Goal: Task Accomplishment & Management: Use online tool/utility

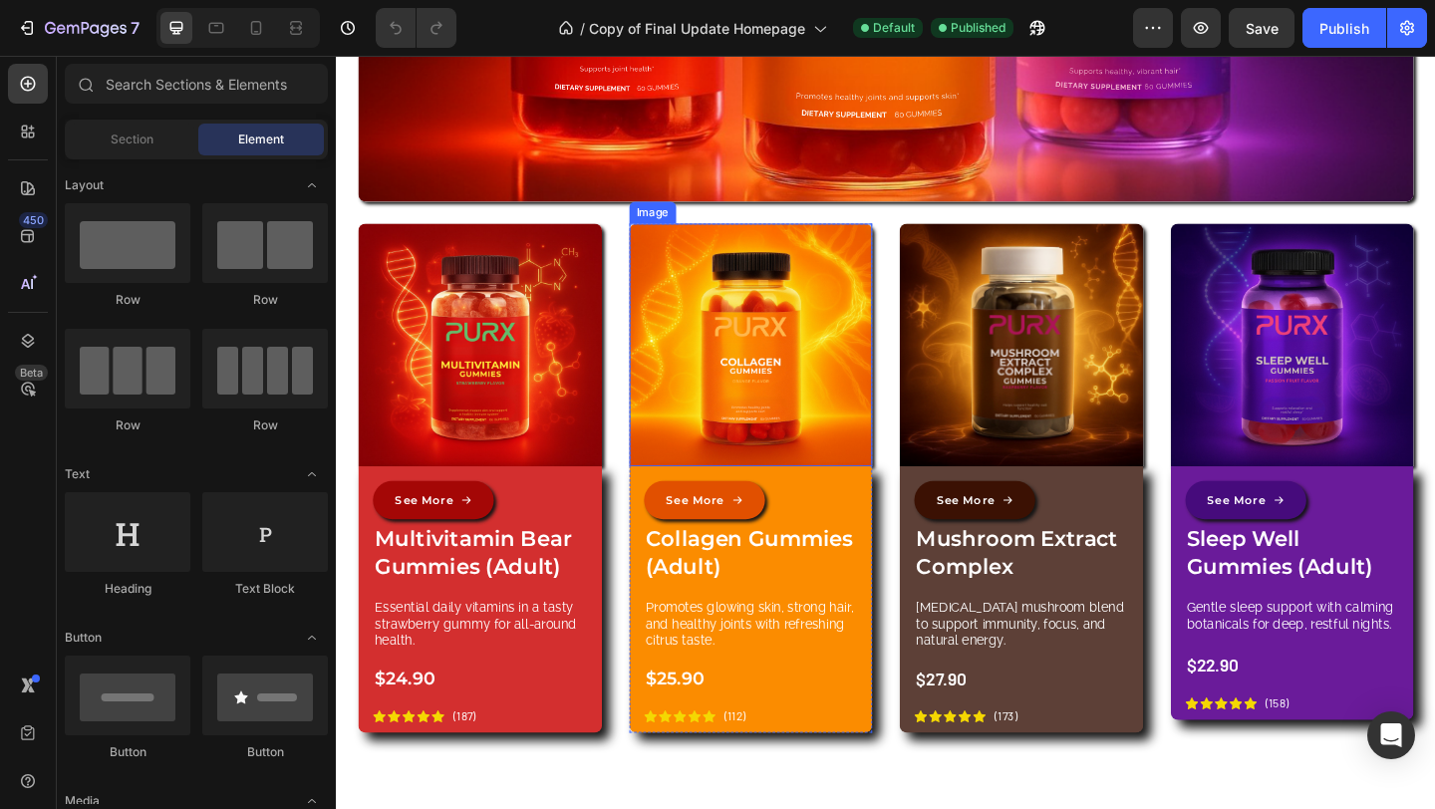
scroll to position [3439, 0]
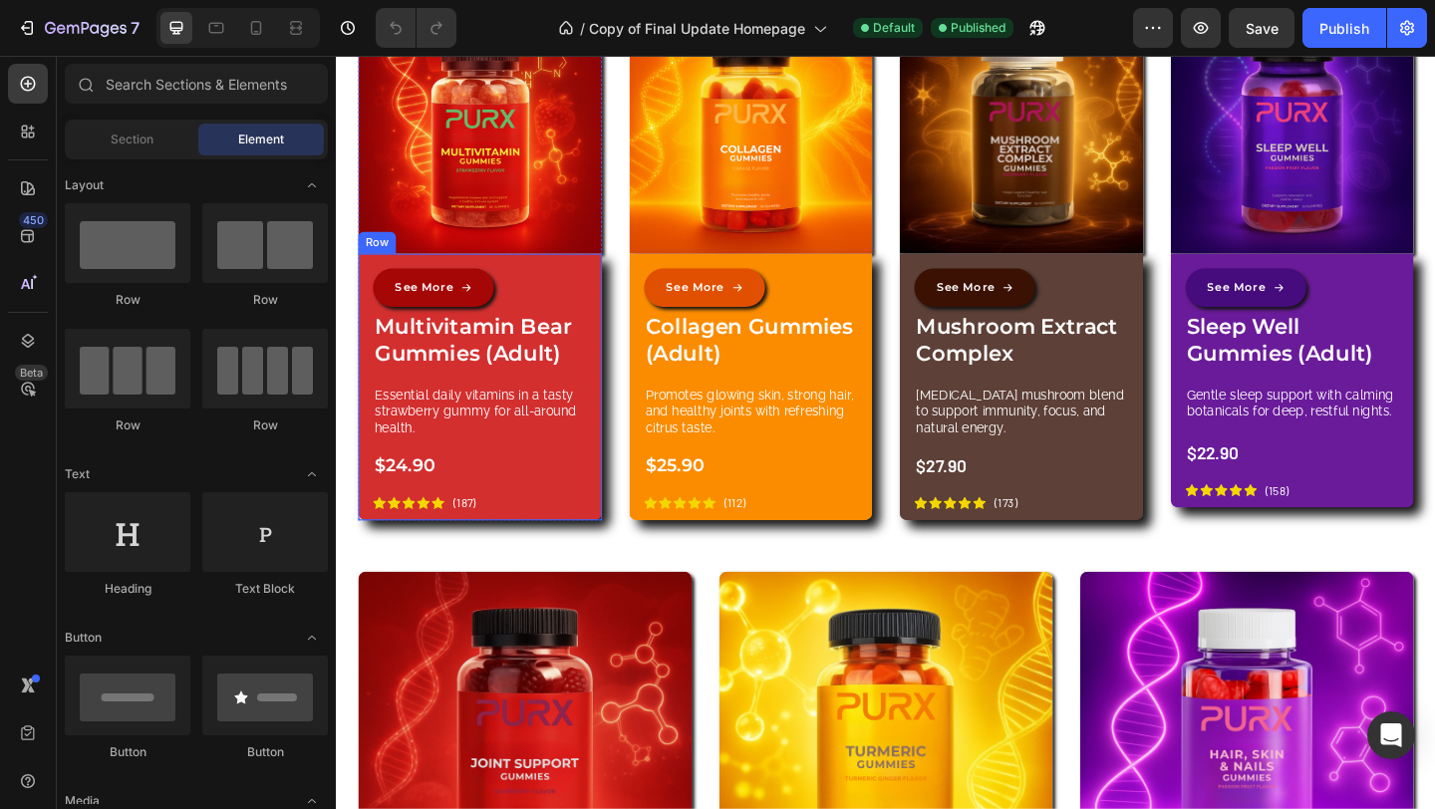
click at [560, 523] on div "See More Button Multivitamin Bear Gummies (Adult) Product Title Essential daily…" at bounding box center [492, 420] width 233 height 266
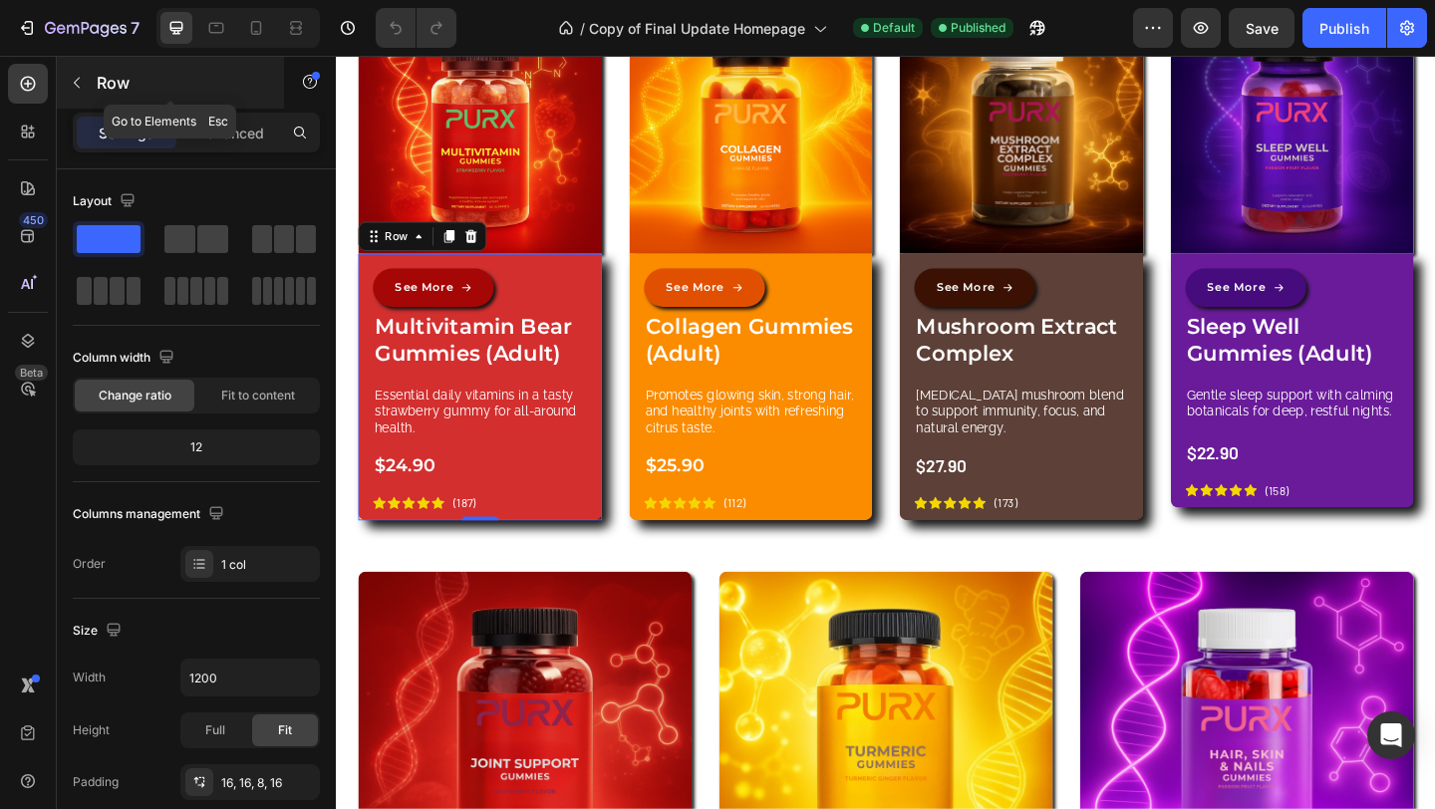
click at [71, 86] on icon "button" at bounding box center [77, 83] width 16 height 16
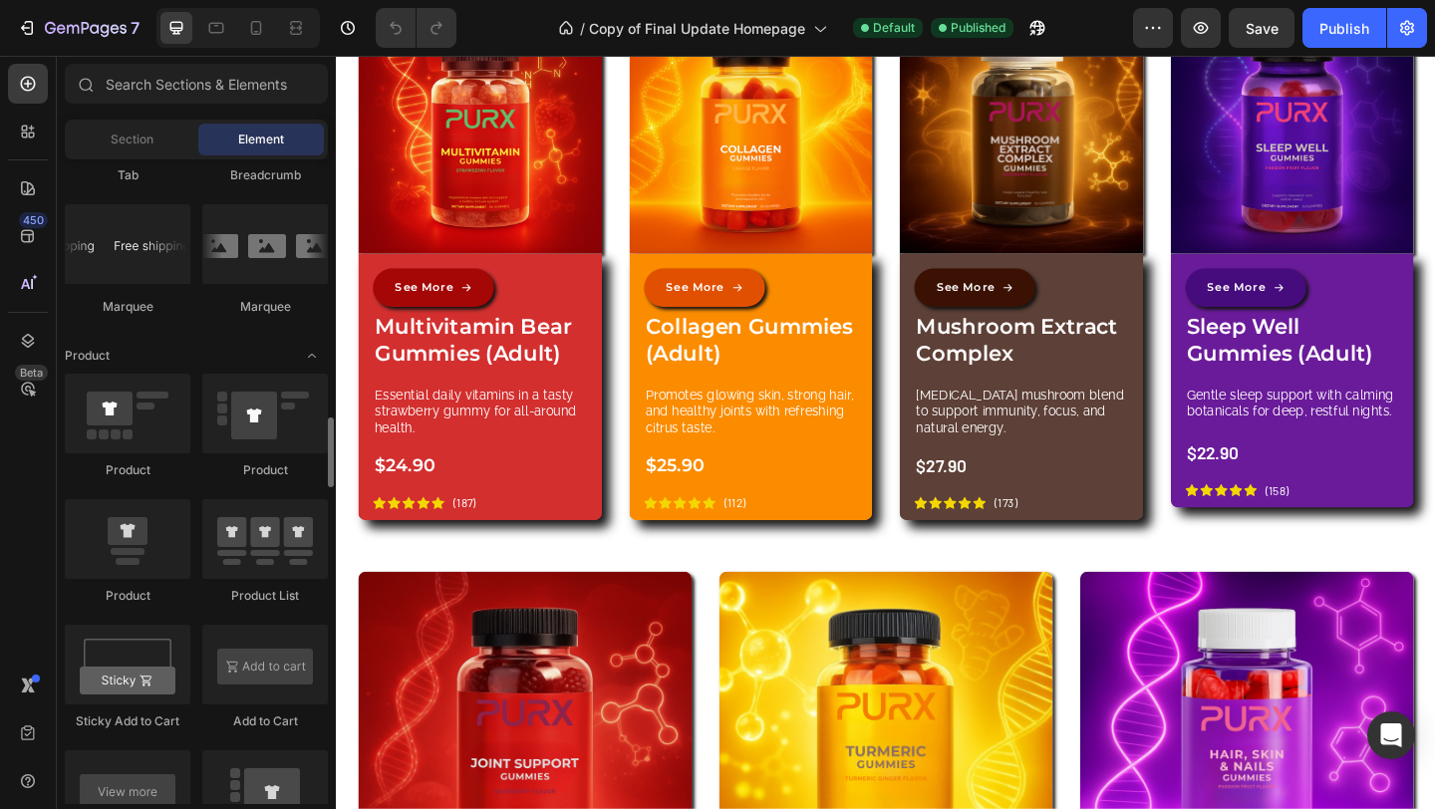
scroll to position [2521, 0]
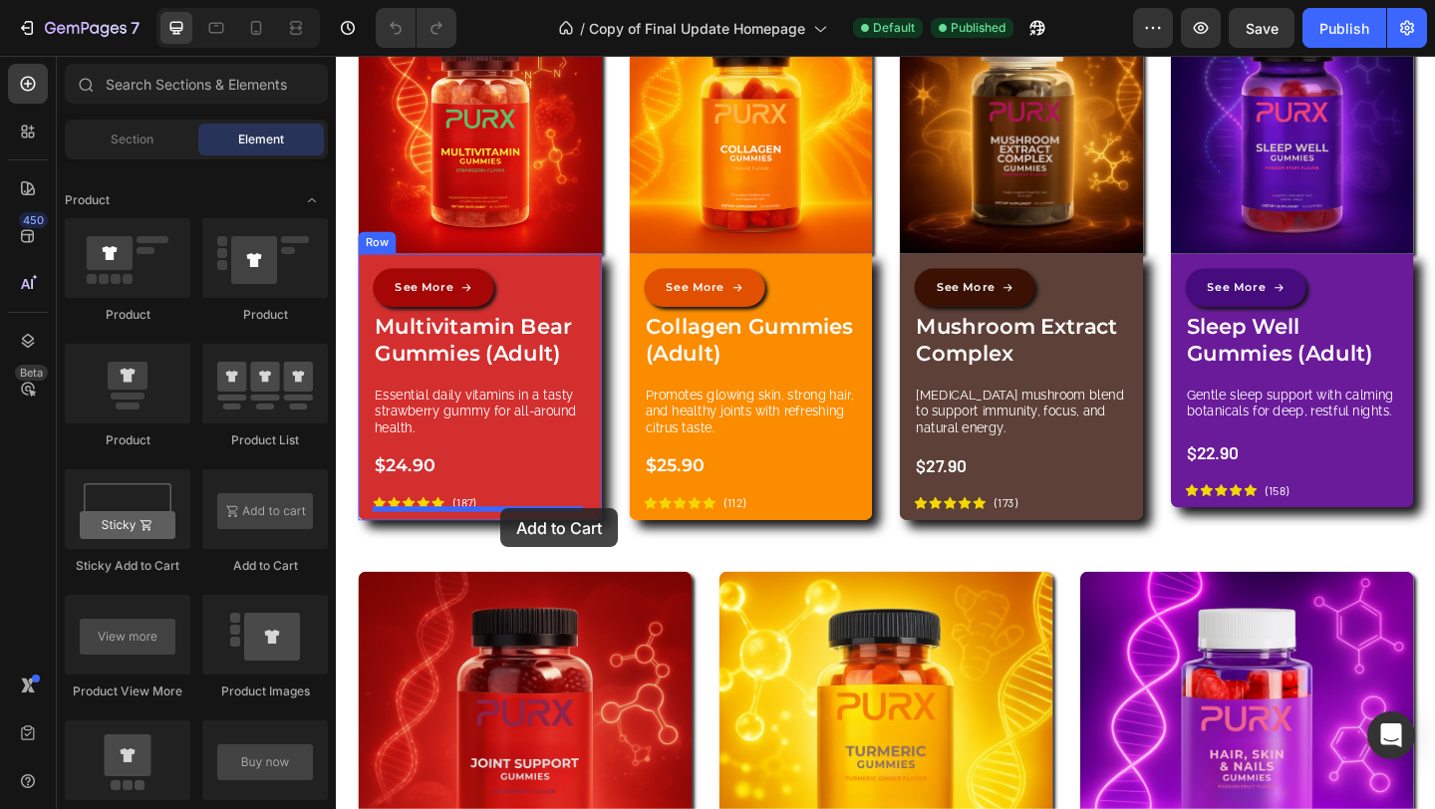
drag, startPoint x: 589, startPoint y: 586, endPoint x: 515, endPoint y: 548, distance: 82.9
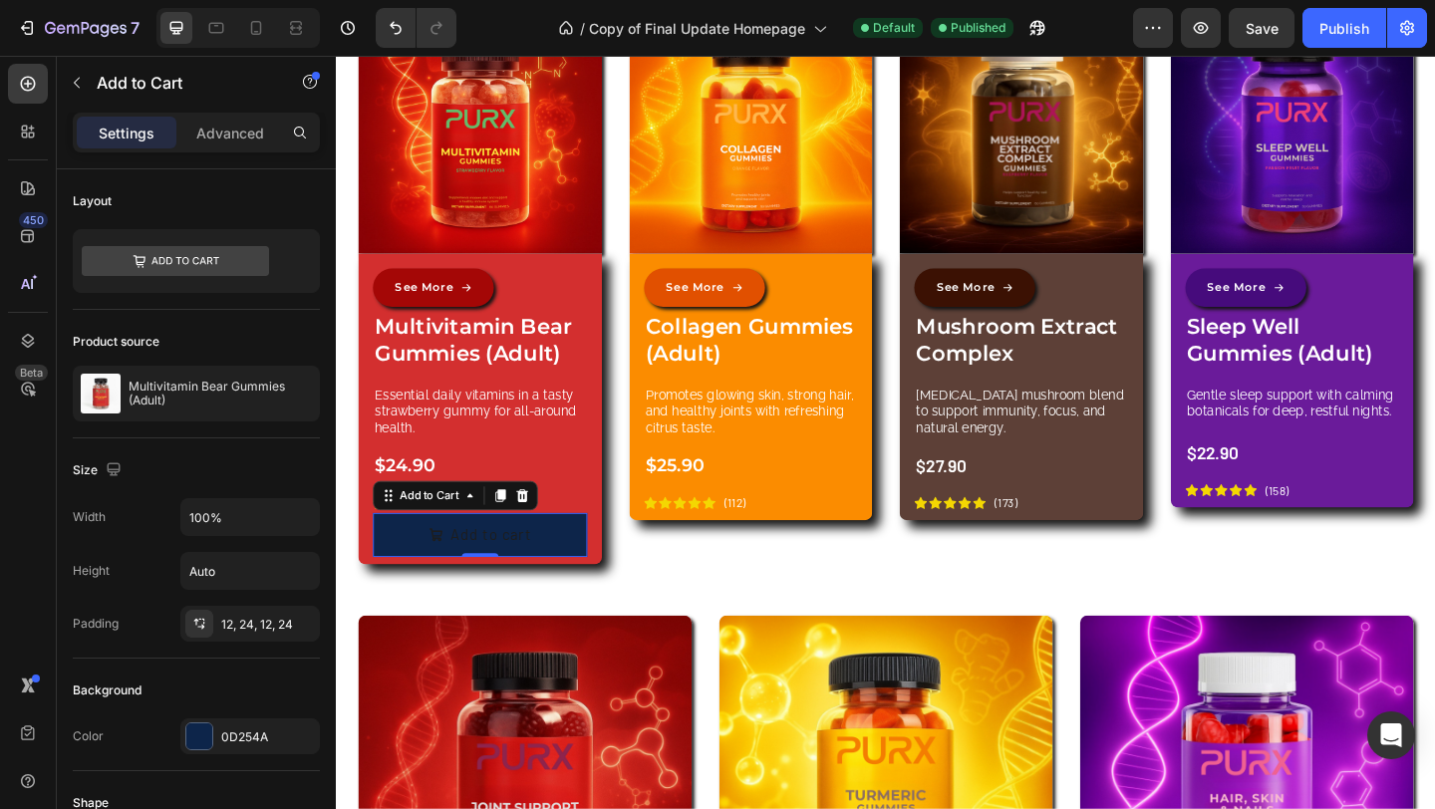
click at [590, 581] on button "Add to cart" at bounding box center [492, 577] width 233 height 48
click at [230, 722] on div "0D254A" at bounding box center [249, 736] width 139 height 36
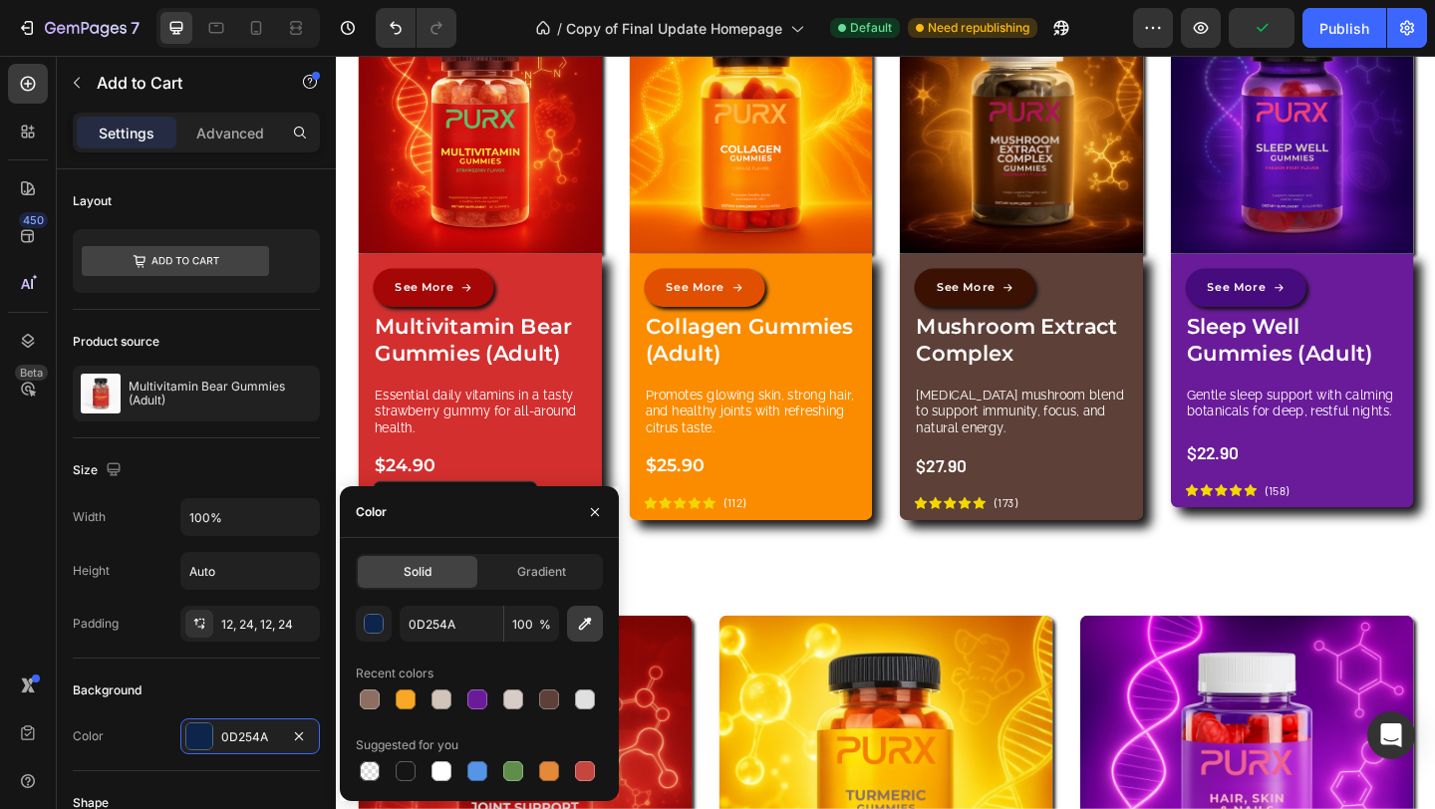
click at [587, 627] on icon "button" at bounding box center [585, 624] width 20 height 20
type input "A40706"
click at [591, 516] on icon "button" at bounding box center [595, 512] width 16 height 16
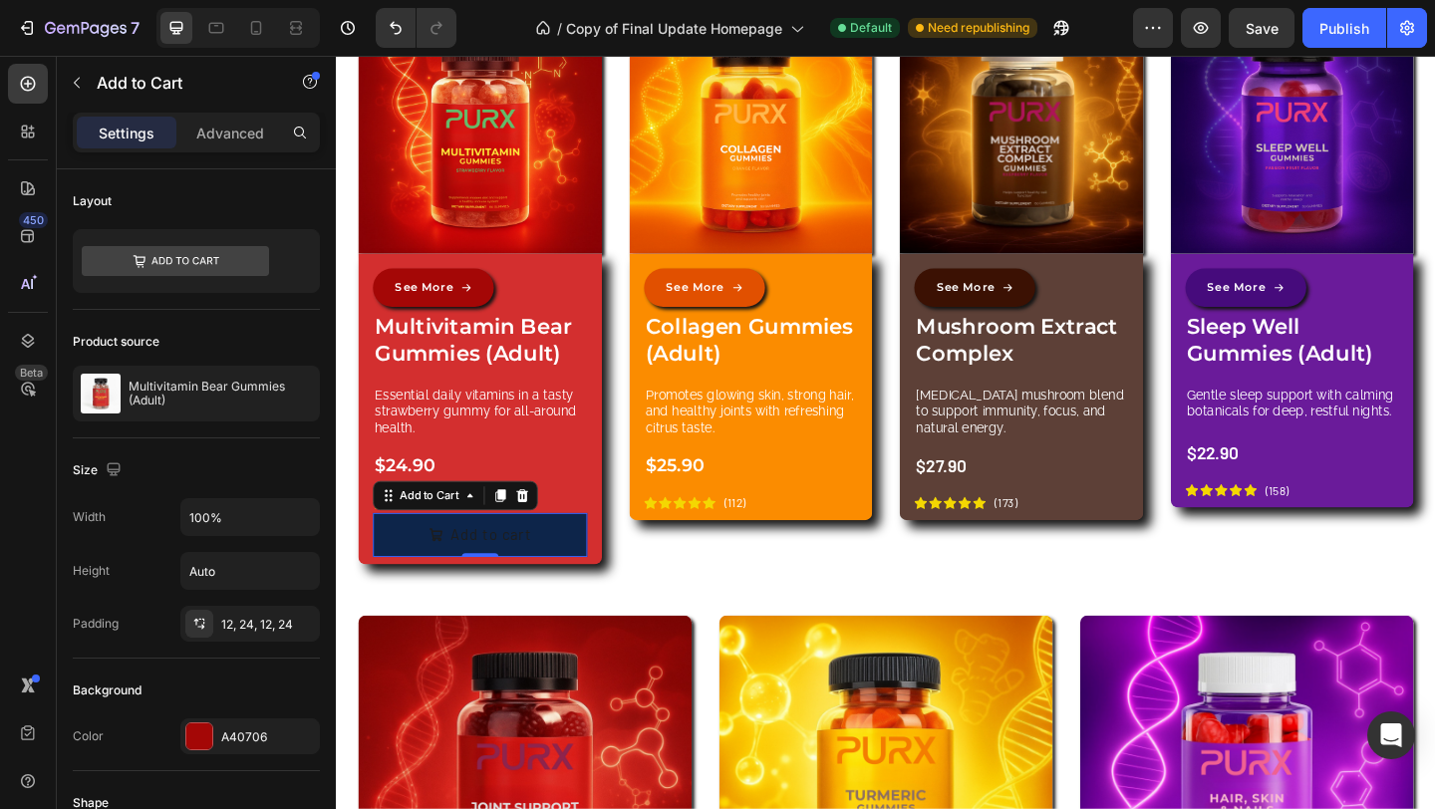
click at [590, 596] on button "Add to cart" at bounding box center [492, 577] width 233 height 48
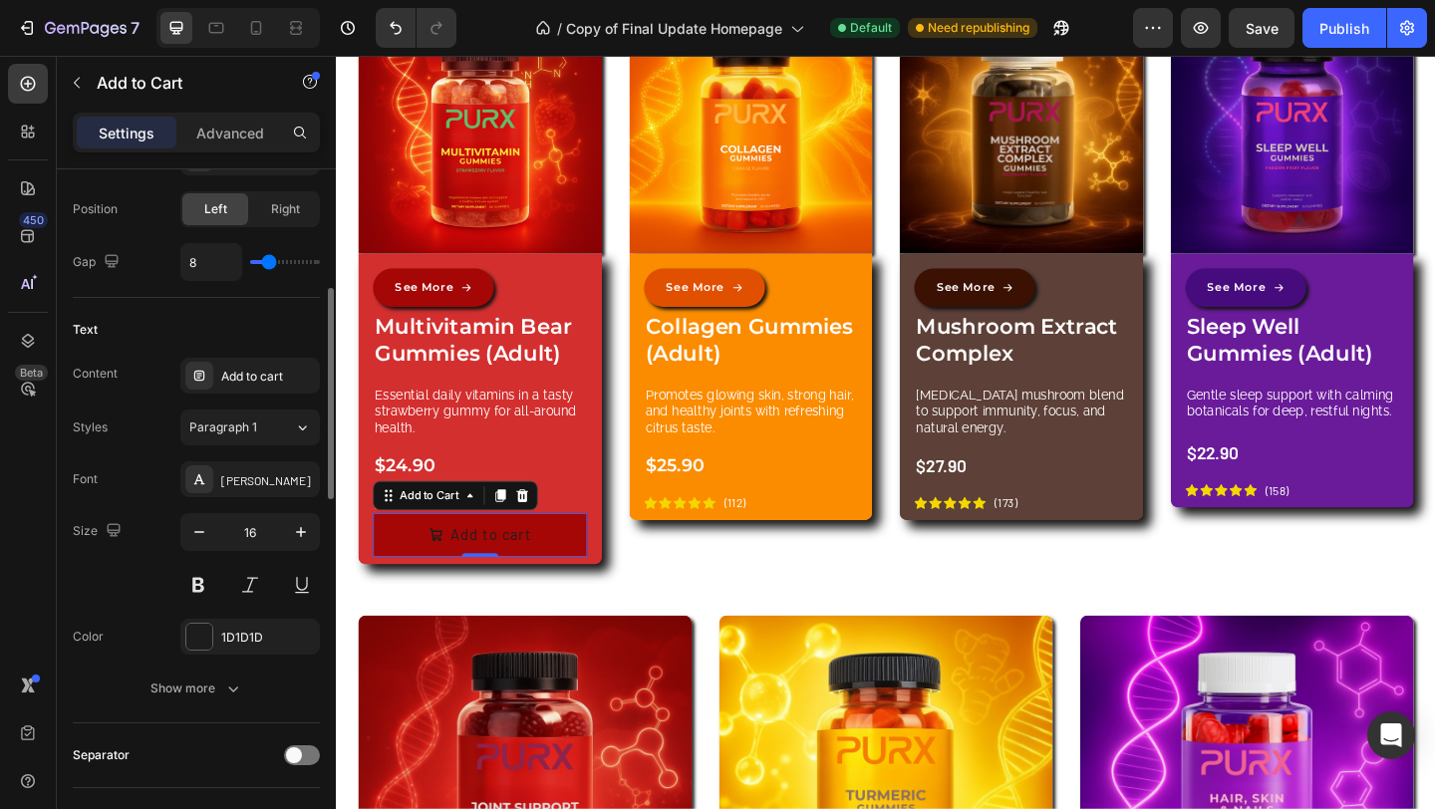
scroll to position [1066, 0]
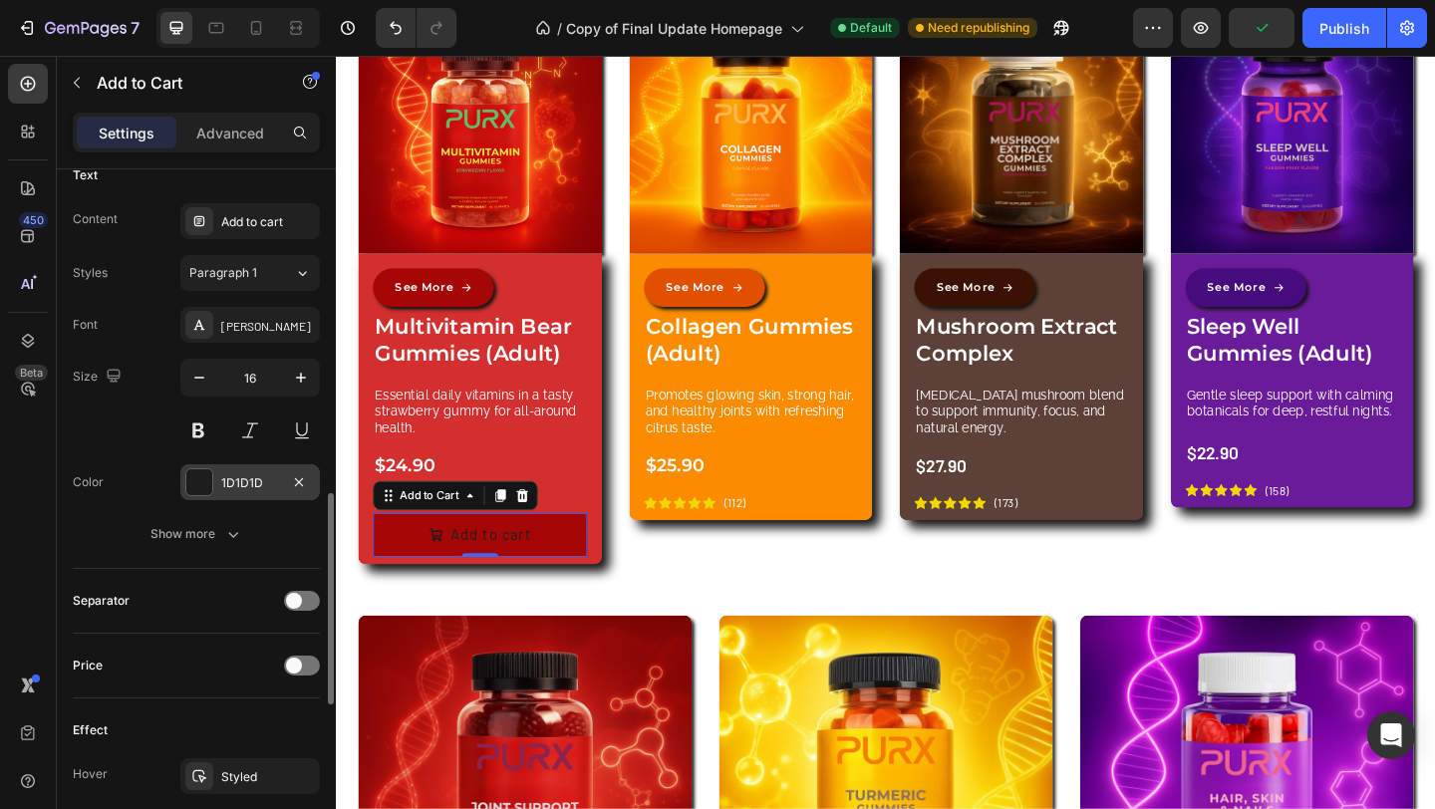
click at [239, 492] on div "1D1D1D" at bounding box center [249, 482] width 139 height 36
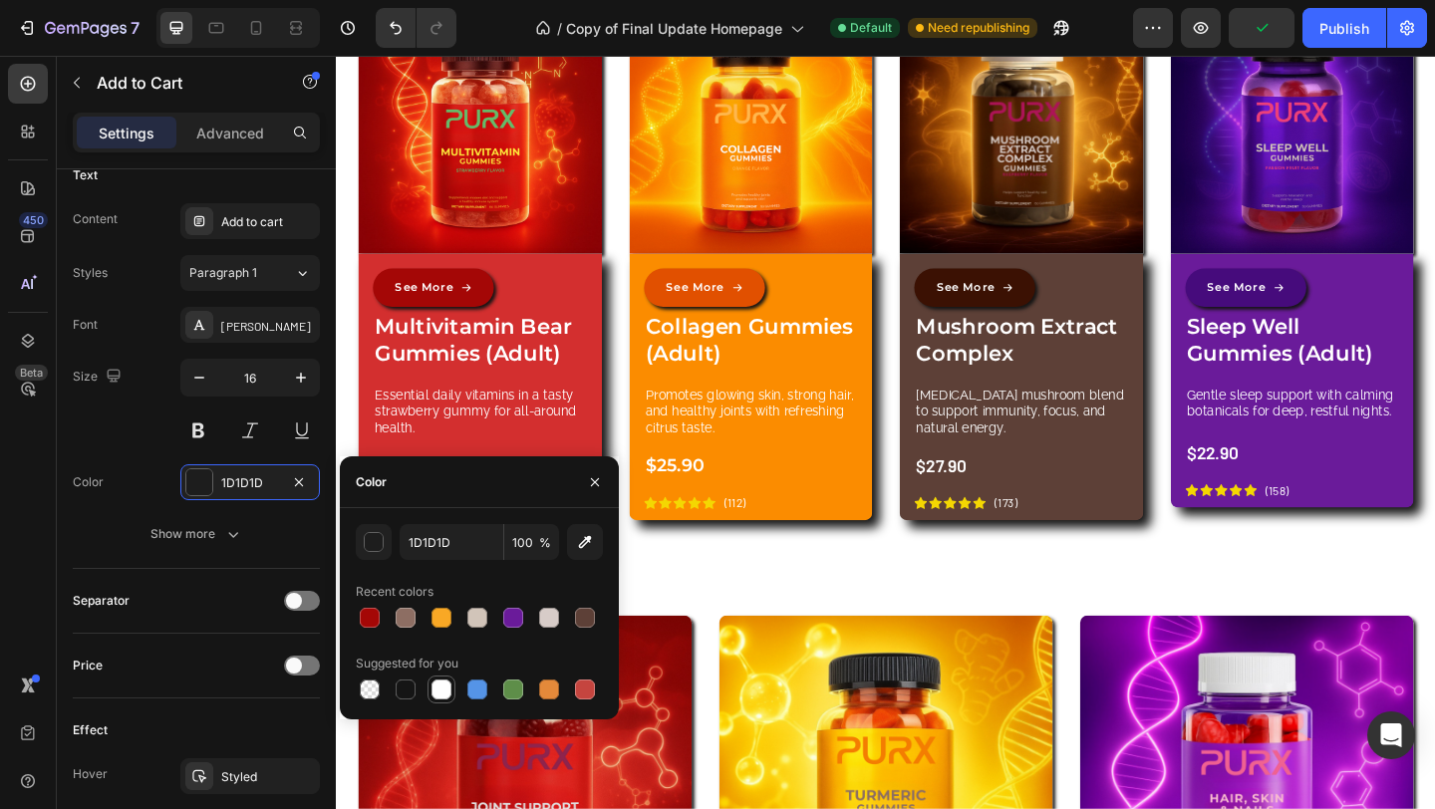
click at [431, 693] on div at bounding box center [441, 689] width 20 height 20
type input "FFFFFF"
click at [250, 339] on div "[PERSON_NAME]" at bounding box center [249, 325] width 139 height 36
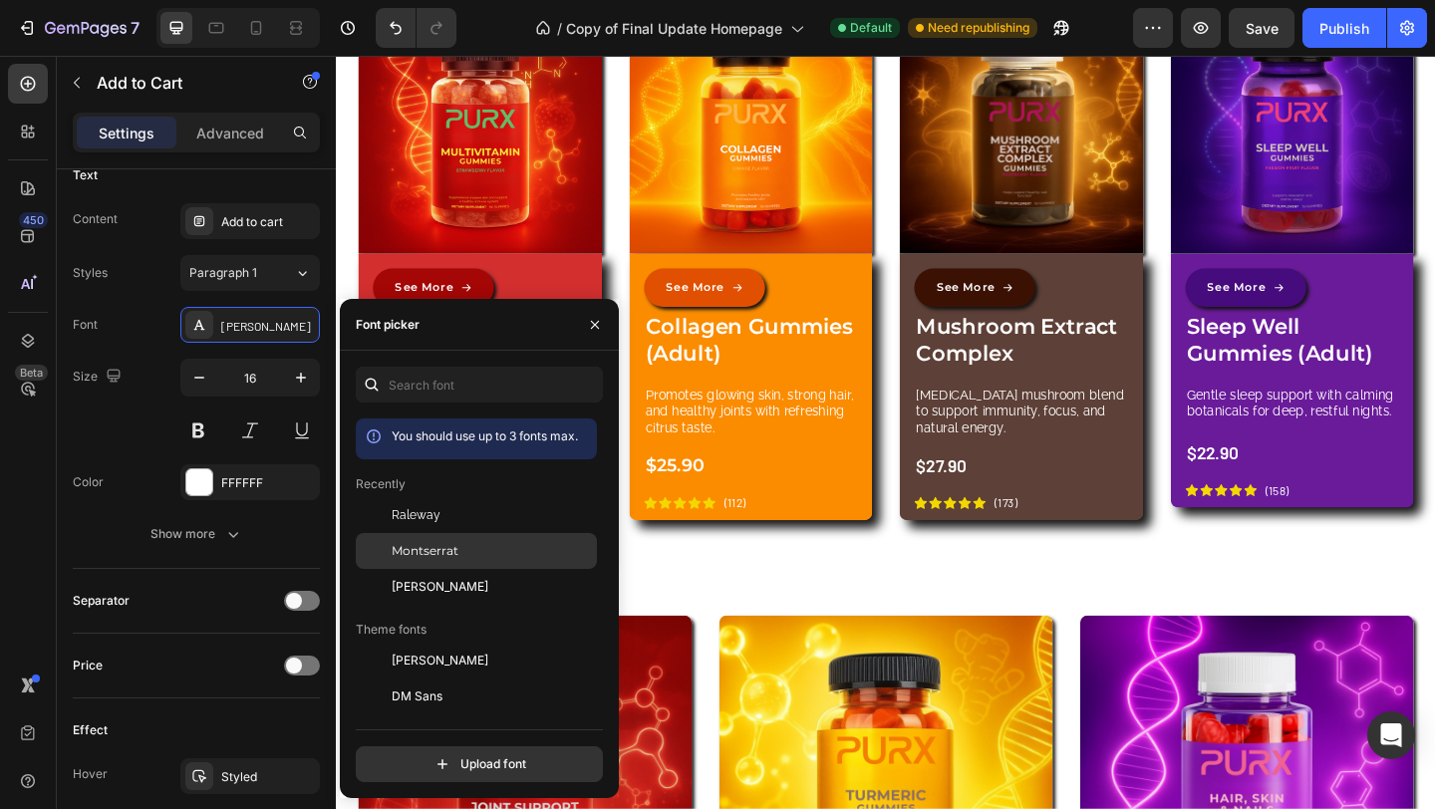
click at [453, 562] on div "Montserrat" at bounding box center [476, 551] width 241 height 36
click at [603, 325] on button "button" at bounding box center [595, 325] width 32 height 32
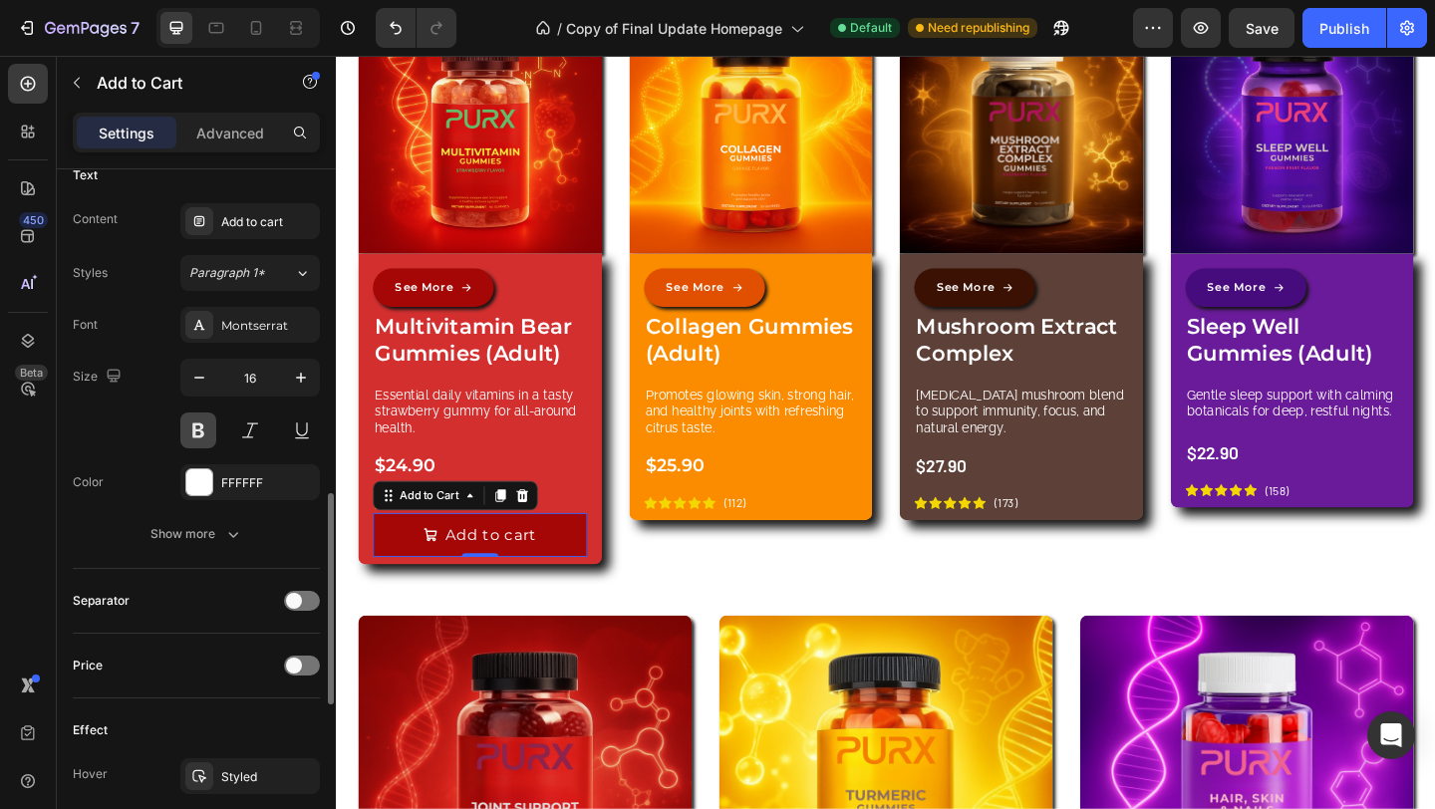
click at [207, 434] on button at bounding box center [198, 430] width 36 height 36
click at [202, 377] on icon "button" at bounding box center [199, 378] width 20 height 20
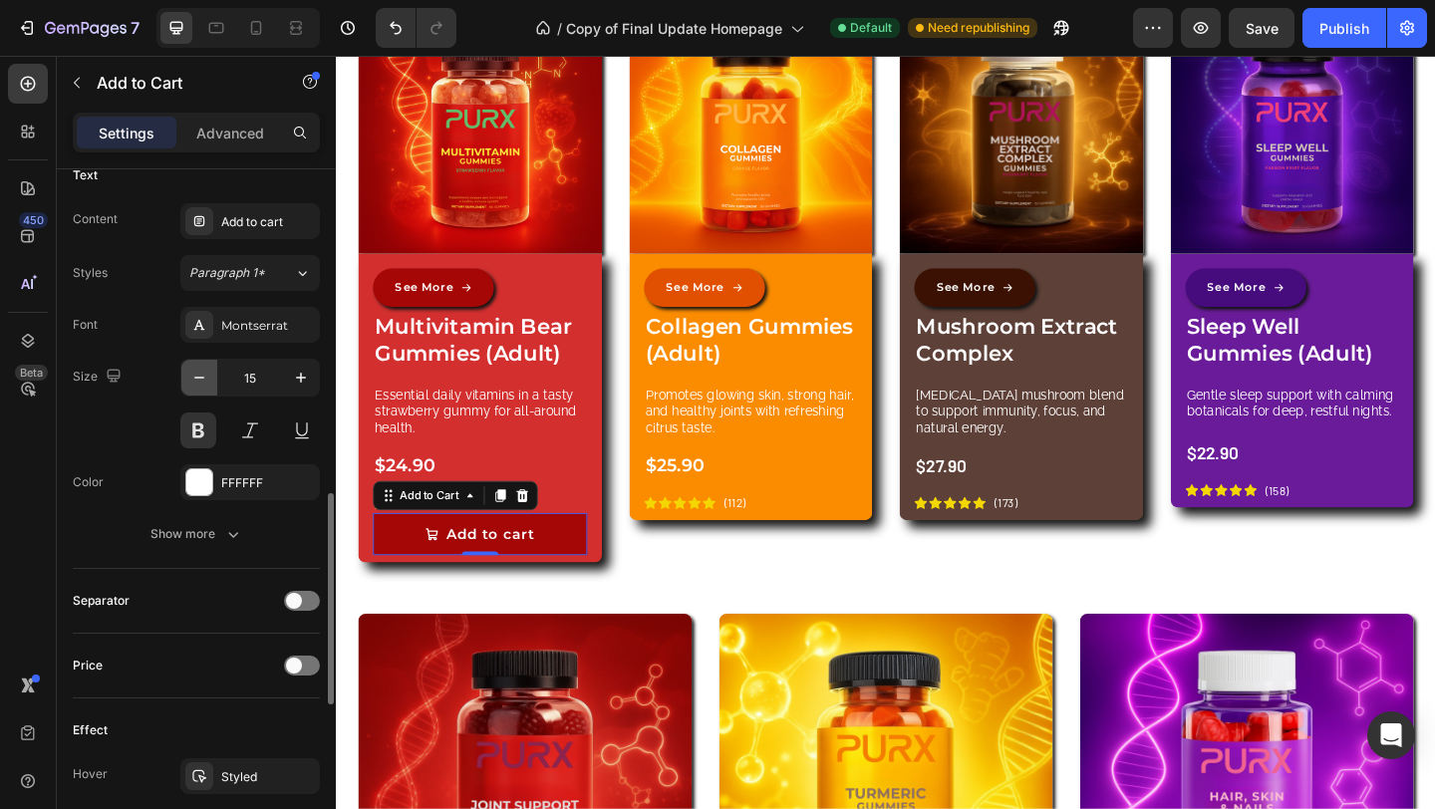
type input "14"
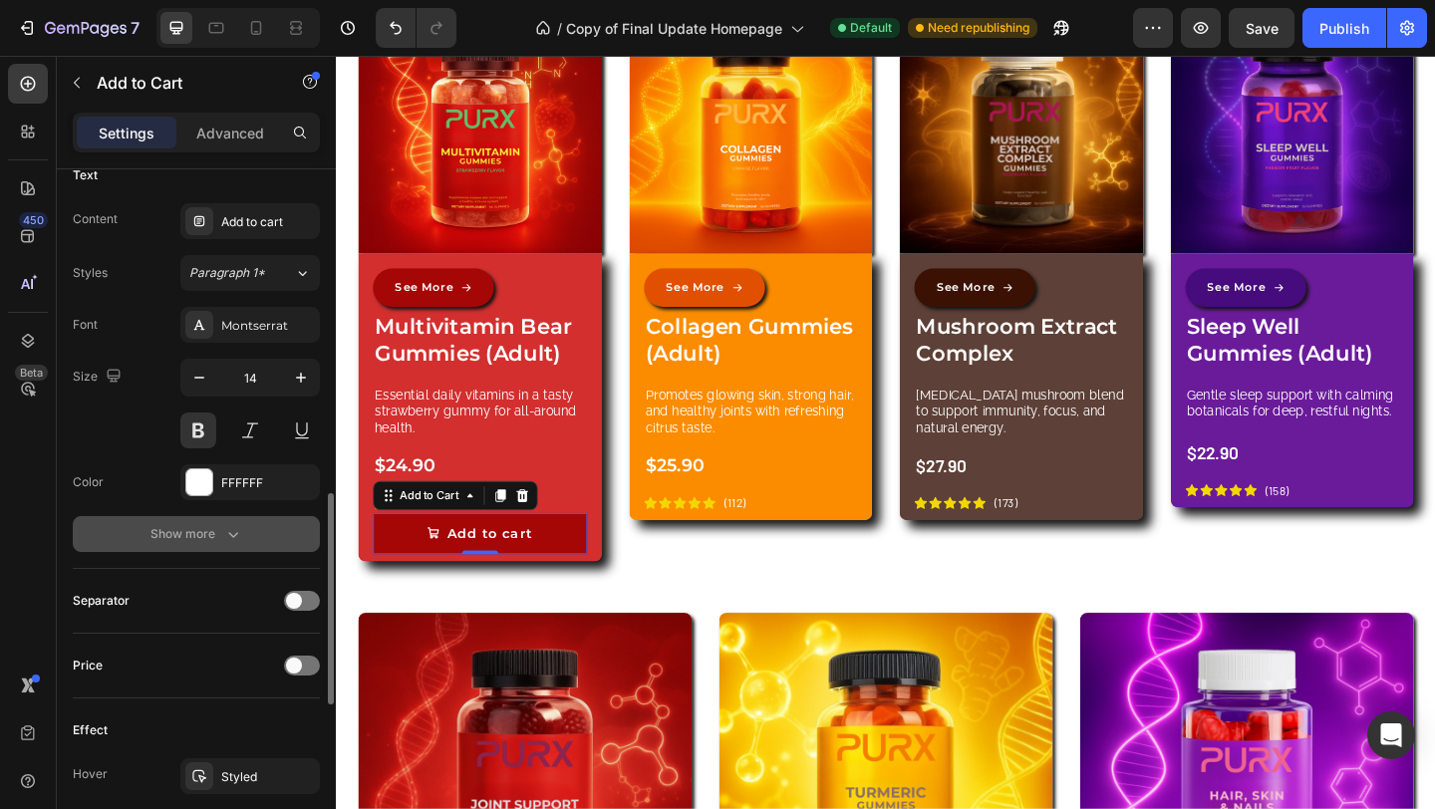
click at [219, 529] on div "Show more" at bounding box center [196, 534] width 93 height 20
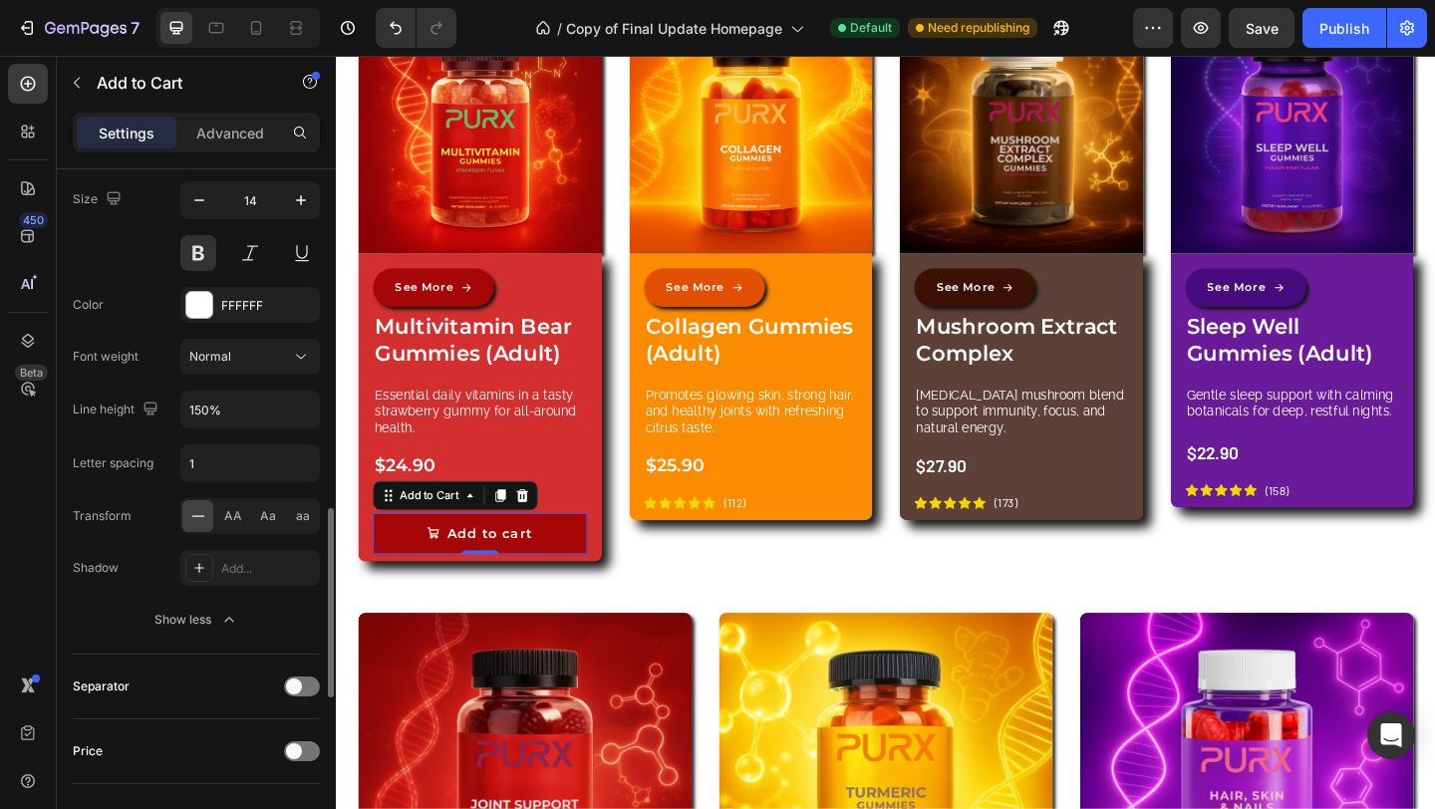
scroll to position [1270, 0]
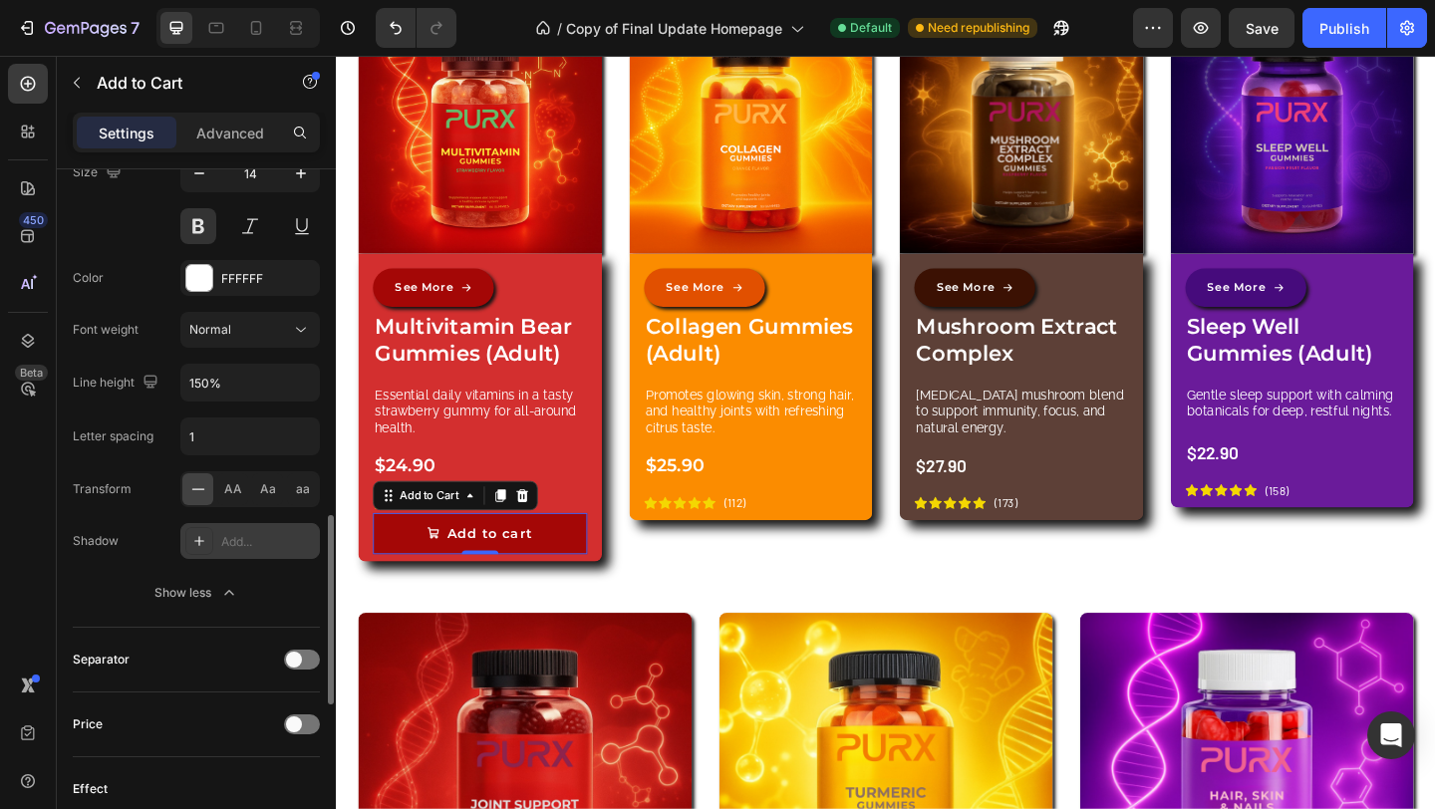
click at [221, 543] on div "Add..." at bounding box center [268, 542] width 94 height 18
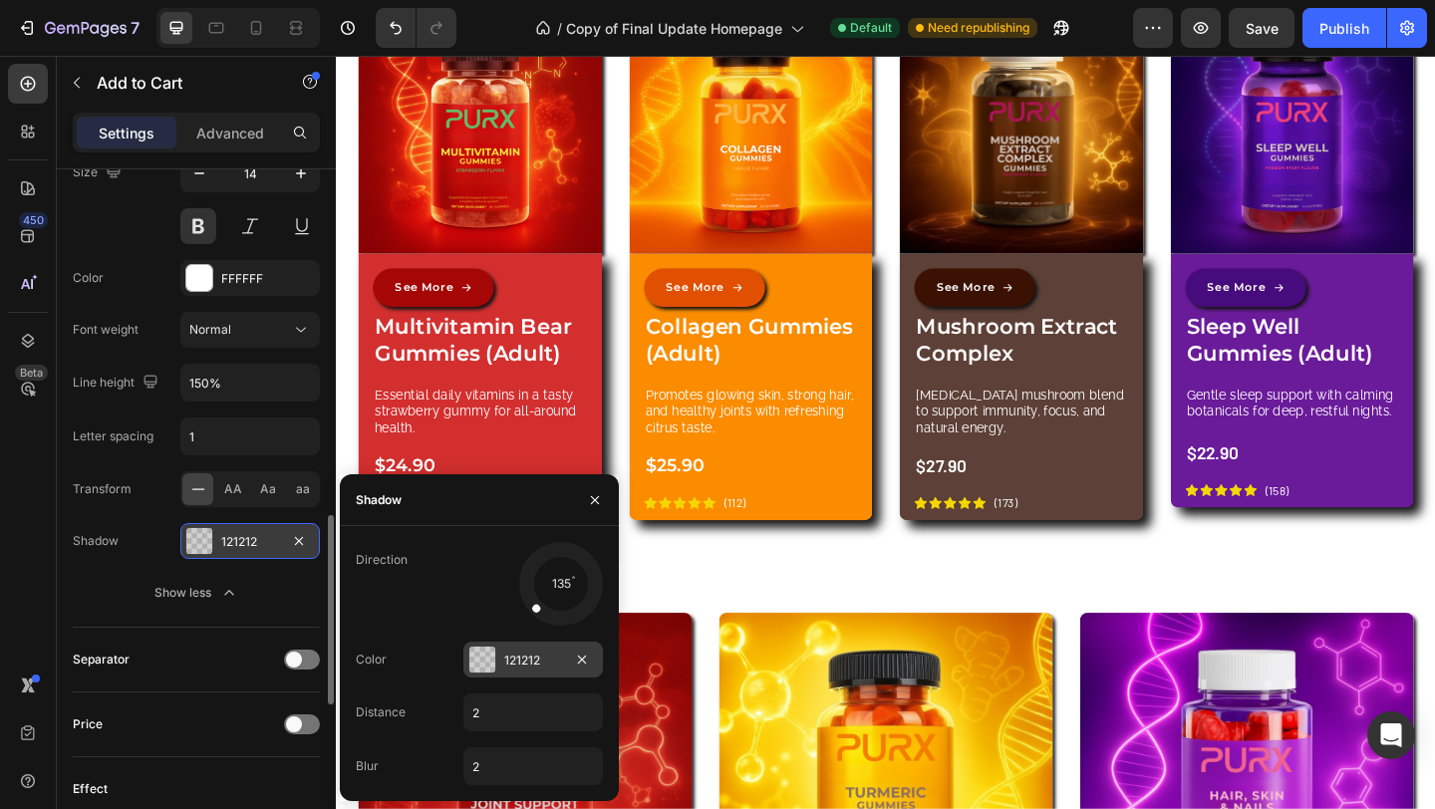
click at [485, 670] on div at bounding box center [482, 660] width 26 height 26
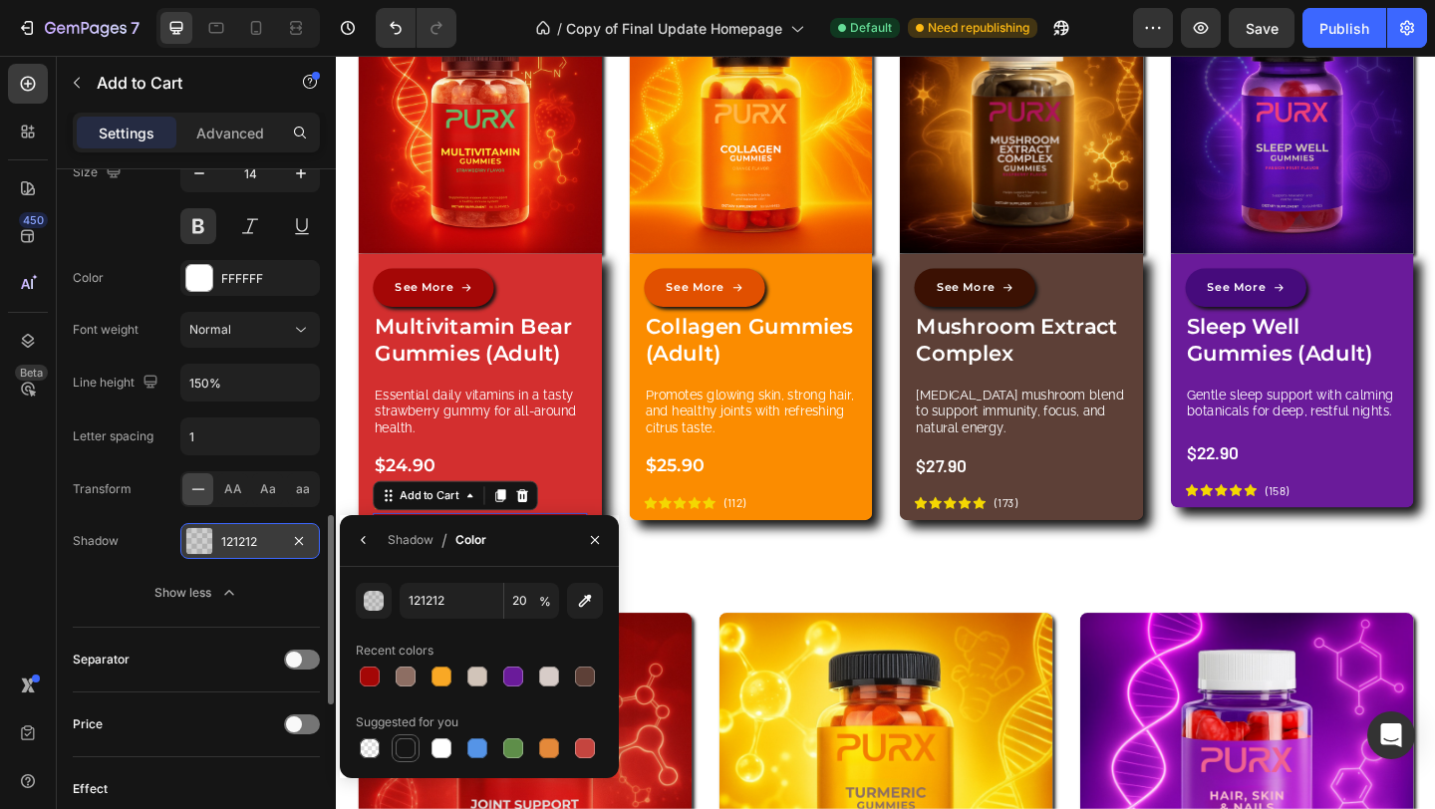
click at [410, 747] on div at bounding box center [405, 748] width 20 height 20
type input "151515"
type input "100"
click at [592, 548] on button "button" at bounding box center [595, 540] width 32 height 32
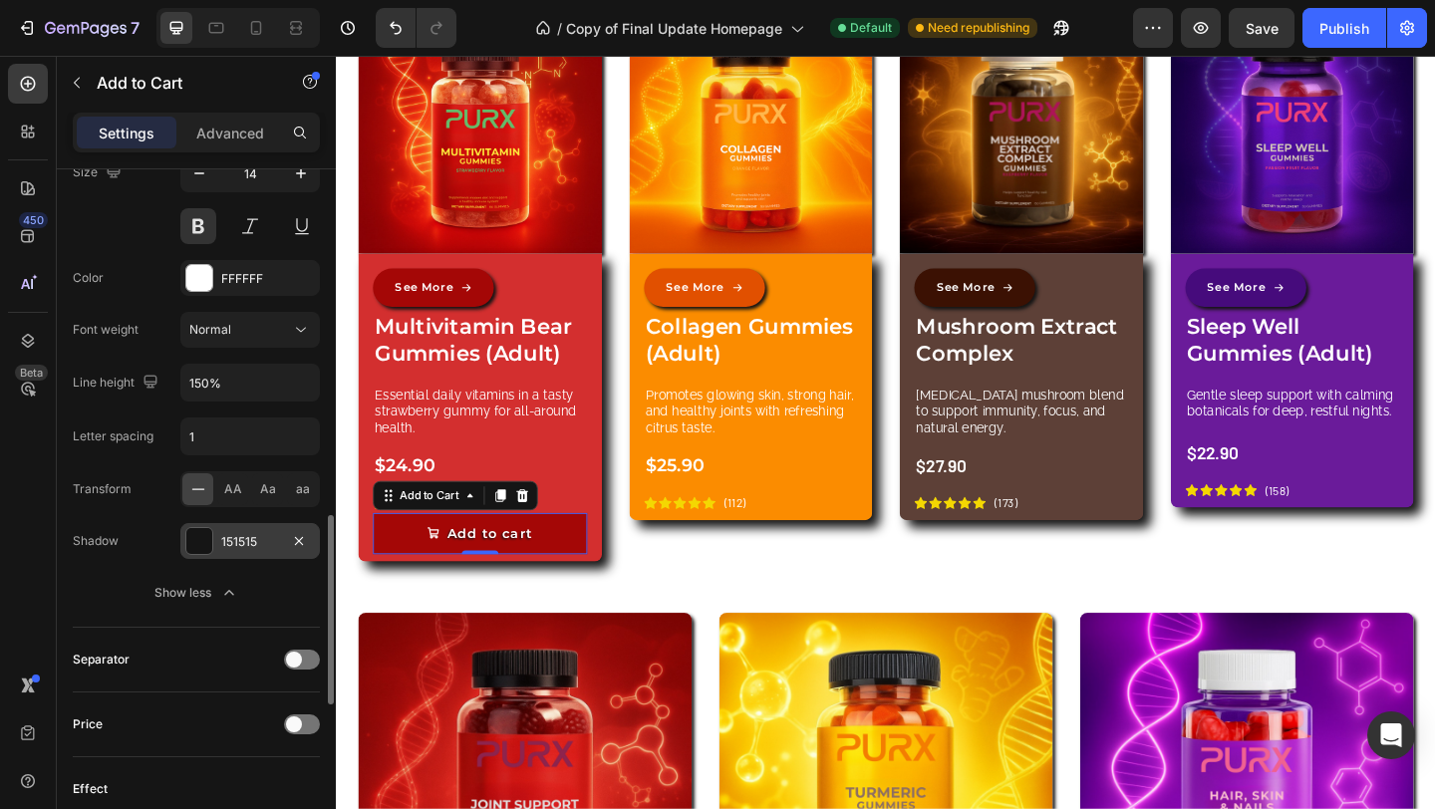
click at [267, 536] on div "151515" at bounding box center [250, 542] width 58 height 18
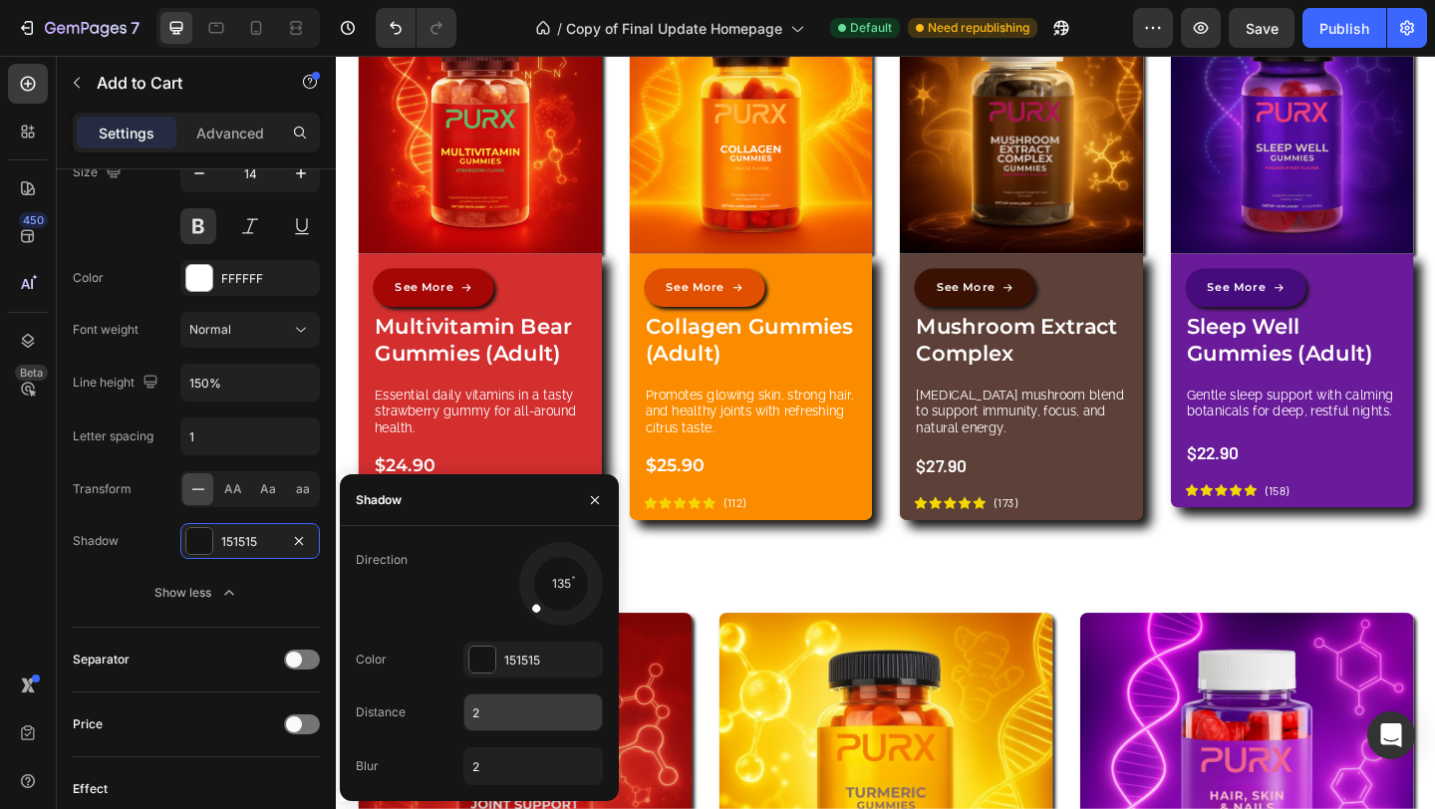
click at [504, 707] on input "2" at bounding box center [532, 712] width 137 height 36
type input "1"
click at [504, 756] on input "2" at bounding box center [532, 766] width 137 height 36
drag, startPoint x: 499, startPoint y: 761, endPoint x: 456, endPoint y: 759, distance: 42.9
click at [456, 760] on div "Blur 12" at bounding box center [479, 766] width 247 height 38
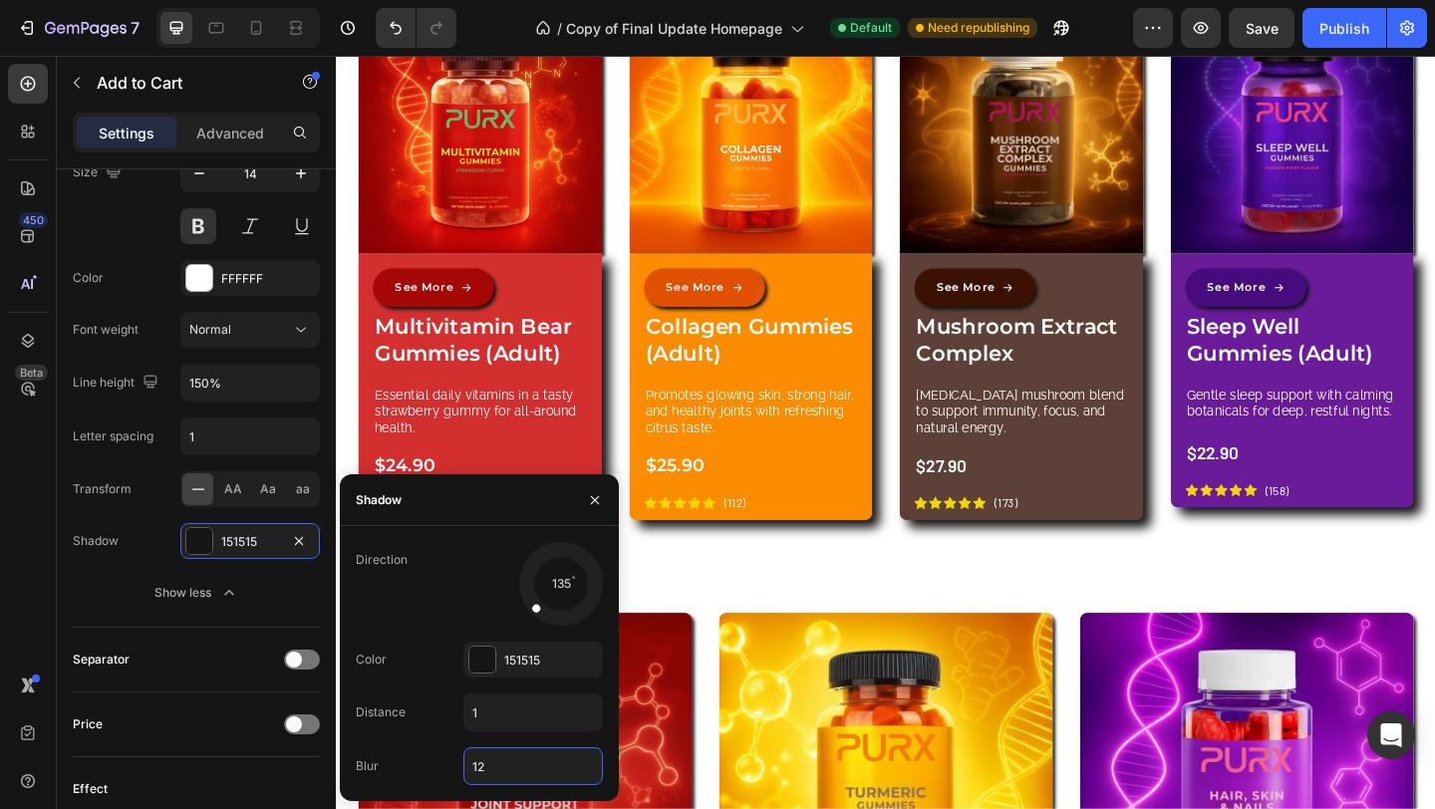
type input "1"
click at [587, 496] on icon "button" at bounding box center [595, 500] width 16 height 16
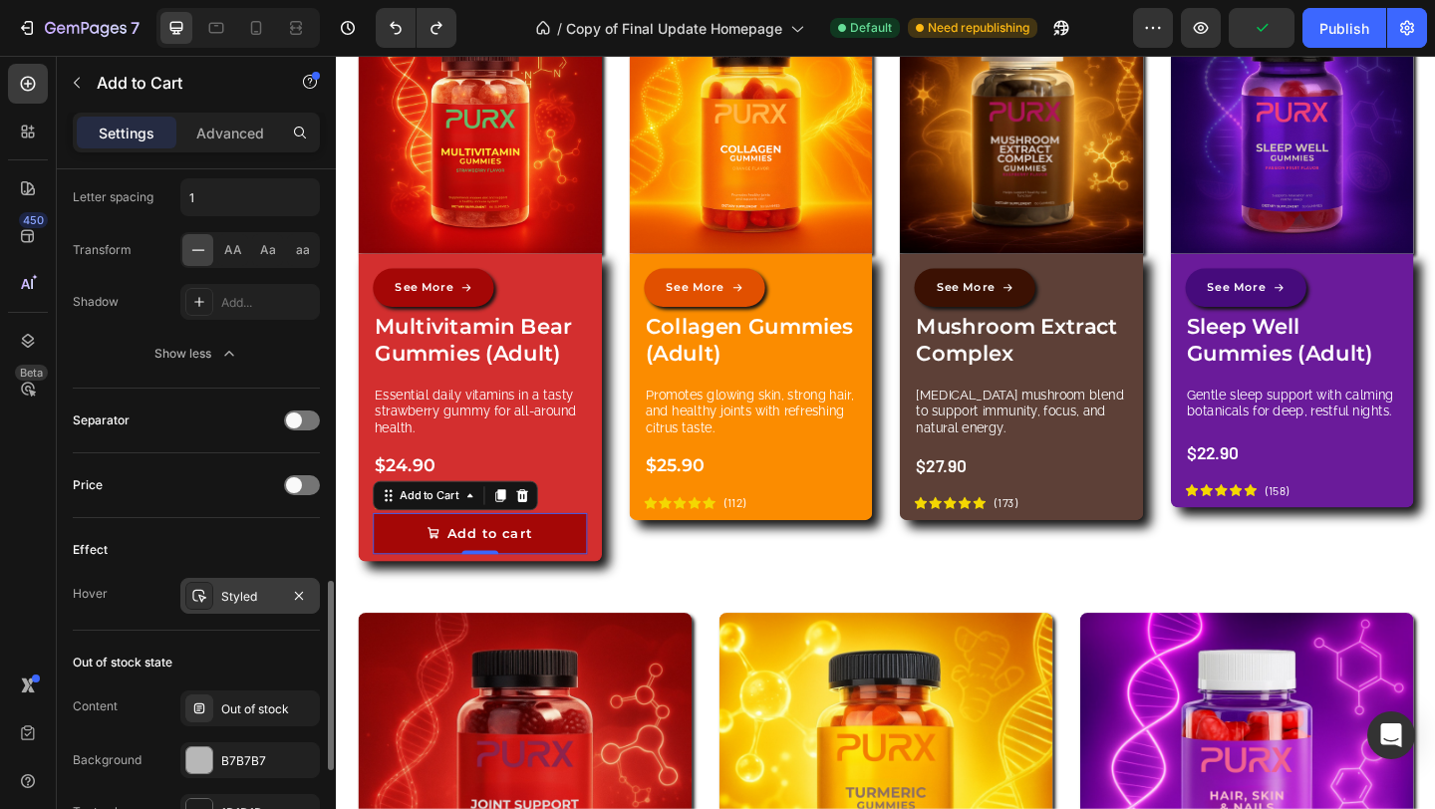
scroll to position [1565, 0]
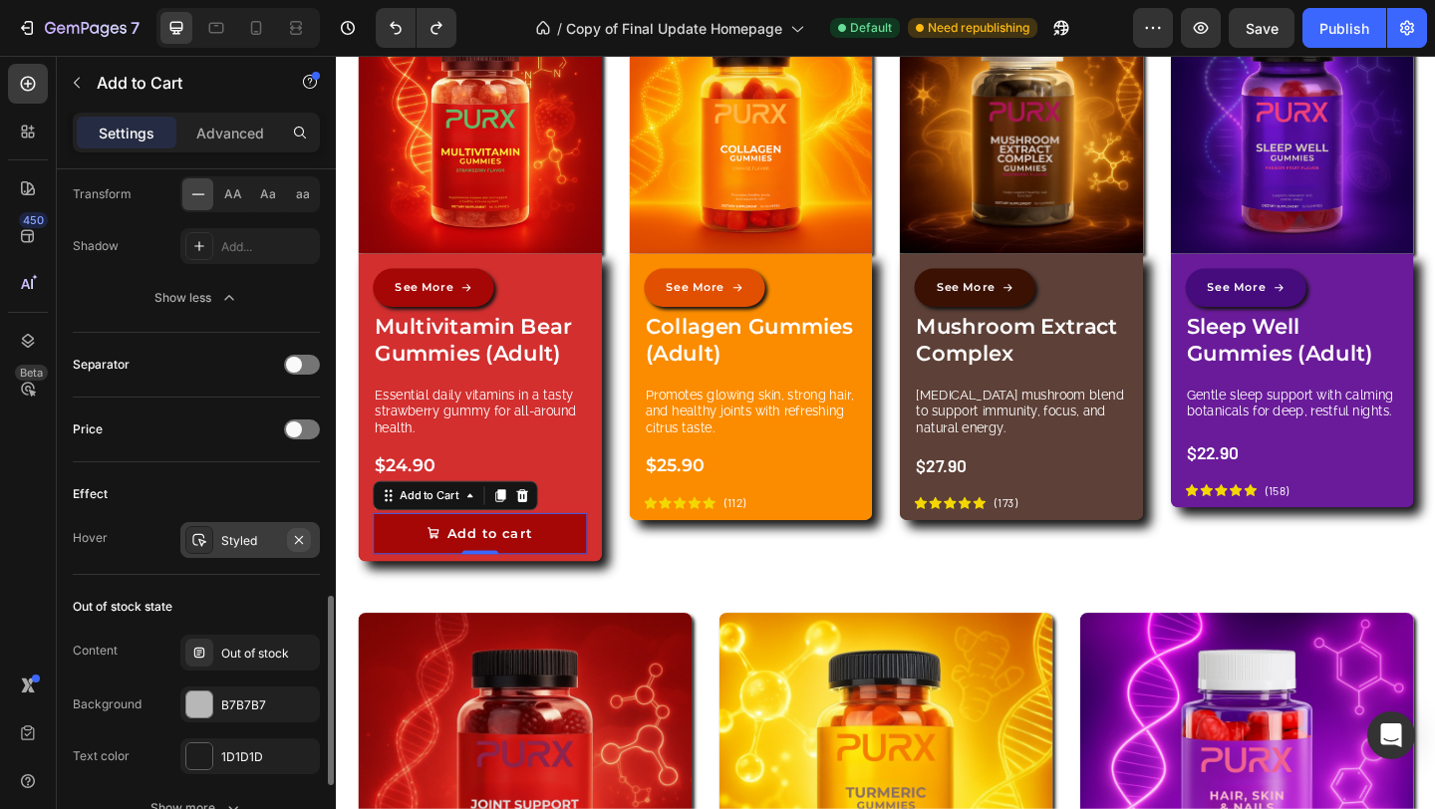
click at [299, 542] on icon "button" at bounding box center [299, 540] width 16 height 16
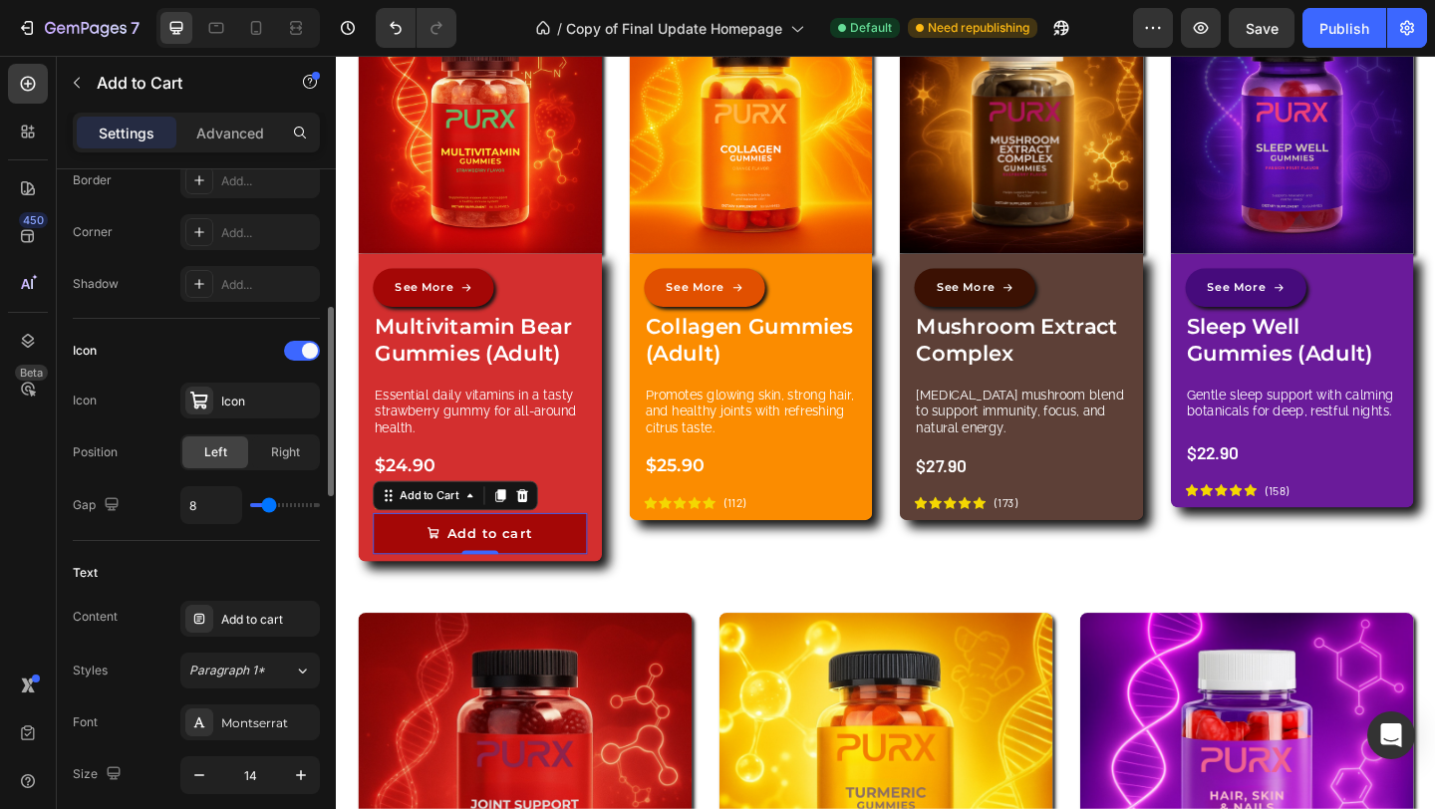
scroll to position [634, 0]
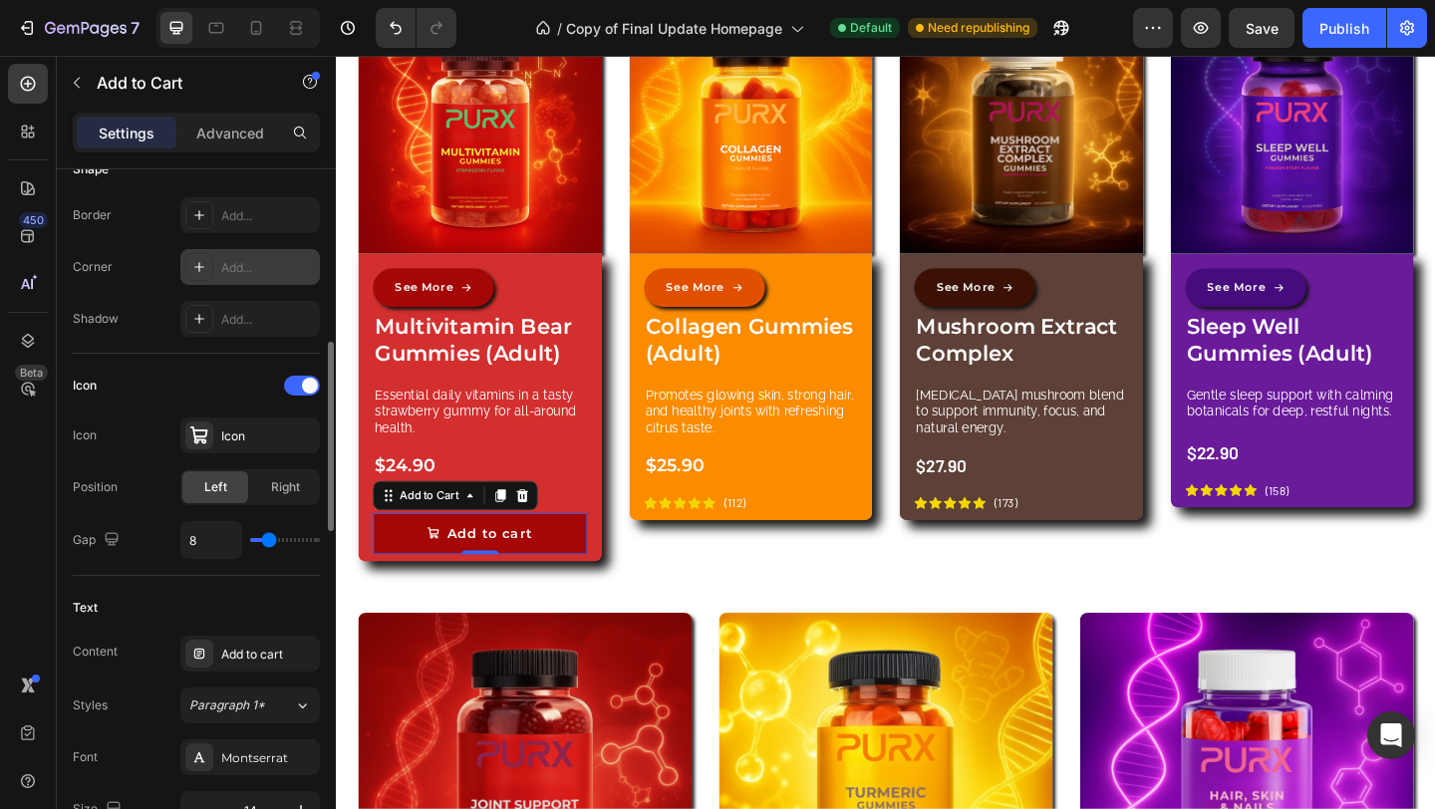
click at [262, 276] on div "Add..." at bounding box center [268, 268] width 94 height 18
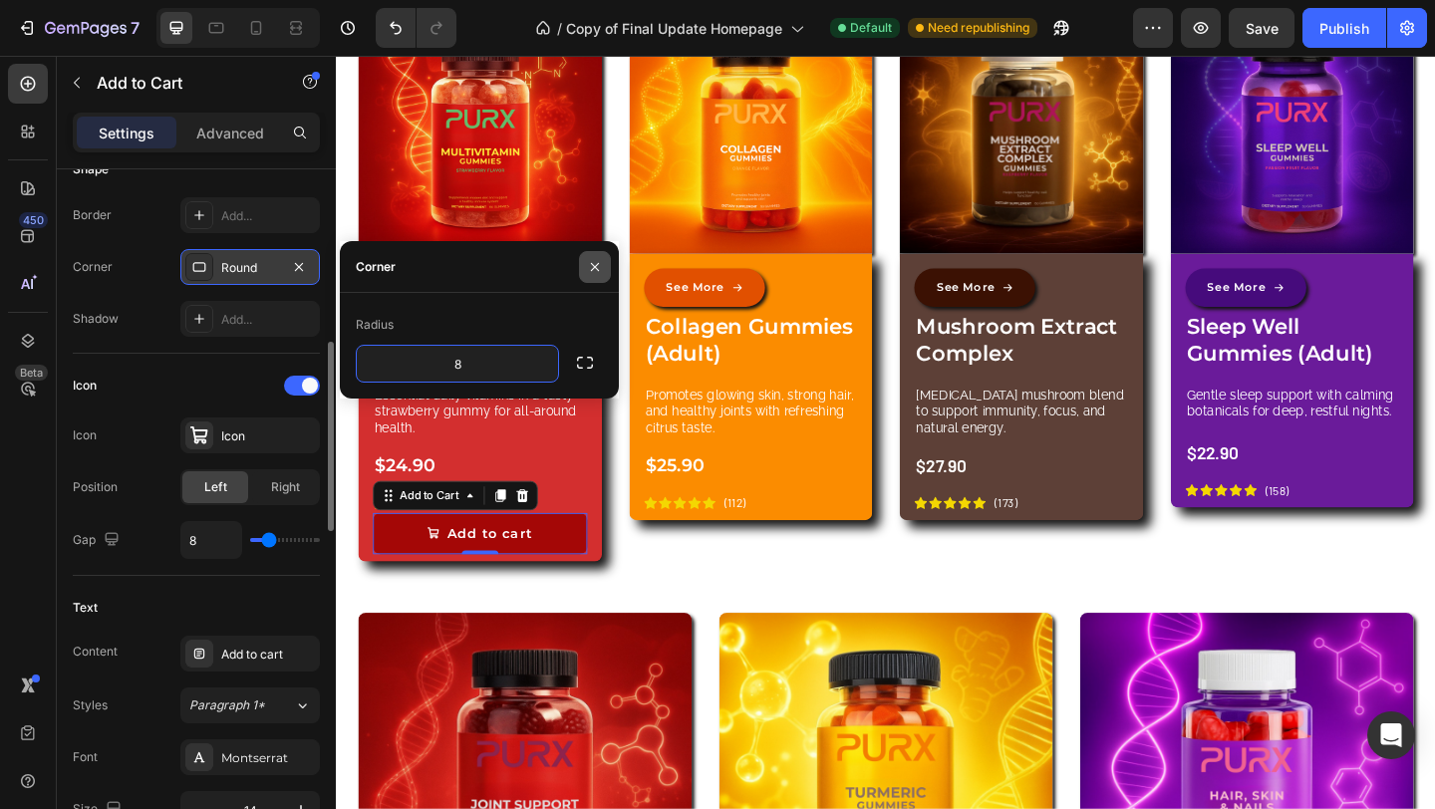
click at [601, 269] on icon "button" at bounding box center [595, 267] width 16 height 16
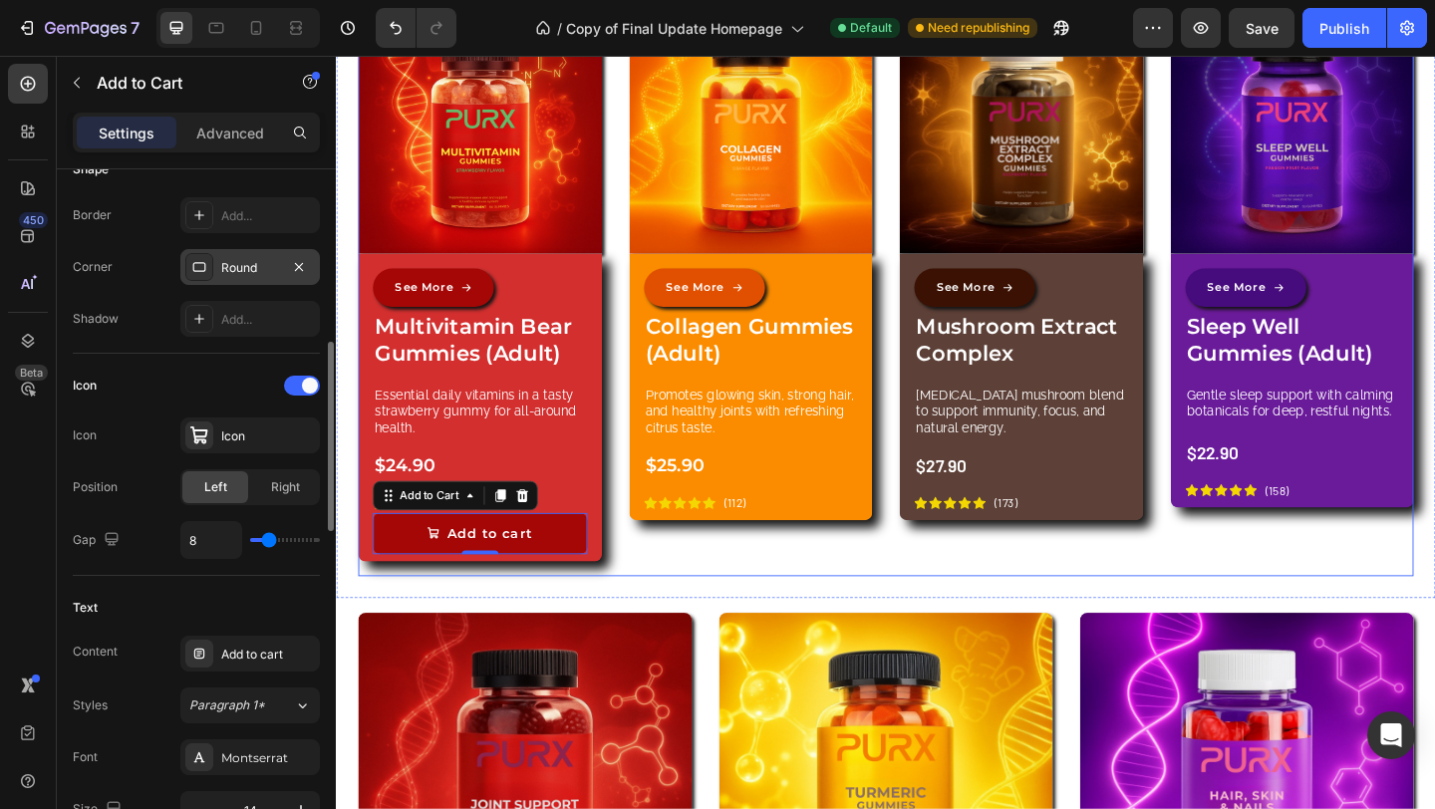
click at [700, 612] on div "Image See More Button Collagen Gummies (Adult) Product Title Promotes glowing s…" at bounding box center [787, 314] width 265 height 616
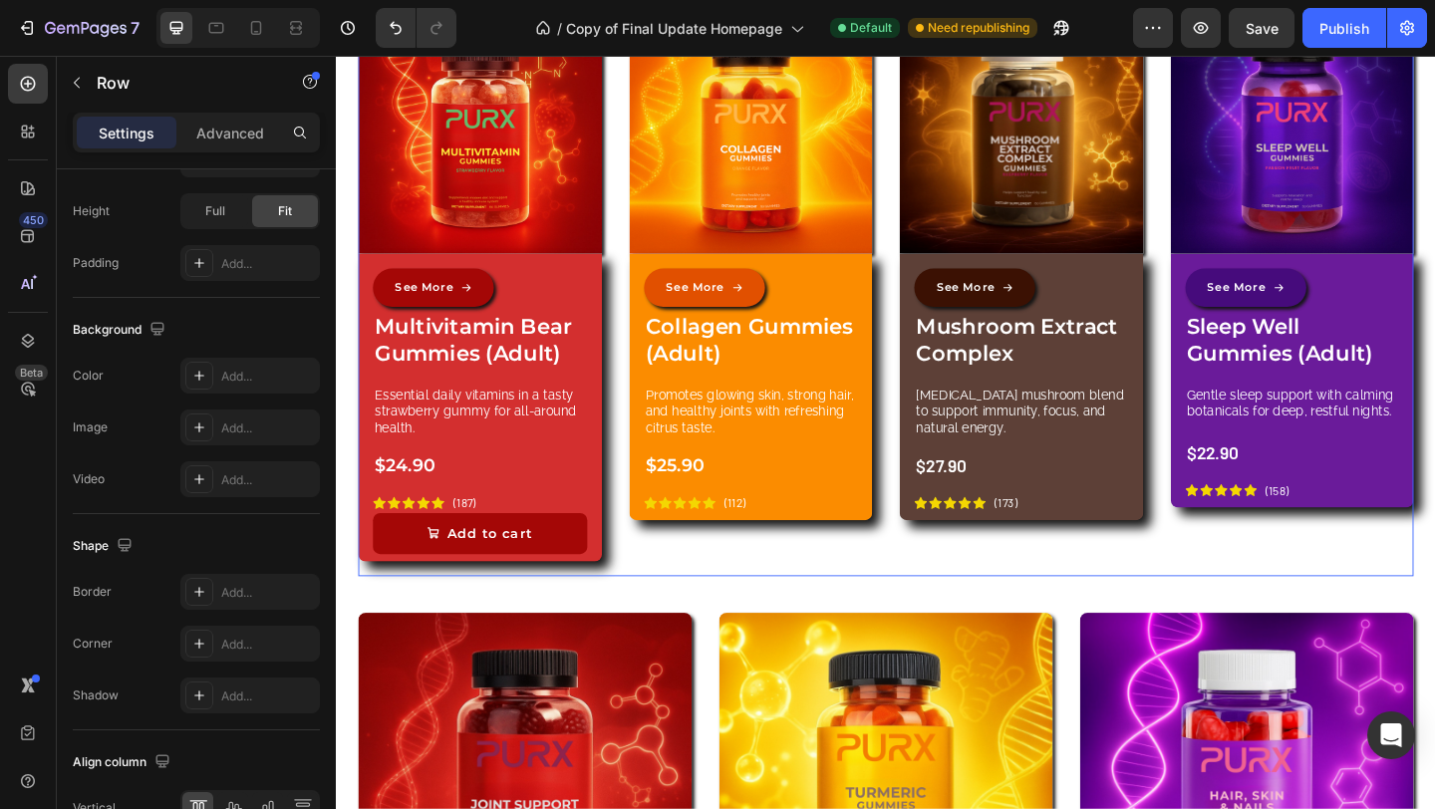
scroll to position [0, 0]
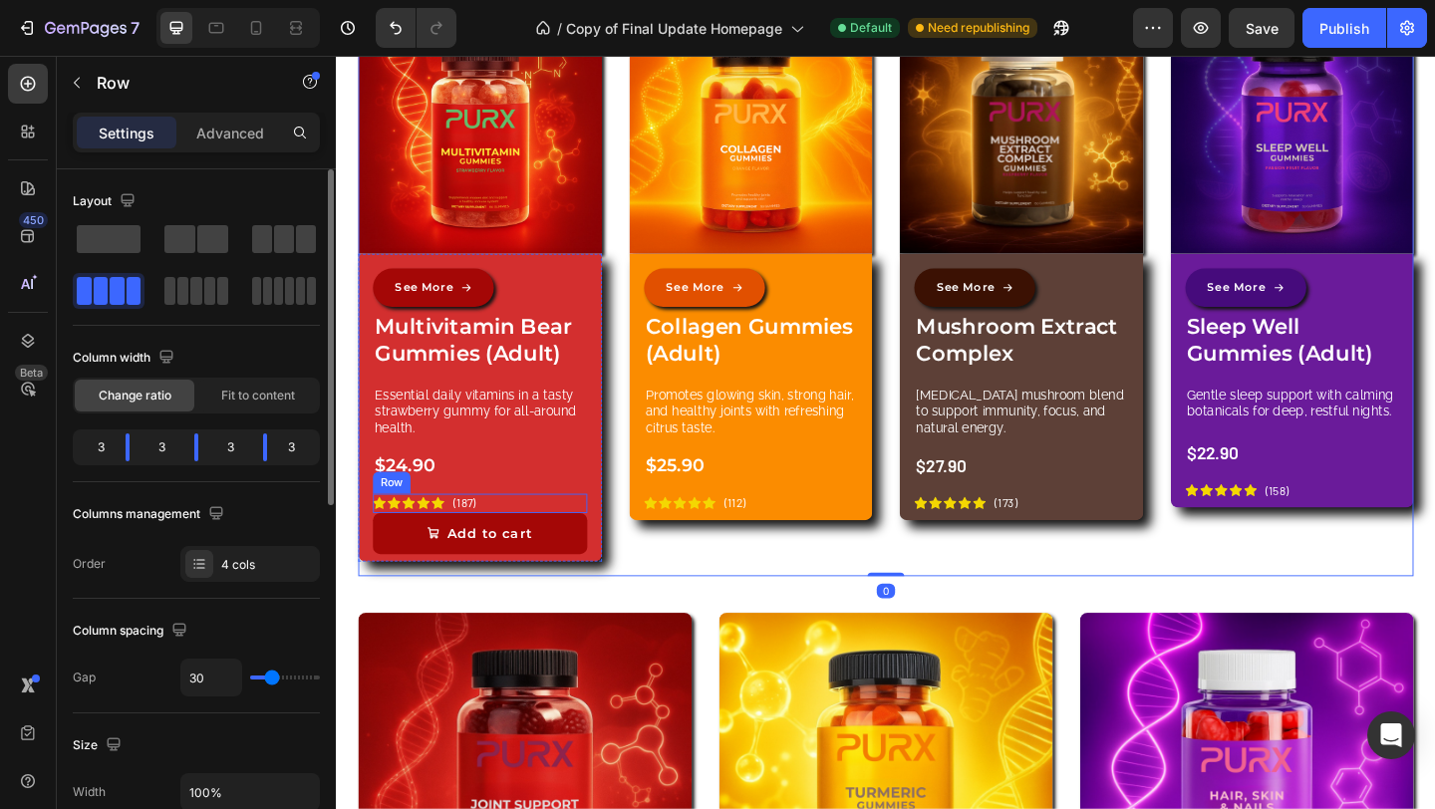
click at [515, 538] on div "Icon Icon Icon Icon Icon Icon List (187) Text Block Row" at bounding box center [492, 542] width 233 height 21
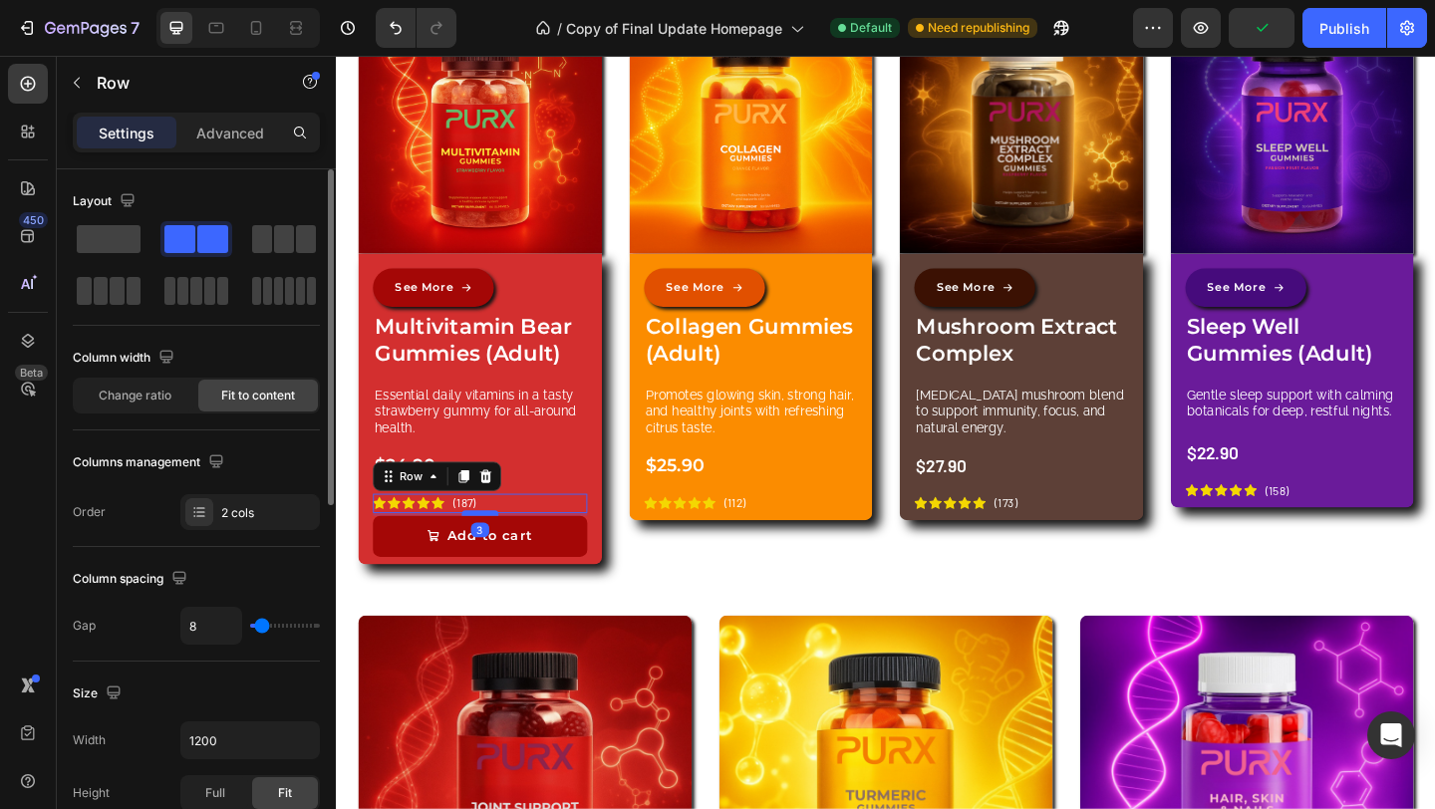
click at [491, 550] on div at bounding box center [492, 553] width 40 height 6
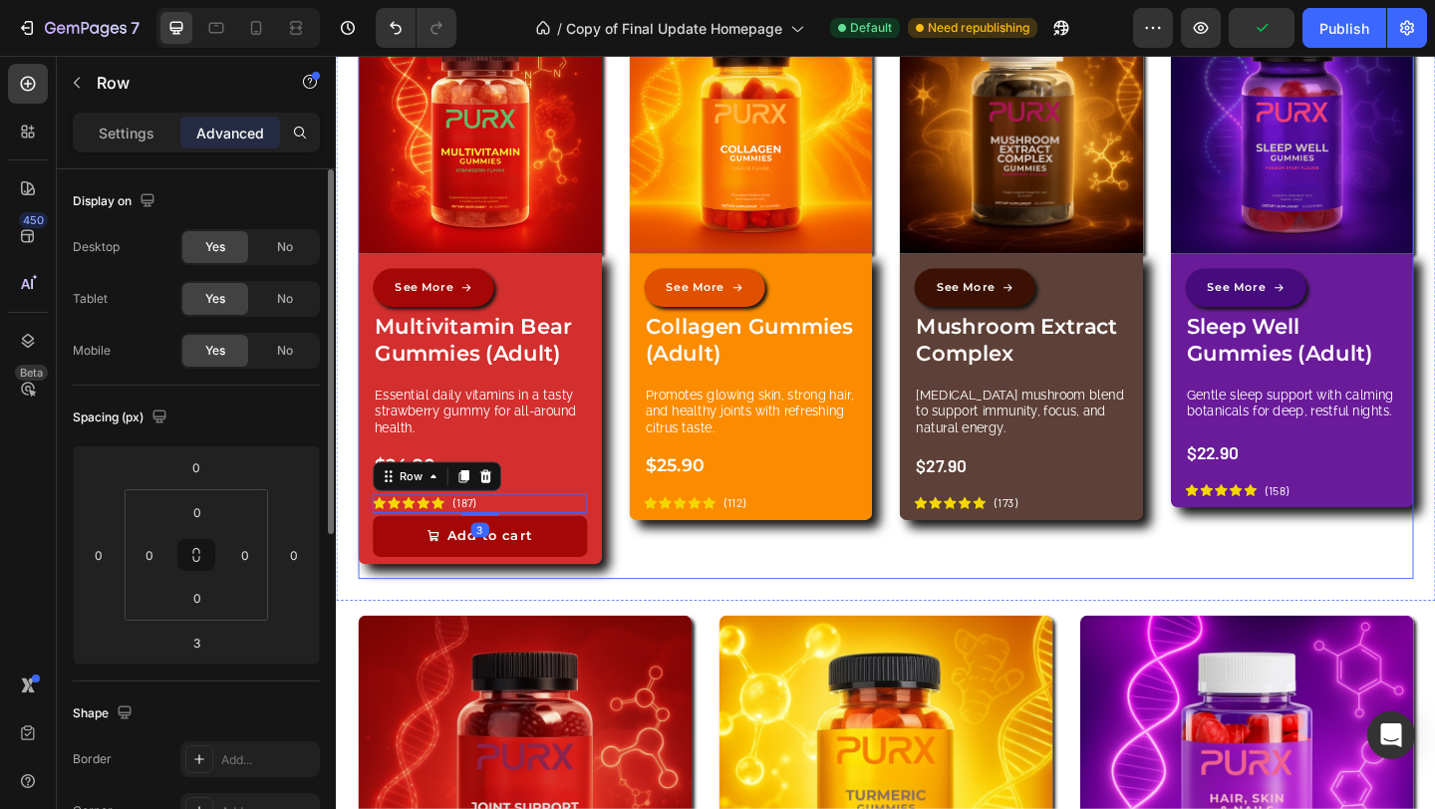
click at [665, 607] on div "Image See More Button Collagen Gummies (Adult) Product Title Promotes glowing s…" at bounding box center [787, 315] width 265 height 619
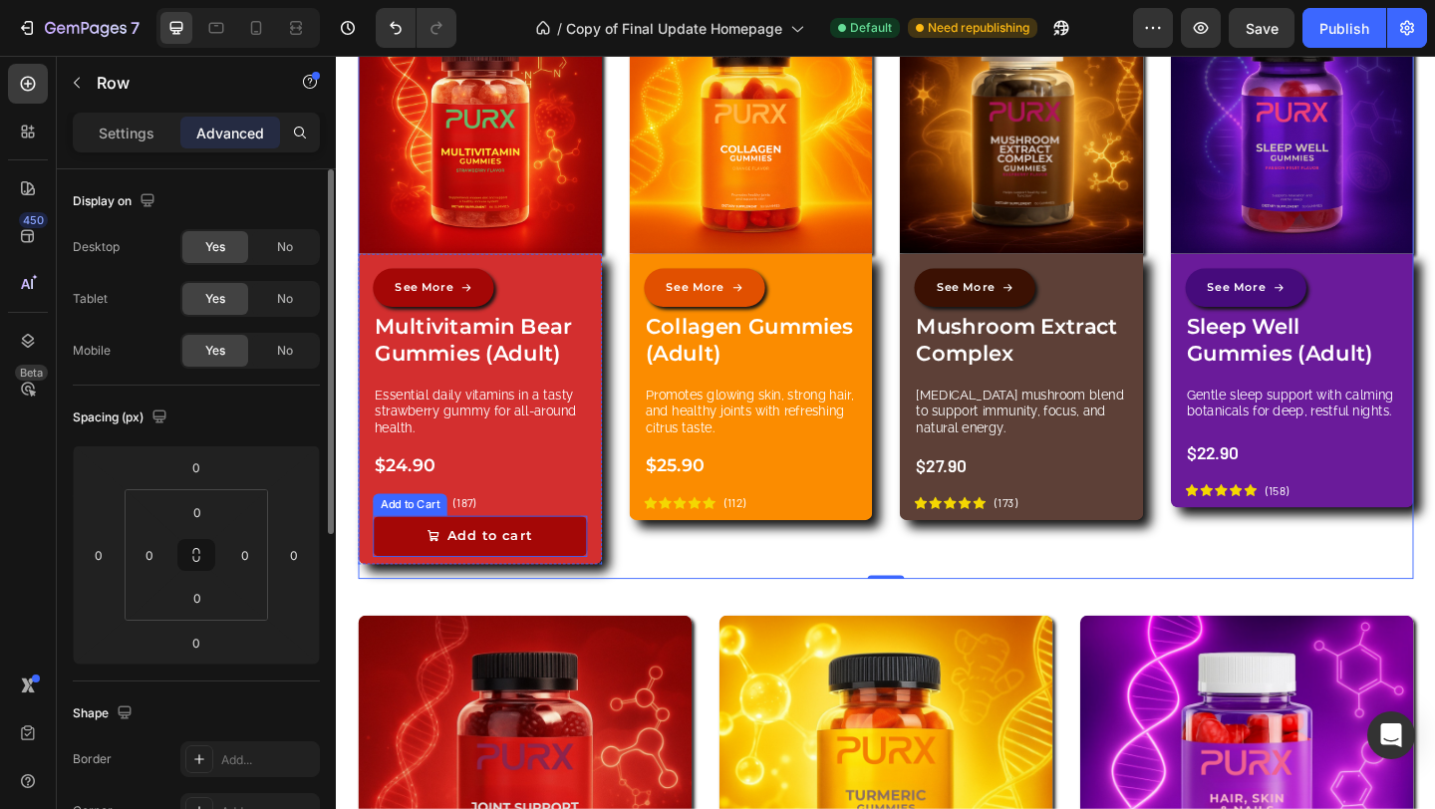
click at [575, 575] on button "Add to cart" at bounding box center [492, 578] width 233 height 45
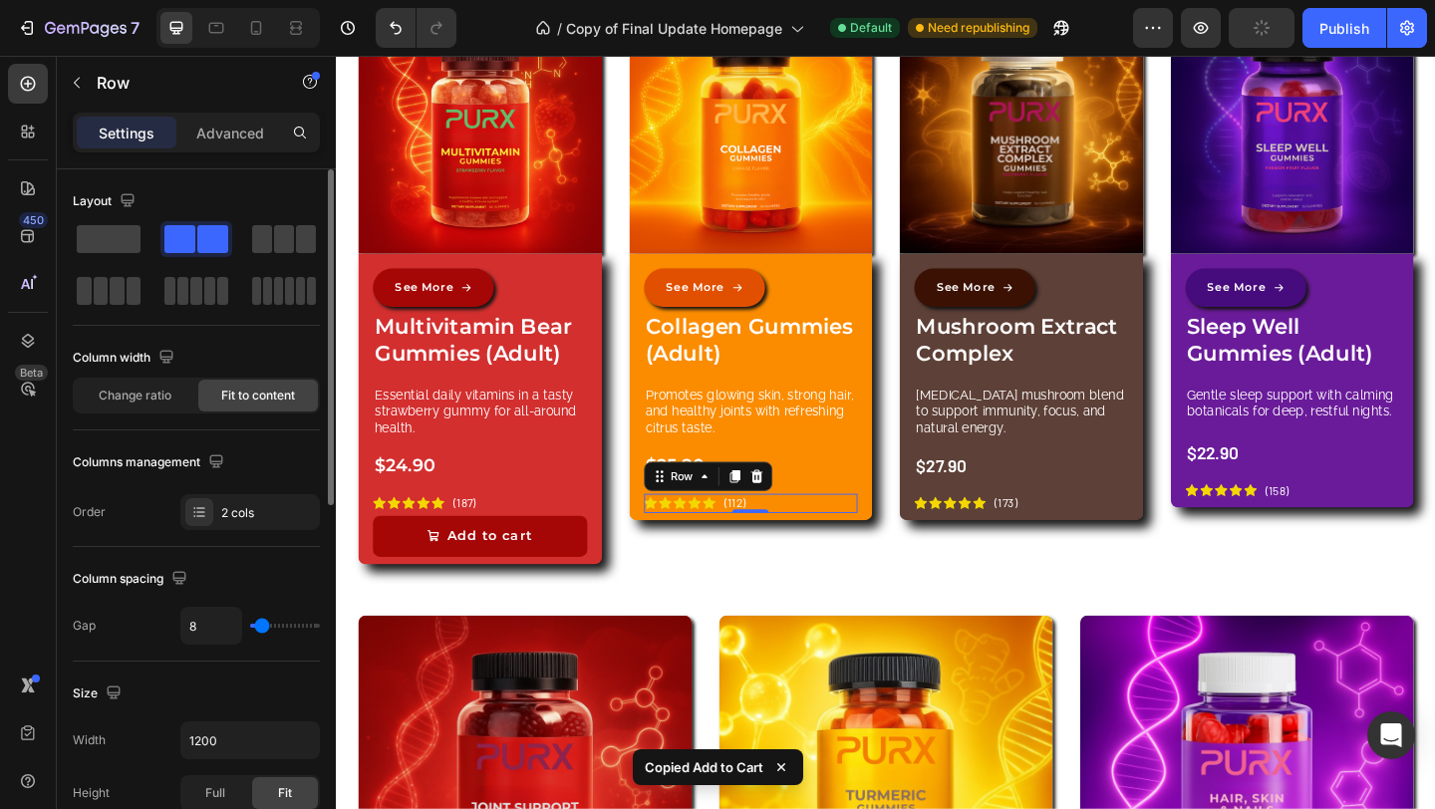
click at [859, 532] on div "Icon Icon Icon Icon Icon Icon List (112) Text Block Row 0" at bounding box center [786, 542] width 233 height 21
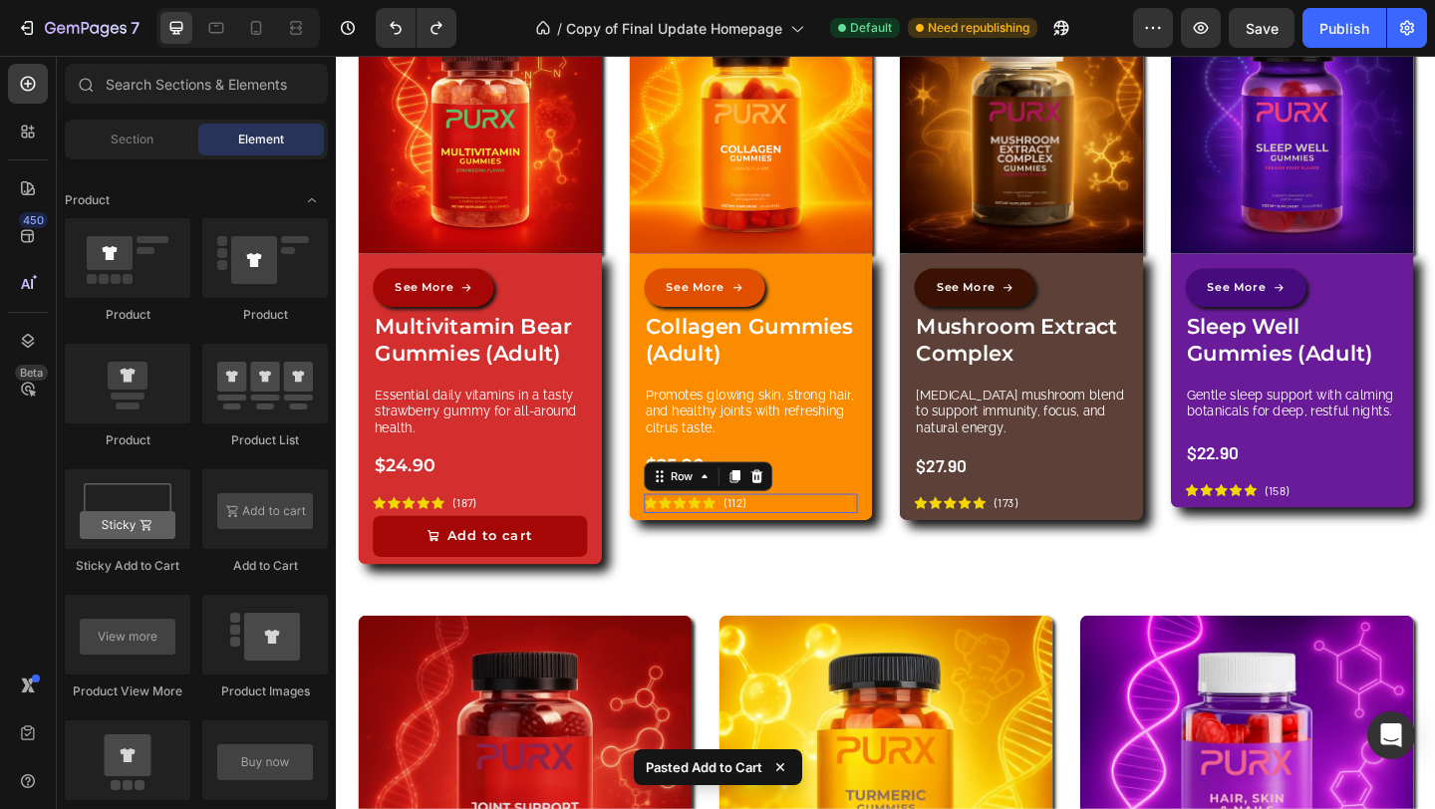
click at [792, 547] on div "Icon Icon Icon Icon Icon Icon List (112) Text Block Row 0" at bounding box center [786, 542] width 233 height 21
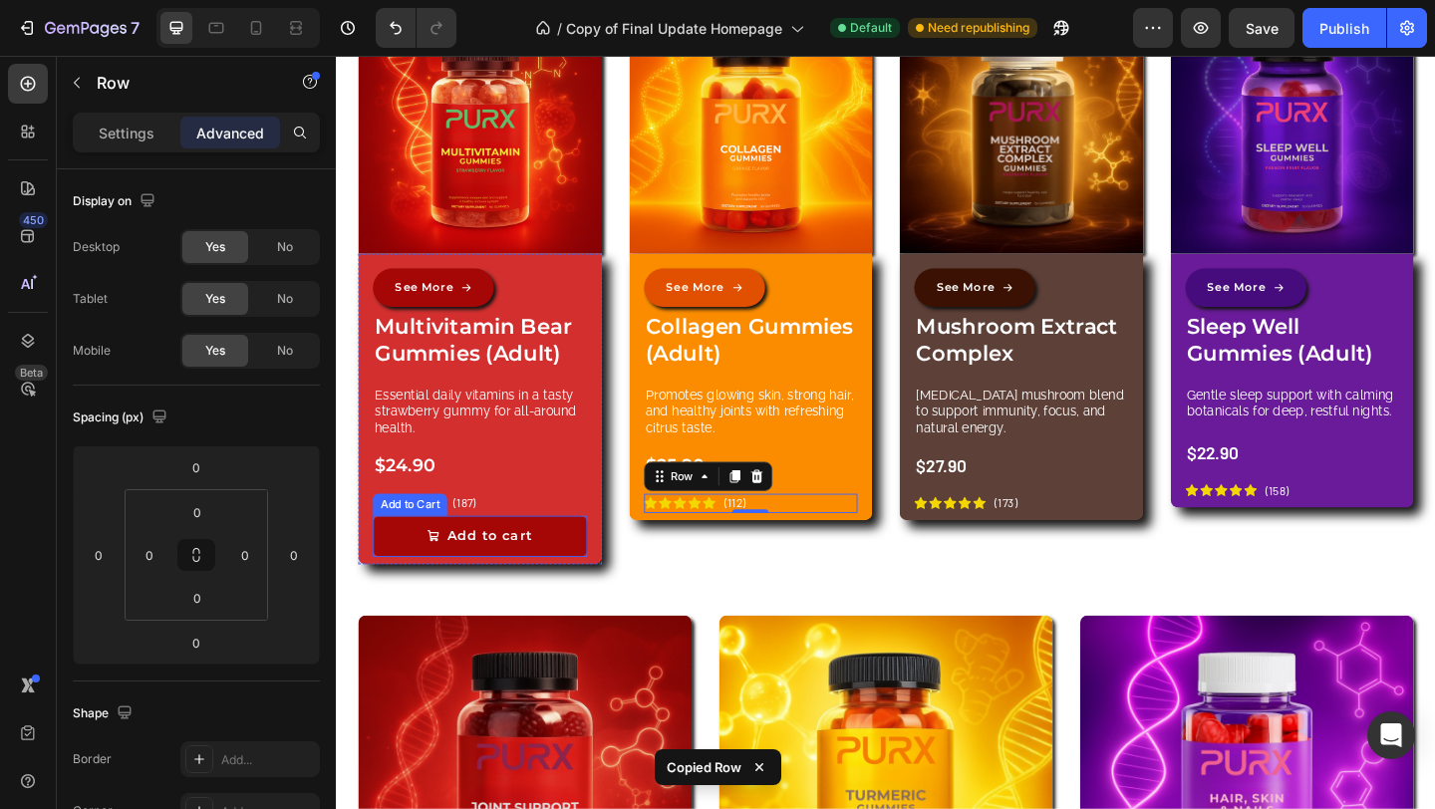
click at [569, 574] on button "Add to cart" at bounding box center [492, 578] width 233 height 45
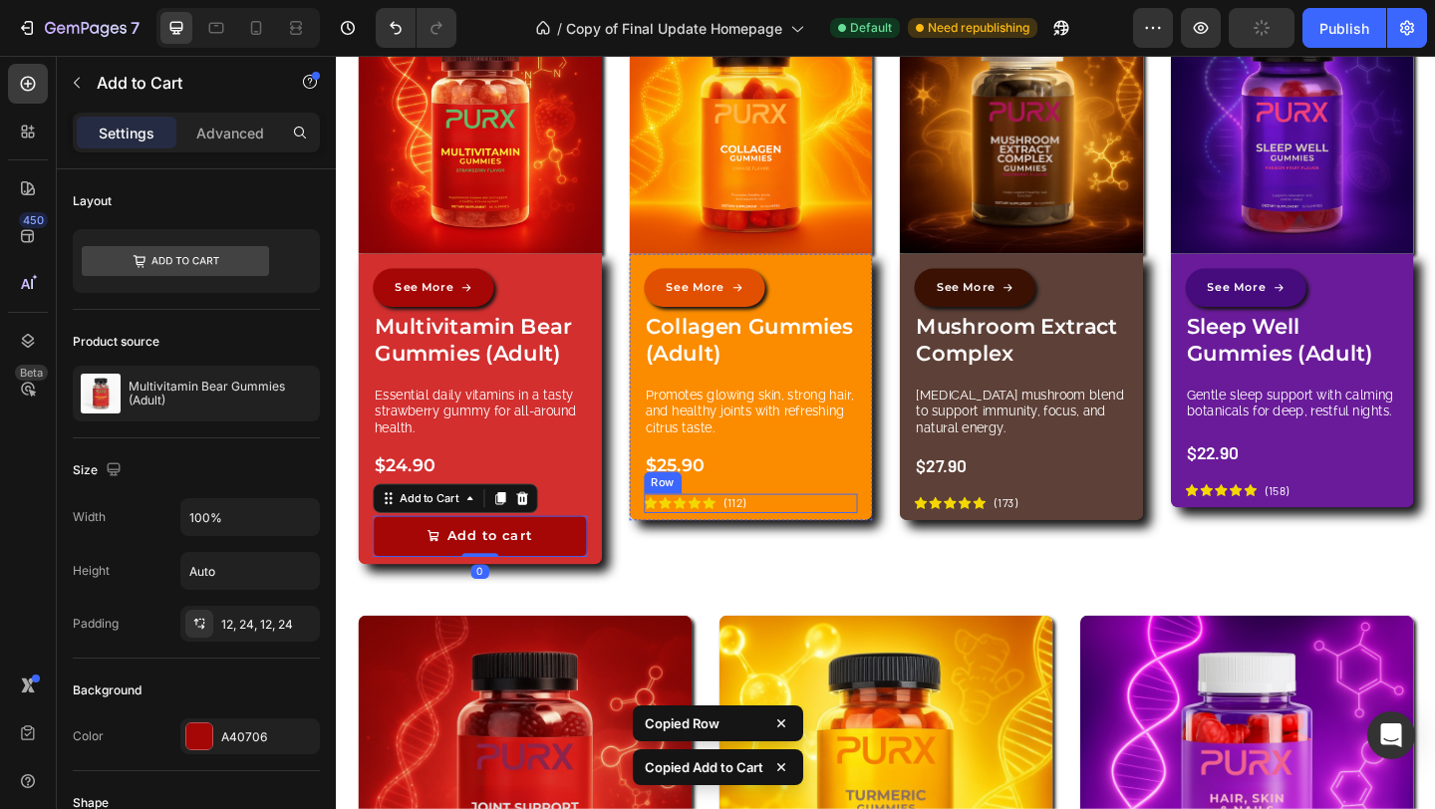
click at [828, 542] on div "Icon Icon Icon Icon Icon Icon List (112) Text Block Row" at bounding box center [786, 542] width 233 height 21
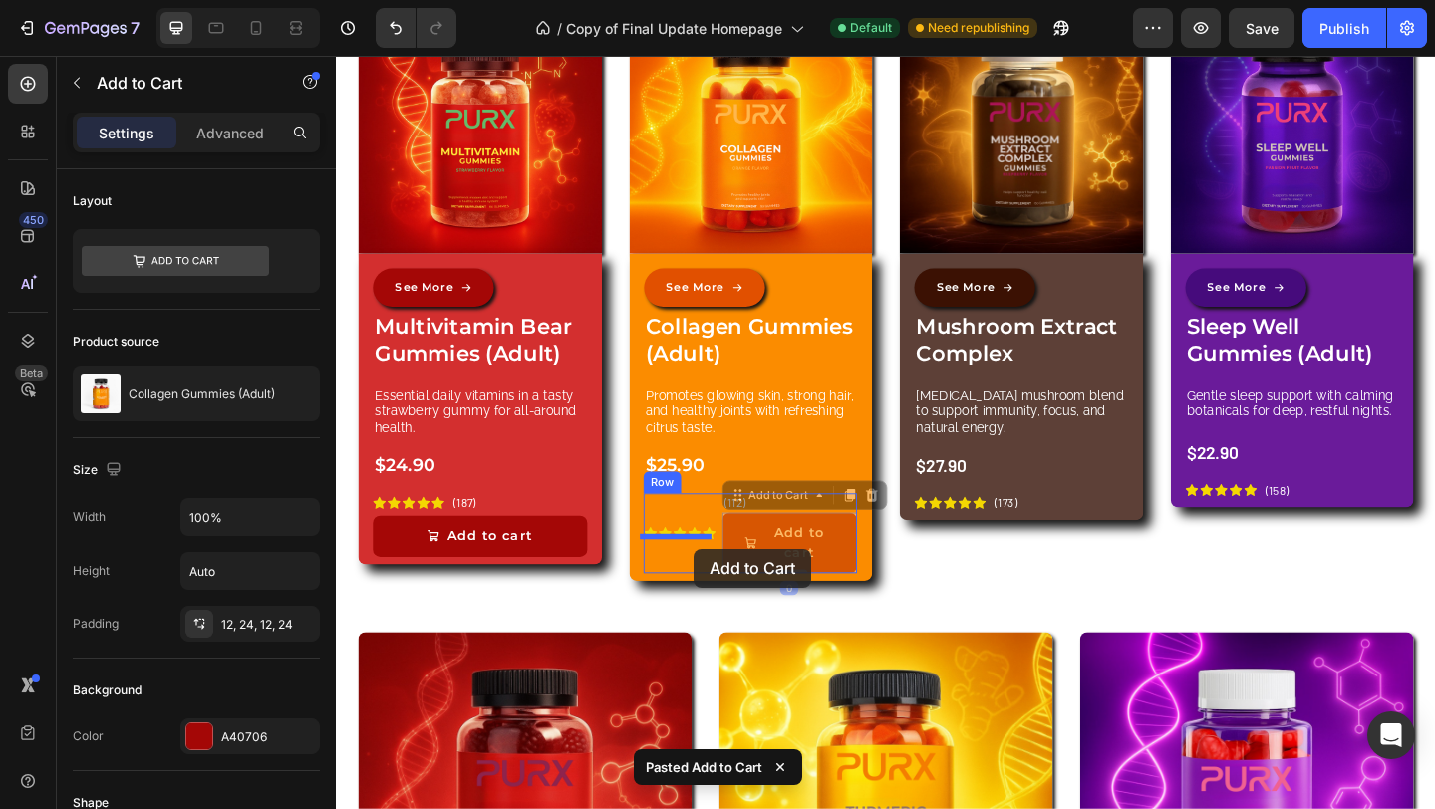
drag, startPoint x: 877, startPoint y: 561, endPoint x: 725, endPoint y: 592, distance: 154.5
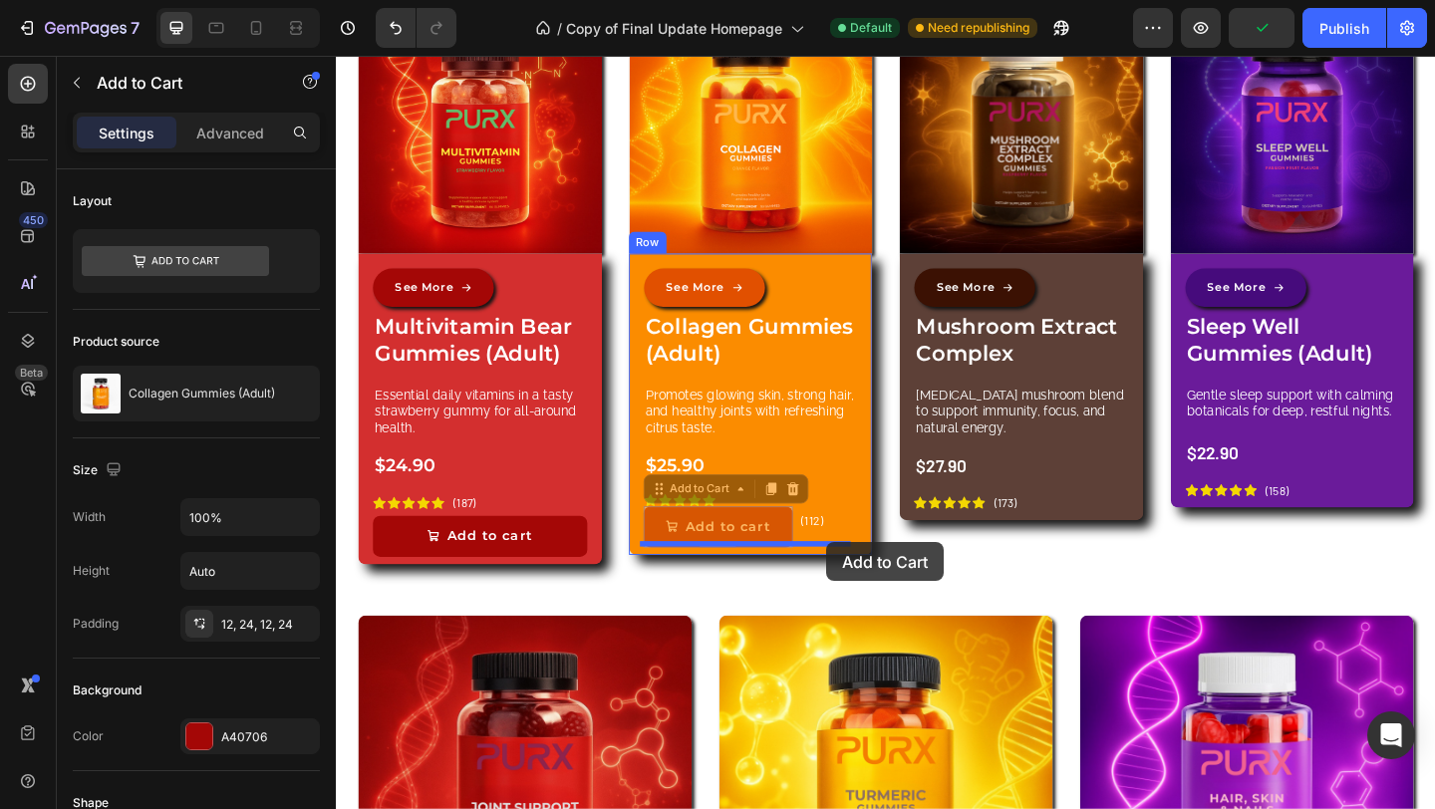
drag, startPoint x: 814, startPoint y: 553, endPoint x: 869, endPoint y: 585, distance: 63.4
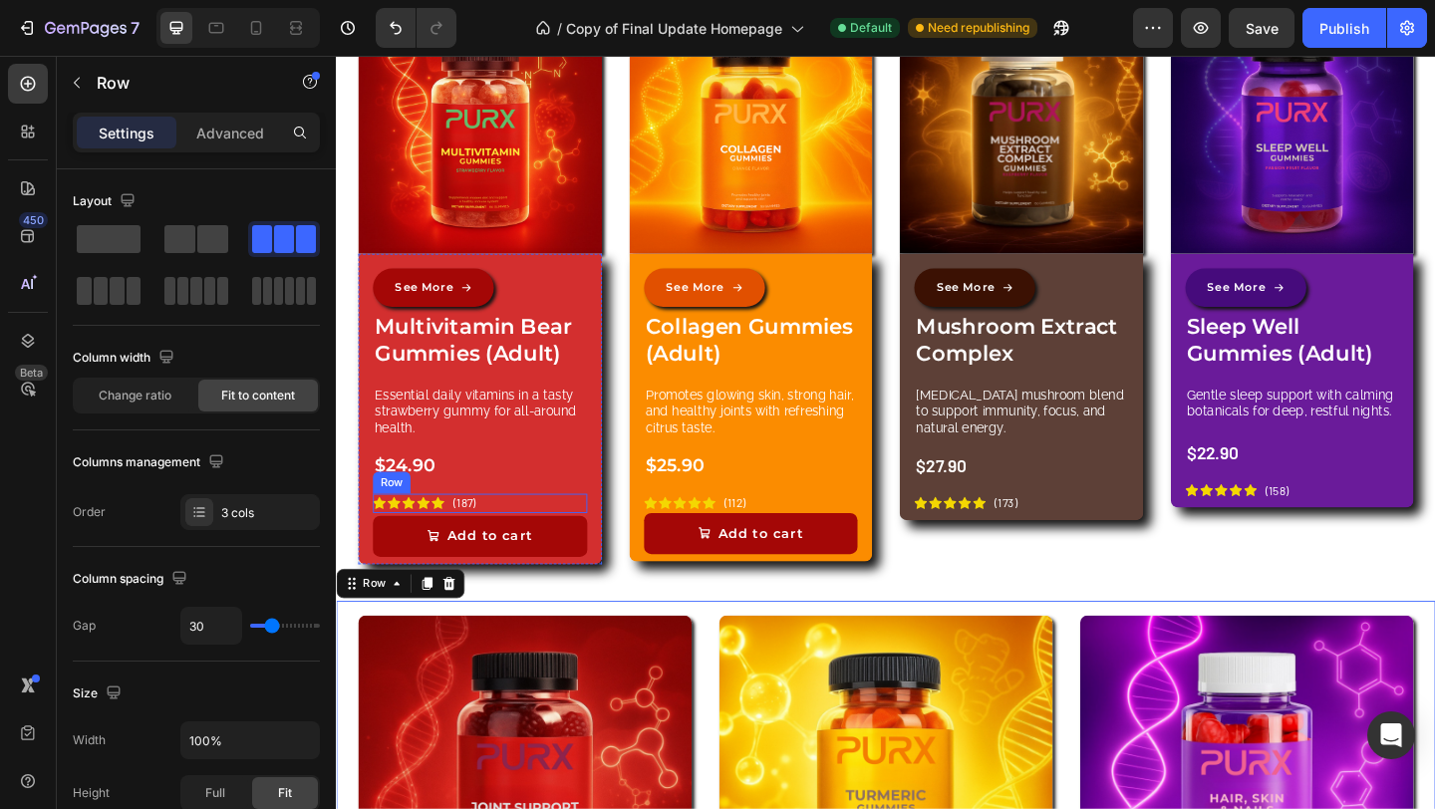
click at [515, 541] on div "Icon Icon Icon Icon Icon Icon List (187) Text Block Row" at bounding box center [492, 542] width 233 height 21
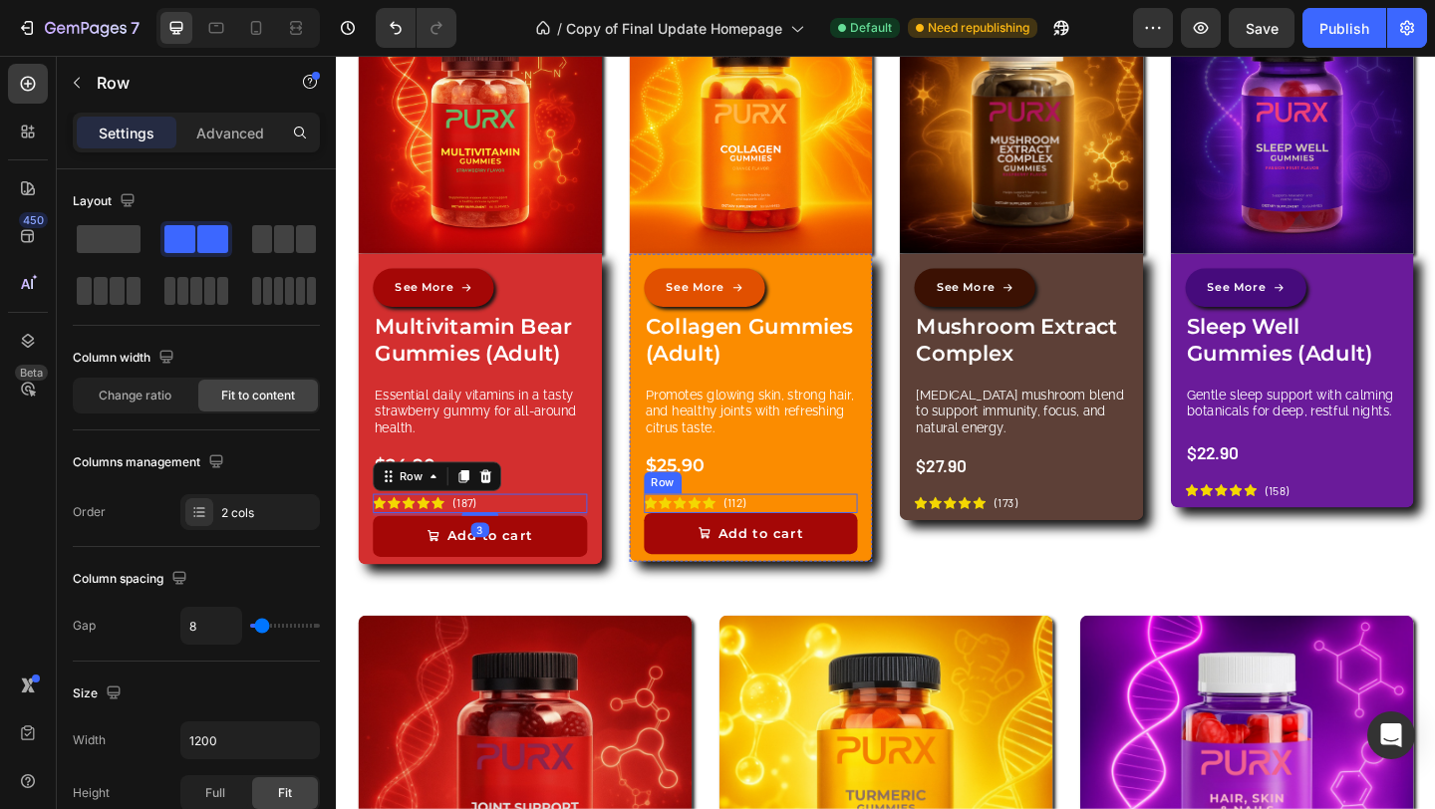
click at [802, 539] on div "Icon Icon Icon Icon Icon Icon List (112) Text Block Row" at bounding box center [786, 542] width 233 height 21
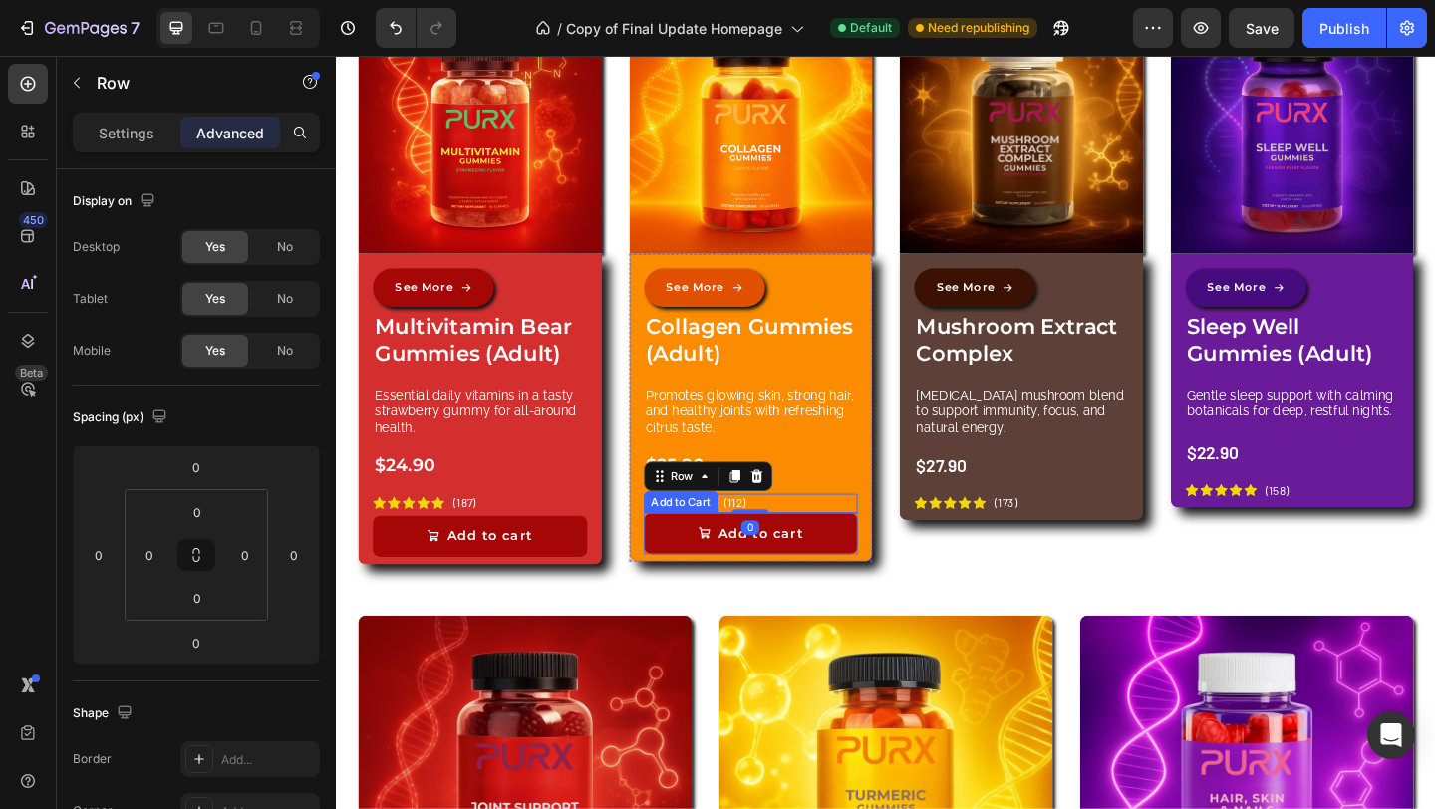
click at [795, 553] on button "Add to cart" at bounding box center [786, 575] width 233 height 45
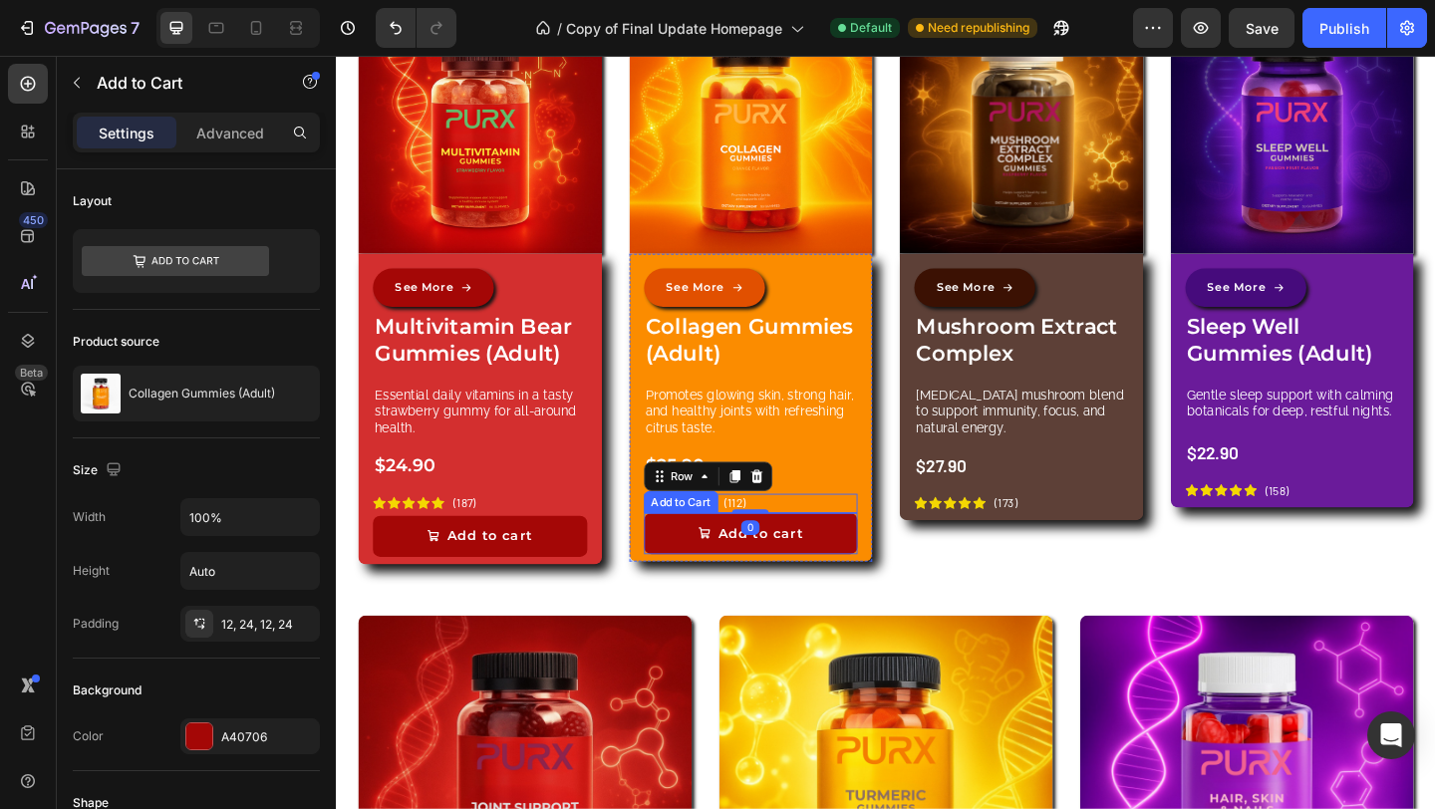
click at [795, 553] on button "Add to cart" at bounding box center [786, 575] width 233 height 45
click at [876, 535] on div "Icon Icon Icon Icon Icon Icon List (112) Text Block Row" at bounding box center [786, 542] width 233 height 21
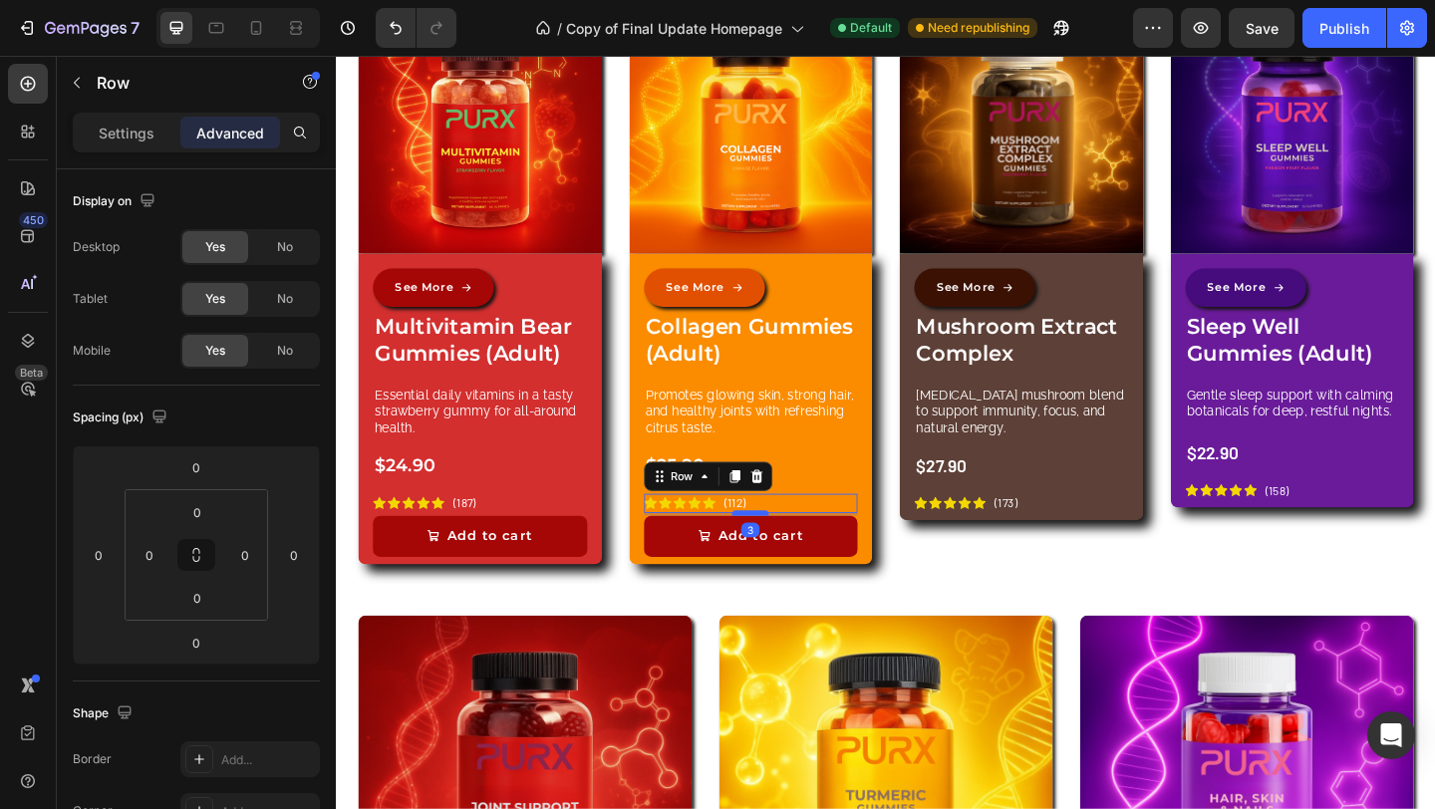
click at [796, 550] on div at bounding box center [786, 553] width 40 height 6
type input "3"
click at [1002, 628] on div "Image See More Button Multivitamin Bear Gummies (Adult) Product Title Essential…" at bounding box center [933, 327] width 1195 height 643
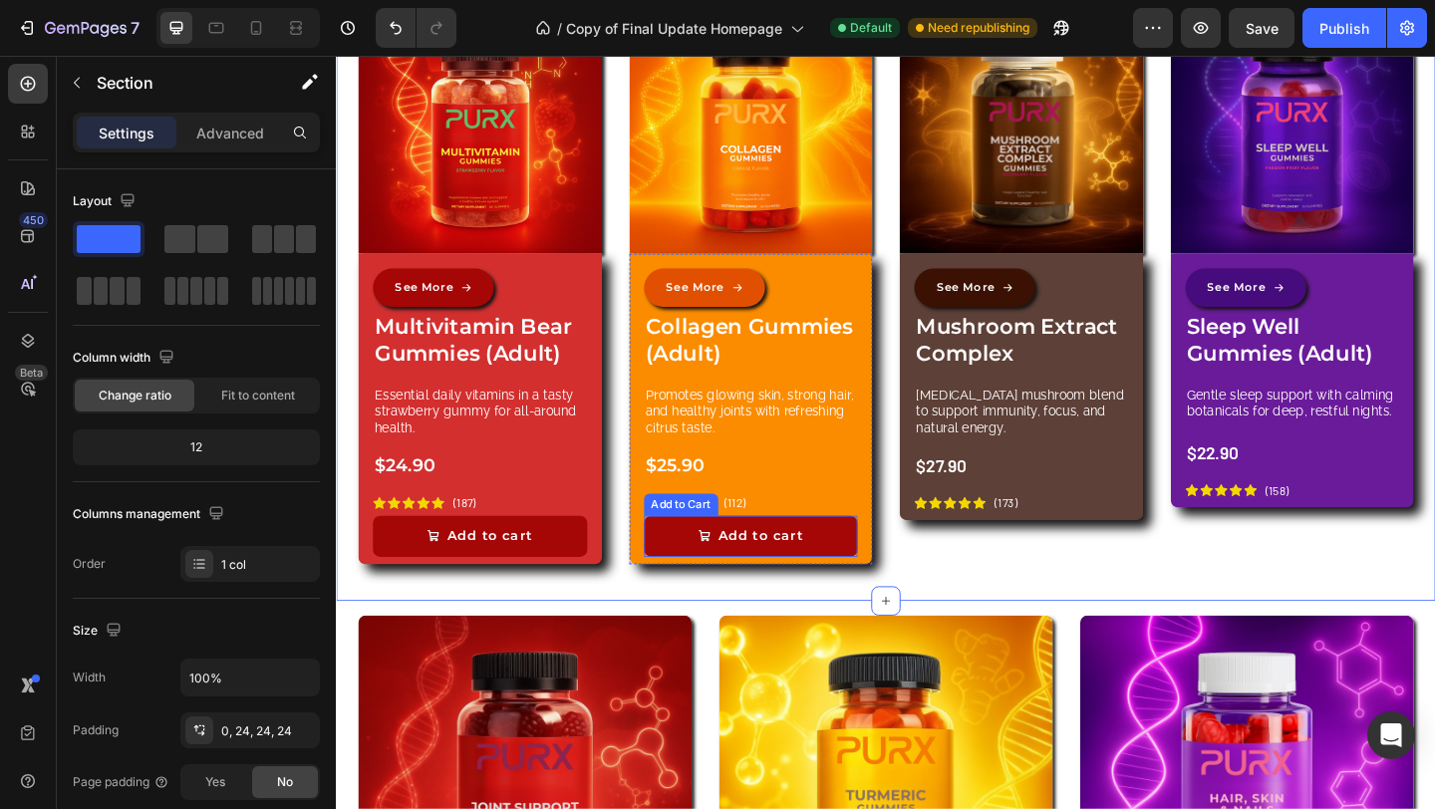
click at [888, 576] on button "Add to cart" at bounding box center [786, 578] width 233 height 45
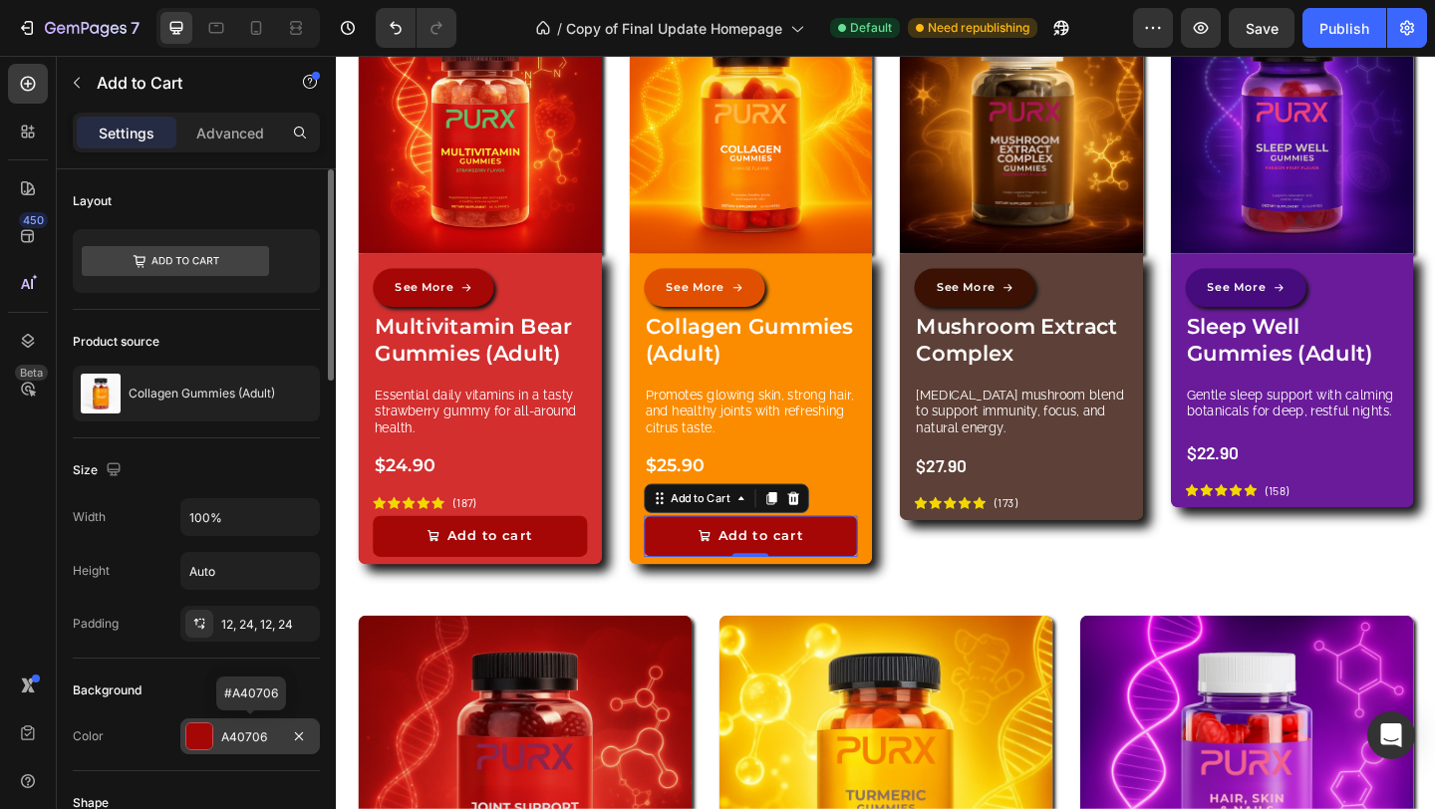
click at [210, 731] on div at bounding box center [199, 736] width 26 height 26
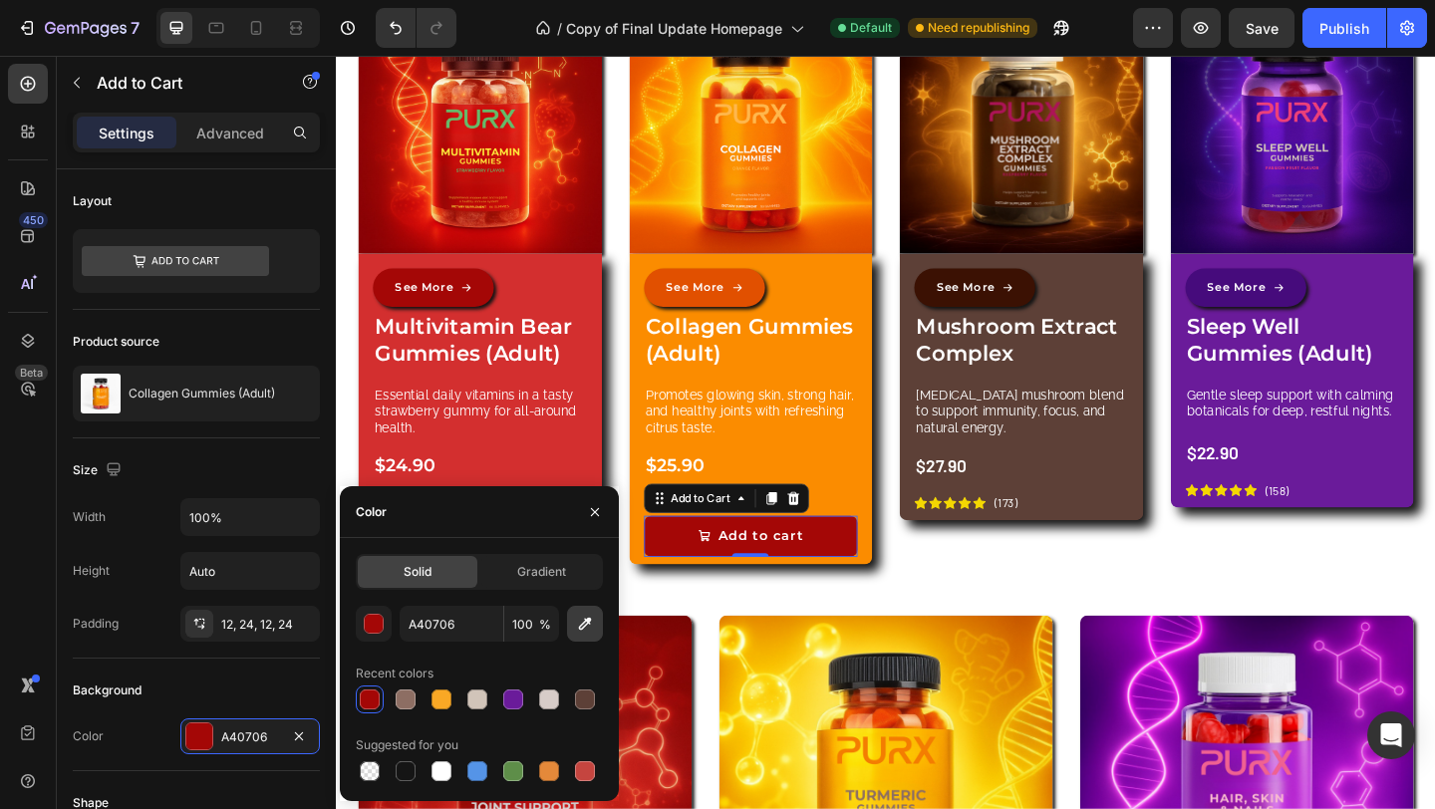
click at [575, 627] on icon "button" at bounding box center [585, 624] width 20 height 20
type input "E15000"
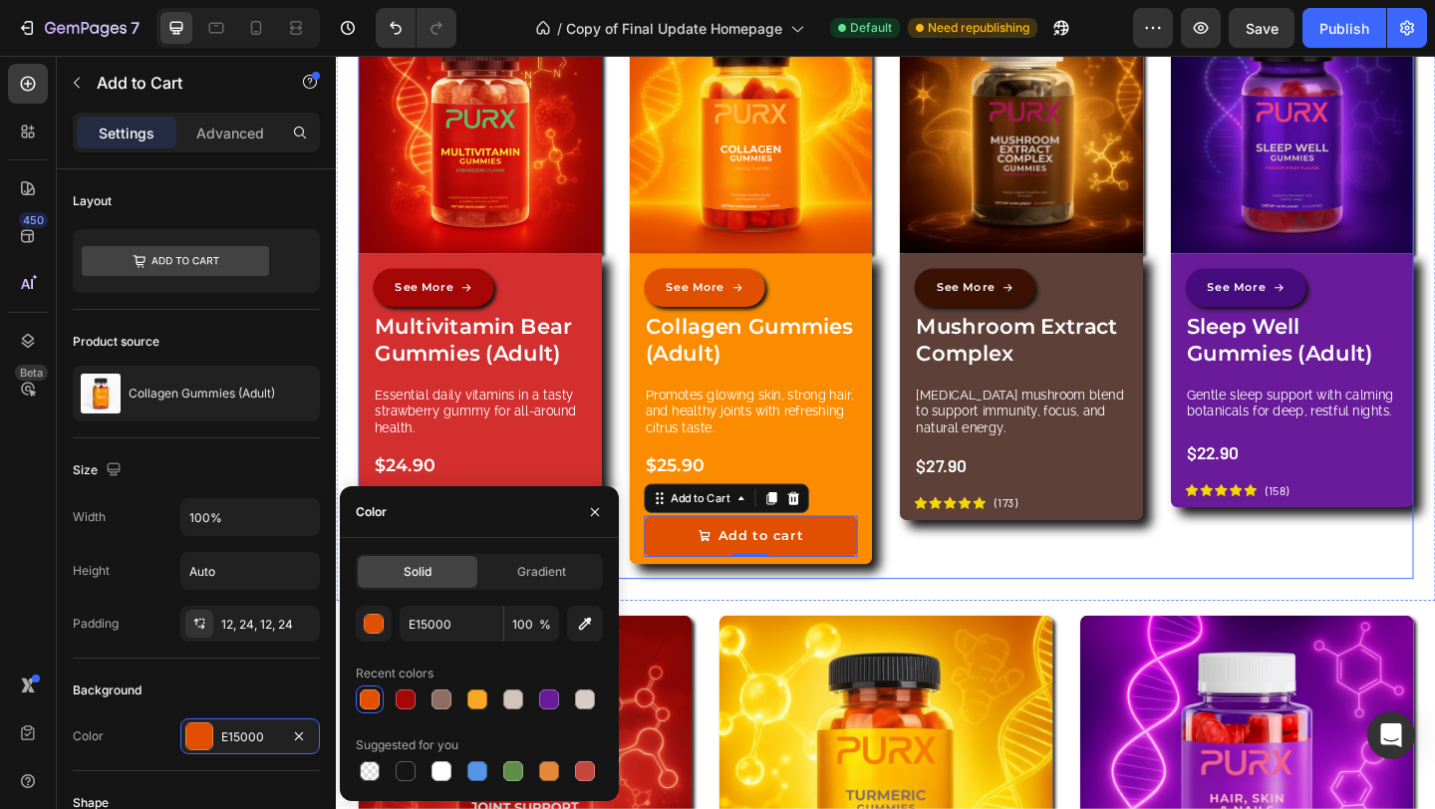
click at [960, 587] on div "Image See More Button Mushroom Extract Complex Product Title [MEDICAL_DATA] mus…" at bounding box center [1080, 315] width 265 height 619
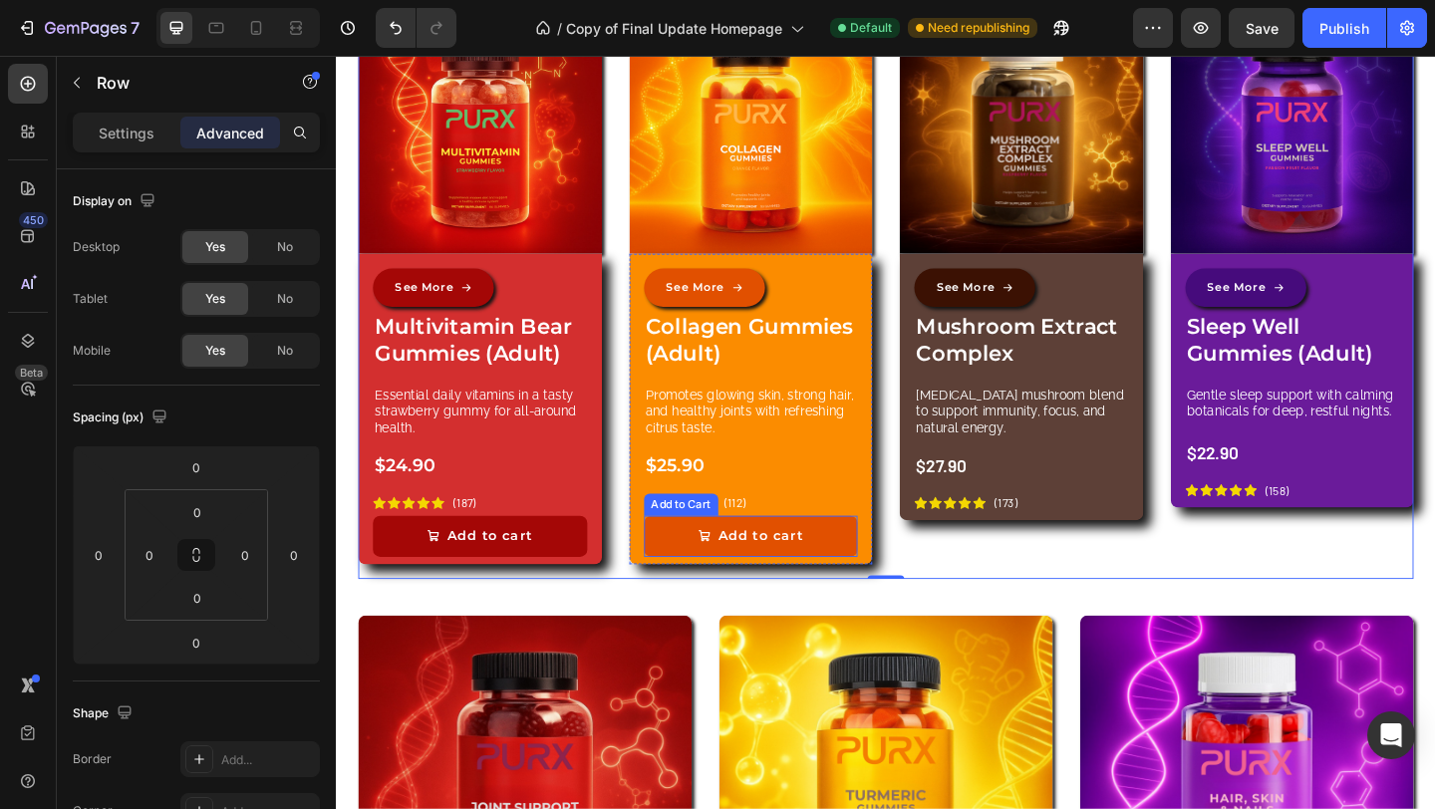
click at [883, 572] on button "Add to cart" at bounding box center [786, 578] width 233 height 45
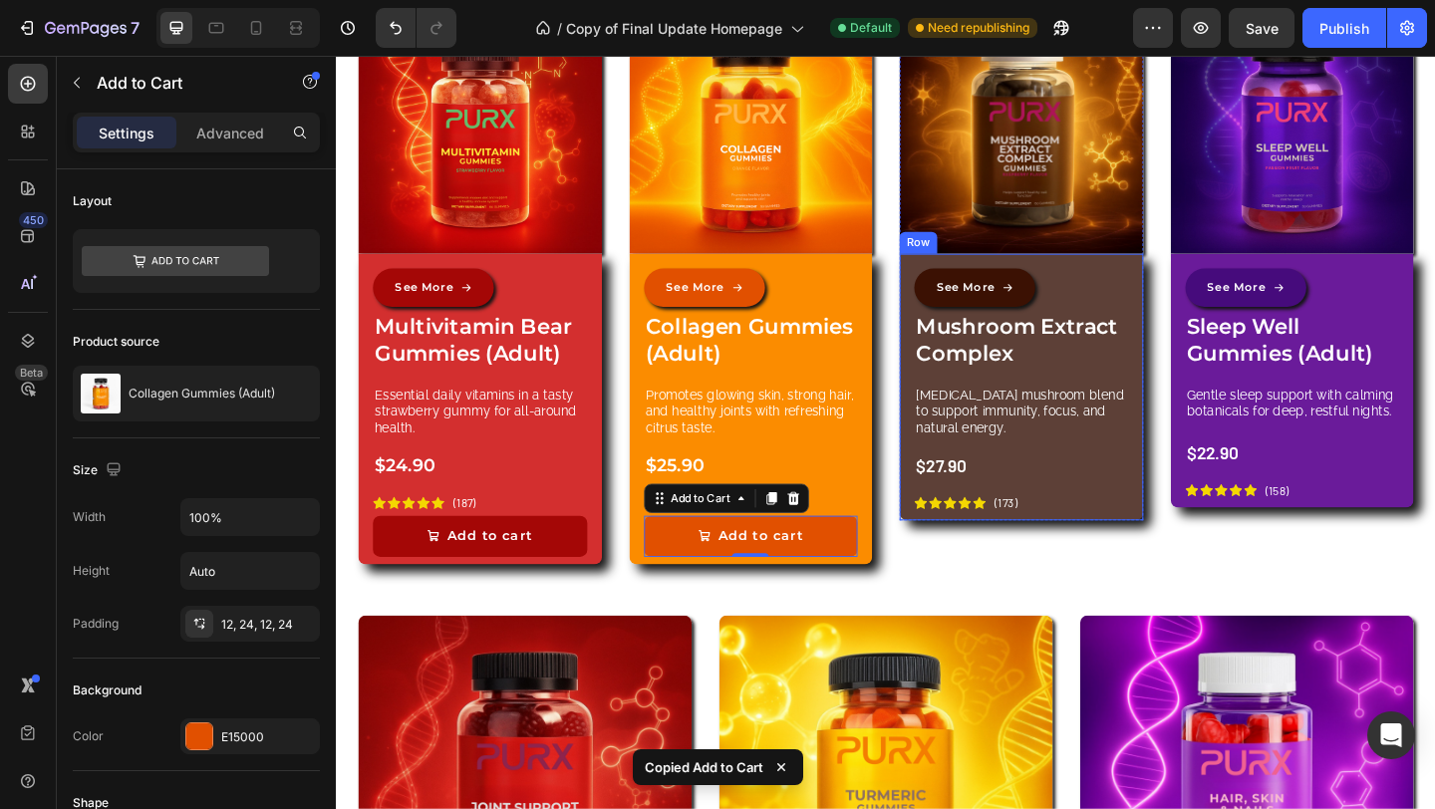
click at [1149, 551] on div "See More Button Mushroom Extract Complex Product Title [MEDICAL_DATA] mushroom …" at bounding box center [1080, 416] width 265 height 290
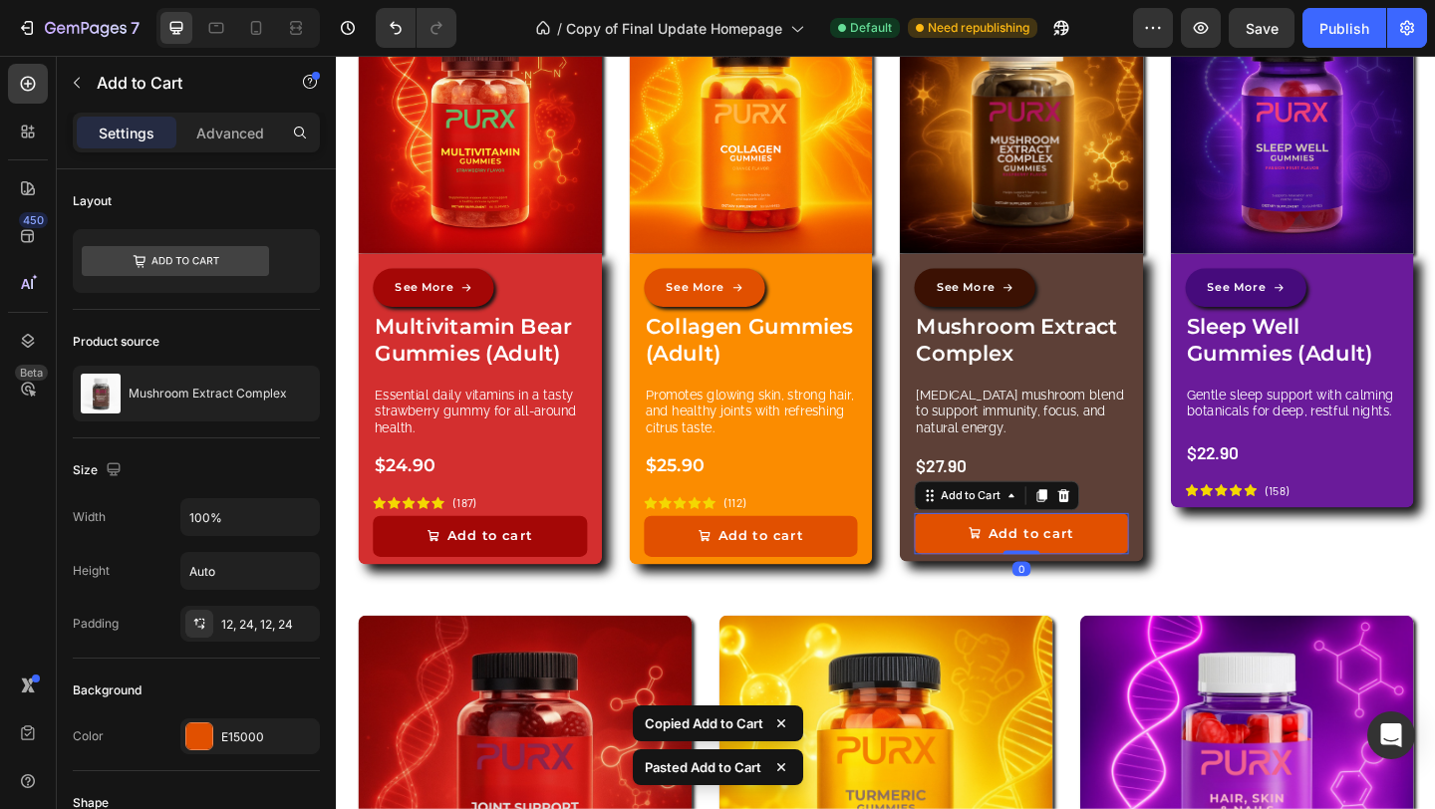
click at [1162, 571] on button "Add to cart" at bounding box center [1080, 575] width 233 height 45
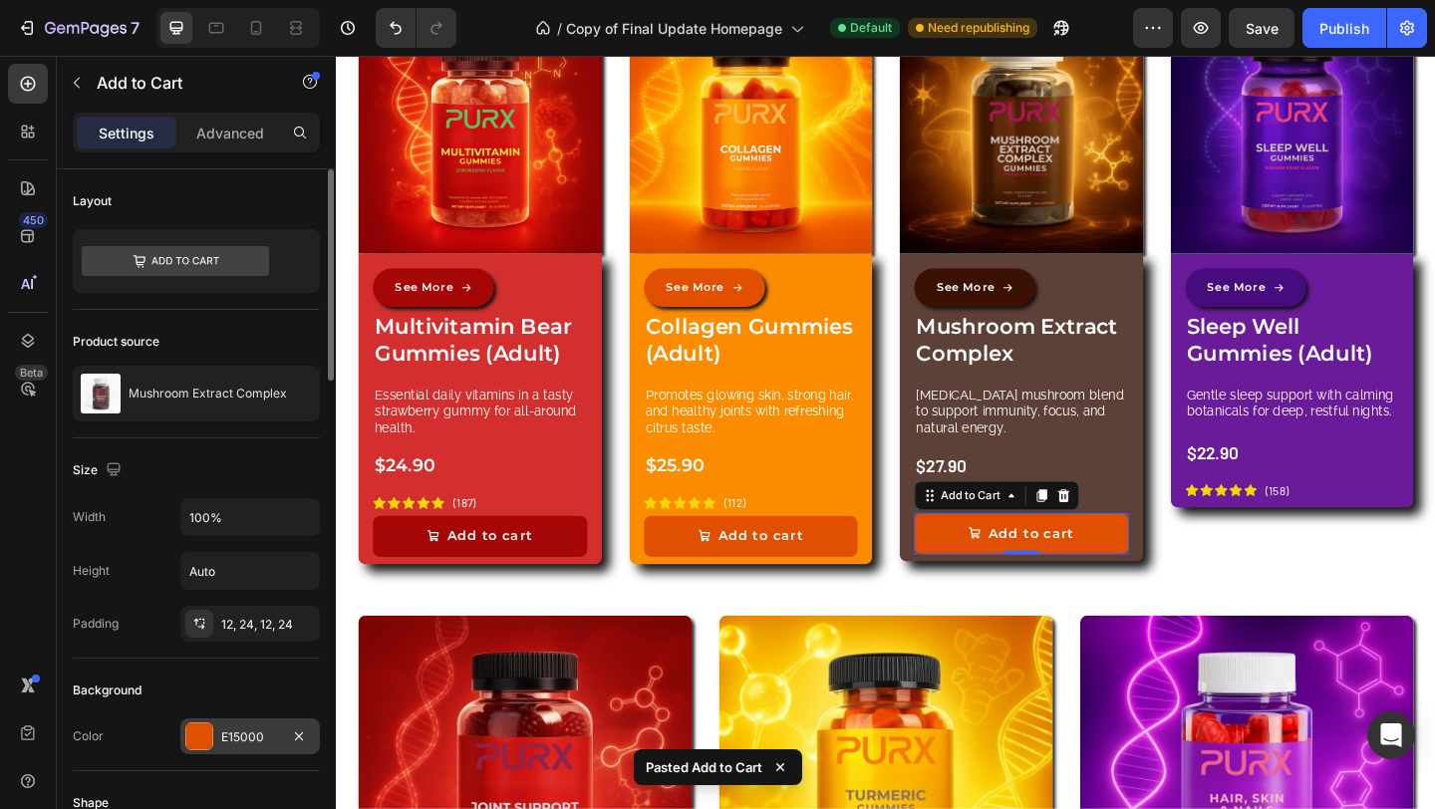
click at [227, 740] on div "E15000" at bounding box center [250, 737] width 58 height 18
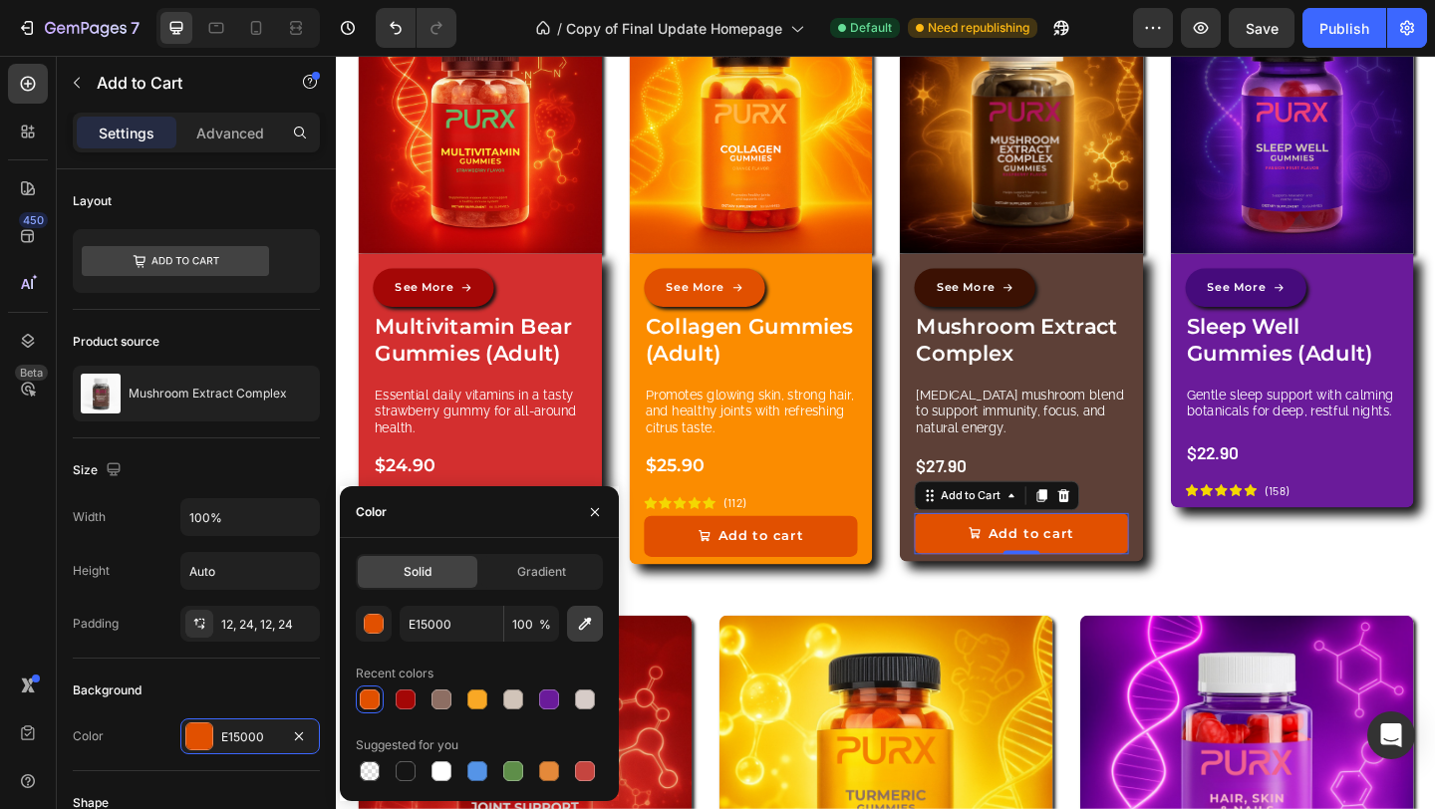
click at [582, 626] on icon "button" at bounding box center [585, 624] width 20 height 20
type input "3B1103"
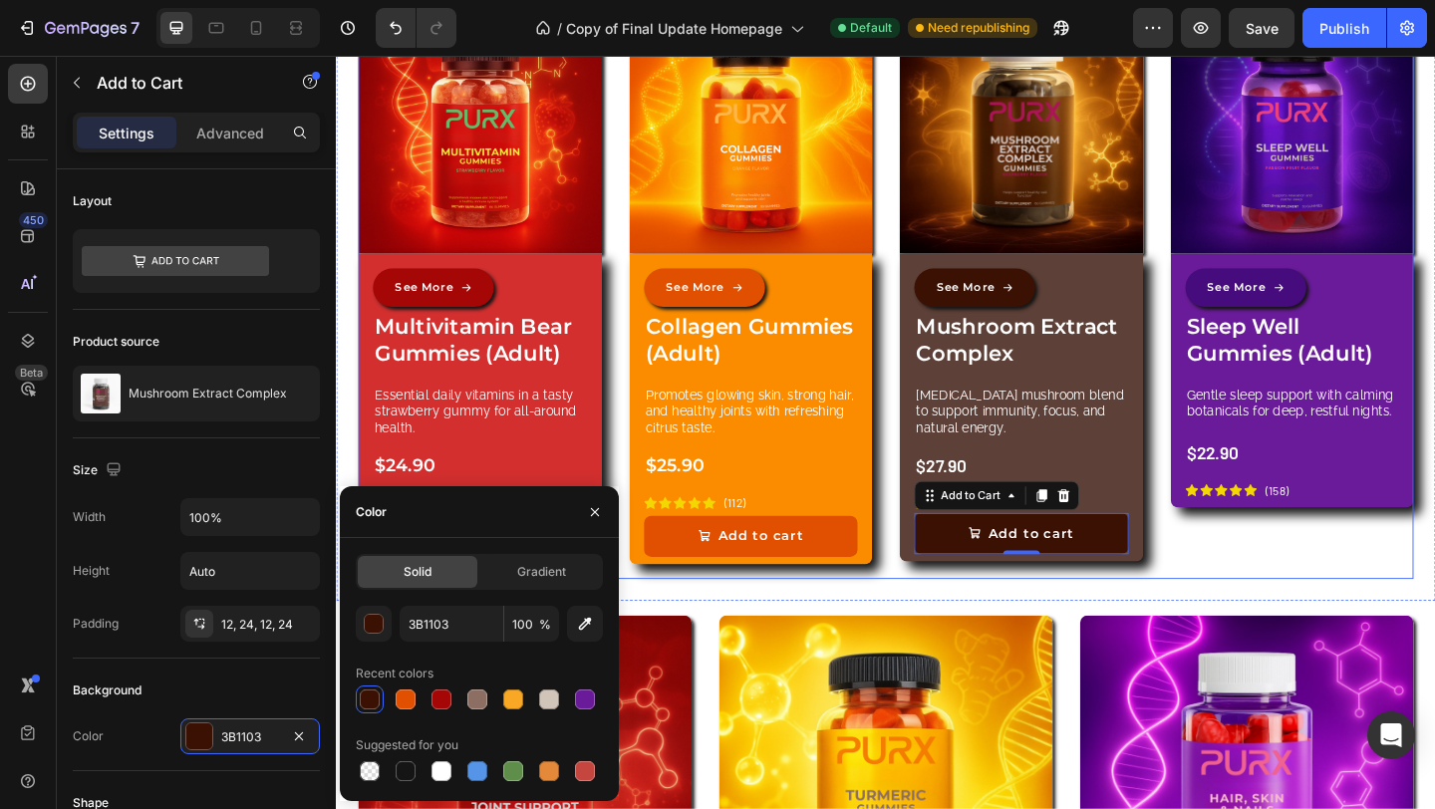
click at [1266, 593] on div "Image See More Button Sleep Well Gummies (Adult) Product Title Gentle sleep sup…" at bounding box center [1375, 315] width 265 height 619
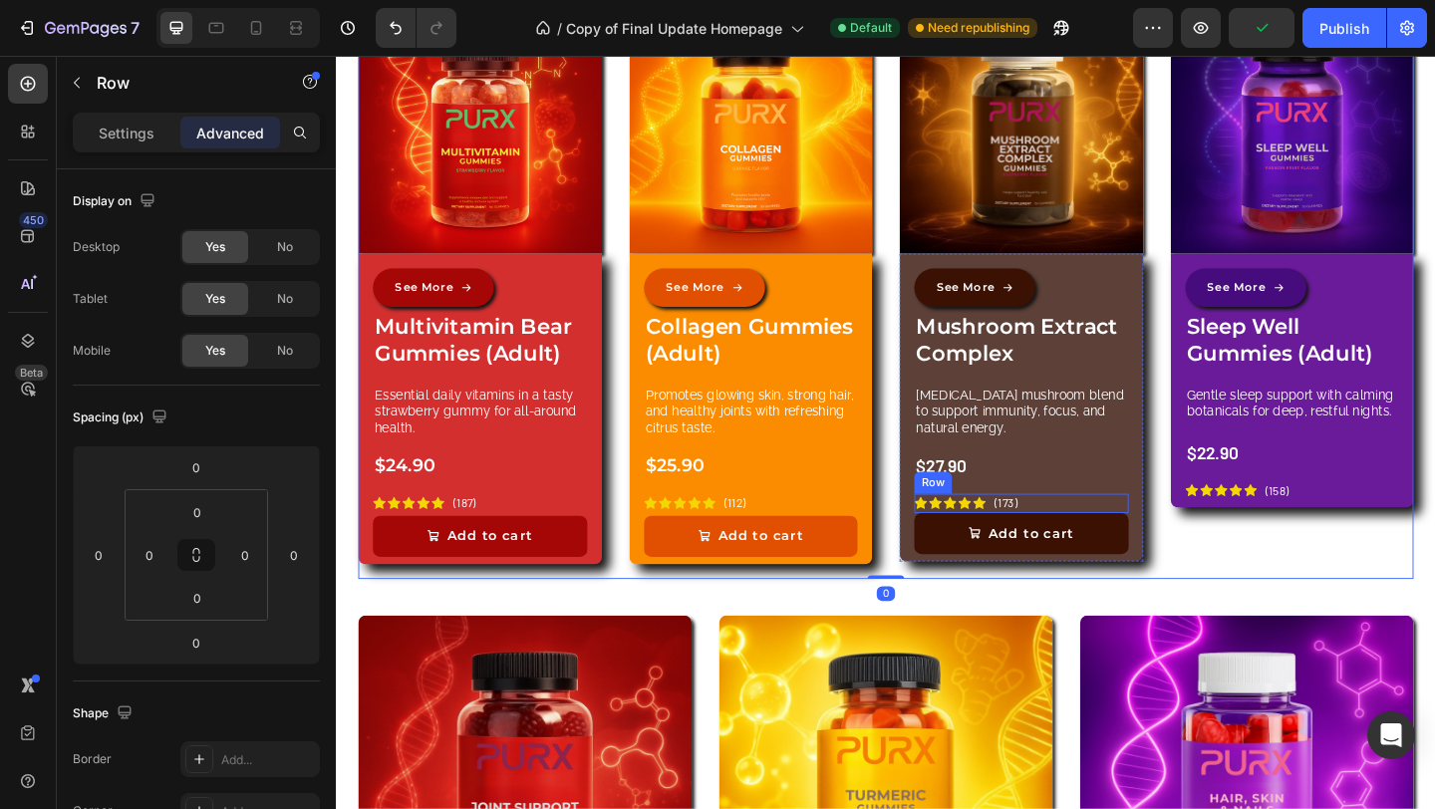
click at [1086, 539] on div "Icon Icon Icon Icon Icon Icon List (173) Text Block Row" at bounding box center [1080, 542] width 233 height 21
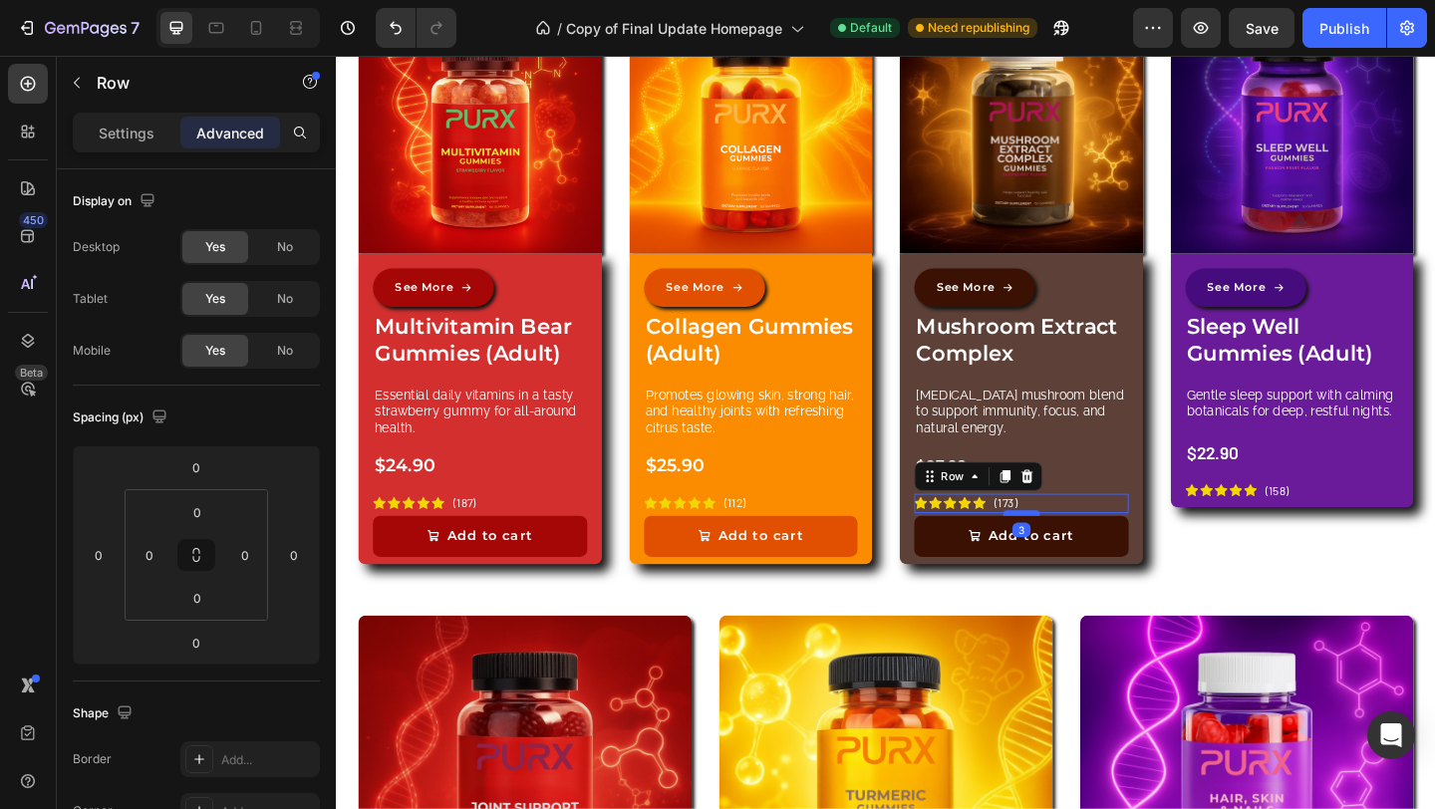
click at [1075, 550] on div at bounding box center [1081, 553] width 40 height 6
type input "3"
click at [1275, 609] on div "Image See More Button Sleep Well Gummies (Adult) Product Title Gentle sleep sup…" at bounding box center [1375, 315] width 265 height 619
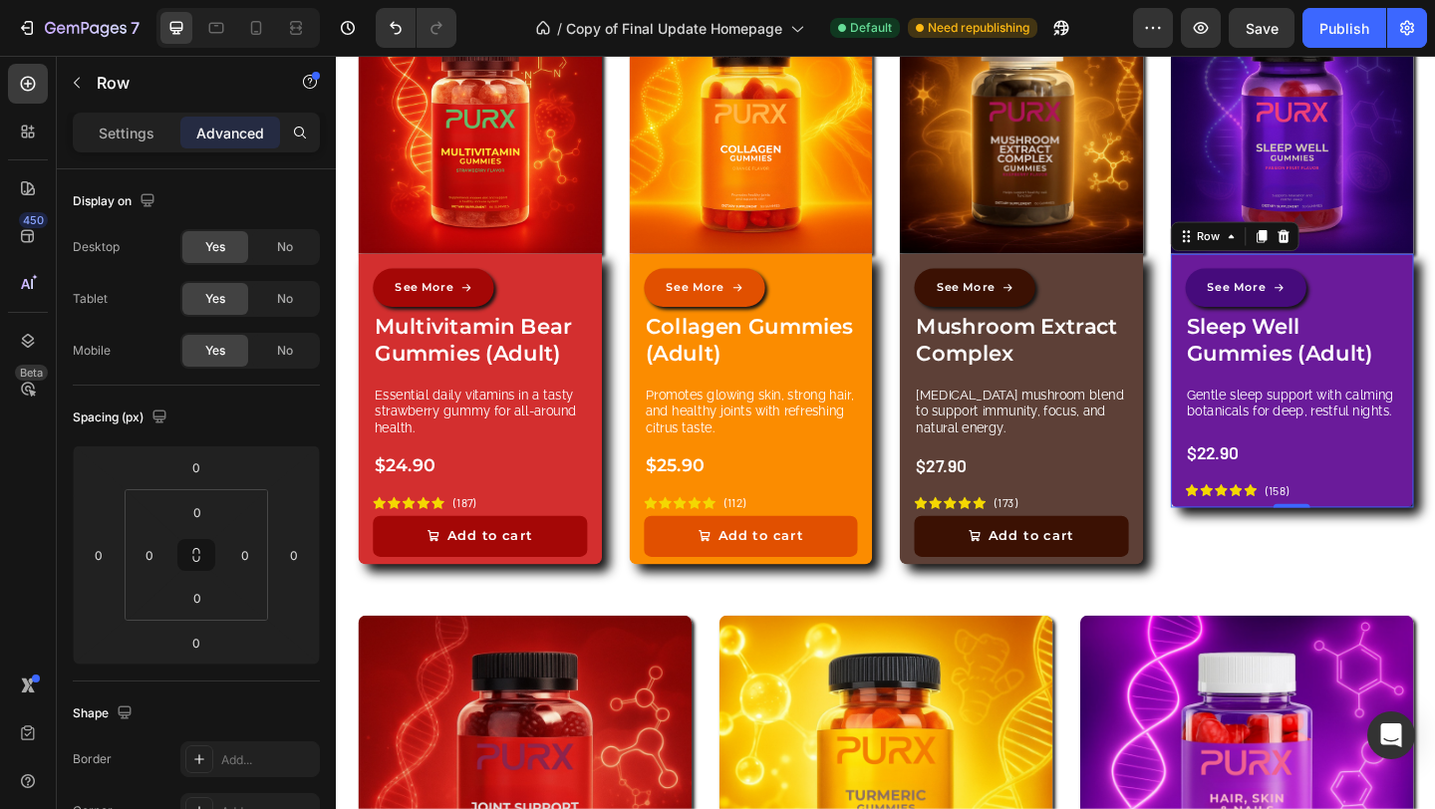
click at [1429, 540] on div "See More Button Sleep Well Gummies (Adult) Product Title Gentle sleep support w…" at bounding box center [1375, 409] width 265 height 276
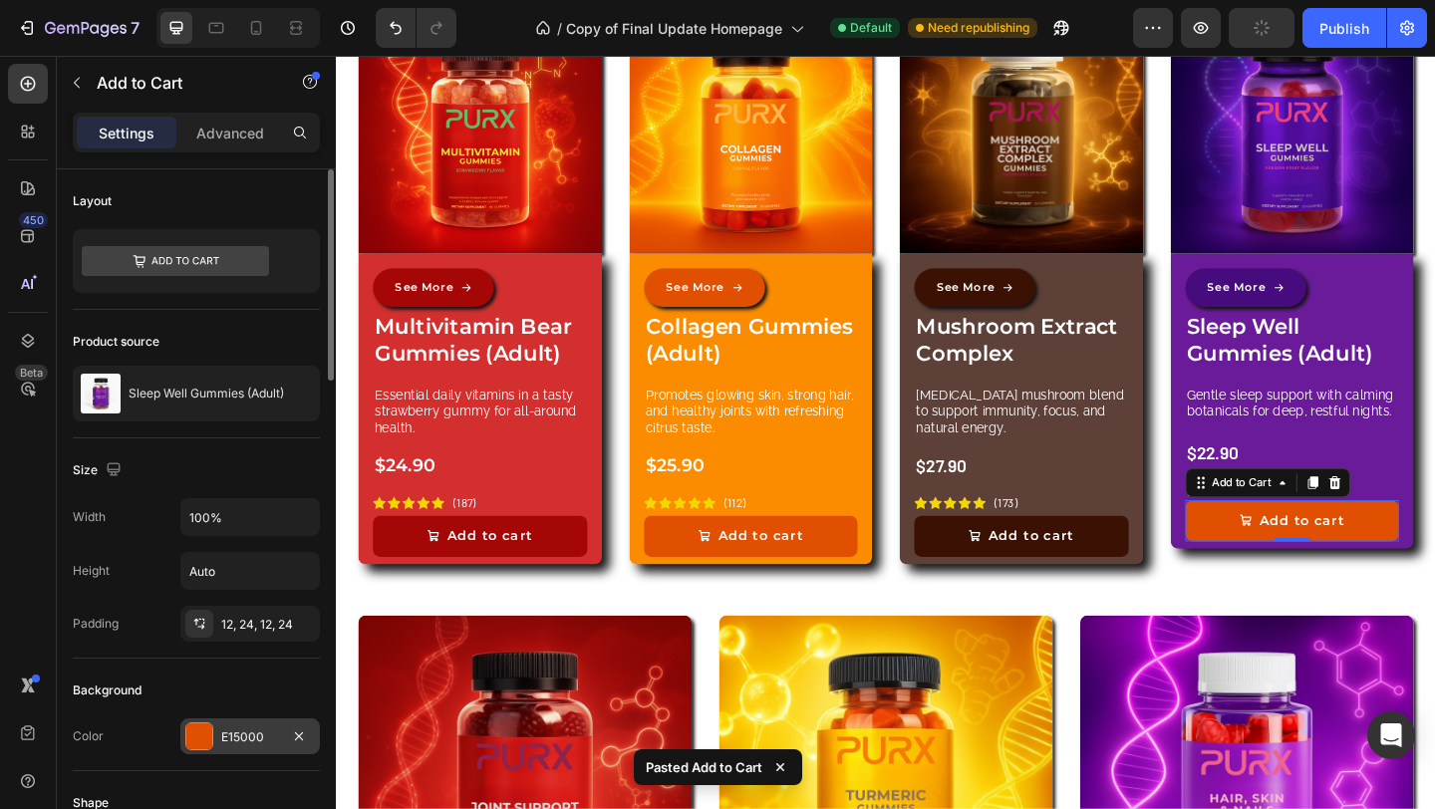
click at [245, 743] on div "E15000" at bounding box center [250, 737] width 58 height 18
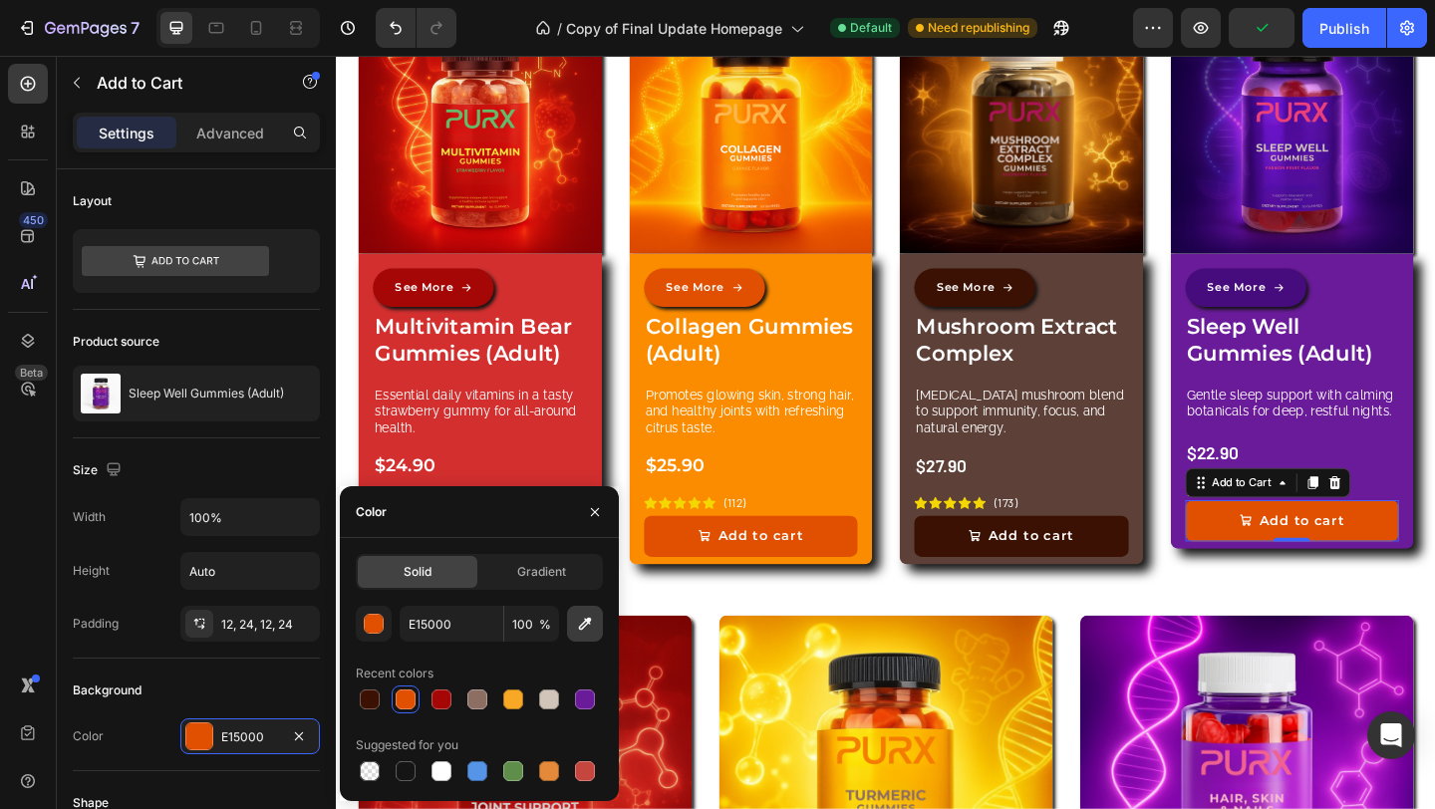
click at [575, 626] on icon "button" at bounding box center [585, 624] width 20 height 20
type input "460B7C"
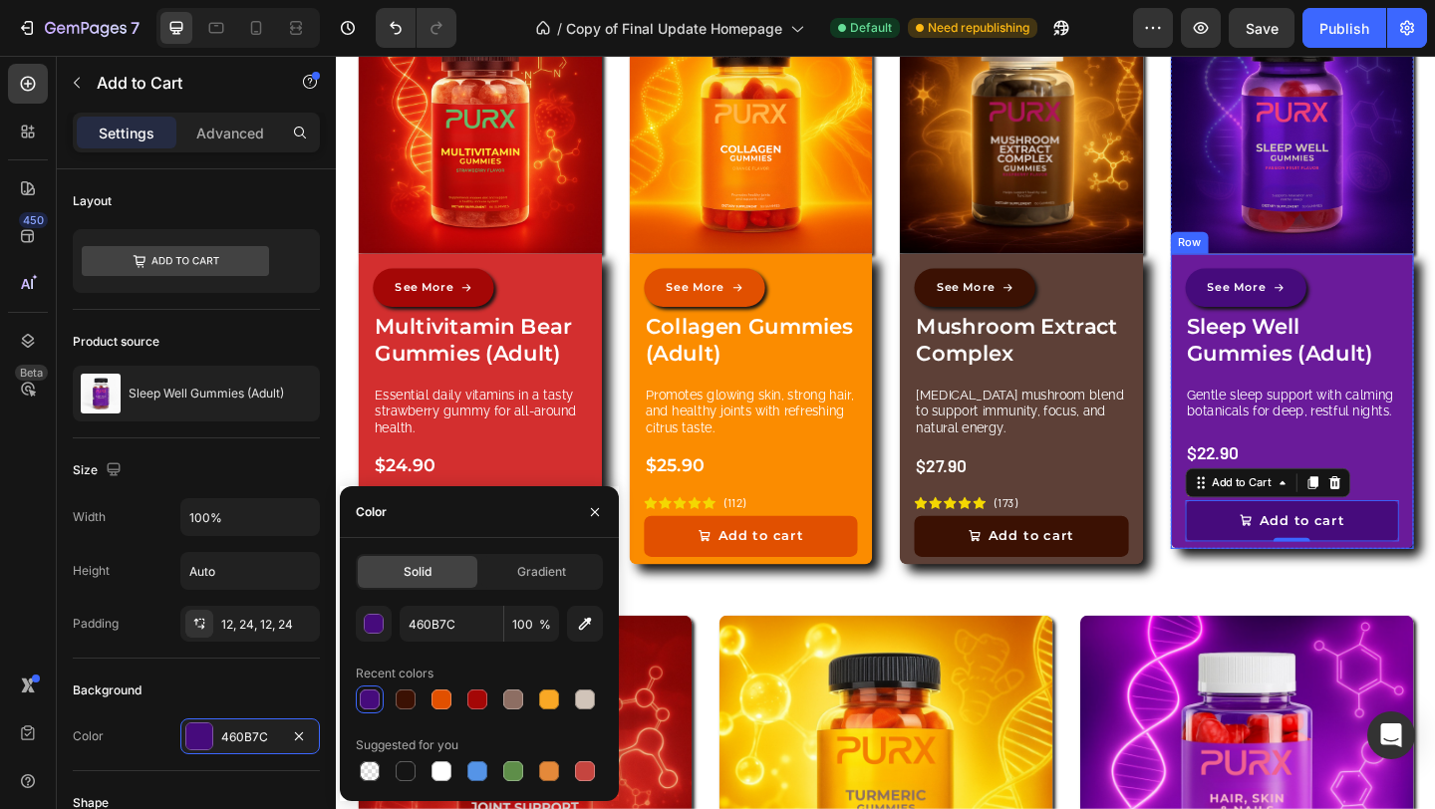
click at [1434, 492] on div "See More Button Sleep Well Gummies (Adult) Product Title Gentle sleep support w…" at bounding box center [1375, 431] width 265 height 321
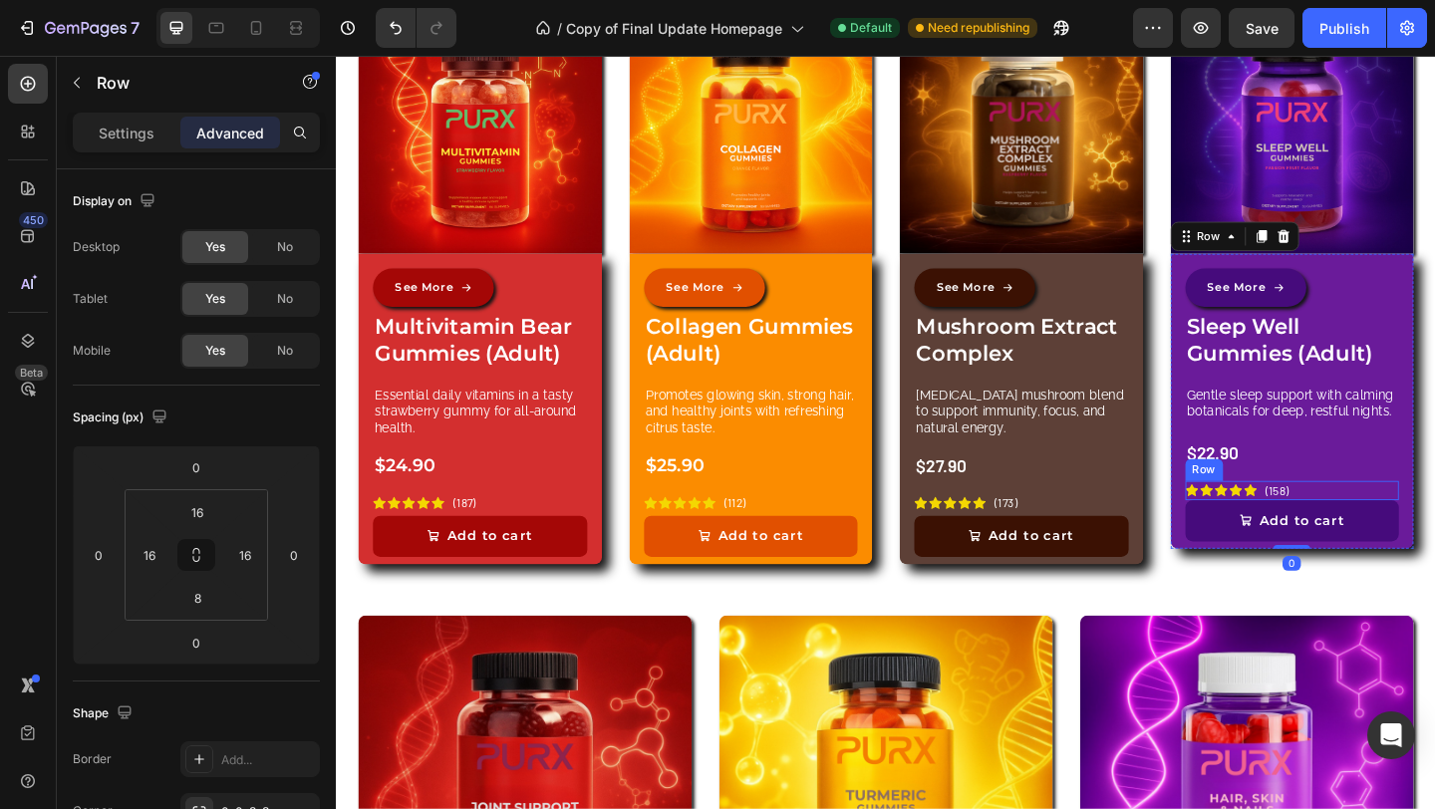
click at [1396, 523] on div "Icon Icon Icon Icon Icon Icon List (158) Text Block Row" at bounding box center [1375, 528] width 233 height 21
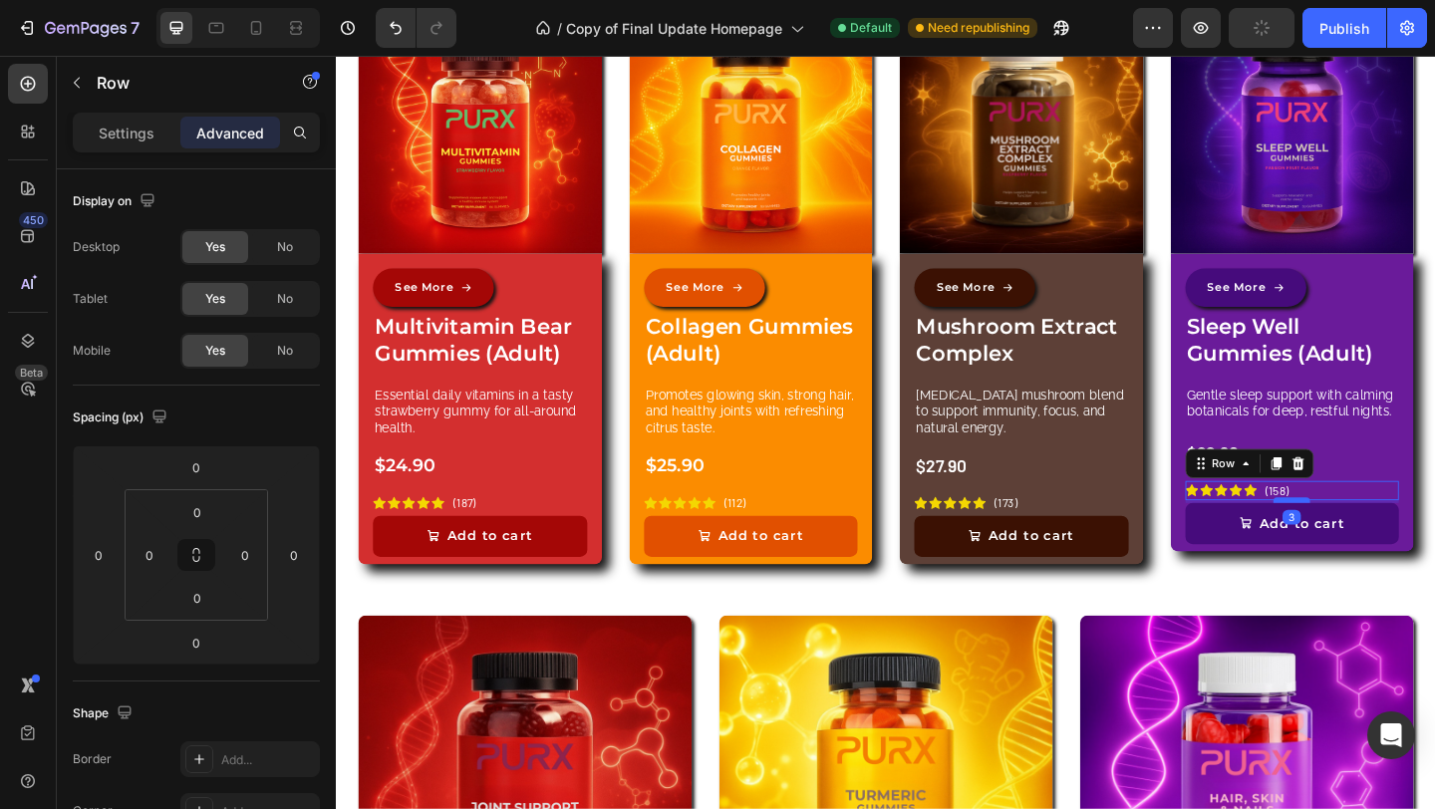
click at [1368, 536] on div at bounding box center [1375, 539] width 40 height 6
type input "3"
click at [1434, 461] on div "See More Button Sleep Well Gummies (Adult) Product Title Gentle sleep support w…" at bounding box center [1375, 437] width 233 height 300
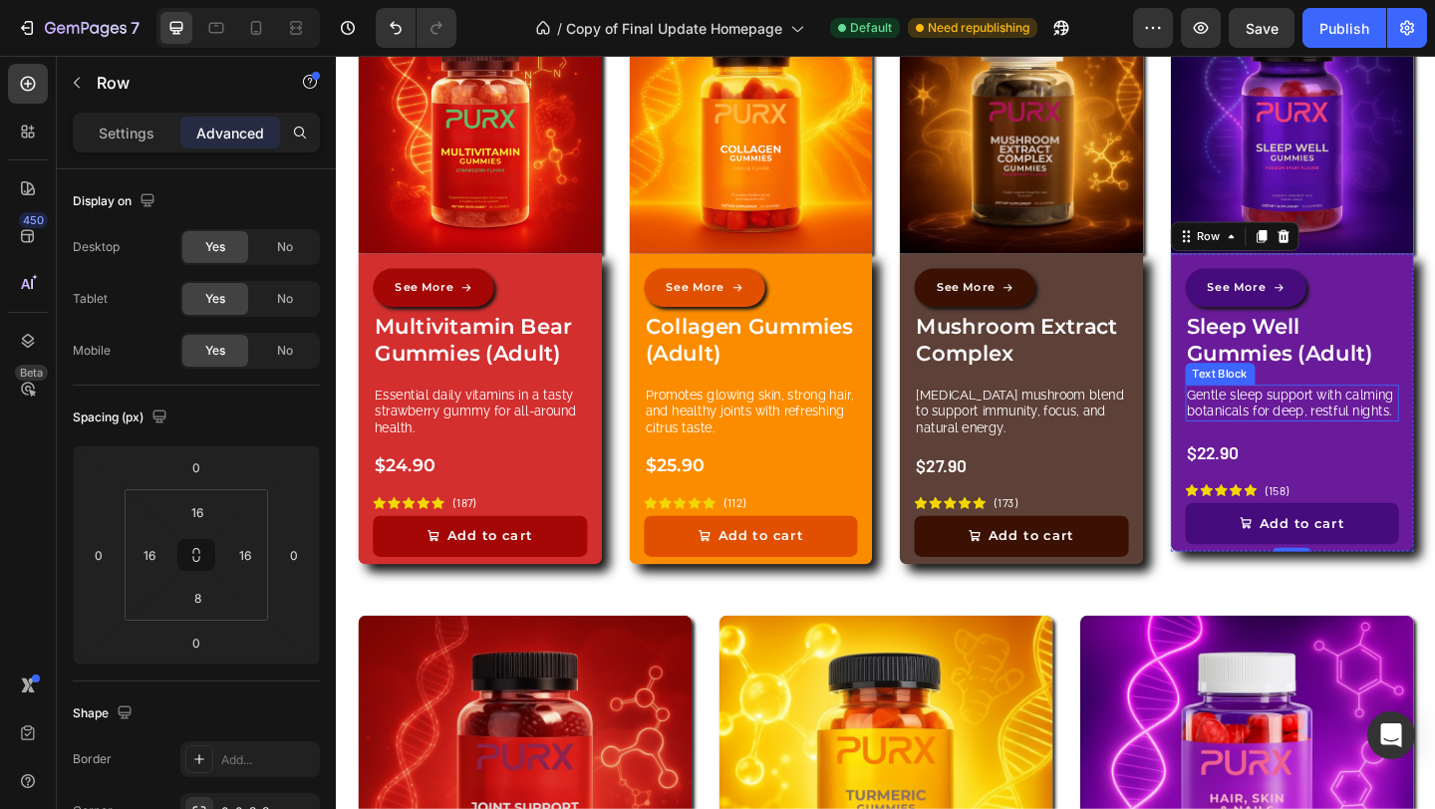
click at [1351, 430] on p "Gentle sleep support with calming botanicals for deep, restful nights." at bounding box center [1375, 433] width 229 height 36
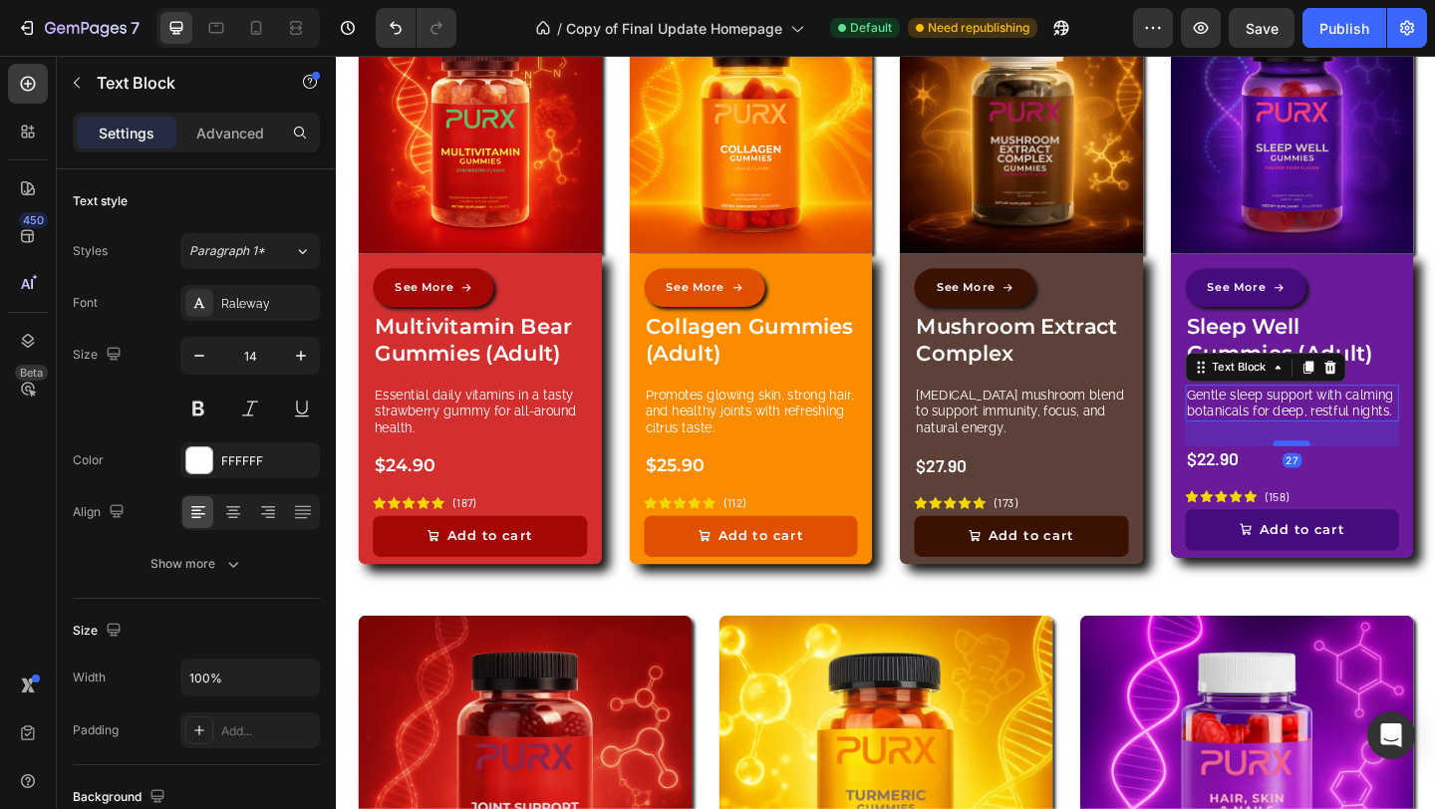
click at [1371, 474] on div at bounding box center [1375, 477] width 40 height 6
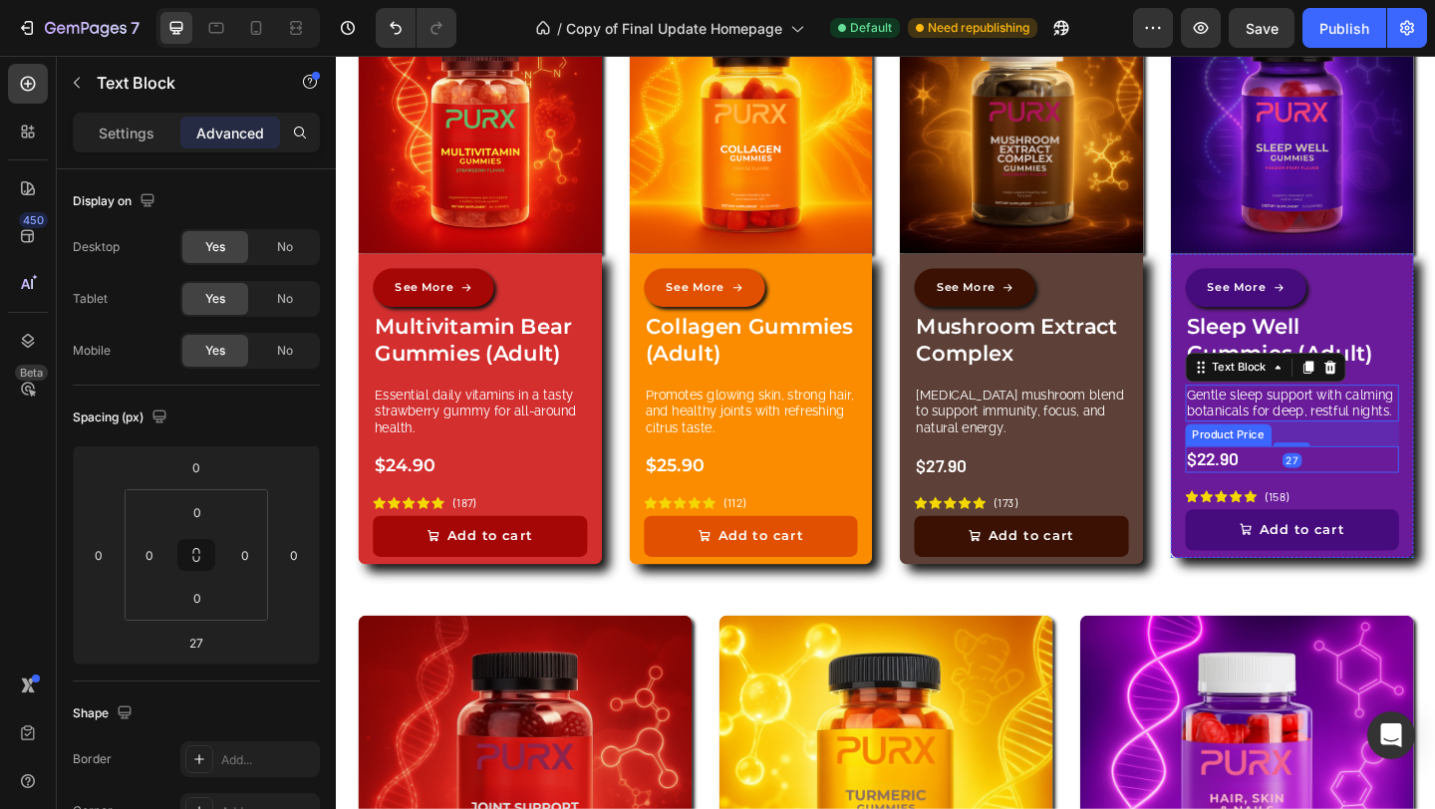
click at [1328, 491] on div "$22.90" at bounding box center [1375, 494] width 233 height 29
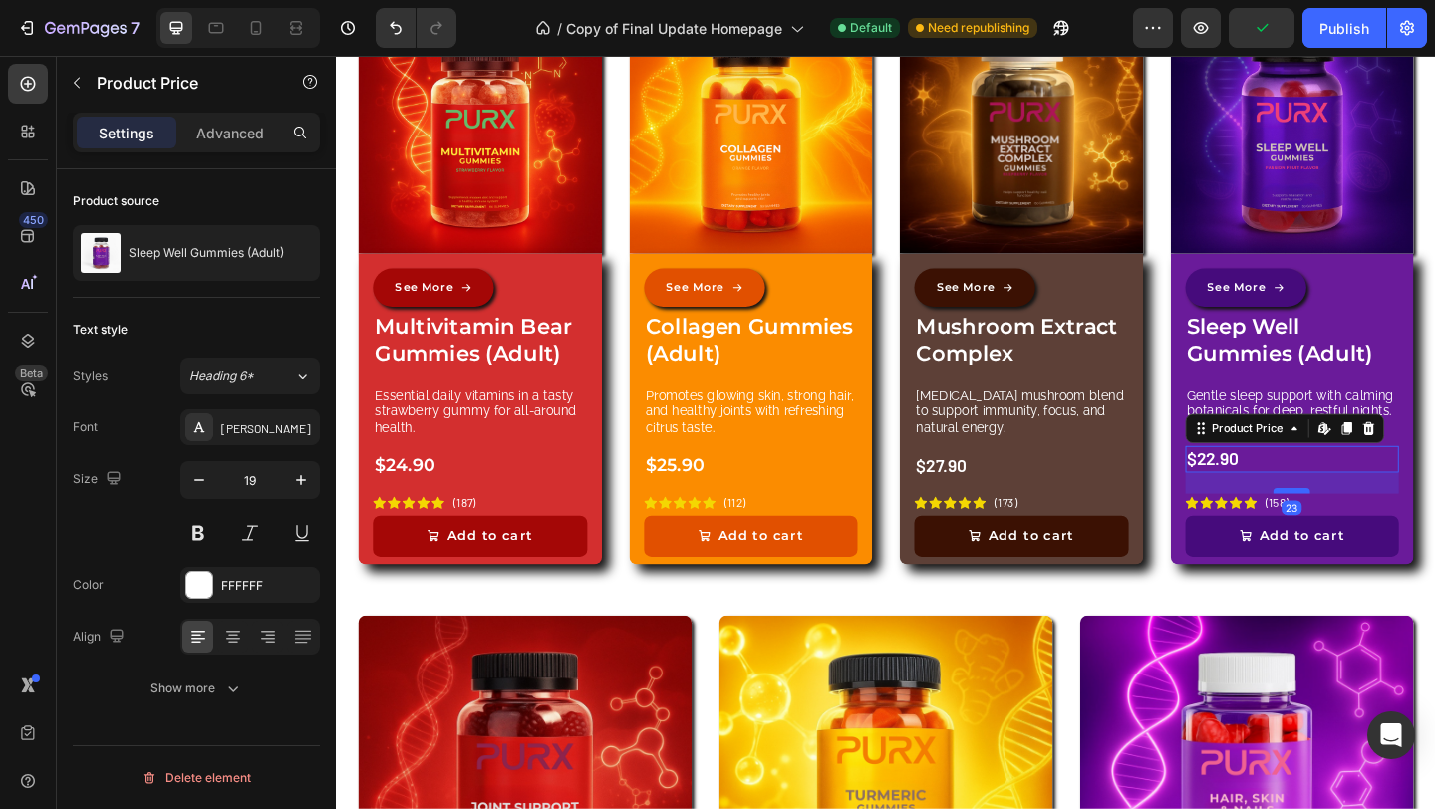
click at [1366, 526] on div at bounding box center [1375, 529] width 40 height 6
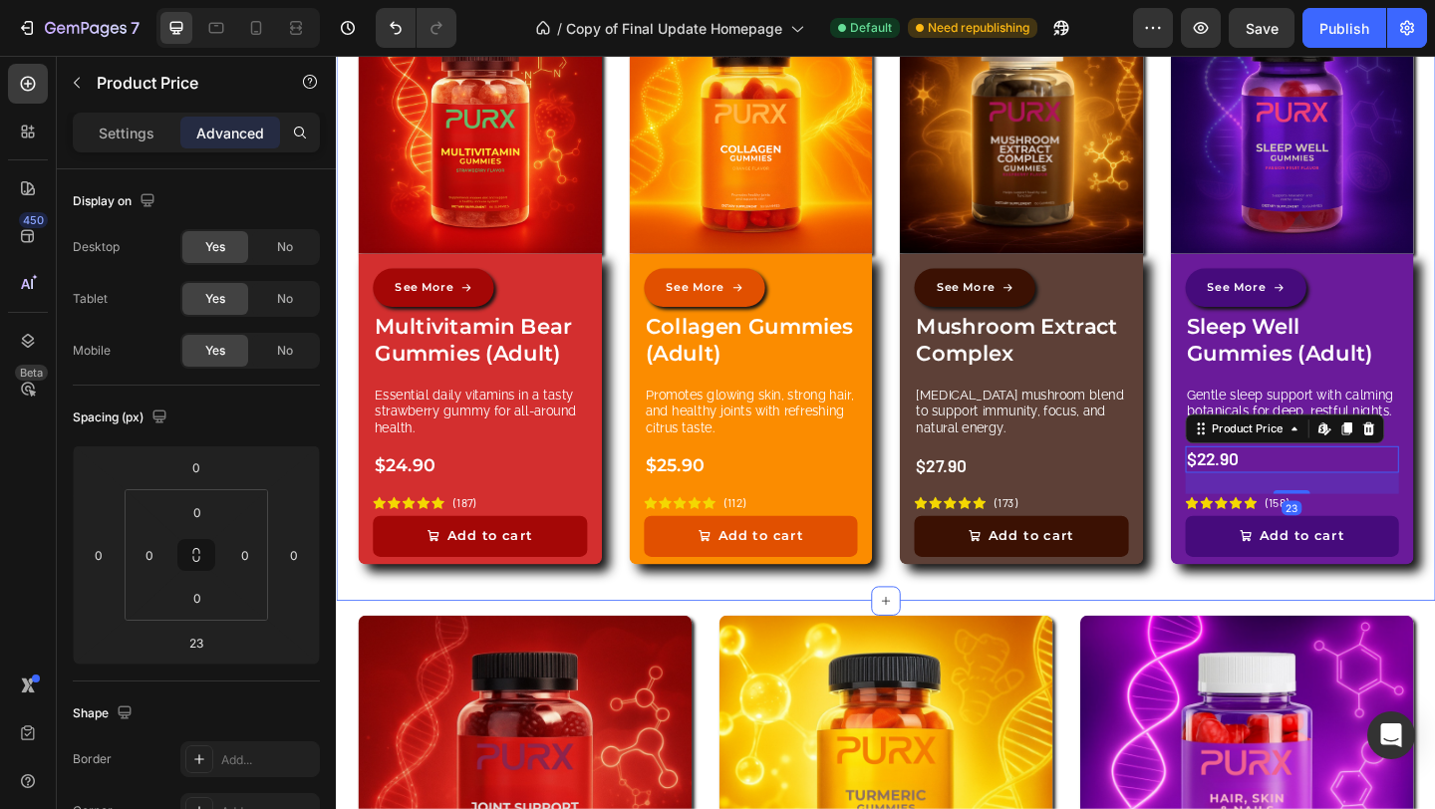
click at [1241, 640] on div "Image See More Button Multivitamin Bear Gummies (Adult) Product Title Essential…" at bounding box center [933, 327] width 1195 height 643
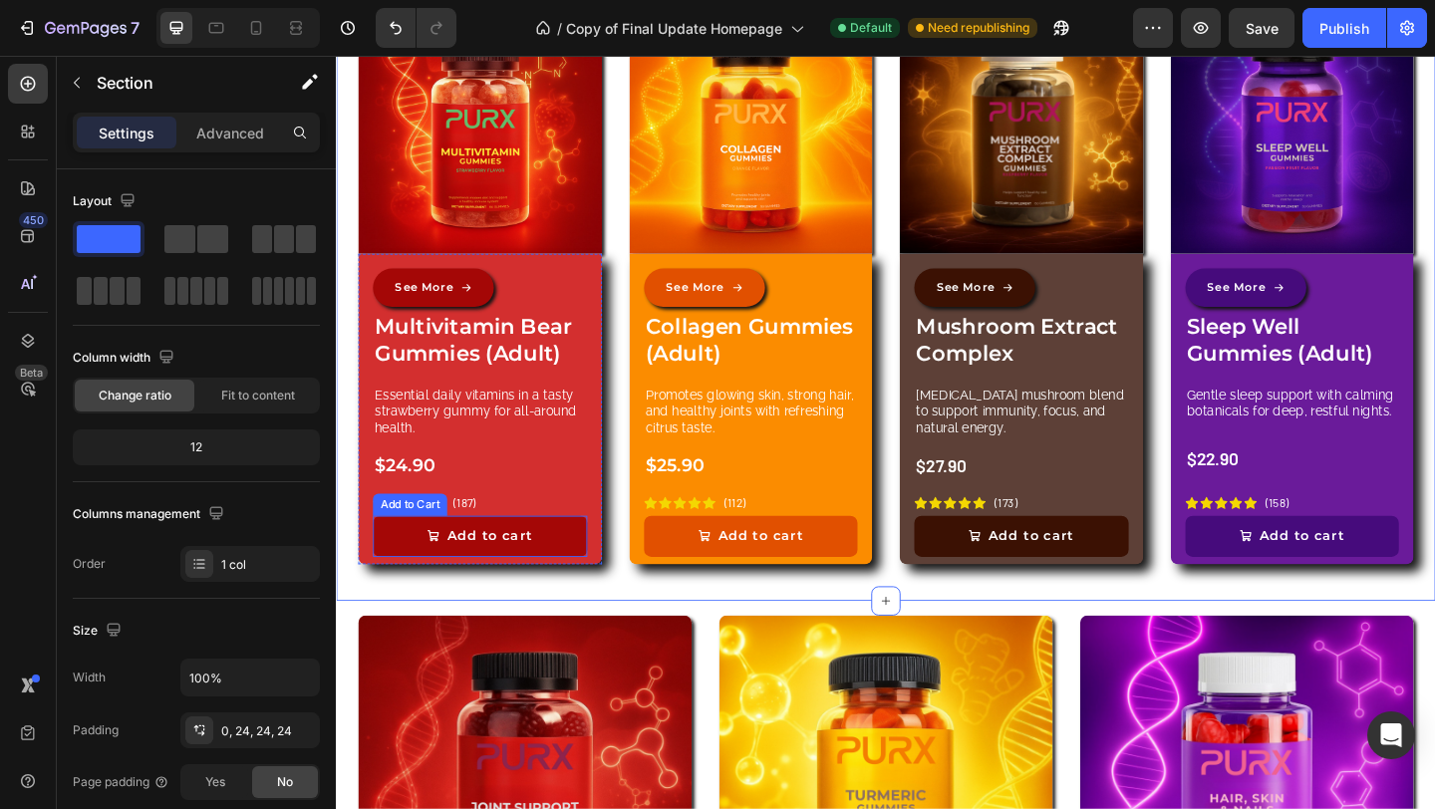
click at [585, 574] on button "Add to cart" at bounding box center [492, 578] width 233 height 45
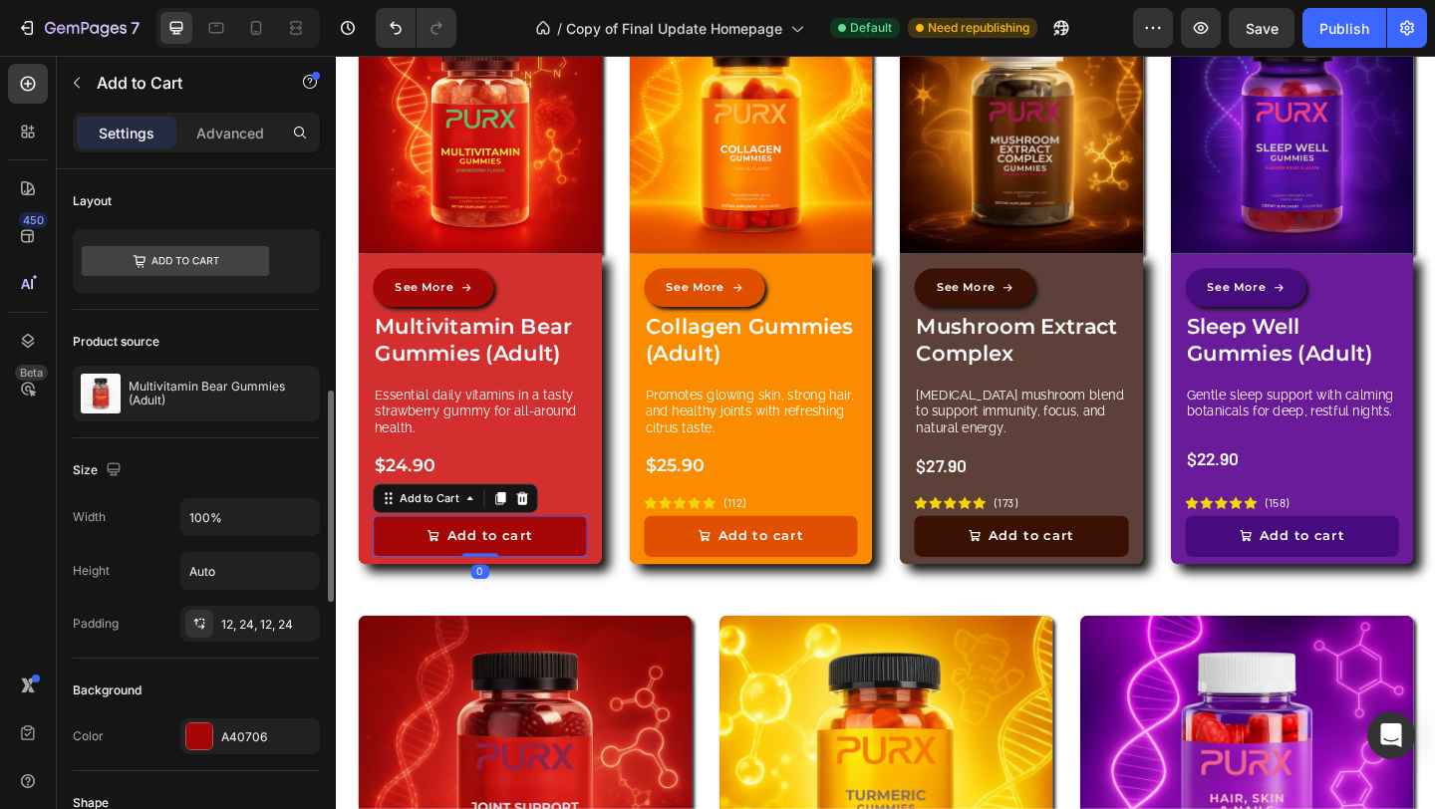
scroll to position [352, 0]
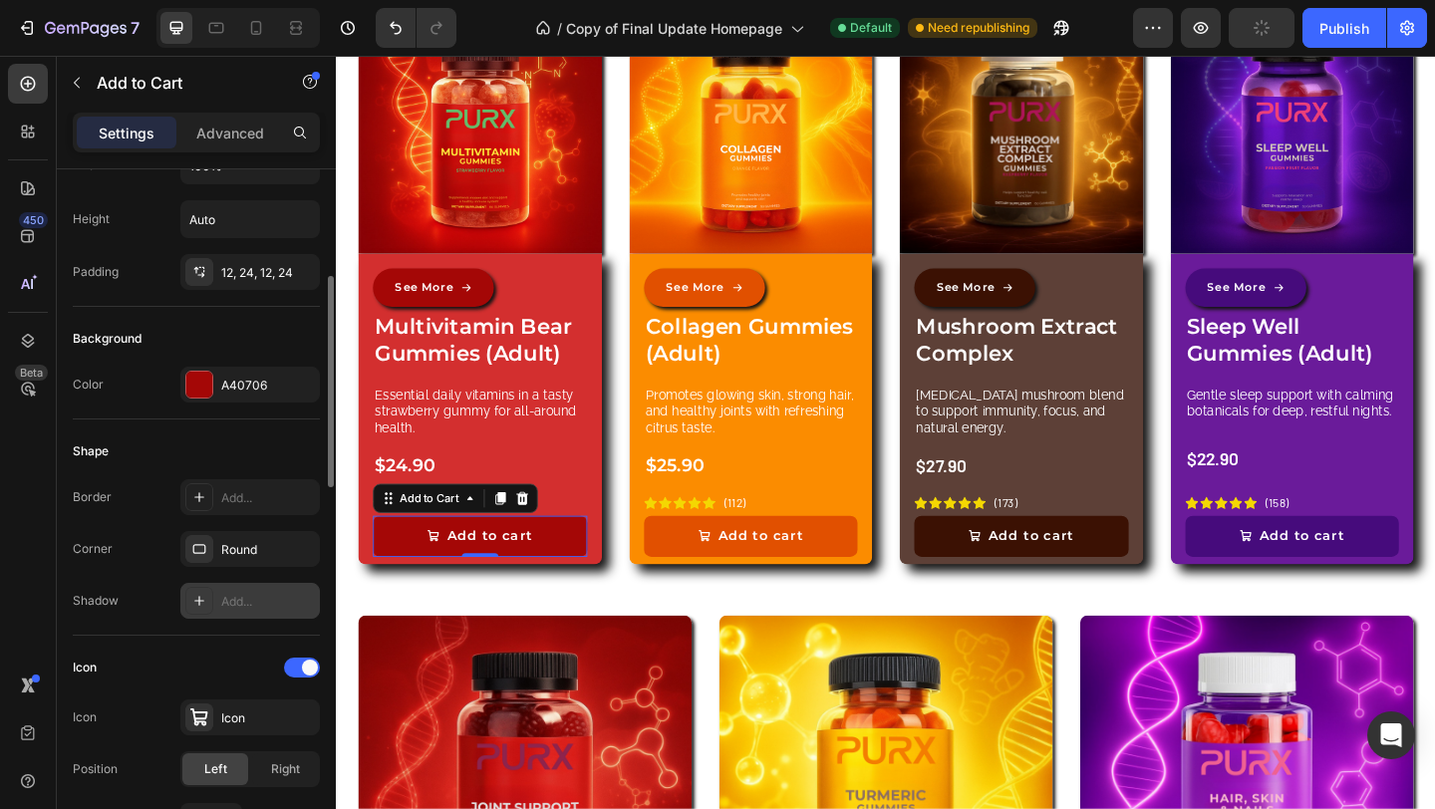
click at [205, 597] on icon at bounding box center [199, 601] width 16 height 16
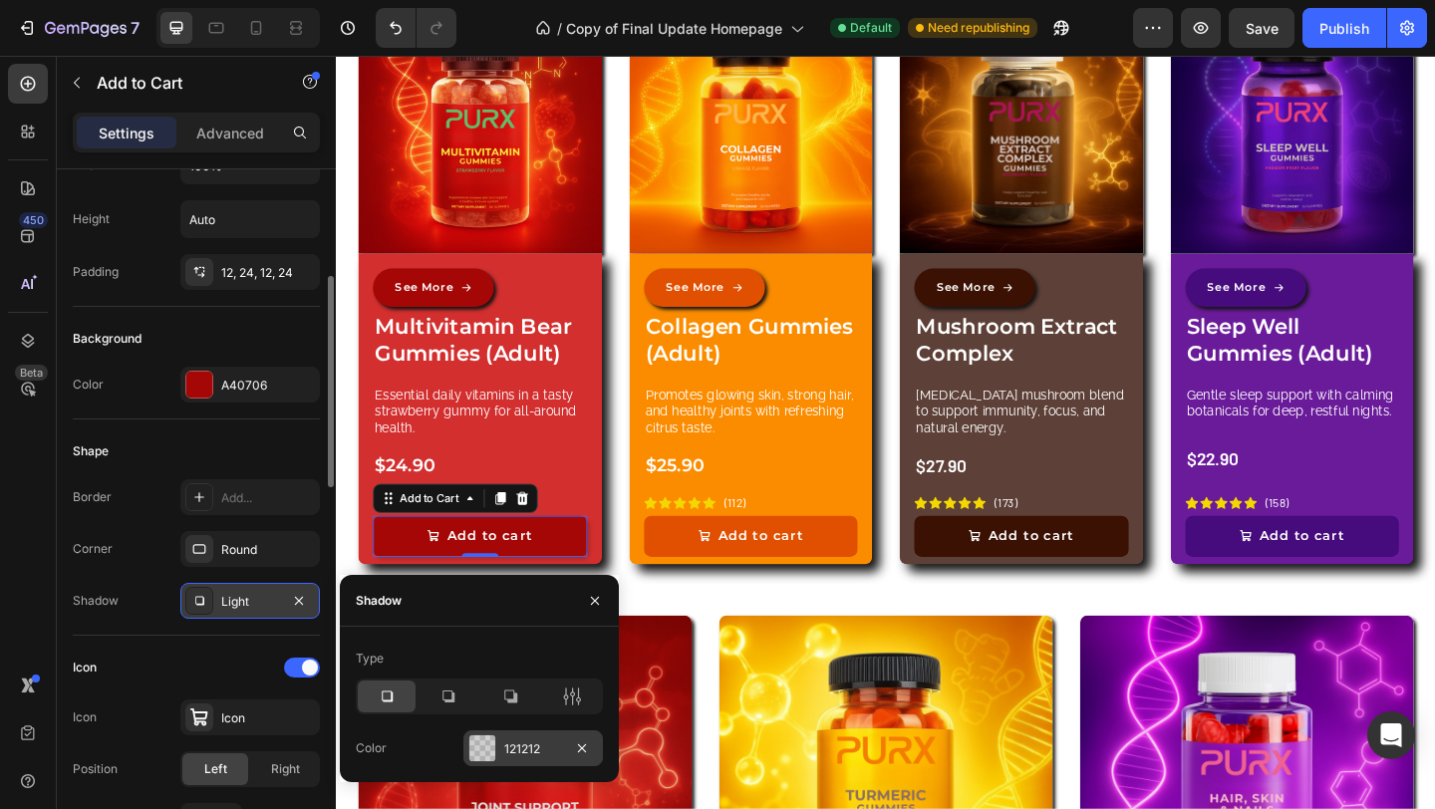
click at [538, 754] on div "121212" at bounding box center [533, 749] width 58 height 18
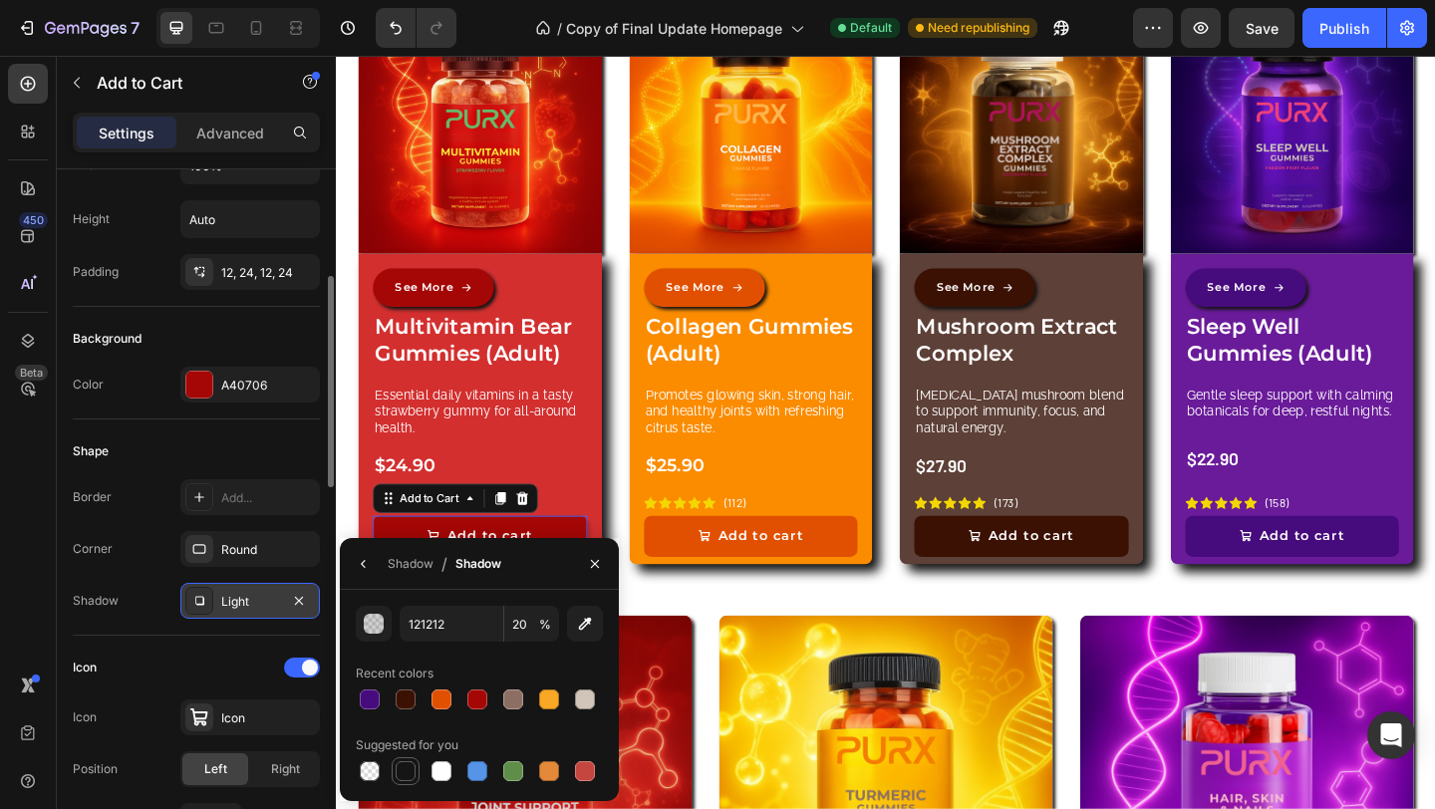
click at [396, 773] on div at bounding box center [405, 771] width 20 height 20
type input "151515"
type input "100"
click at [376, 572] on button "button" at bounding box center [364, 564] width 32 height 32
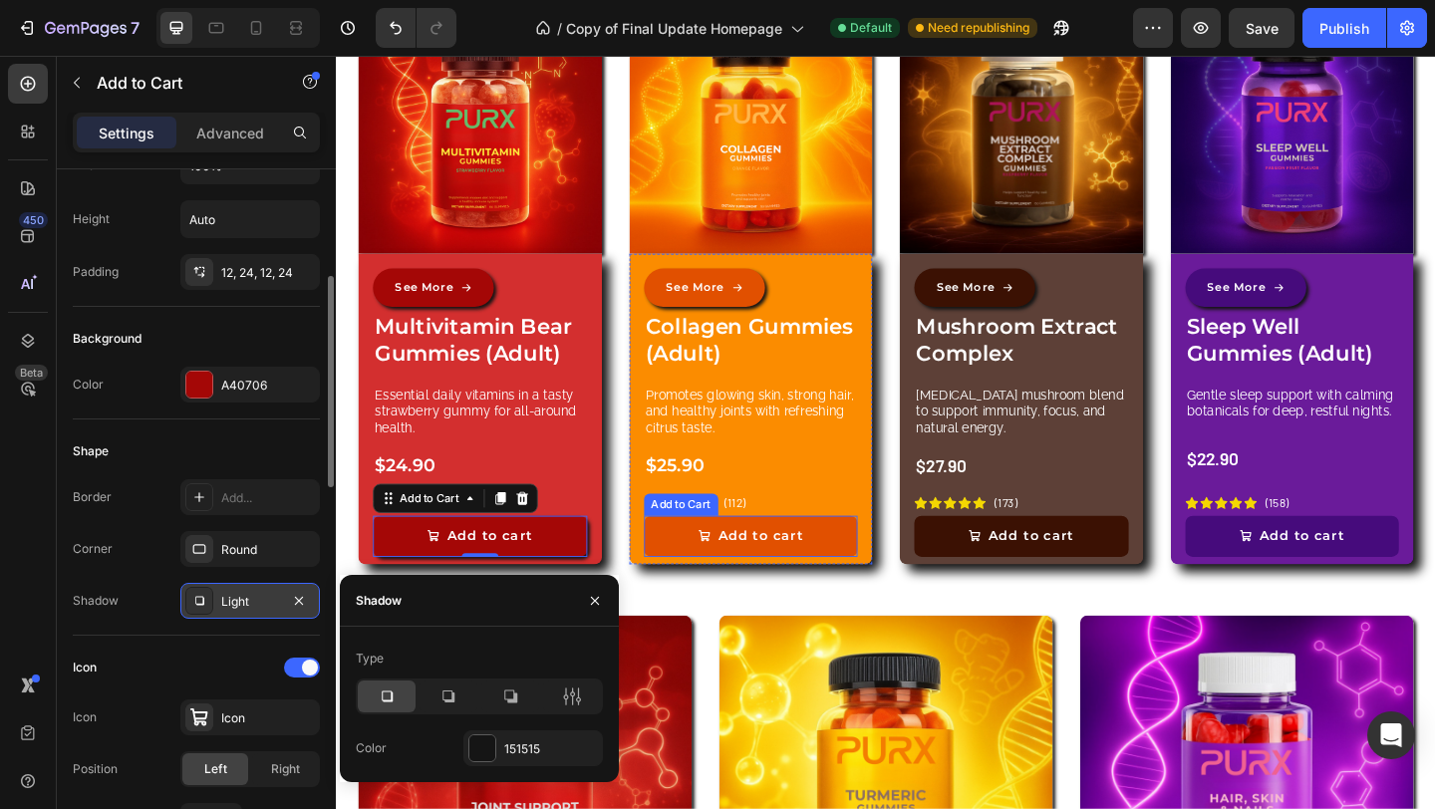
click at [872, 571] on button "Add to cart" at bounding box center [786, 578] width 233 height 45
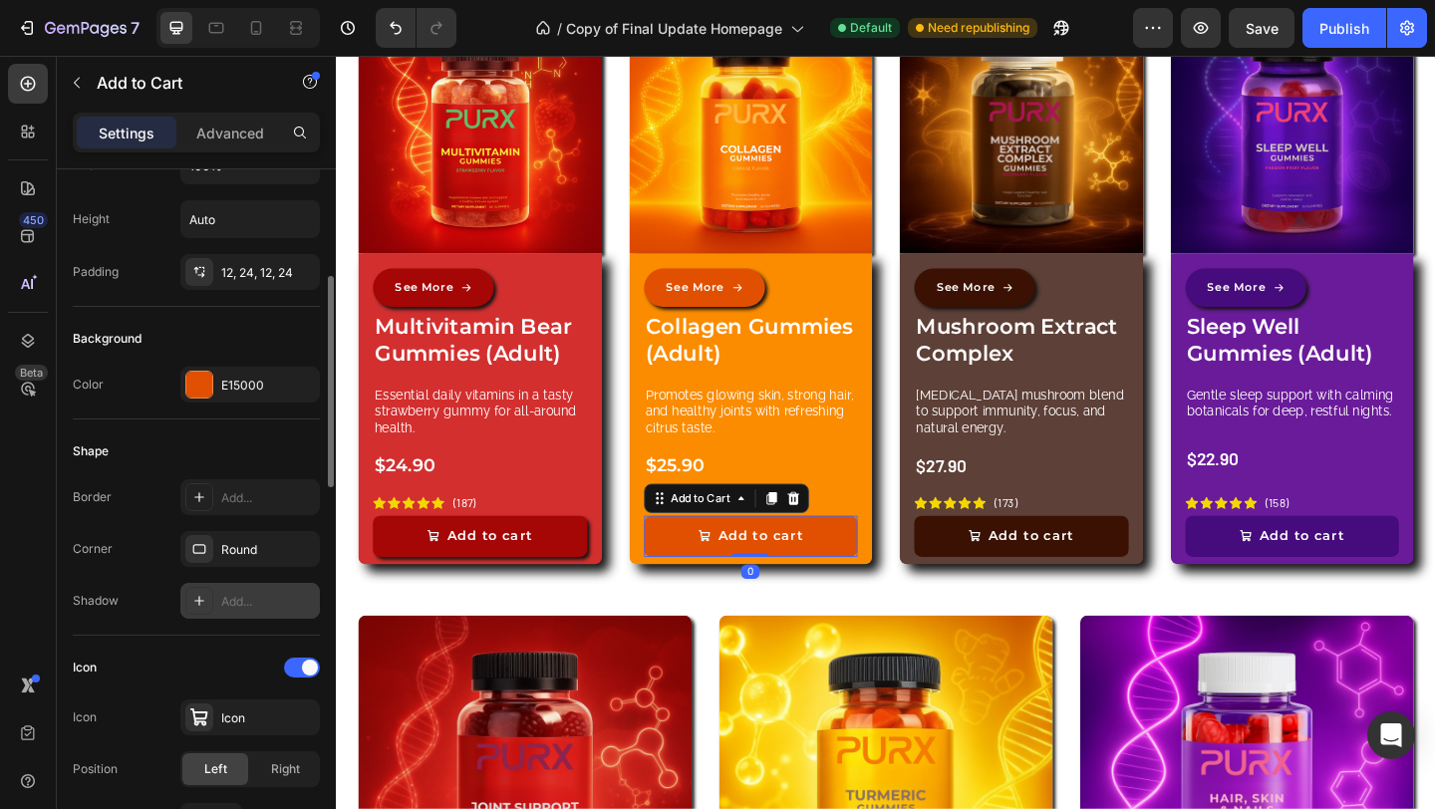
click at [249, 607] on div "Add..." at bounding box center [268, 602] width 94 height 18
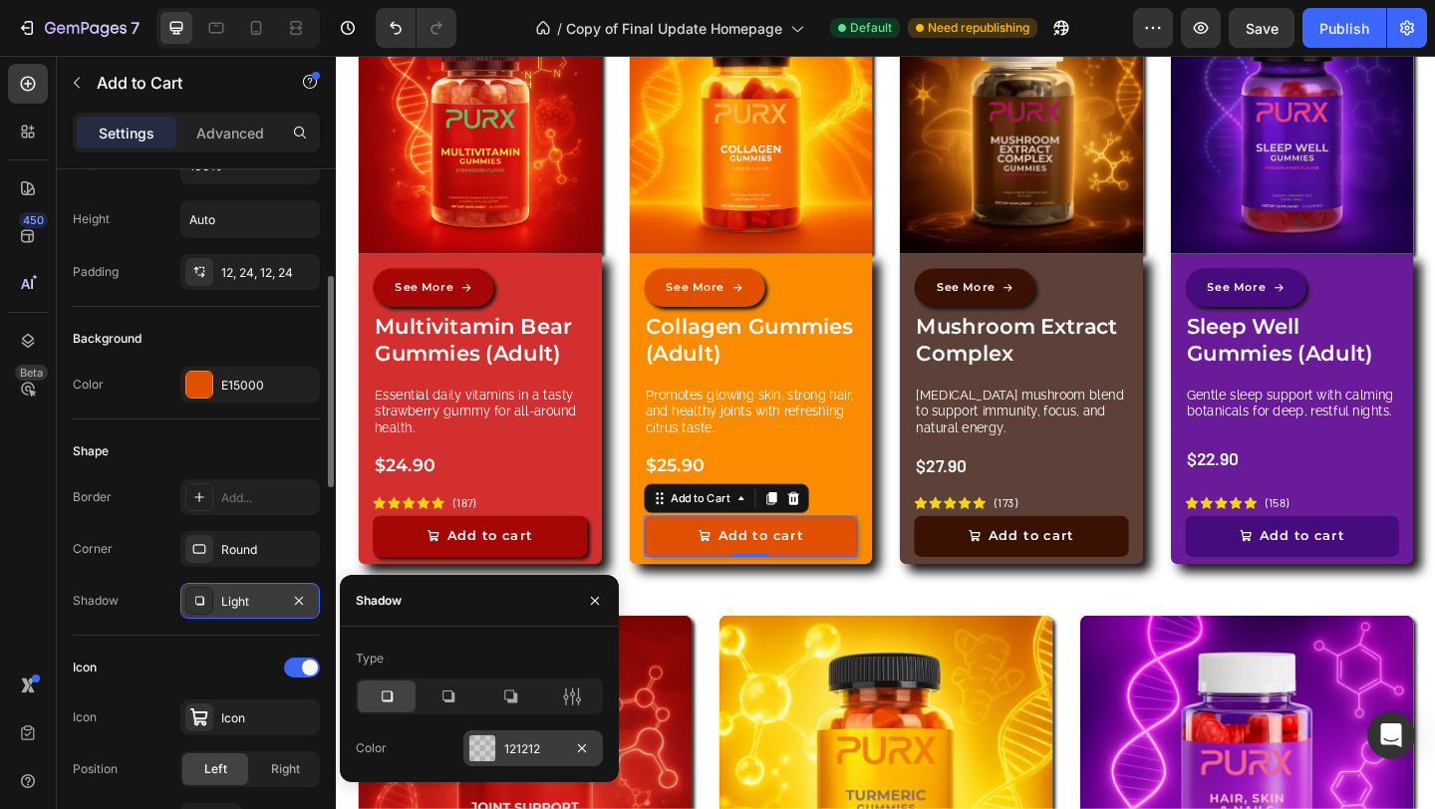
click at [522, 752] on div "121212" at bounding box center [533, 749] width 58 height 18
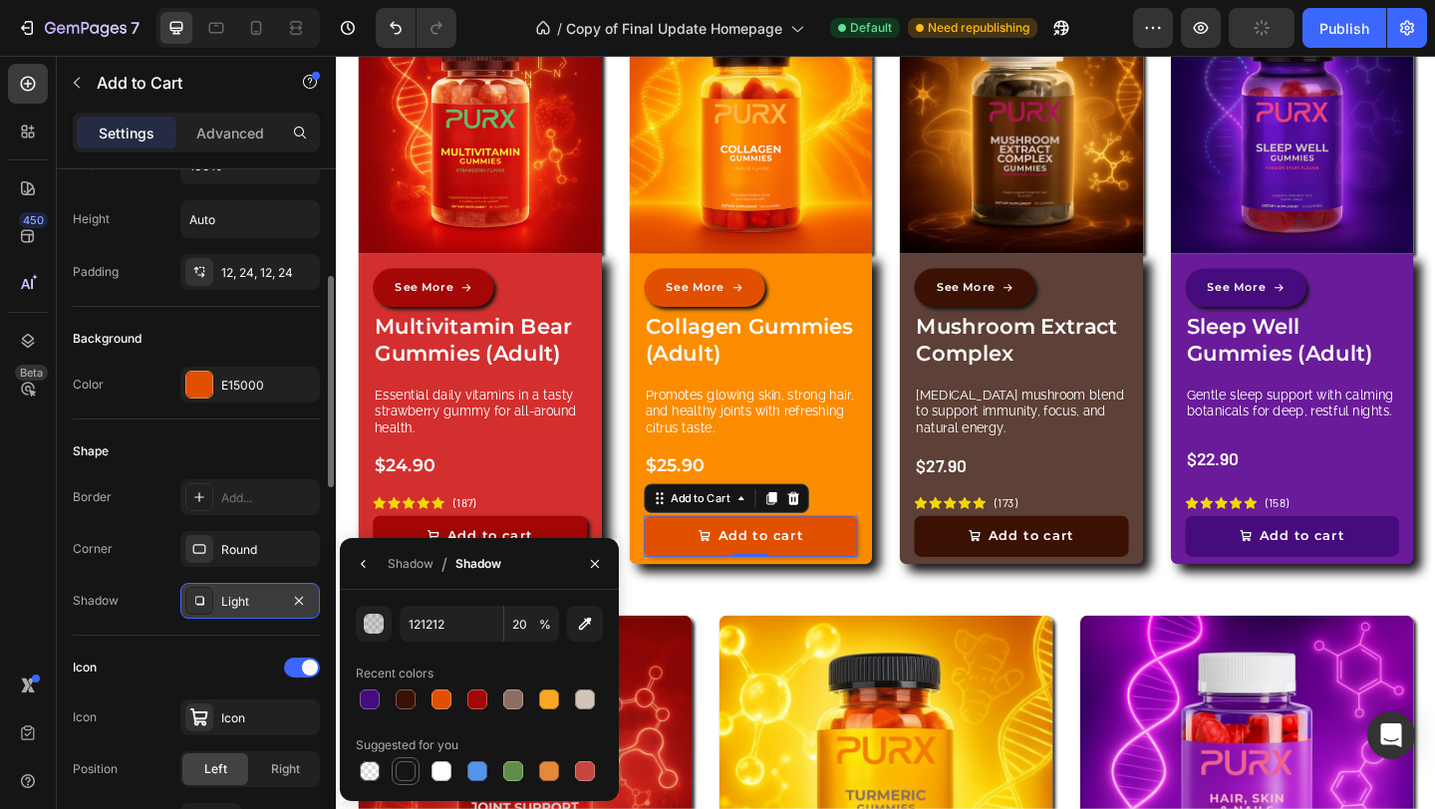
click at [401, 769] on div at bounding box center [405, 771] width 20 height 20
type input "151515"
type input "100"
click at [591, 558] on icon "button" at bounding box center [595, 564] width 16 height 16
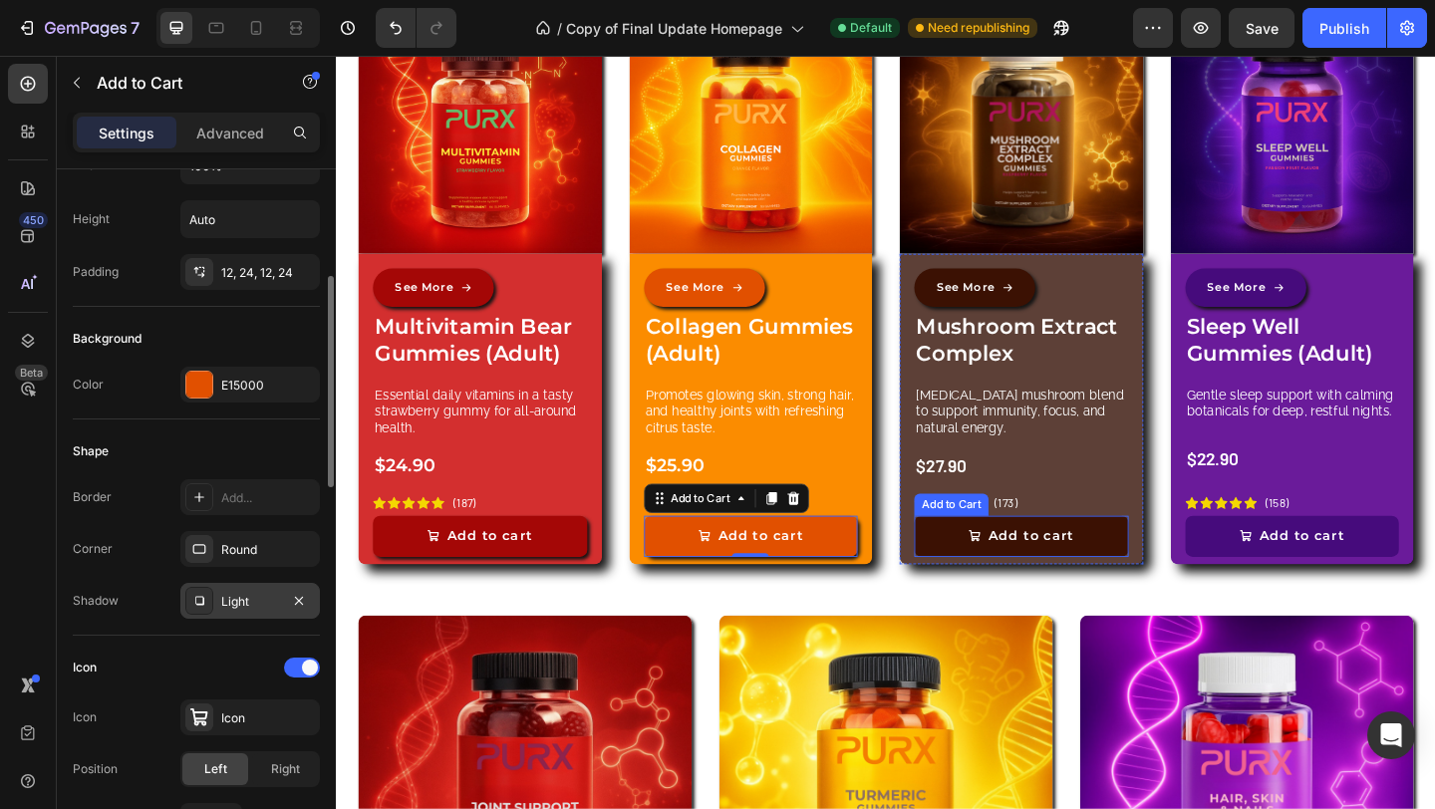
click at [1156, 576] on button "Add to cart" at bounding box center [1080, 578] width 233 height 45
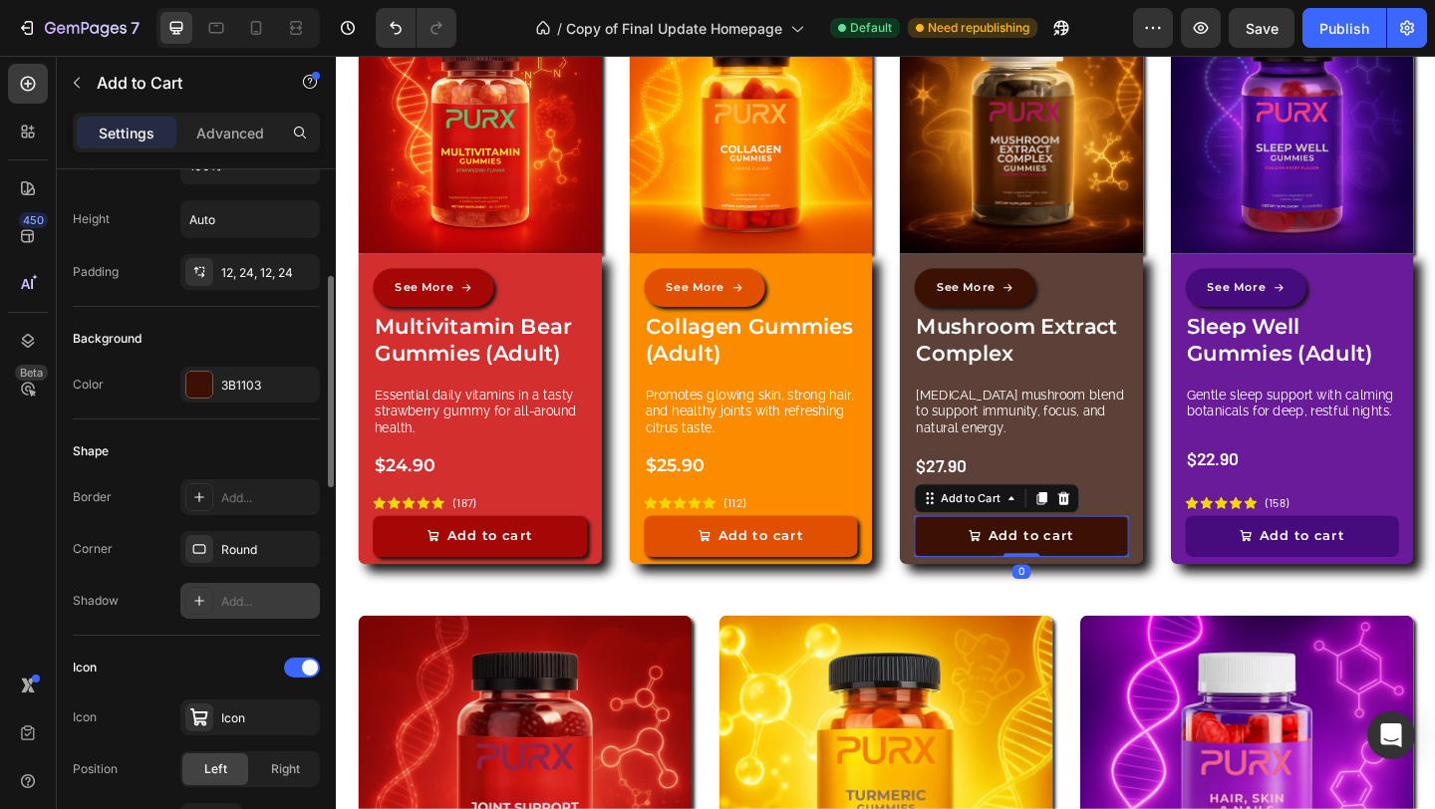
click at [251, 610] on div "Add..." at bounding box center [268, 602] width 94 height 18
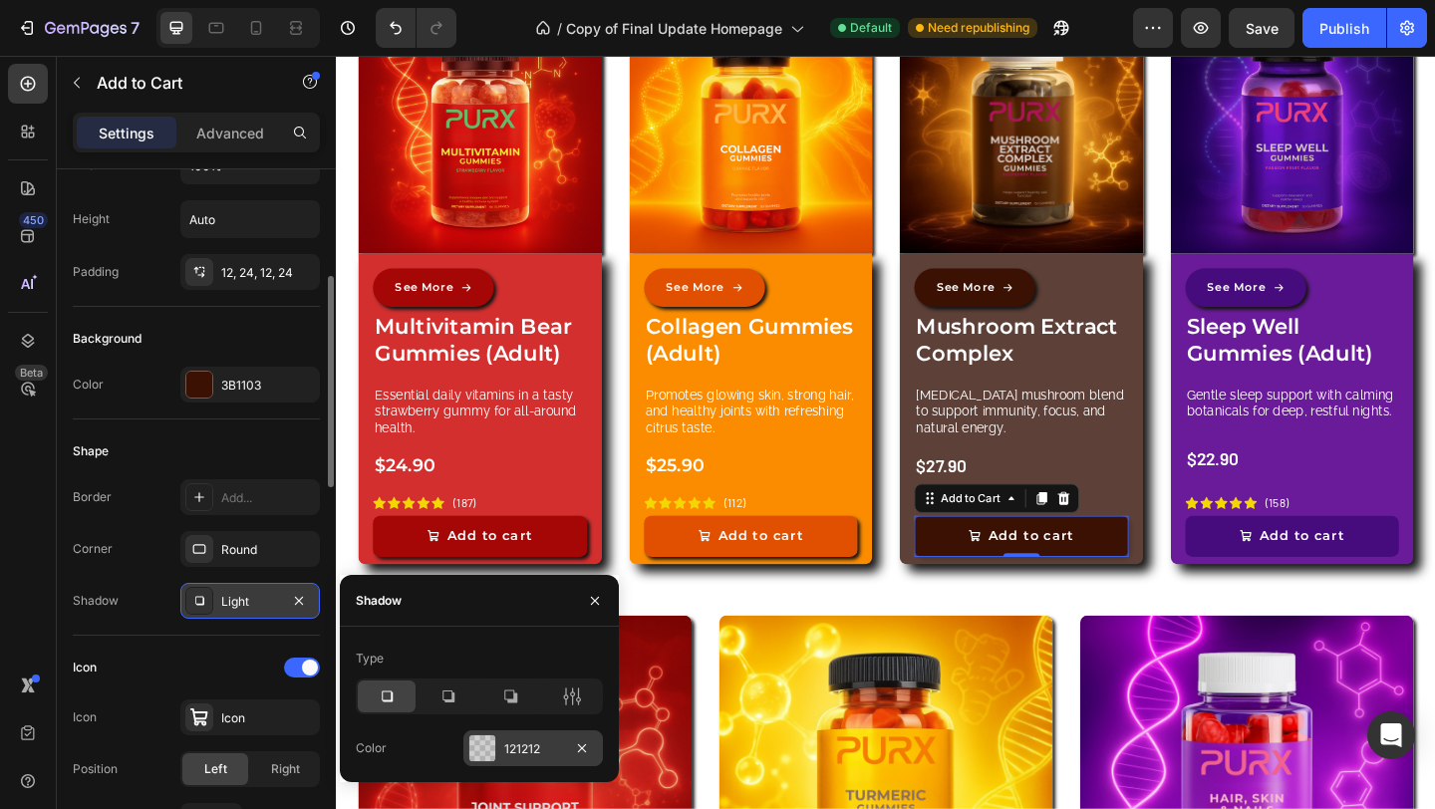
click at [489, 735] on div at bounding box center [482, 748] width 26 height 26
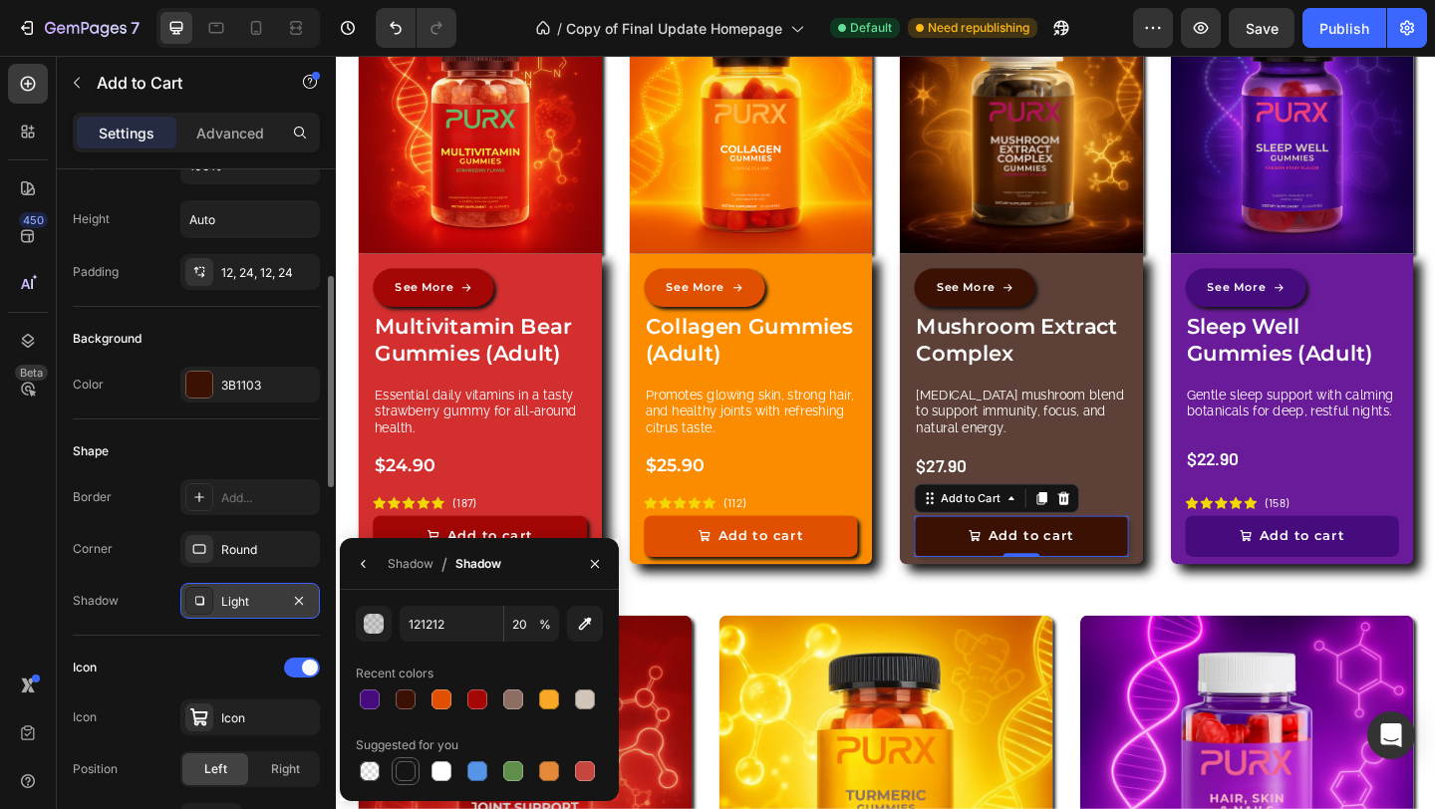
click at [408, 778] on div at bounding box center [405, 771] width 20 height 20
type input "151515"
type input "100"
click at [602, 576] on button "button" at bounding box center [595, 564] width 32 height 32
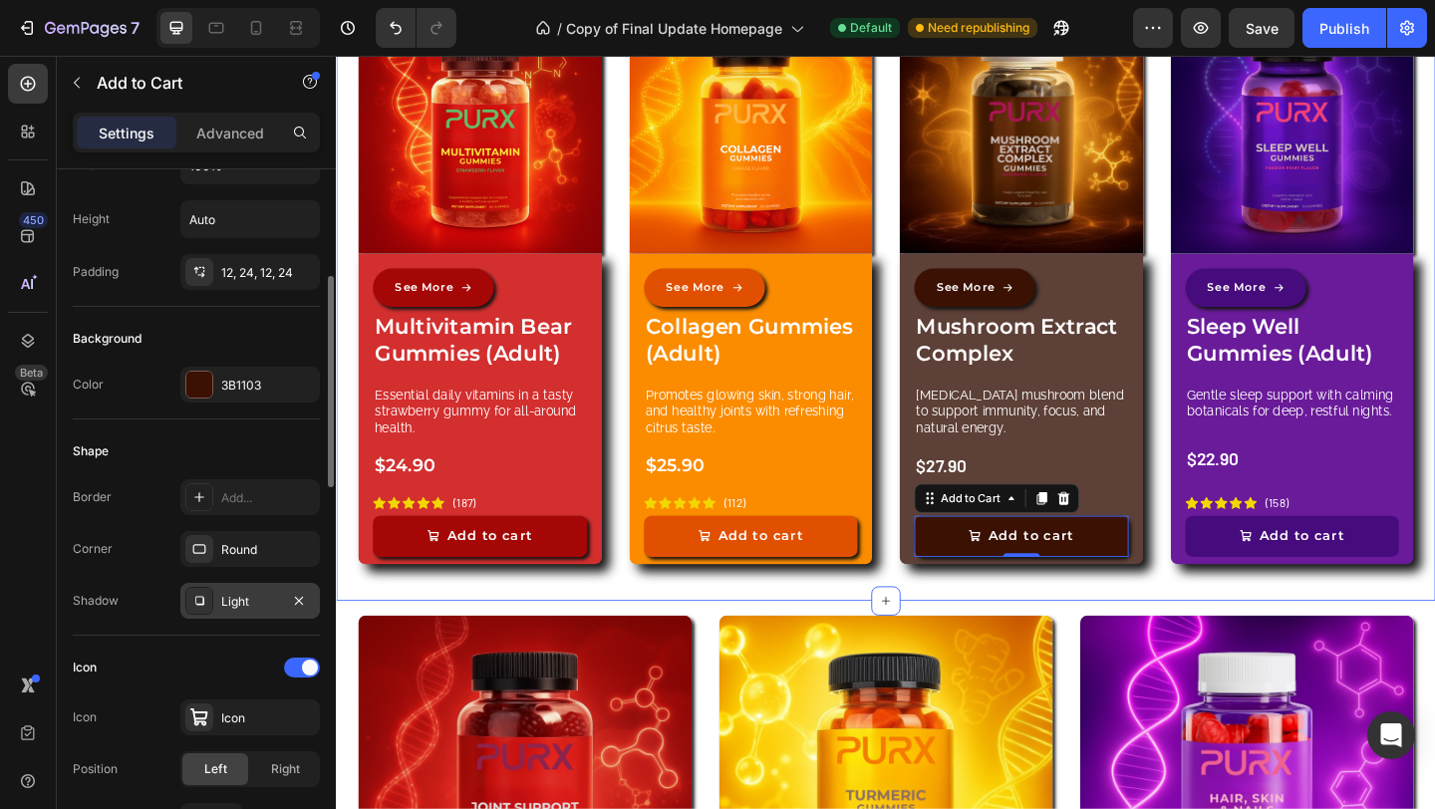
click at [1434, 619] on div "Image See More Button Sleep Well Gummies (Adult) Product Title Gentle sleep sup…" at bounding box center [1375, 315] width 265 height 619
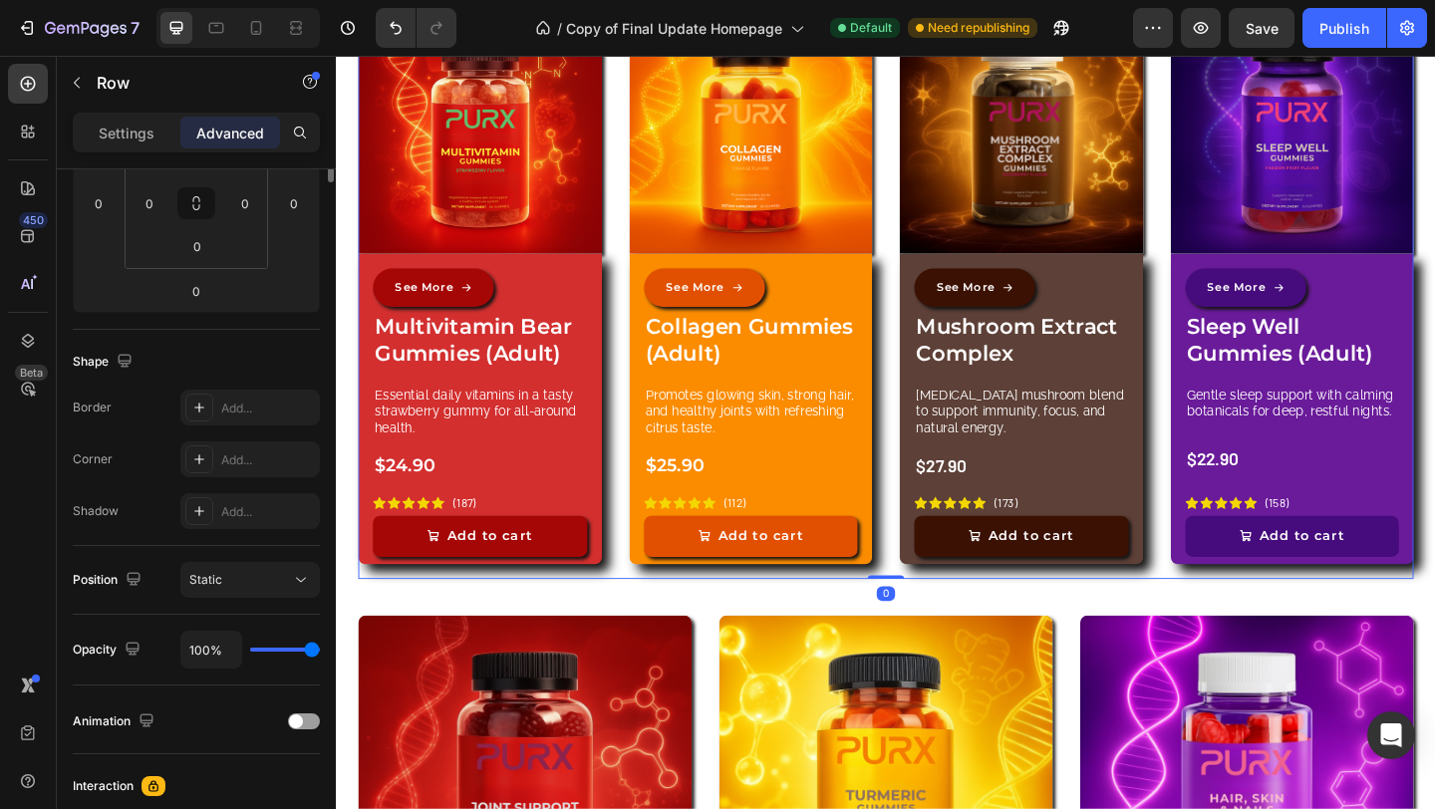
scroll to position [0, 0]
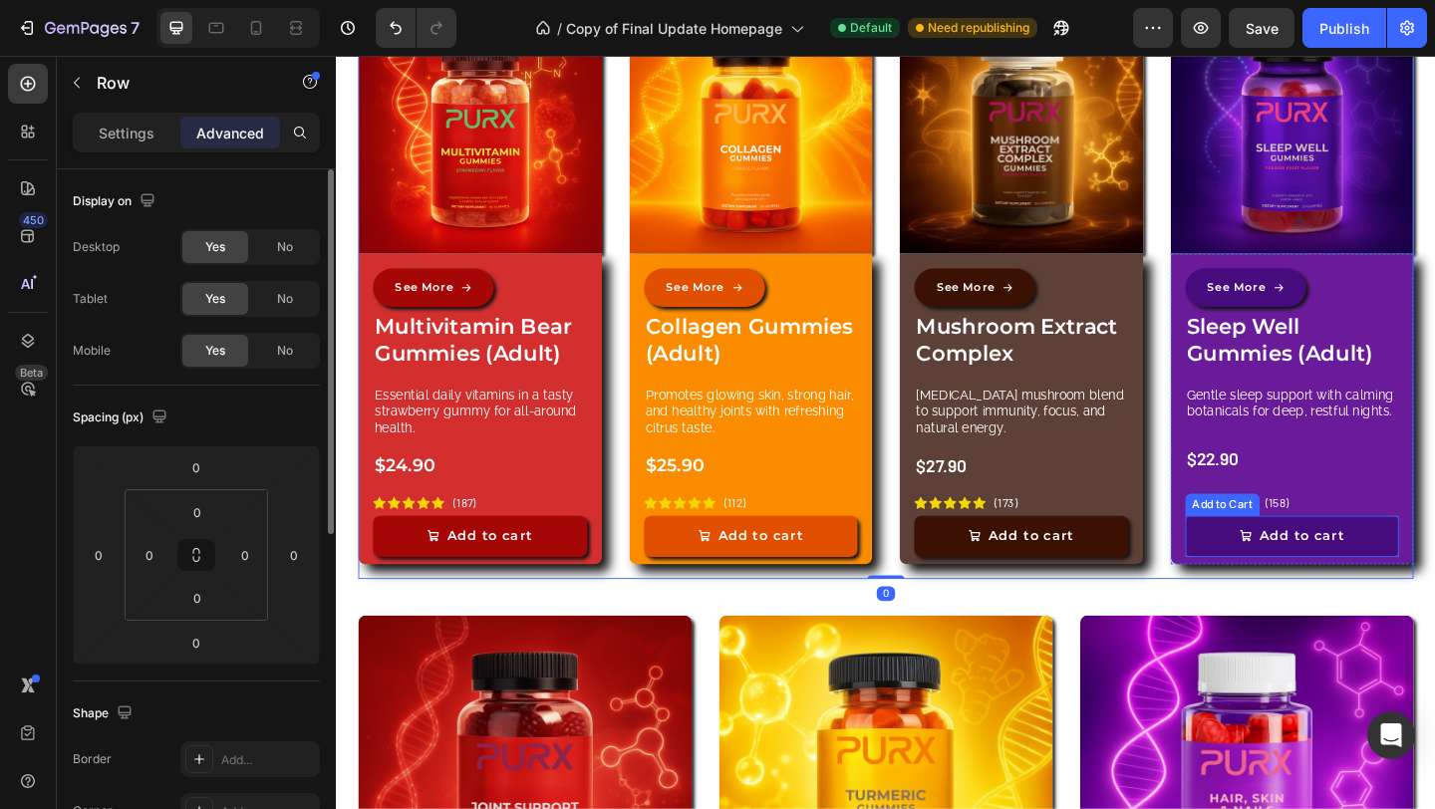
click at [1434, 580] on button "Add to cart" at bounding box center [1375, 578] width 233 height 45
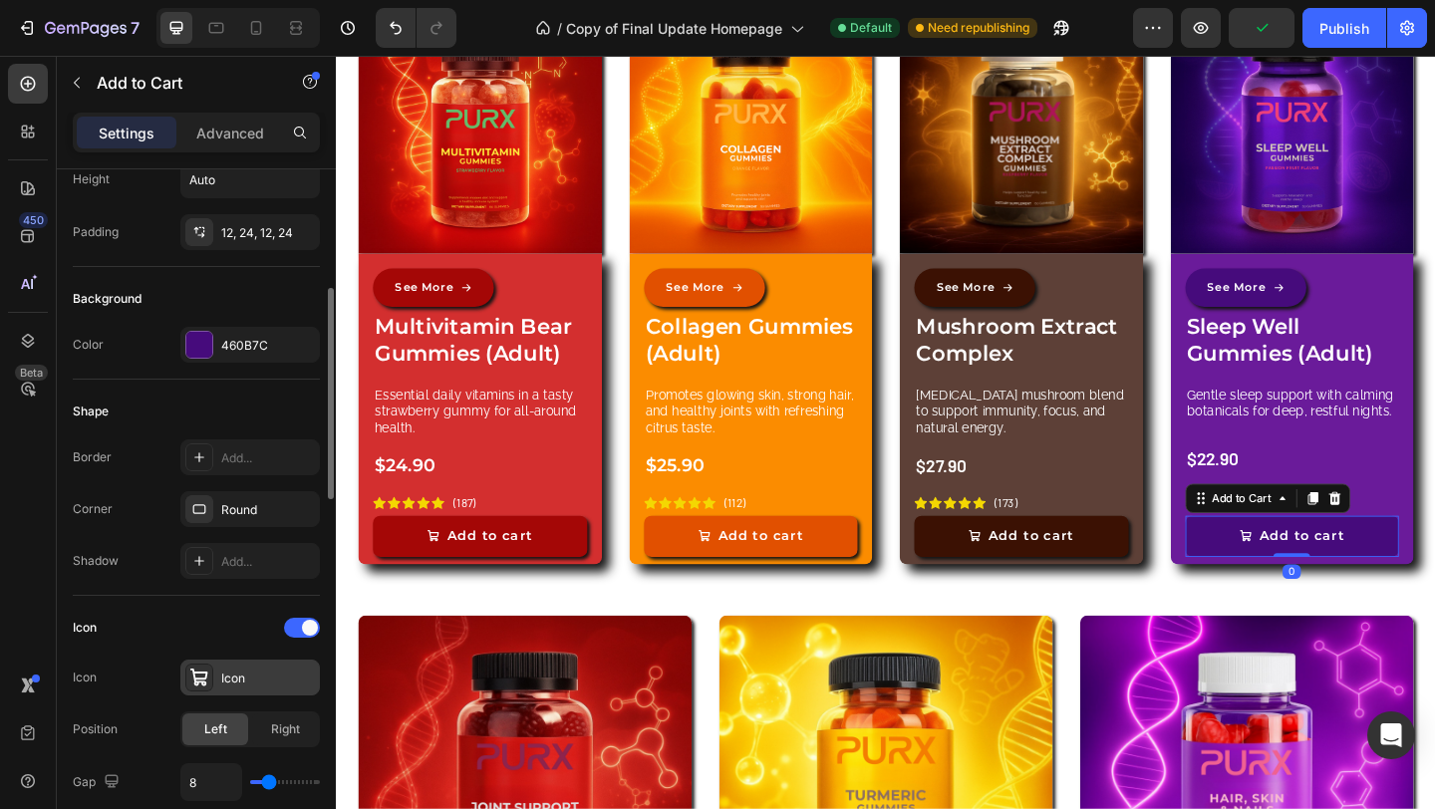
scroll to position [395, 0]
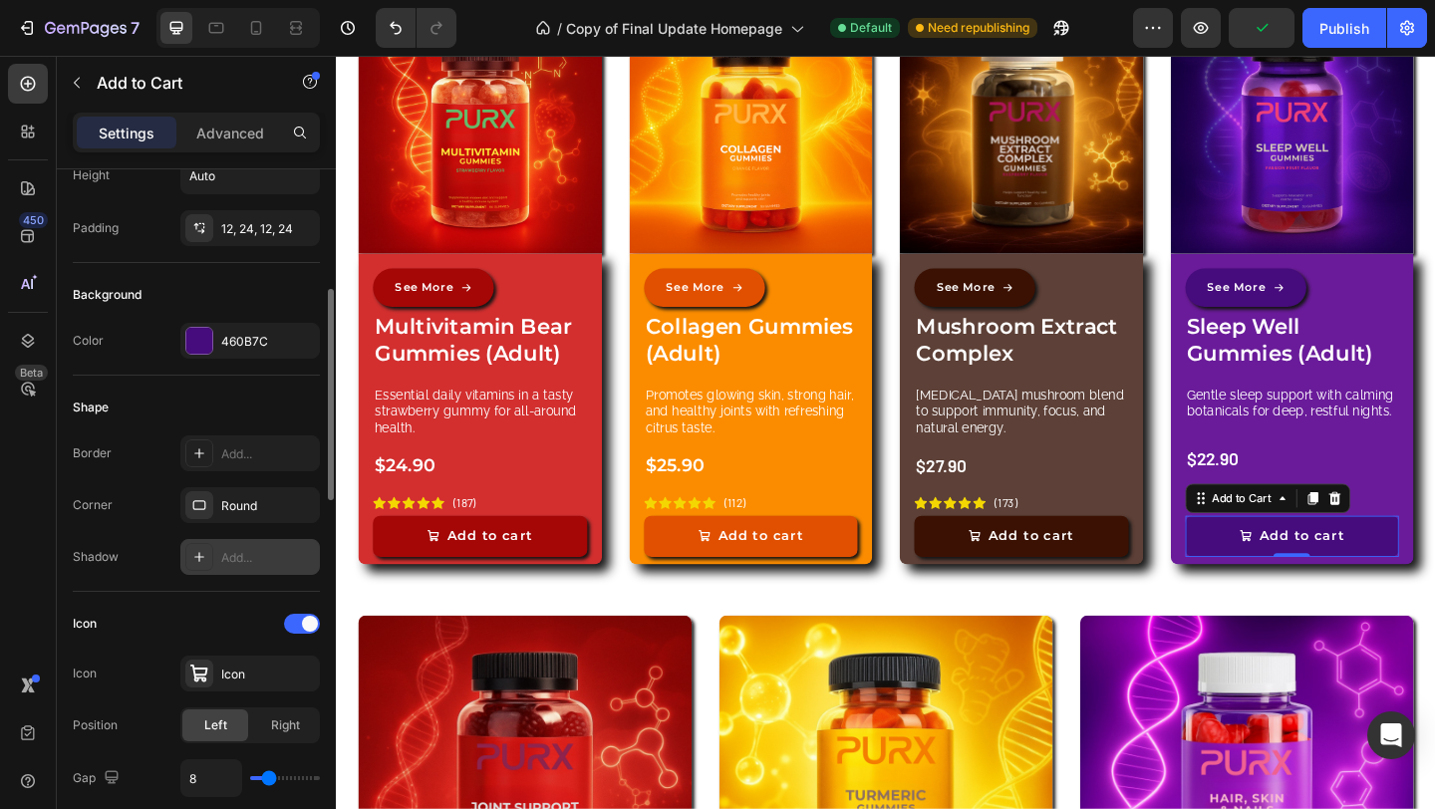
click at [207, 555] on div at bounding box center [199, 557] width 28 height 28
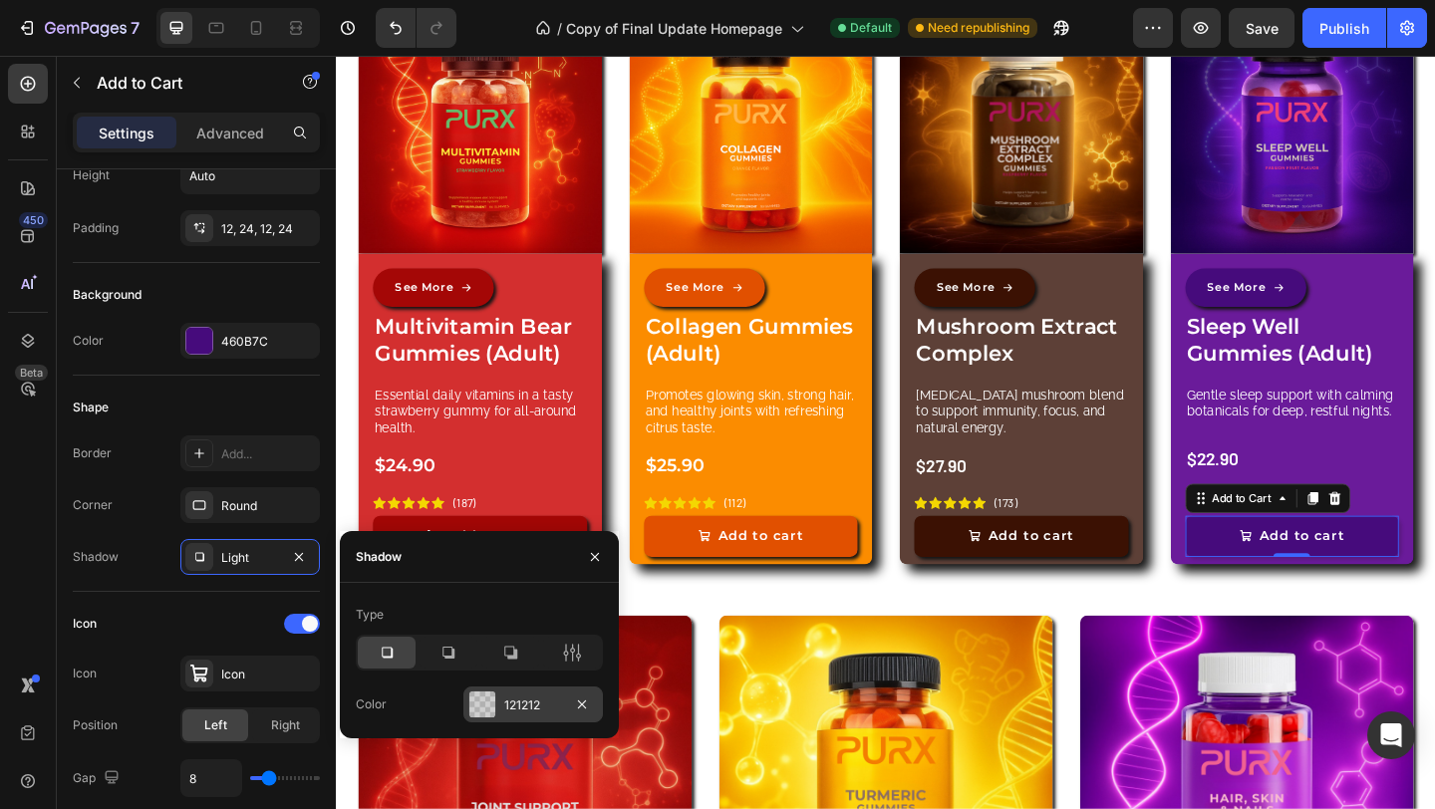
click at [508, 710] on div "121212" at bounding box center [533, 705] width 58 height 18
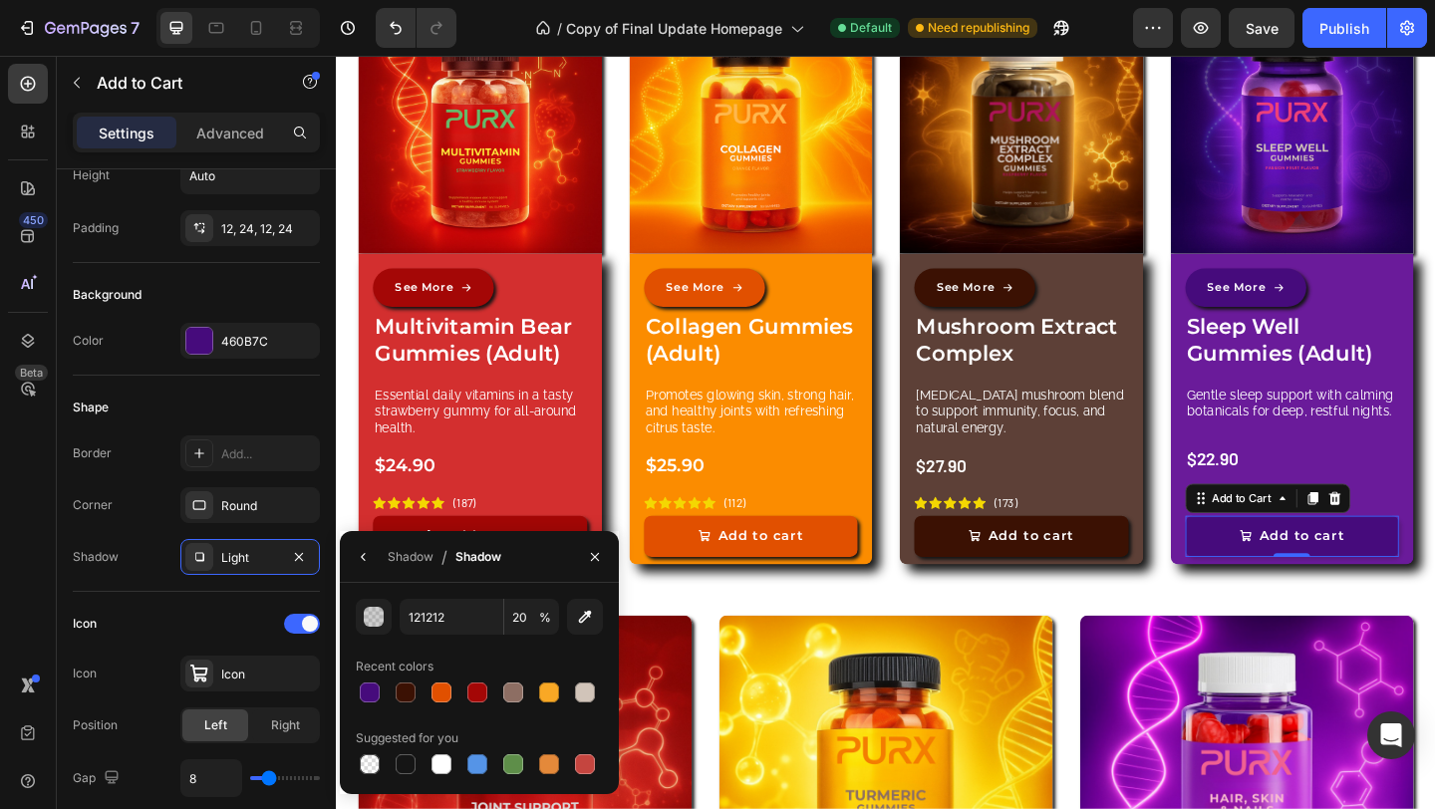
drag, startPoint x: 403, startPoint y: 764, endPoint x: 460, endPoint y: 736, distance: 63.3
click at [404, 764] on div at bounding box center [405, 764] width 20 height 20
type input "151515"
type input "100"
click at [602, 566] on button "button" at bounding box center [595, 557] width 32 height 32
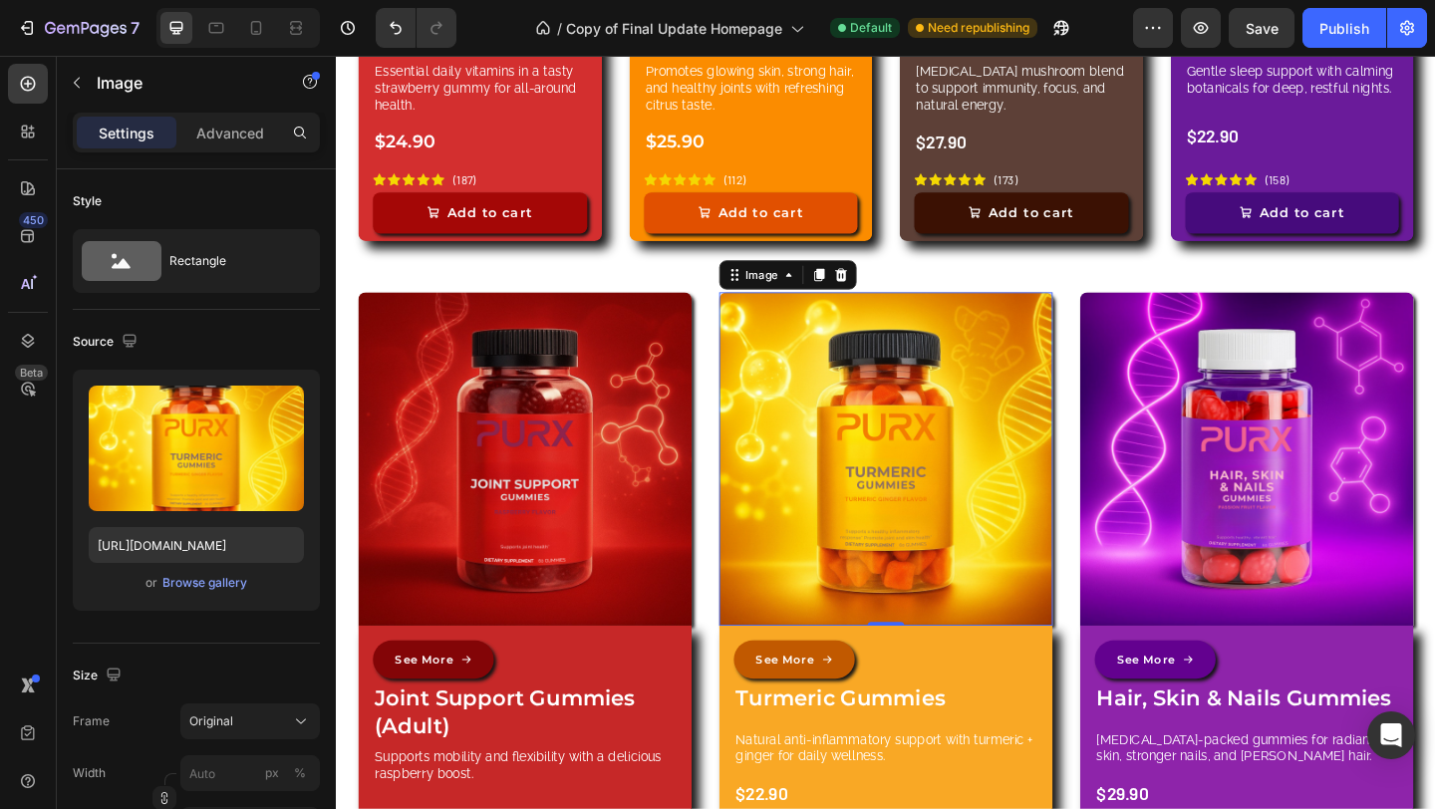
scroll to position [4080, 0]
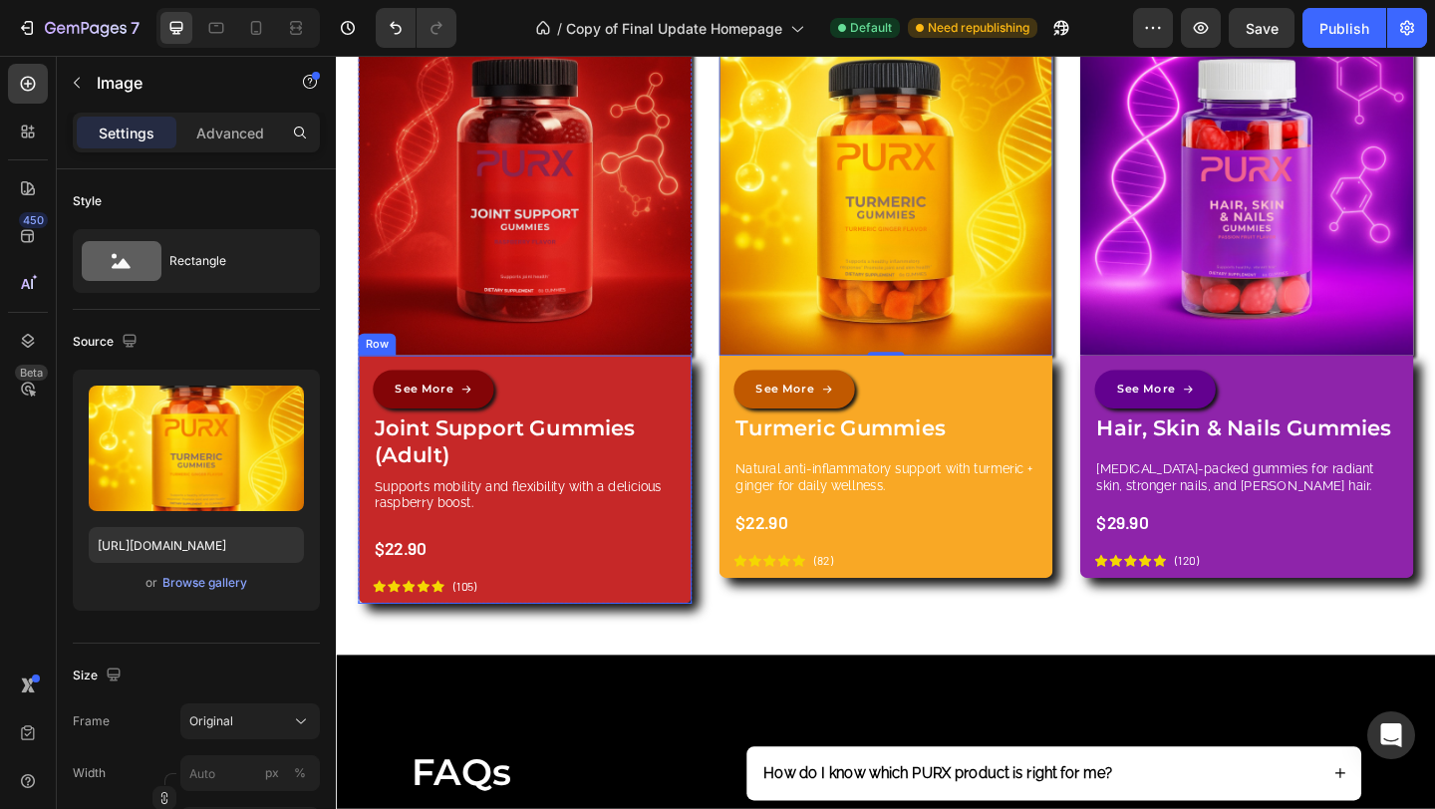
click at [678, 616] on div "See More Button Joint Support Gummies (Adult) Product Title Supports mobility a…" at bounding box center [541, 520] width 331 height 246
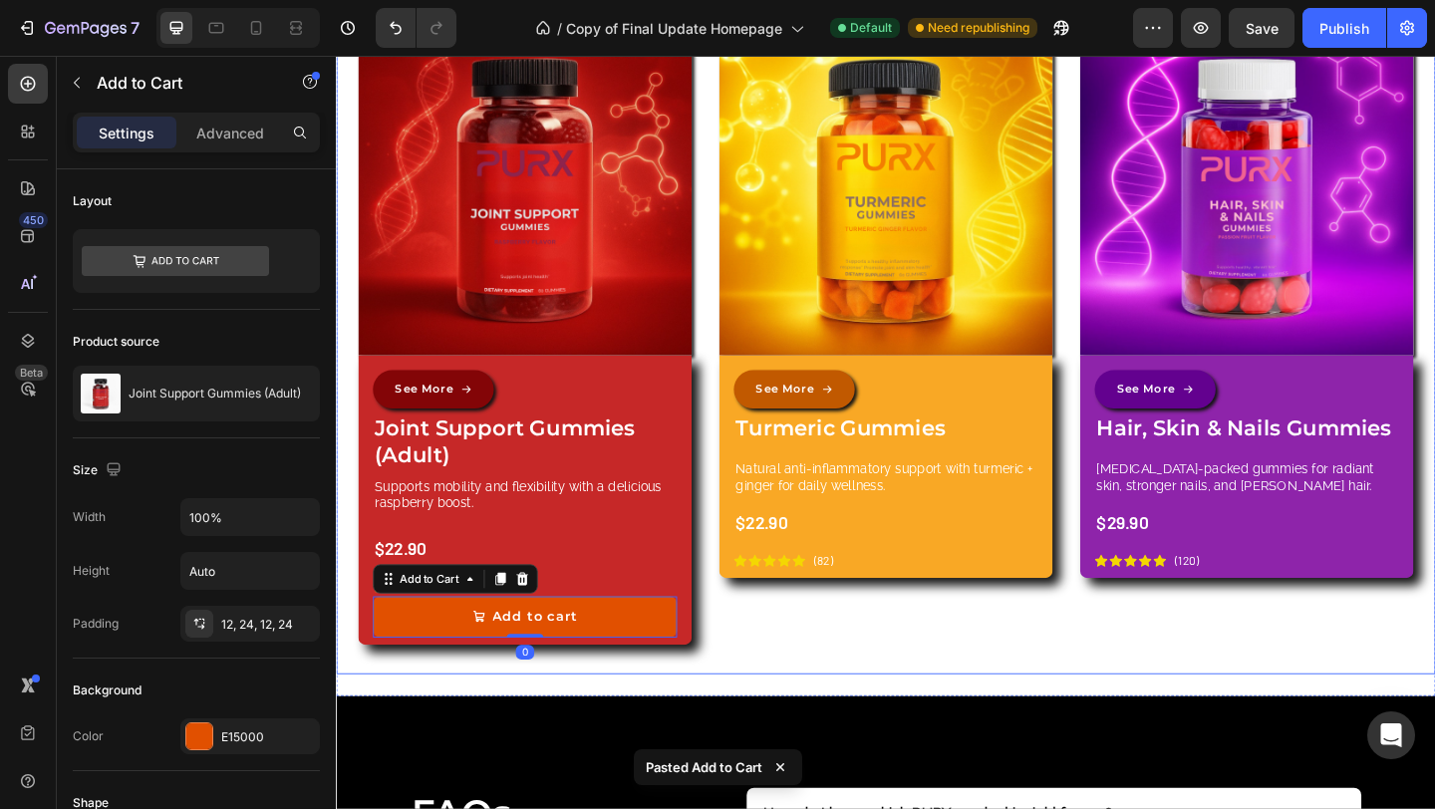
click at [783, 670] on div "Image See More Button Turmeric Gummies Product Title Natural anti-inflammatory …" at bounding box center [933, 365] width 363 height 693
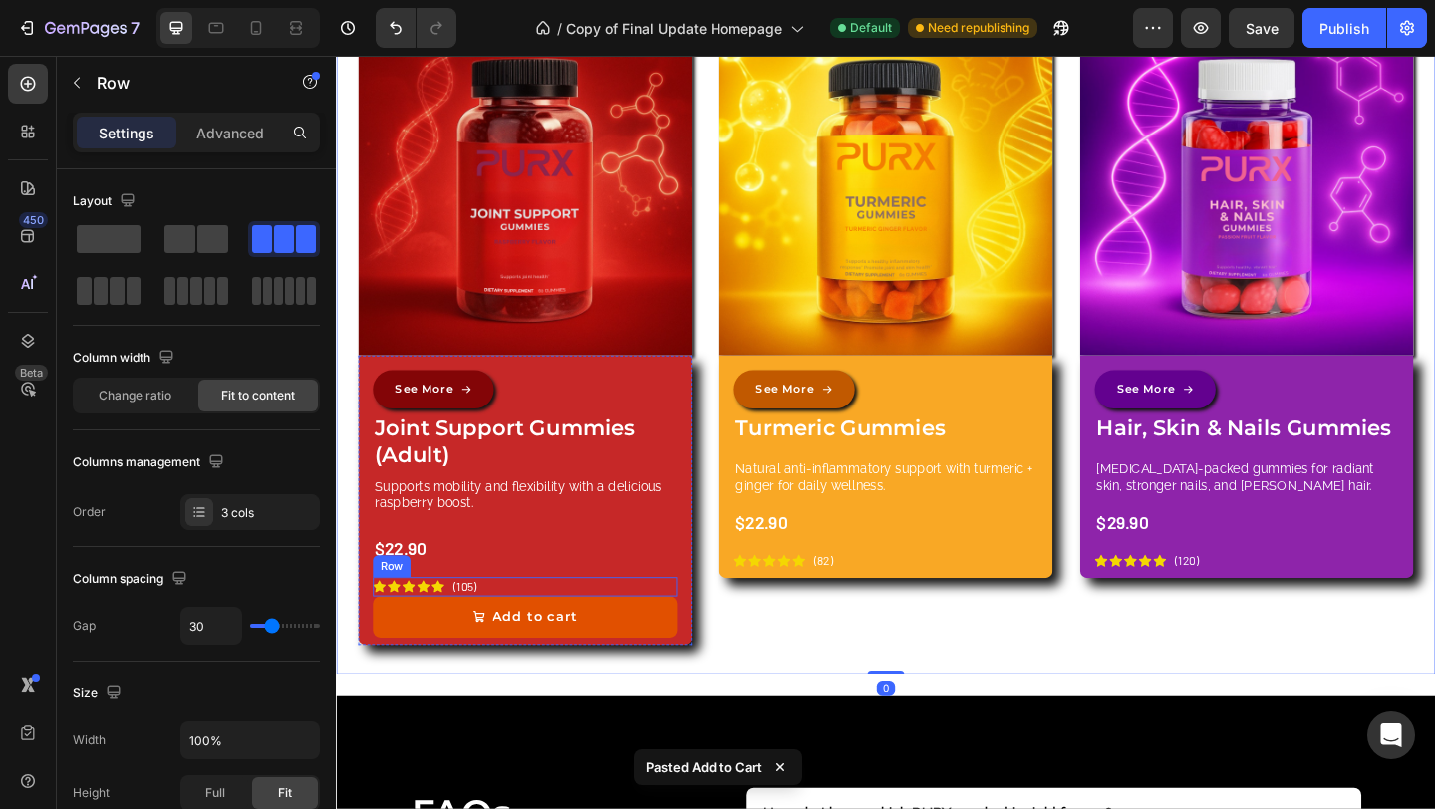
click at [612, 623] on div "Icon Icon Icon Icon Icon Icon List (105) Text Block Row" at bounding box center [541, 633] width 331 height 21
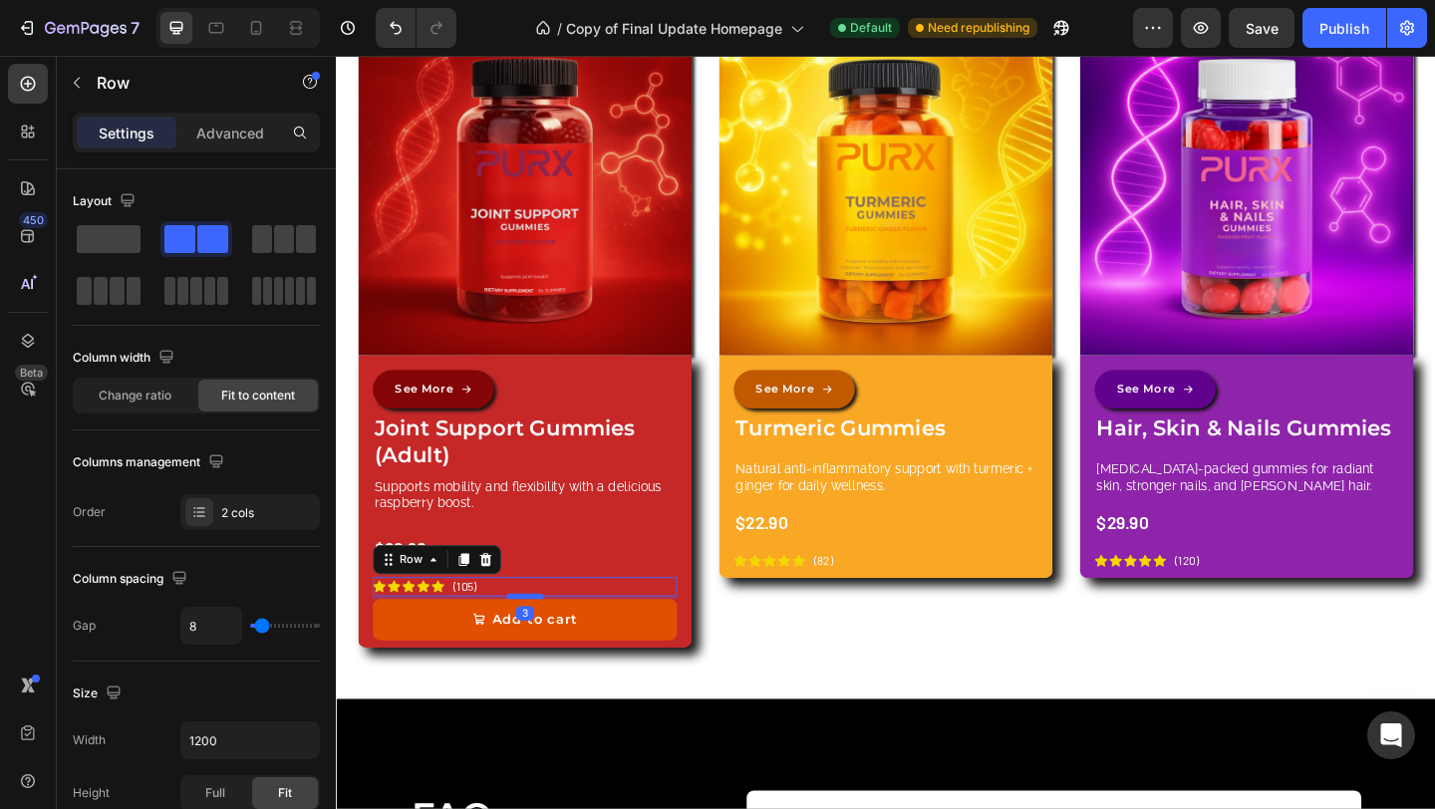
click at [539, 641] on div at bounding box center [541, 644] width 40 height 6
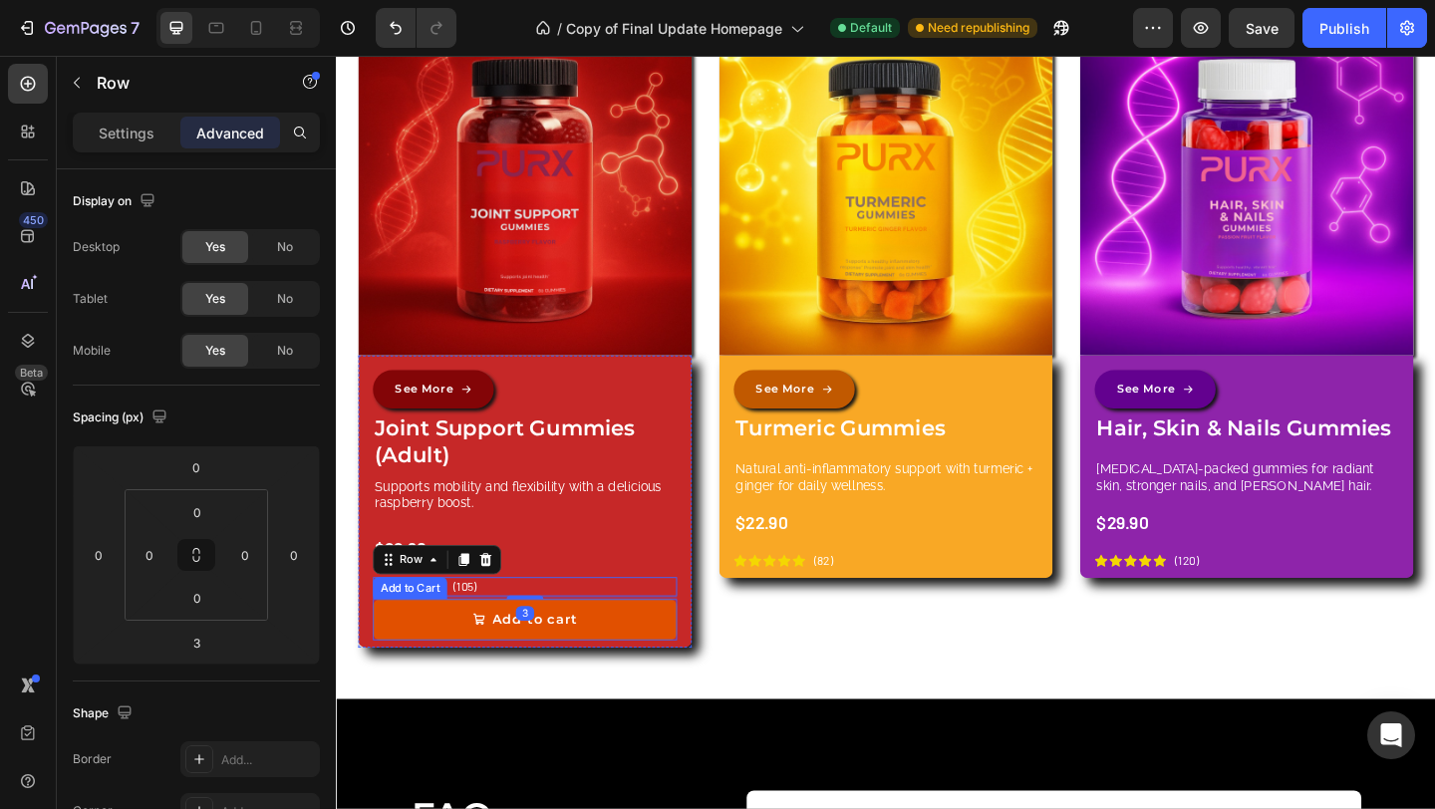
click at [668, 676] on button "Add to cart" at bounding box center [541, 669] width 331 height 45
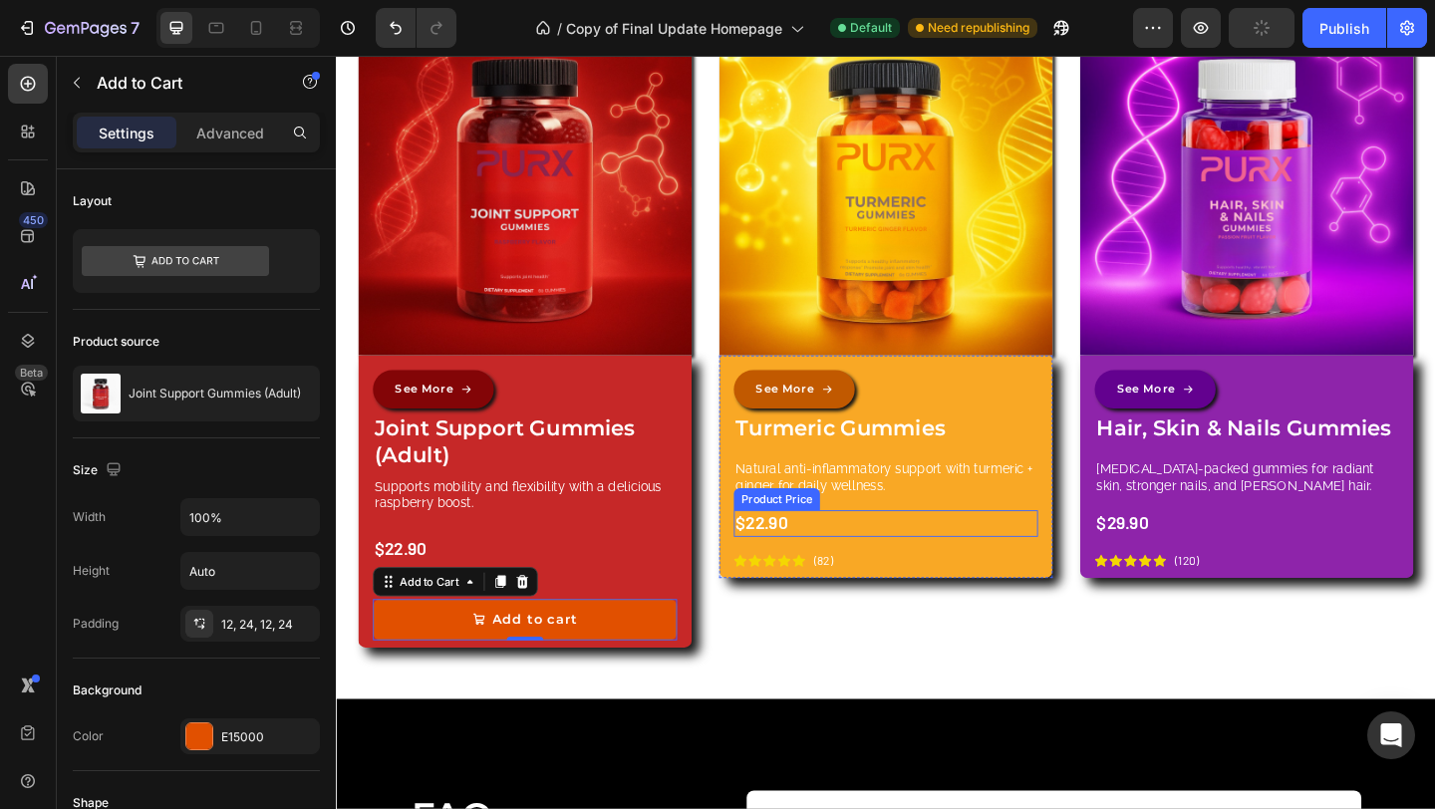
click at [1086, 556] on div "$22.90" at bounding box center [933, 564] width 331 height 29
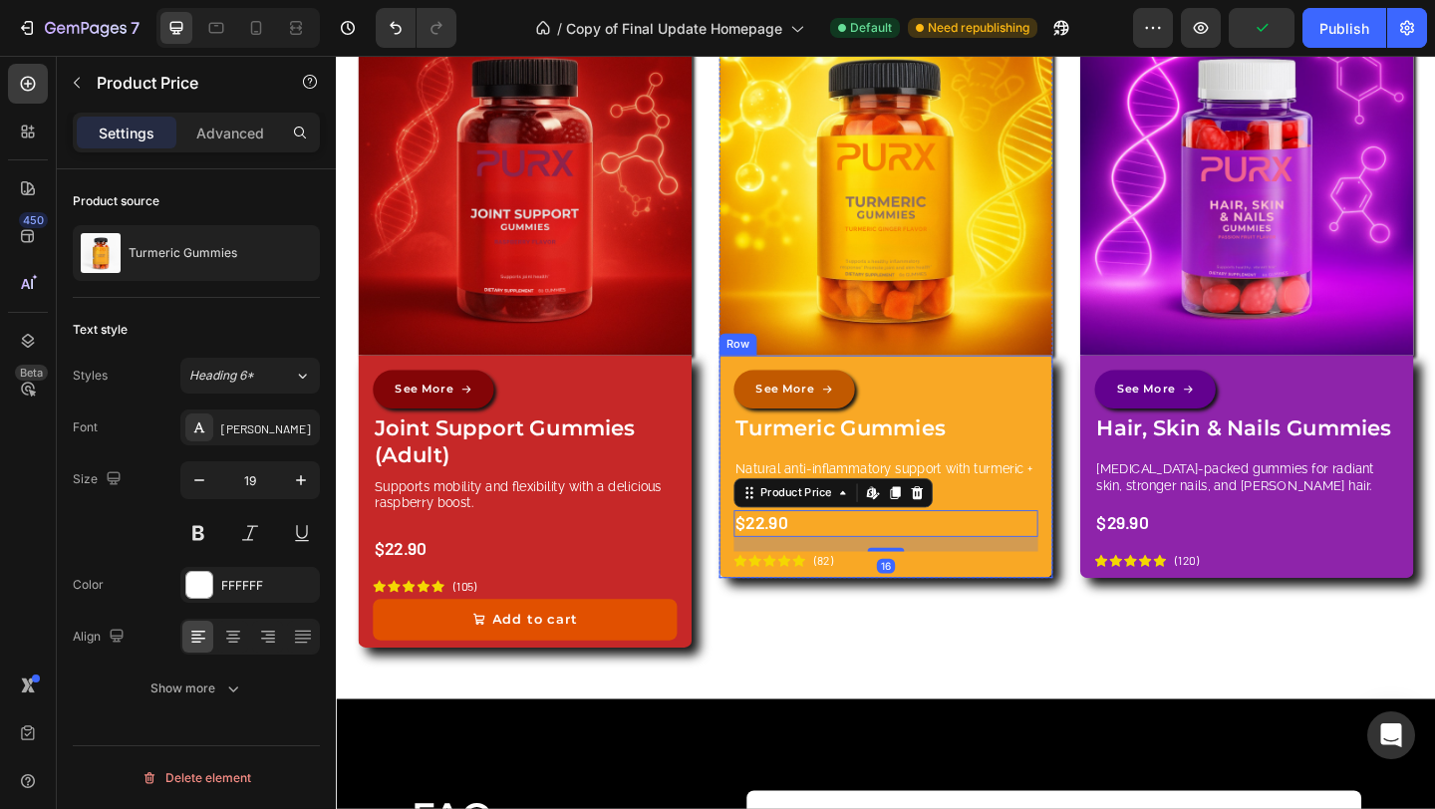
click at [1096, 472] on div "See More Button Turmeric Gummies Product Title Natural anti-inflammatory suppor…" at bounding box center [933, 503] width 363 height 242
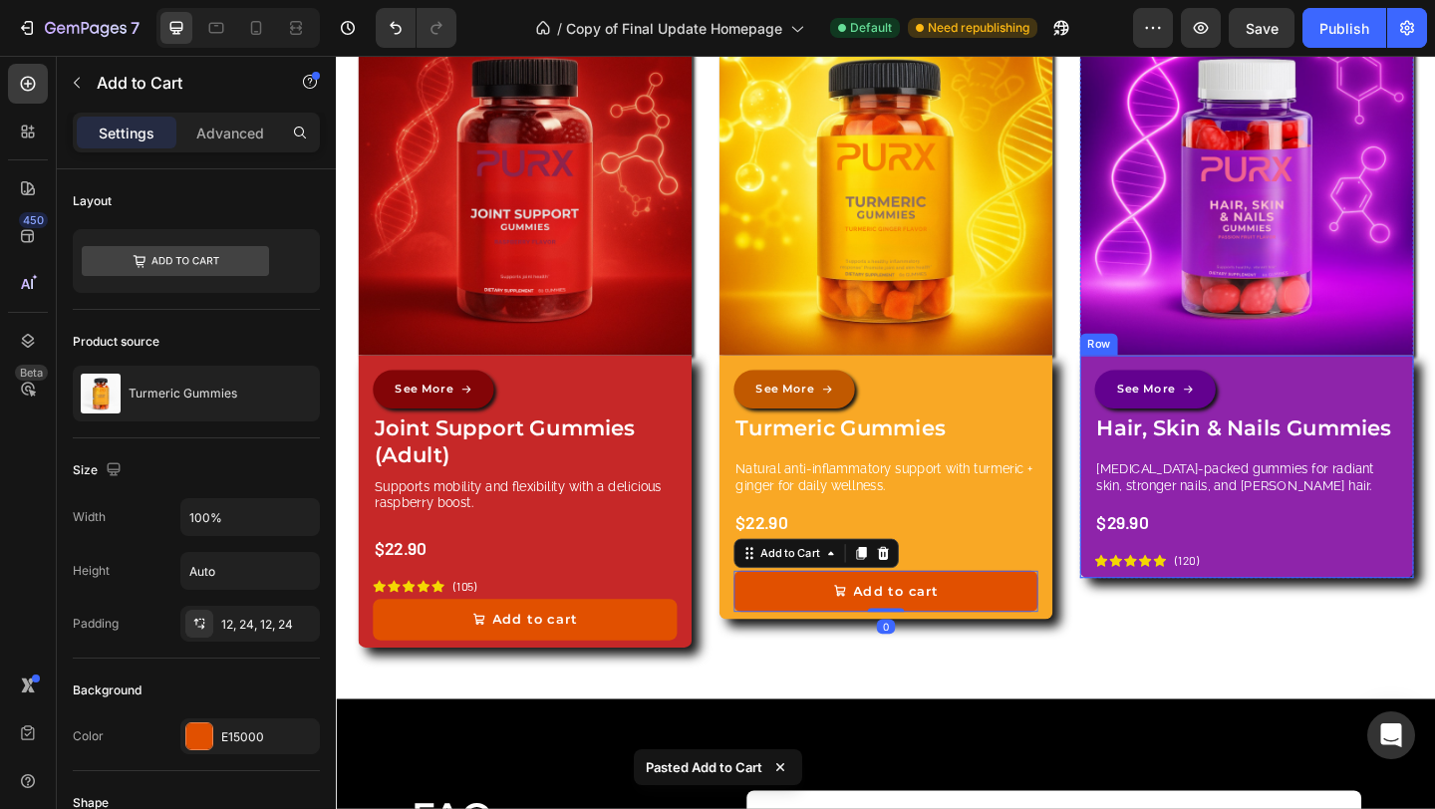
click at [1434, 530] on div "See More Button Hair, Skin & Nails Gummies Product Title [MEDICAL_DATA]-packed …" at bounding box center [1326, 503] width 363 height 242
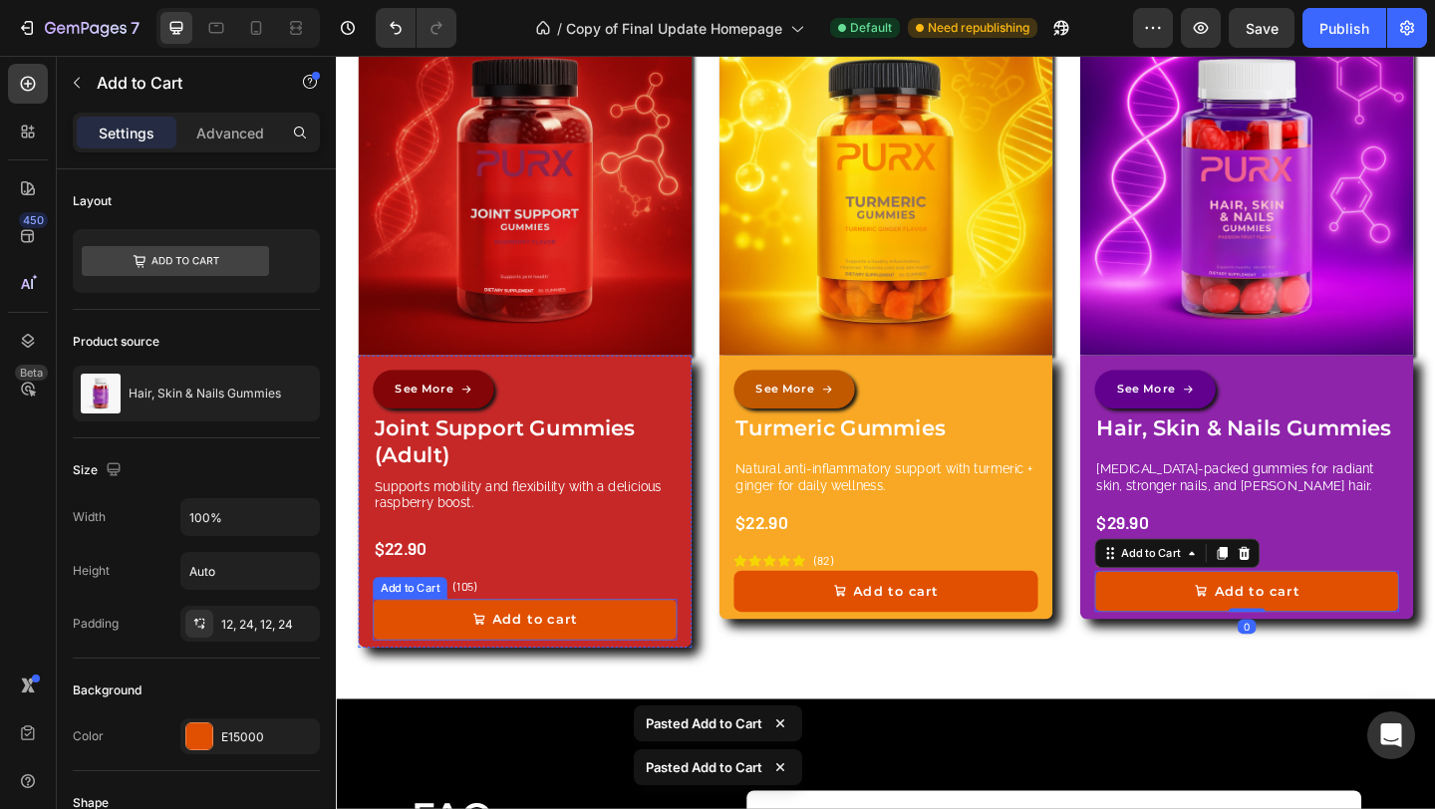
click at [635, 664] on button "Add to cart" at bounding box center [541, 669] width 331 height 45
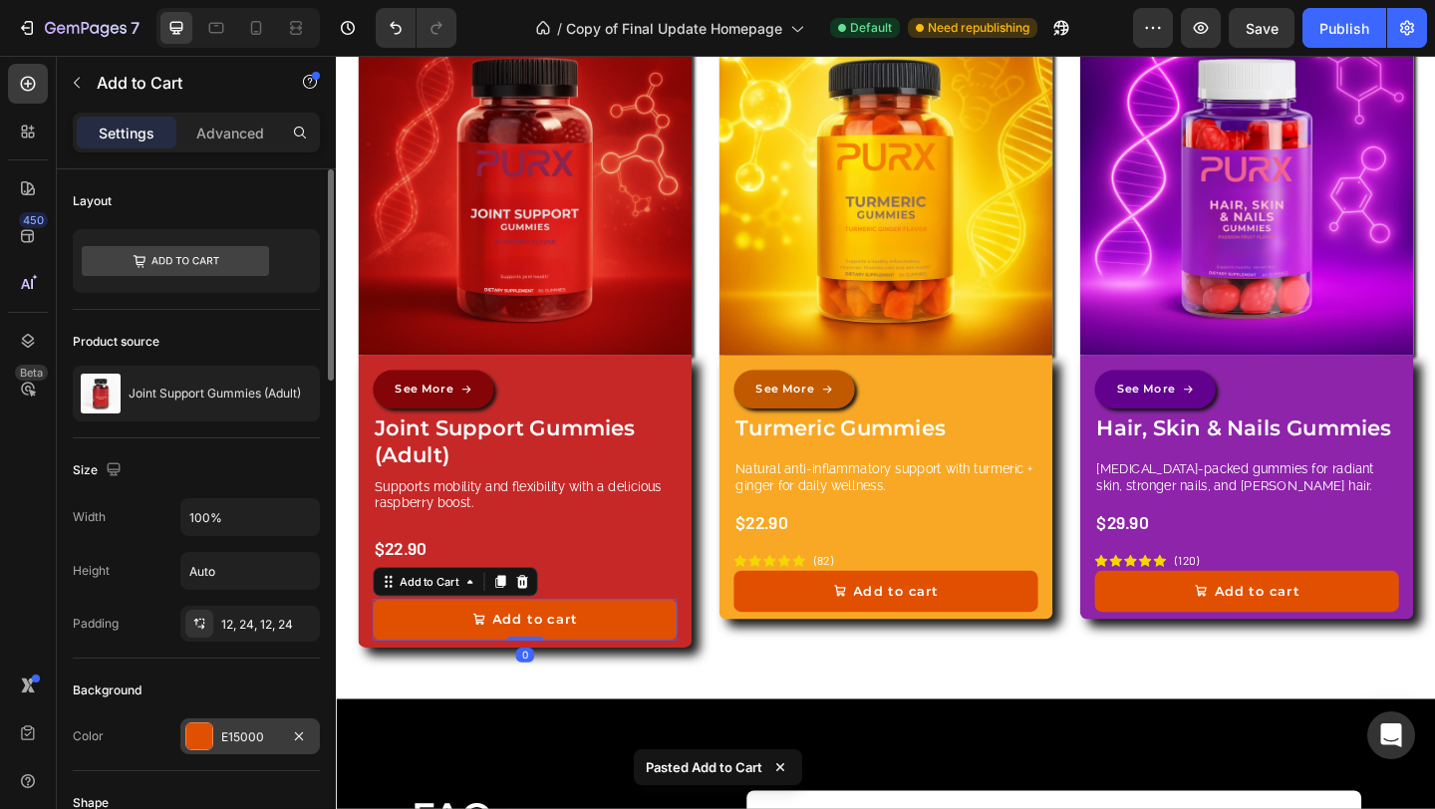
click at [240, 722] on div "E15000" at bounding box center [249, 736] width 139 height 36
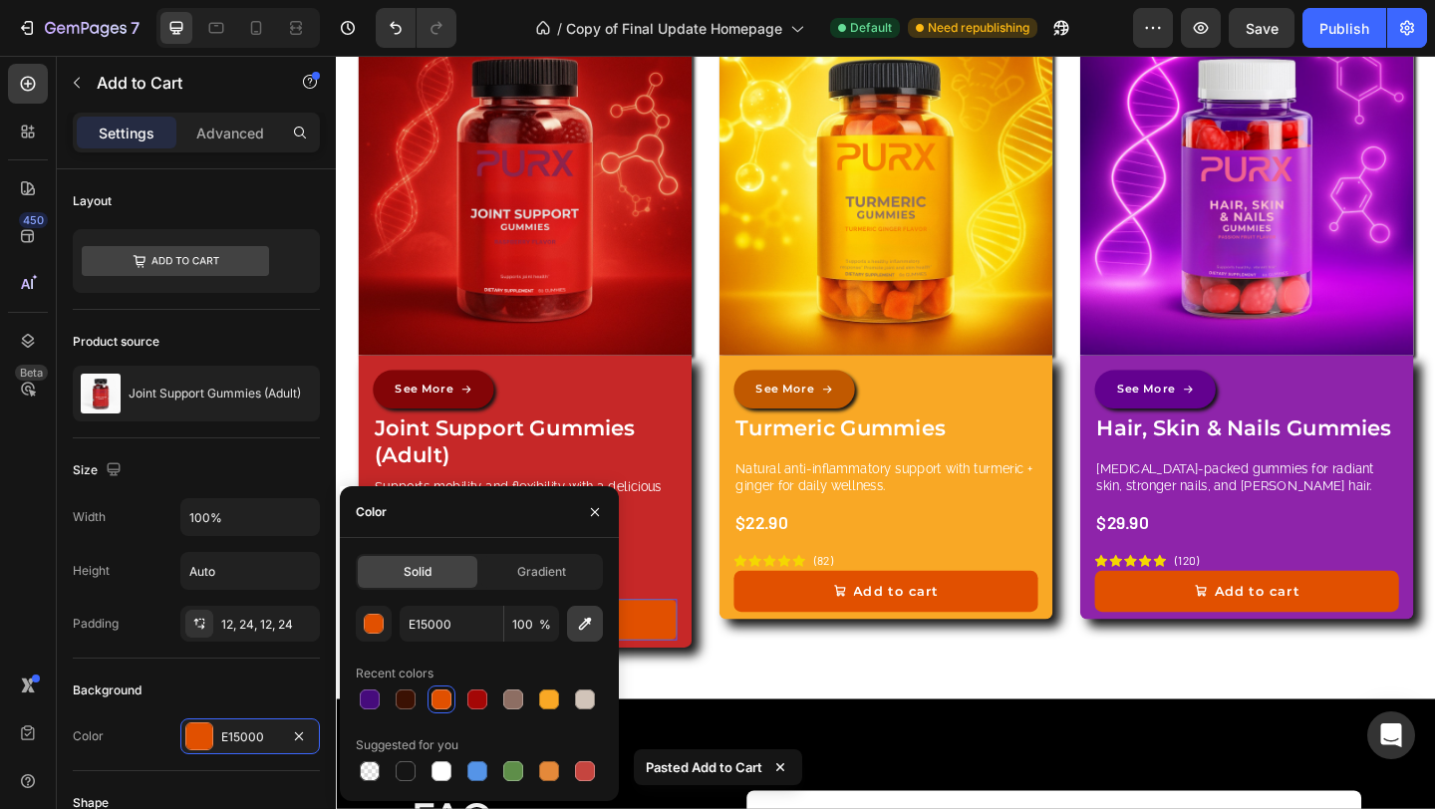
click at [586, 620] on icon "button" at bounding box center [585, 624] width 13 height 13
type input "830507"
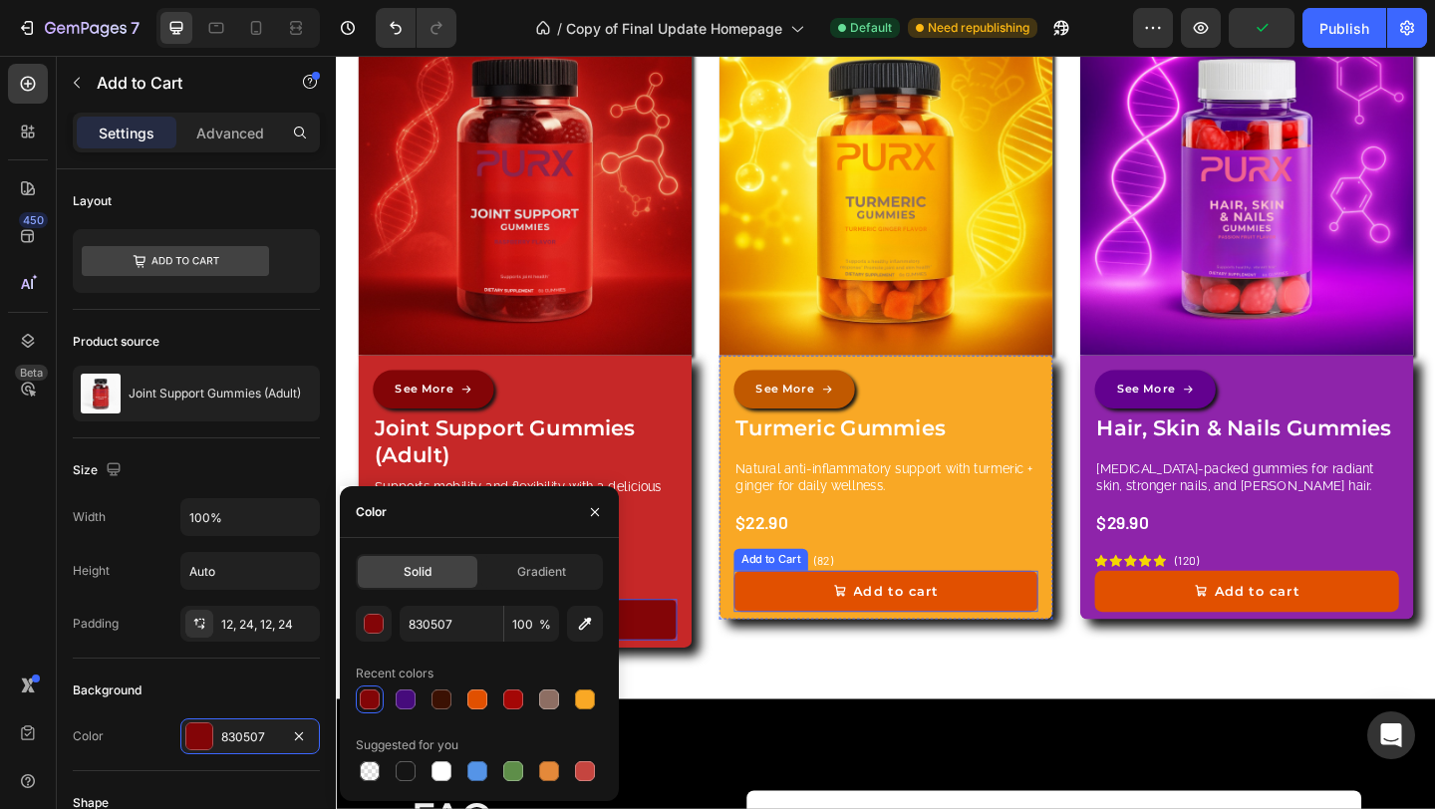
click at [1016, 628] on button "Add to cart" at bounding box center [933, 638] width 331 height 45
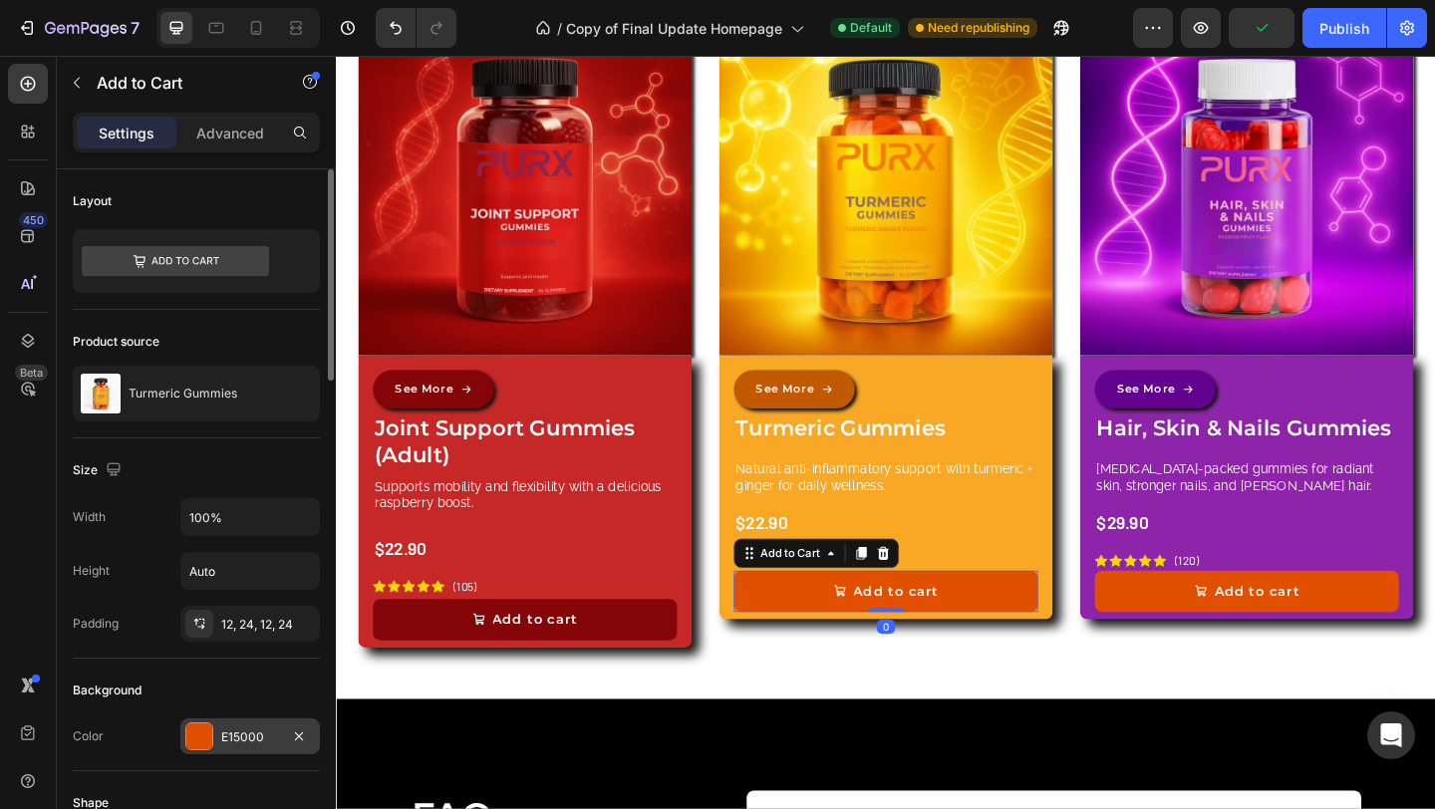
click at [258, 739] on div "E15000" at bounding box center [250, 737] width 58 height 18
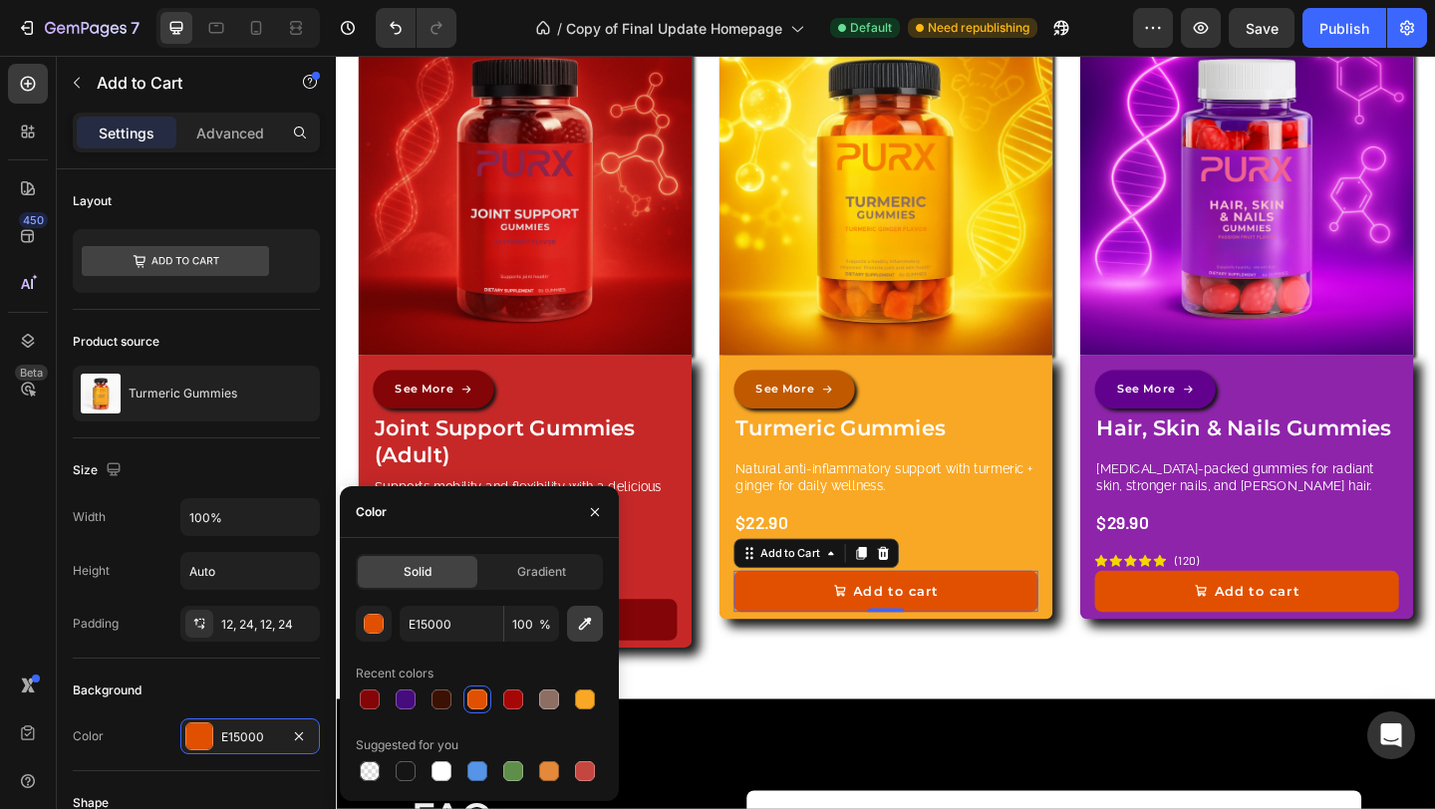
drag, startPoint x: 588, startPoint y: 621, endPoint x: 319, endPoint y: 575, distance: 272.8
click at [588, 621] on icon "button" at bounding box center [585, 624] width 13 height 13
type input "C15900"
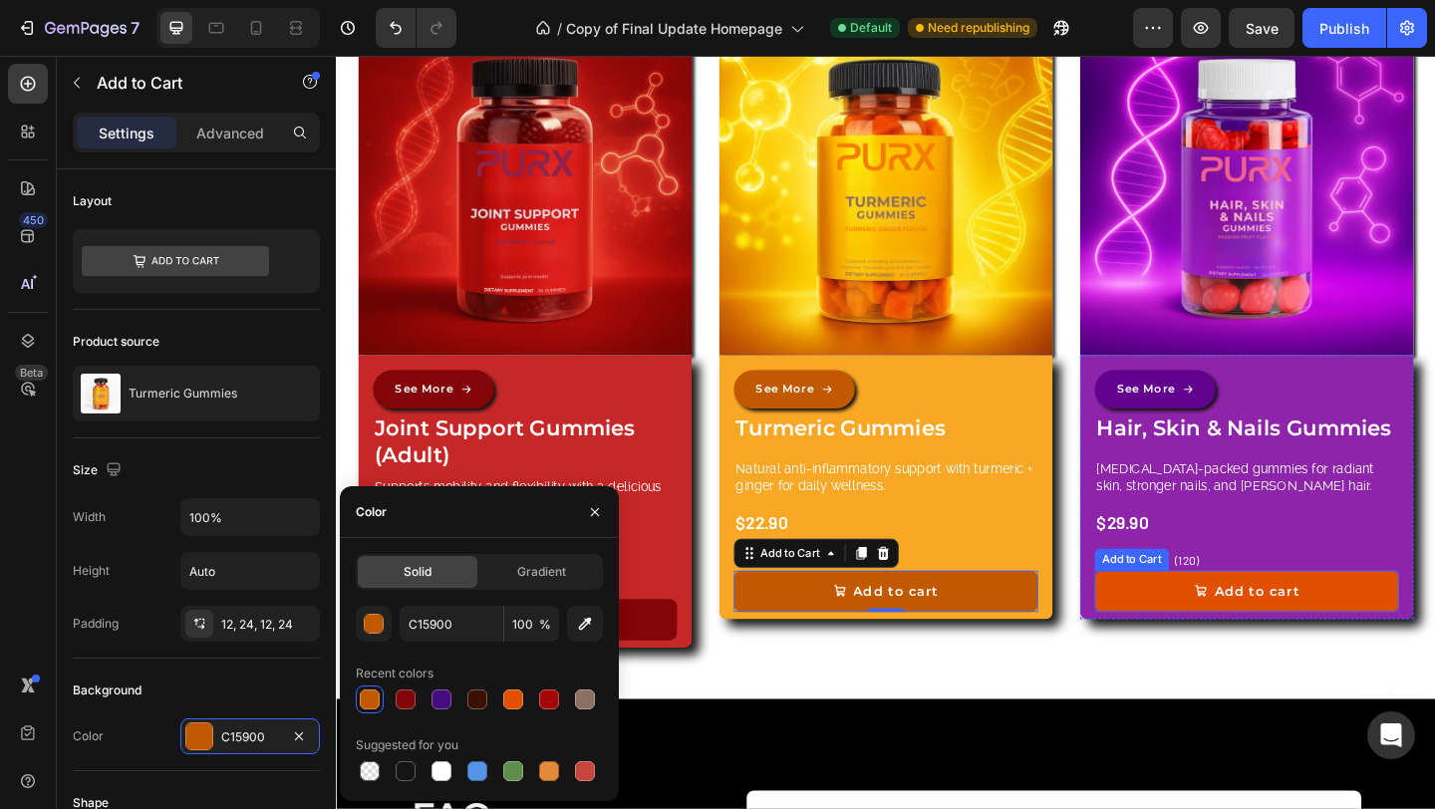
click at [1421, 639] on button "Add to cart" at bounding box center [1326, 638] width 331 height 45
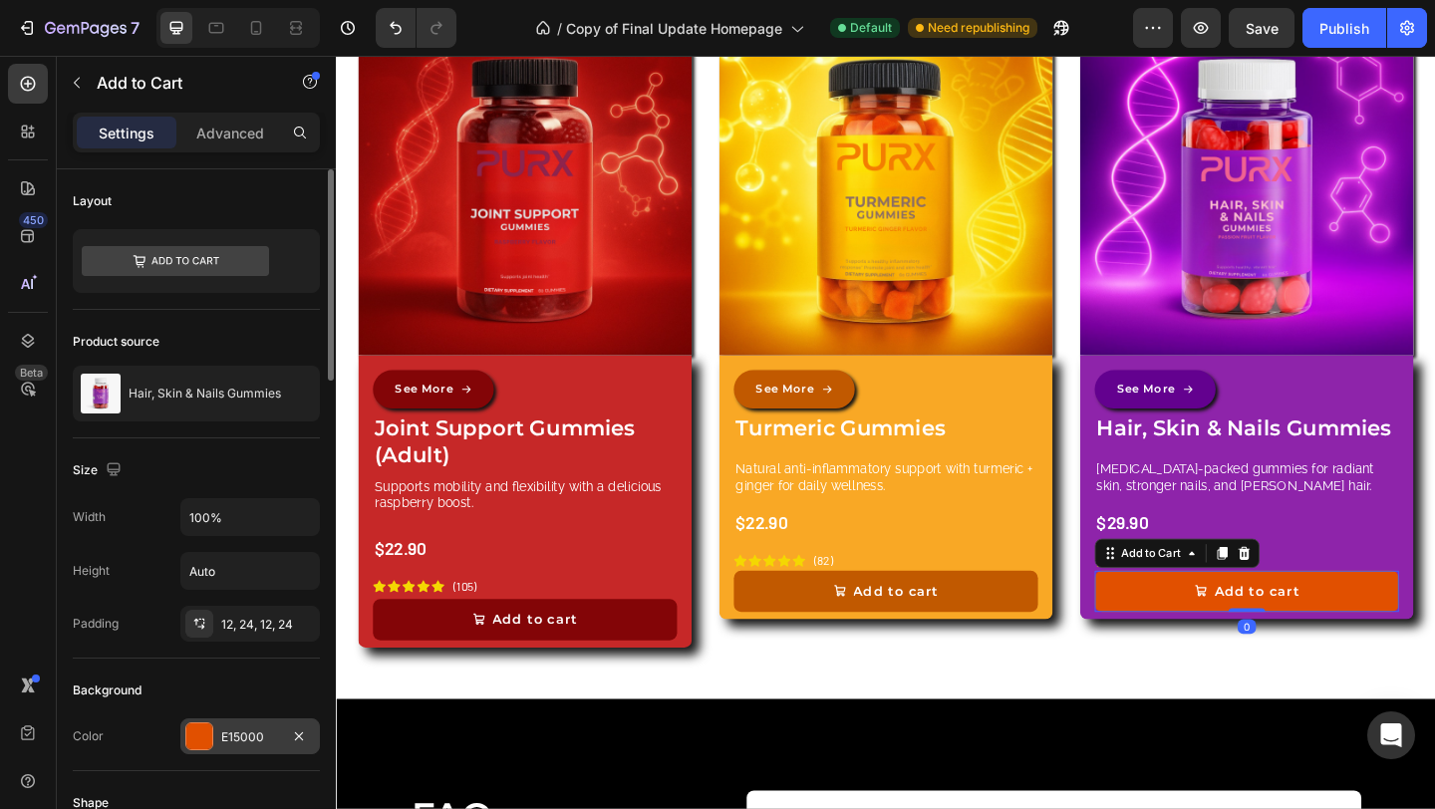
click at [245, 731] on div "E15000" at bounding box center [250, 737] width 58 height 18
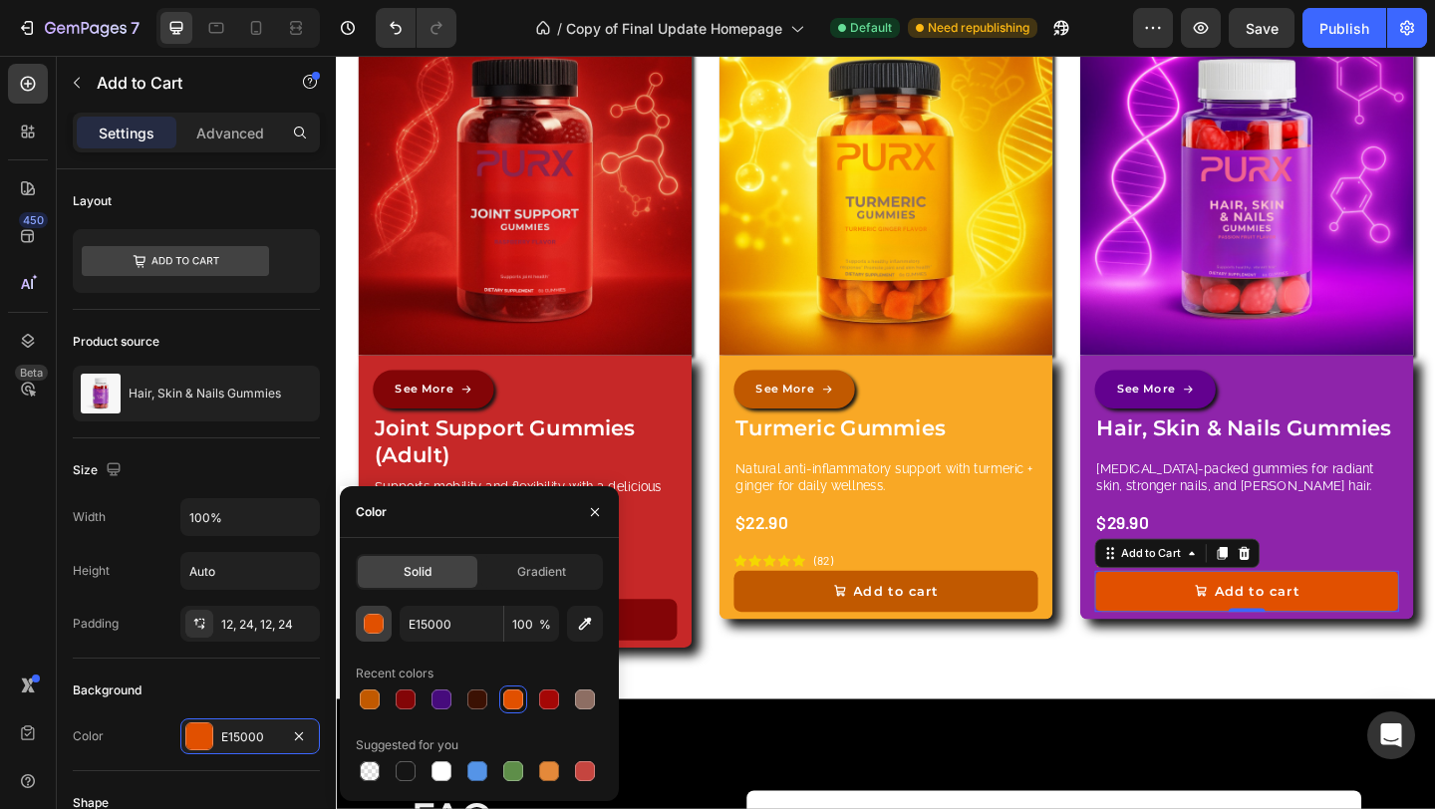
click at [377, 631] on div "button" at bounding box center [375, 625] width 20 height 20
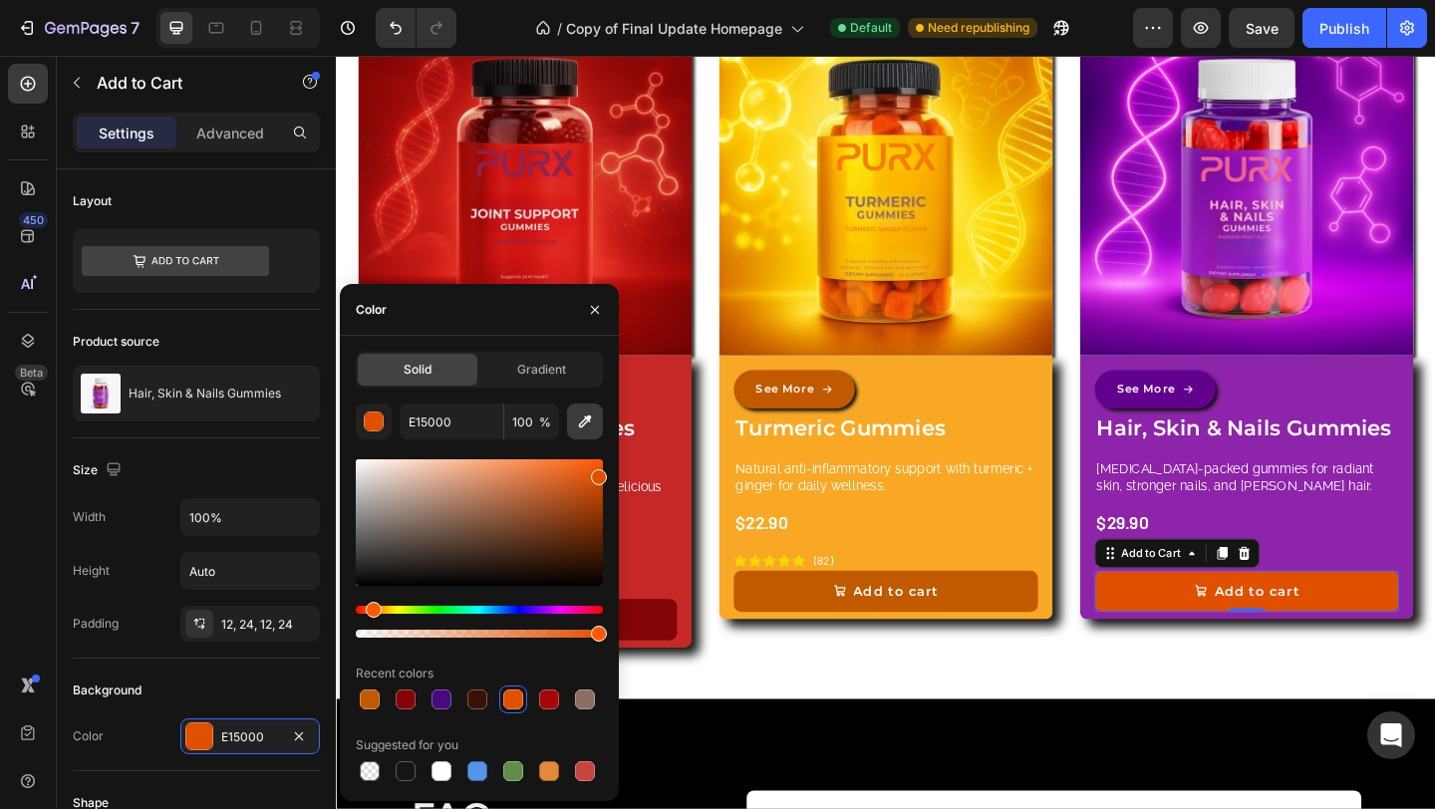
click at [584, 422] on icon "button" at bounding box center [585, 421] width 20 height 20
type input "63018F"
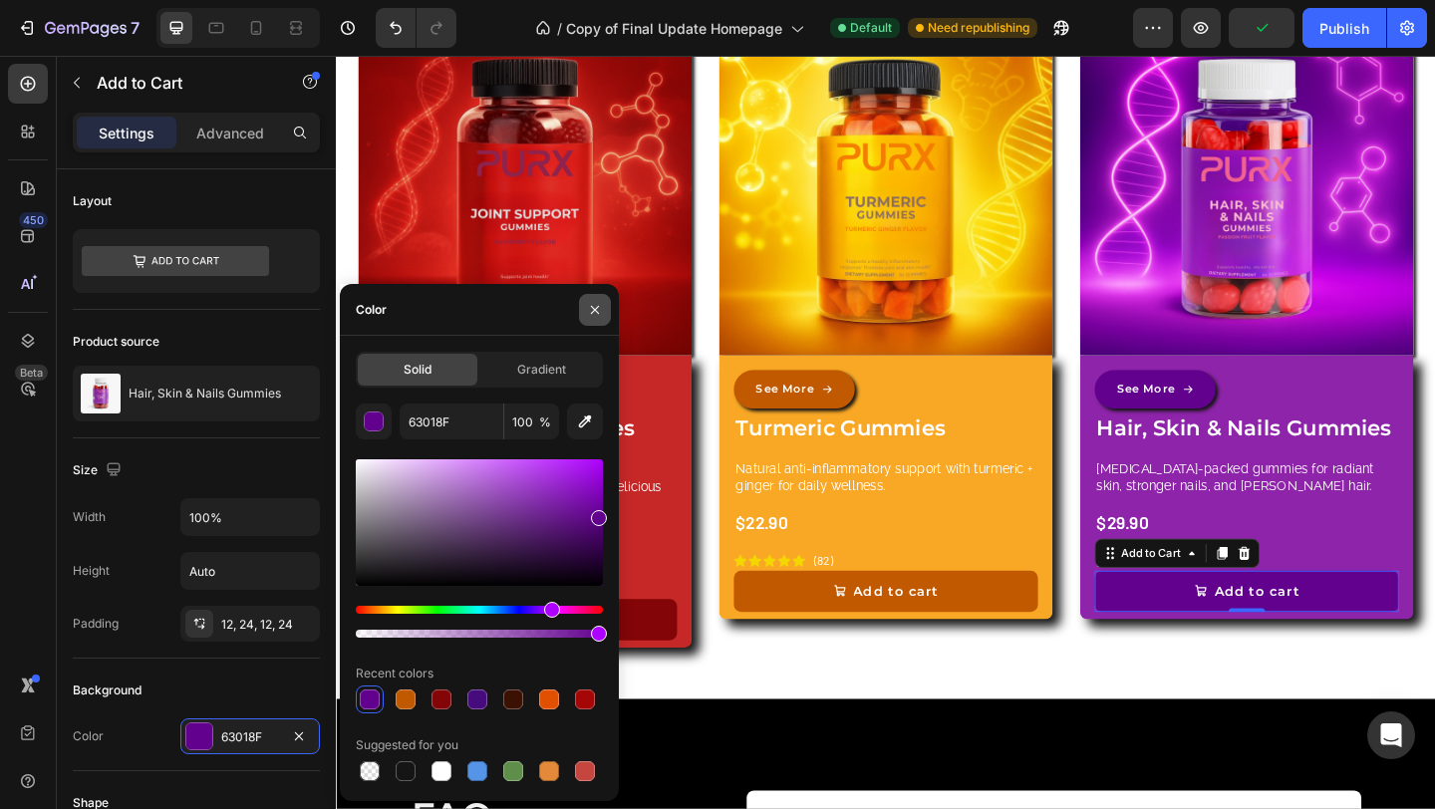
click at [586, 306] on button "button" at bounding box center [595, 310] width 32 height 32
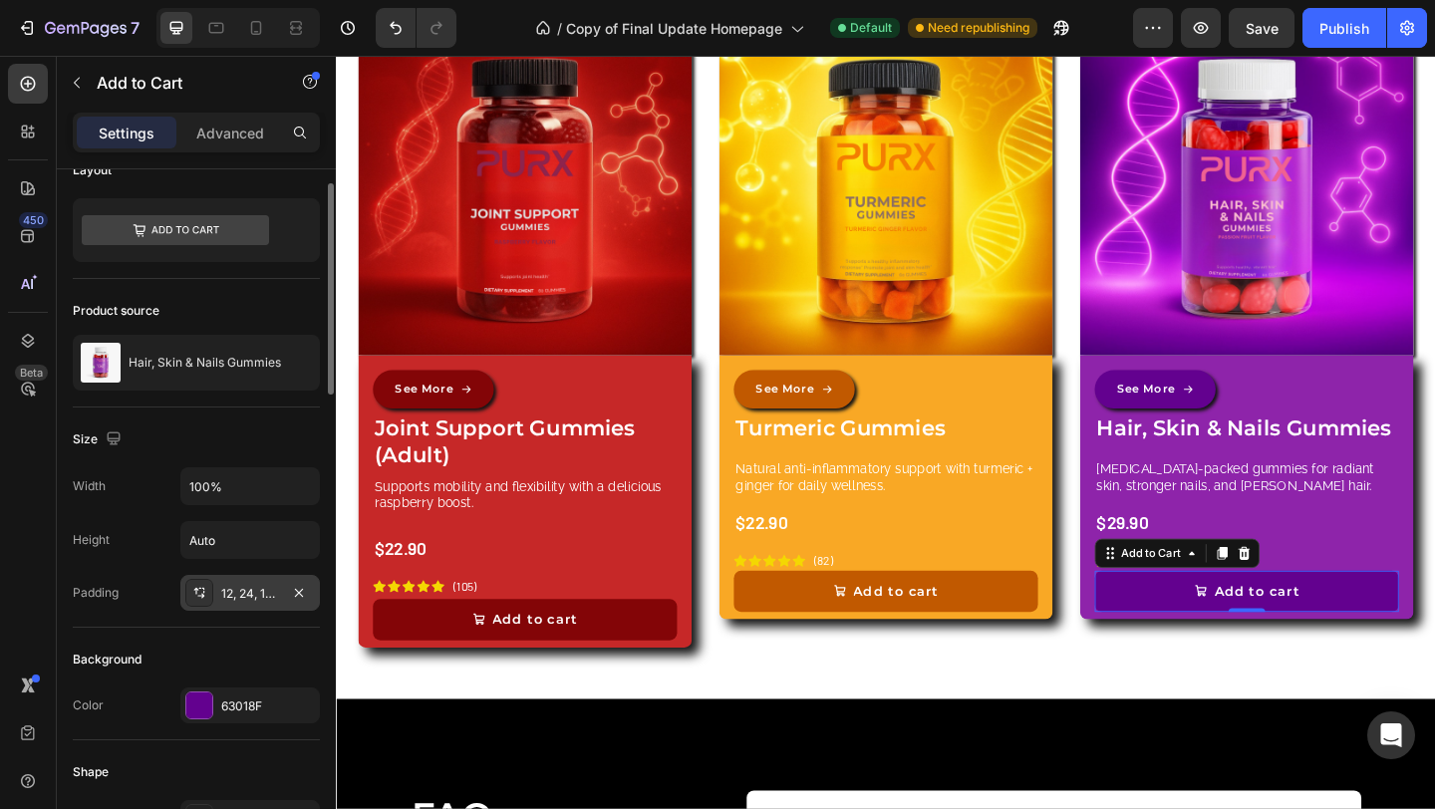
scroll to position [453, 0]
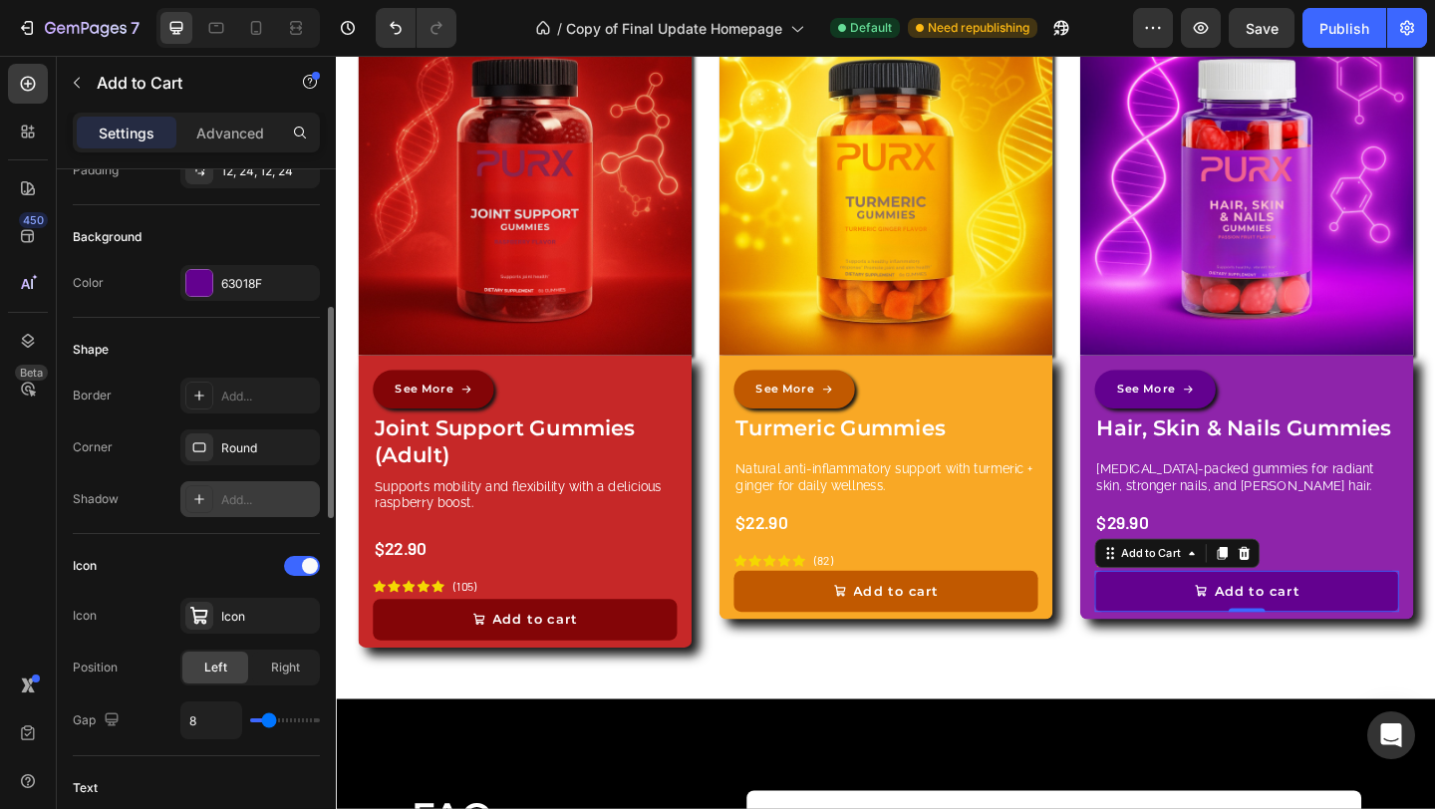
click at [240, 507] on div "Add..." at bounding box center [268, 500] width 94 height 18
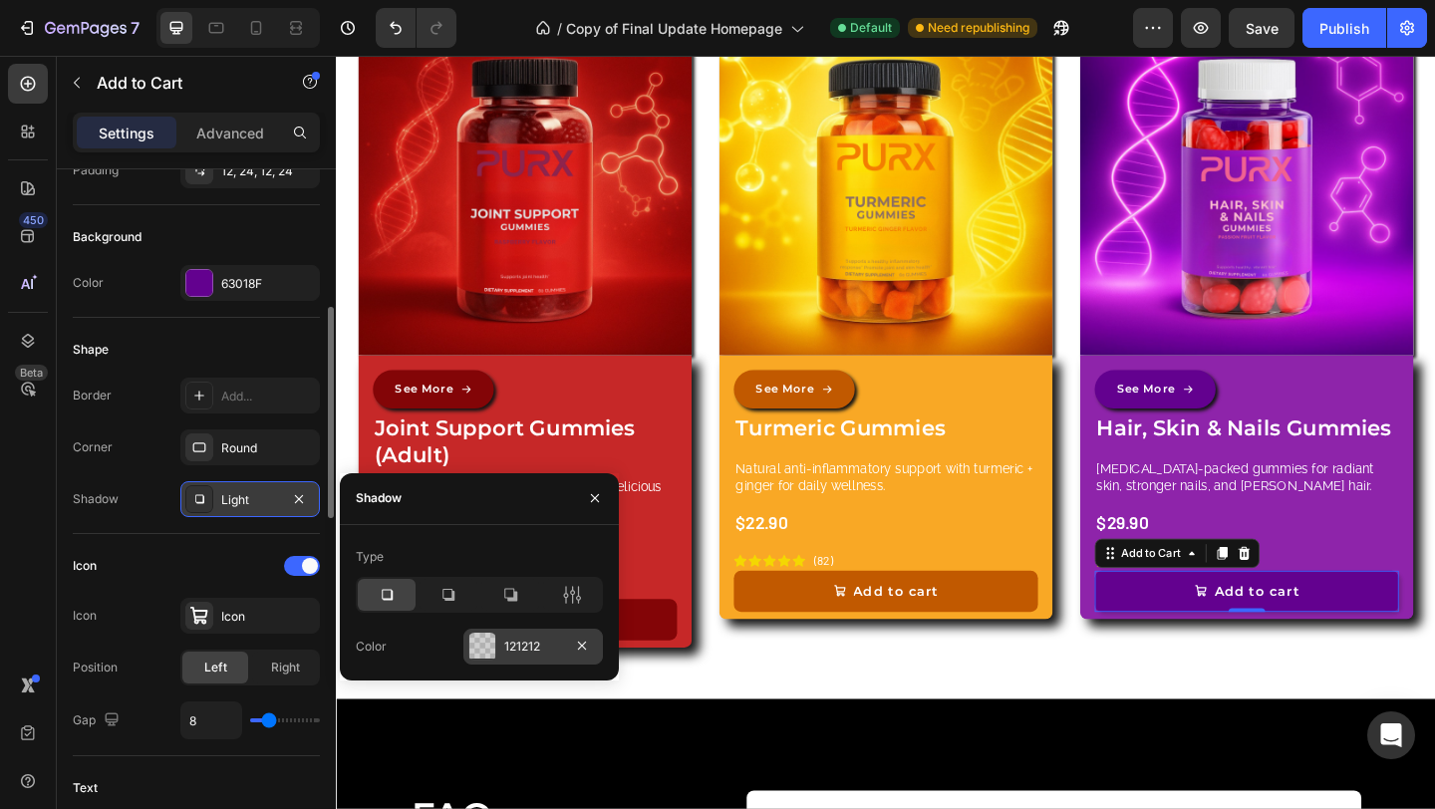
click at [468, 645] on div at bounding box center [482, 647] width 28 height 28
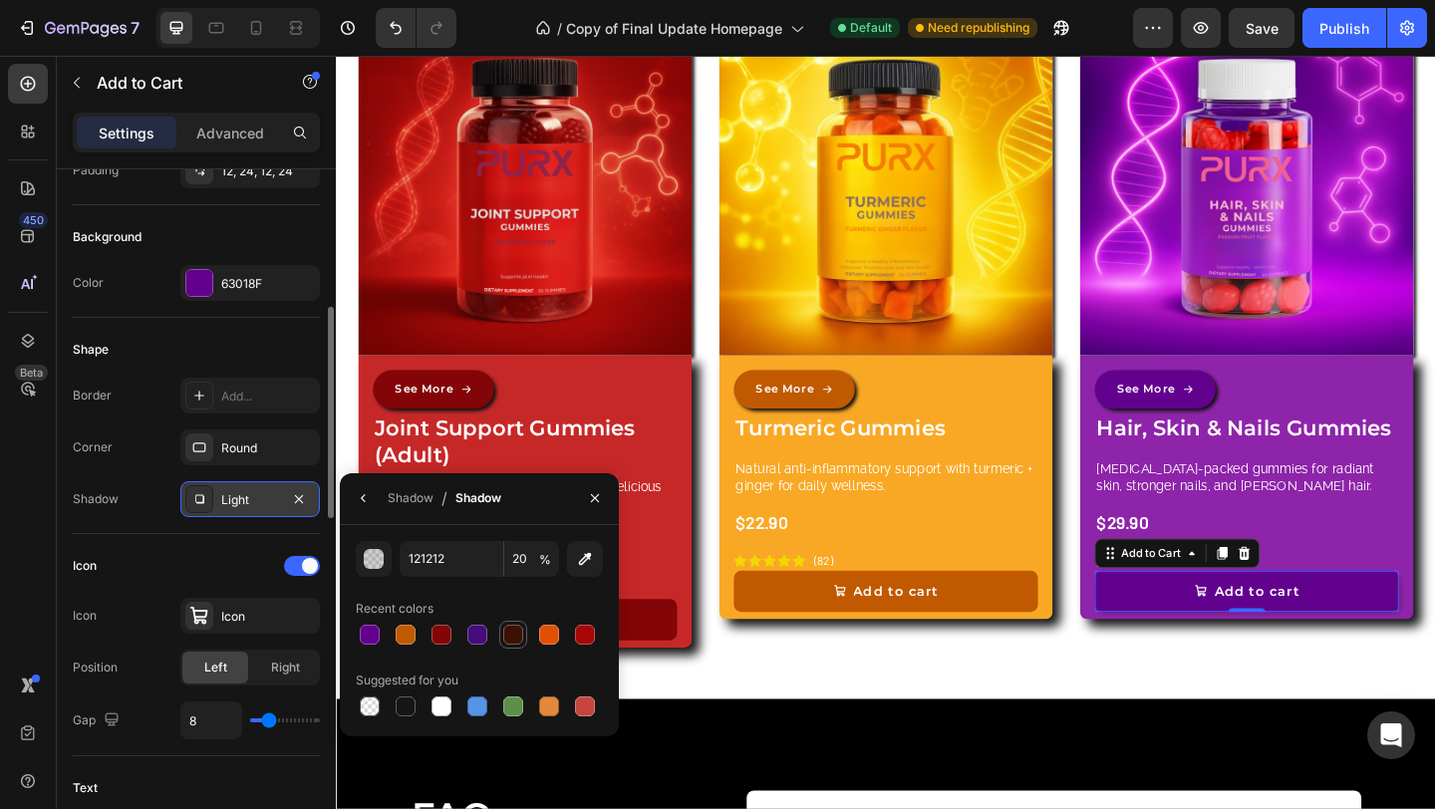
click at [408, 708] on div at bounding box center [405, 706] width 20 height 20
type input "151515"
type input "100"
drag, startPoint x: 601, startPoint y: 503, endPoint x: 301, endPoint y: 500, distance: 299.9
click at [601, 503] on icon "button" at bounding box center [595, 498] width 16 height 16
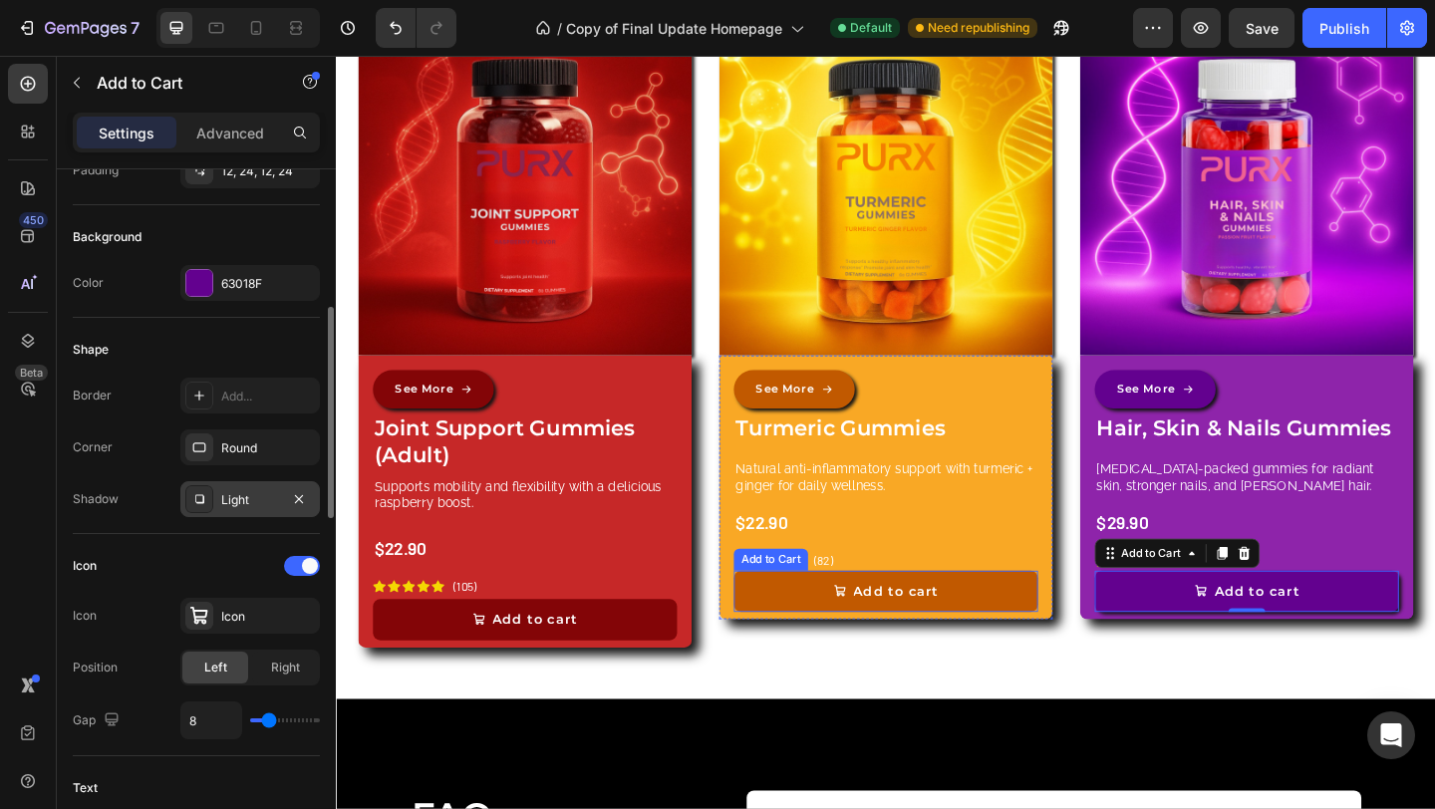
click at [1015, 641] on button "Add to cart" at bounding box center [933, 638] width 331 height 45
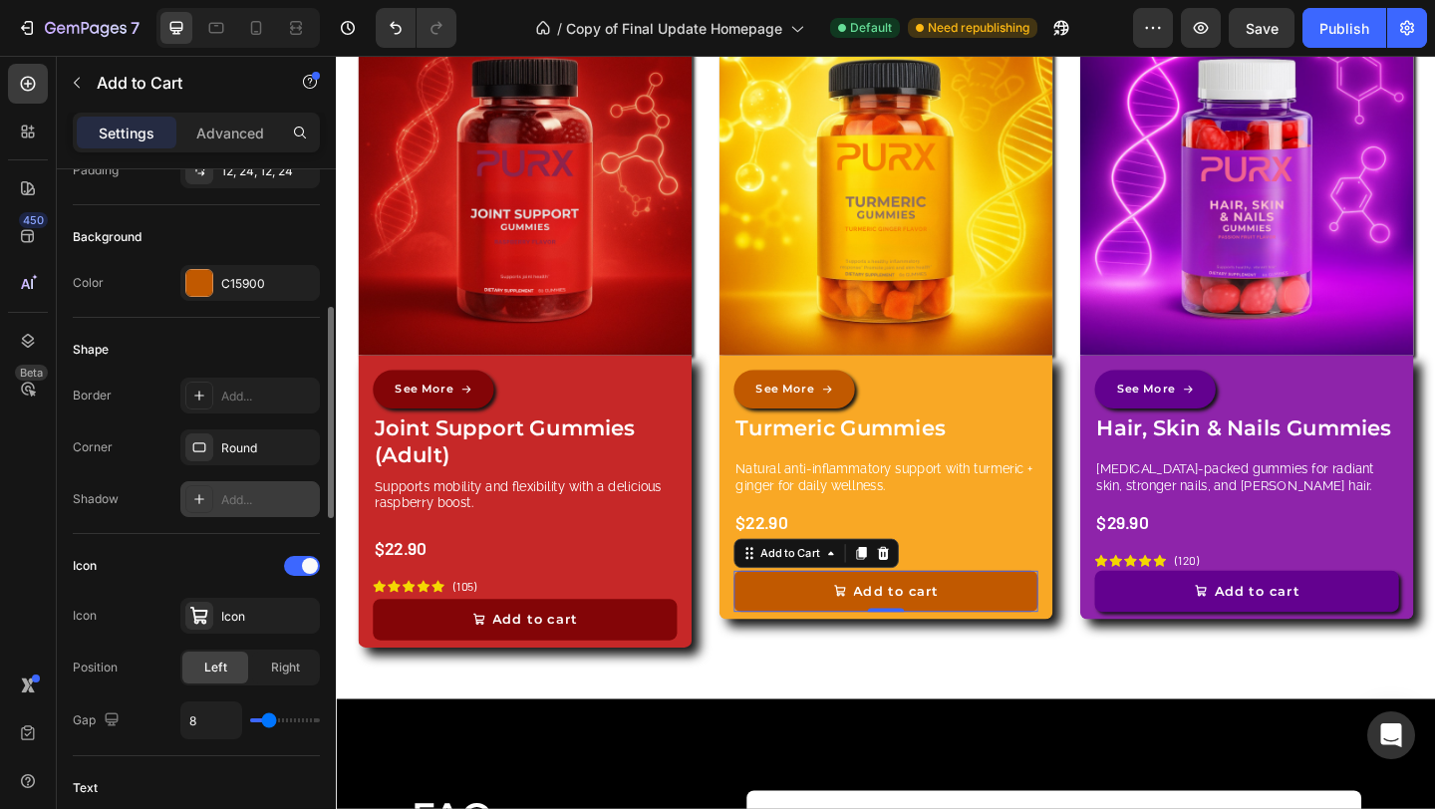
click at [212, 509] on div at bounding box center [199, 499] width 28 height 28
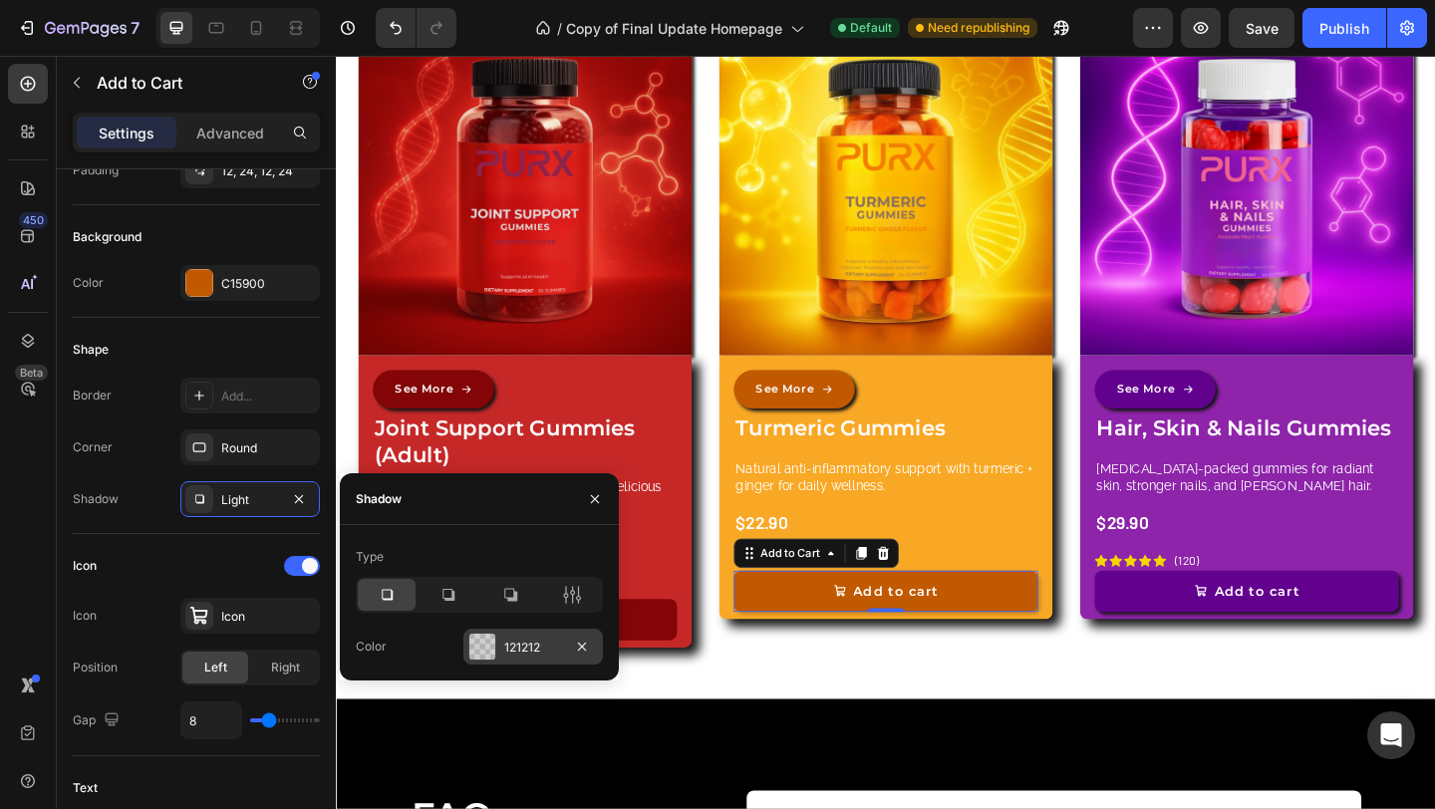
click at [491, 645] on div at bounding box center [482, 647] width 26 height 26
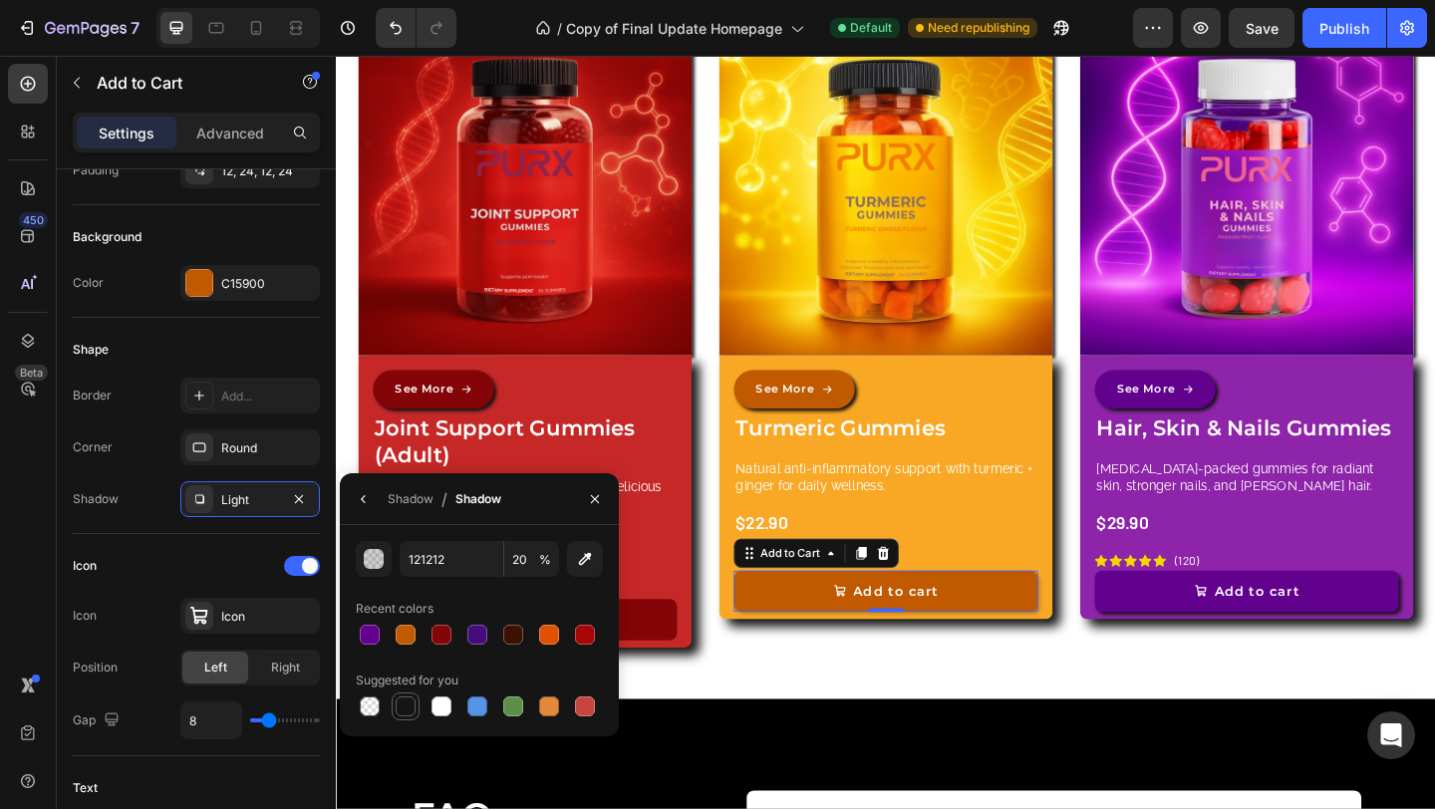
click at [404, 696] on div at bounding box center [405, 706] width 20 height 20
type input "151515"
type input "100"
click at [598, 495] on icon "button" at bounding box center [595, 498] width 8 height 8
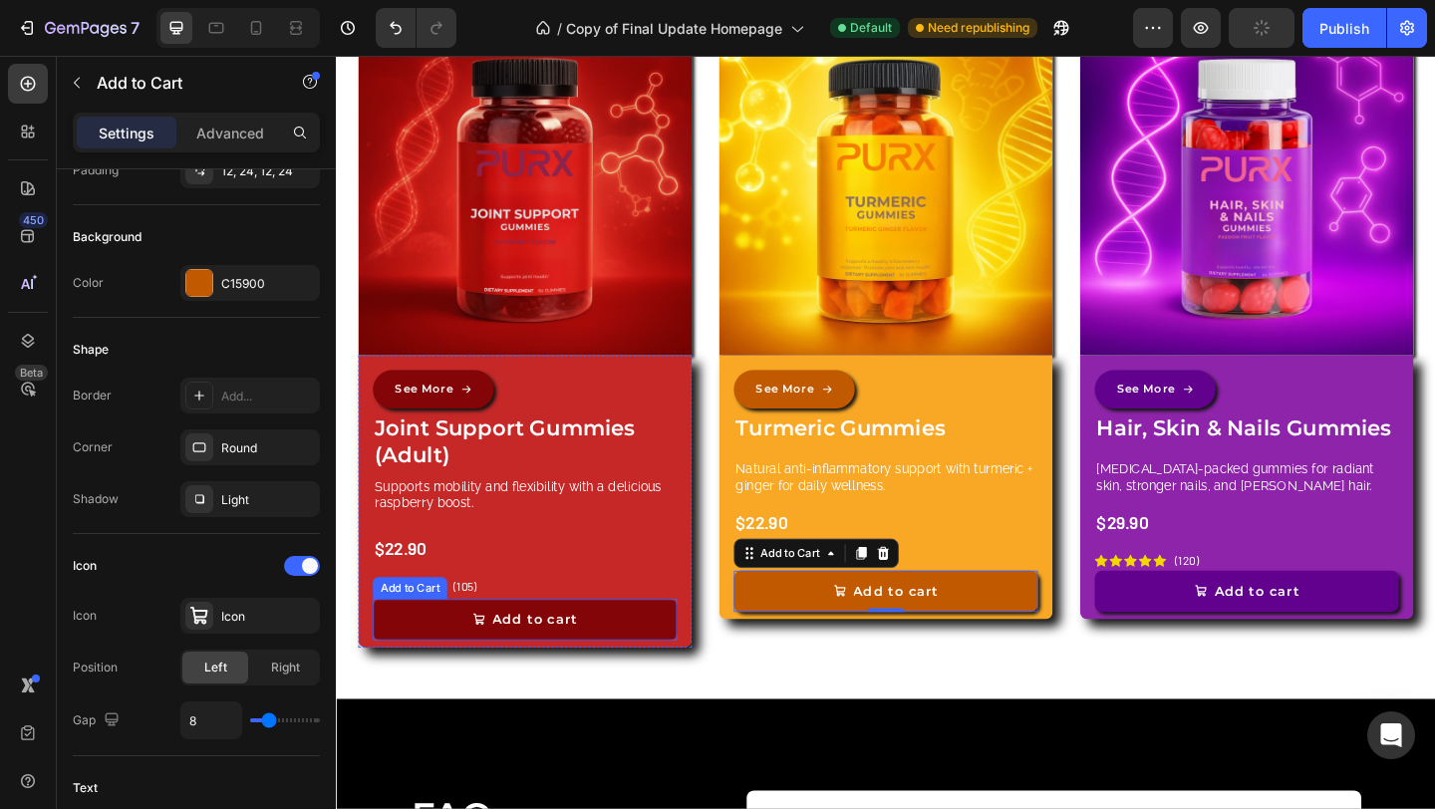
click at [659, 671] on button "Add to cart" at bounding box center [541, 669] width 331 height 45
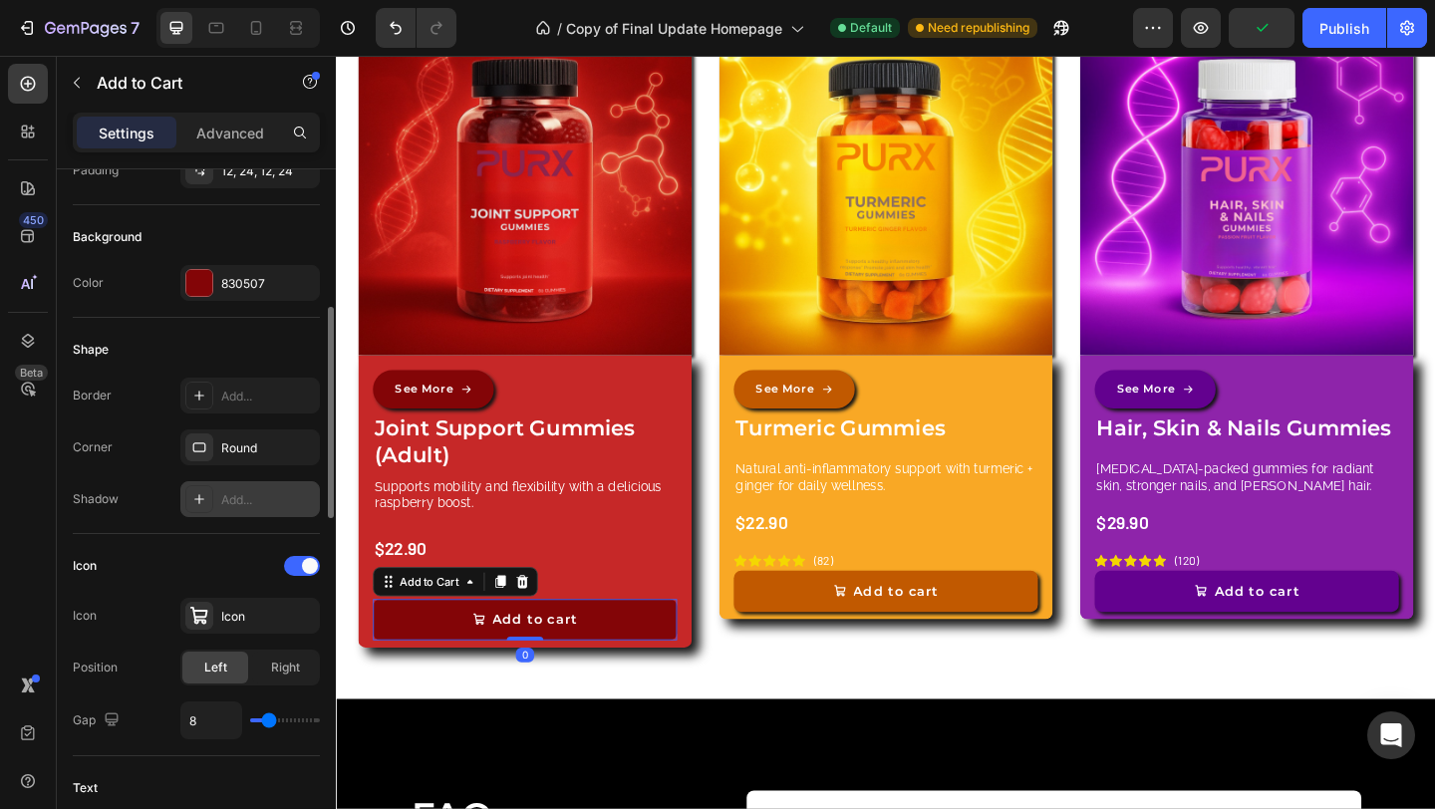
click at [215, 491] on div "Add..." at bounding box center [249, 499] width 139 height 36
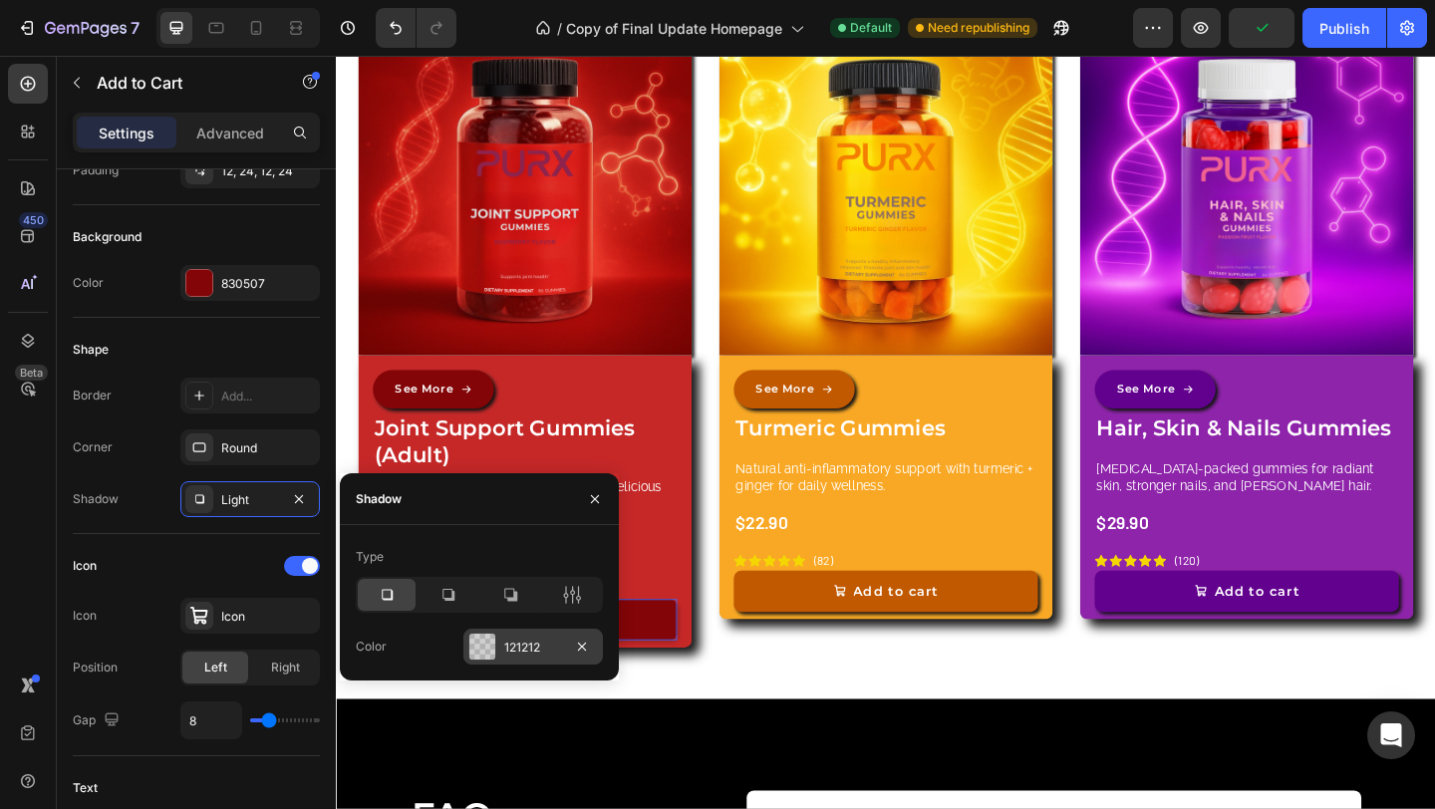
click at [488, 655] on div at bounding box center [482, 647] width 26 height 26
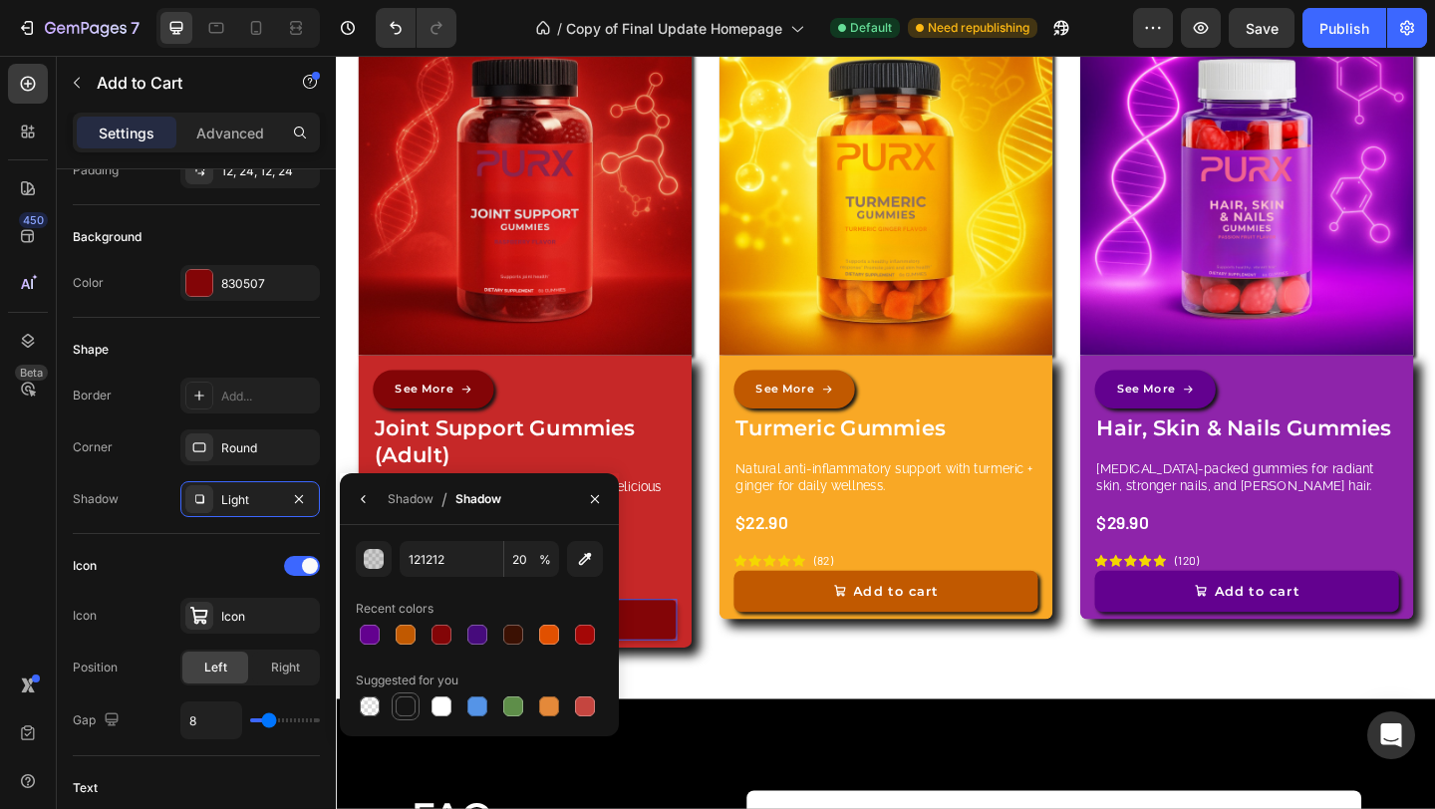
click at [412, 703] on div at bounding box center [405, 706] width 20 height 20
type input "151515"
type input "100"
click at [606, 500] on button "button" at bounding box center [595, 499] width 32 height 32
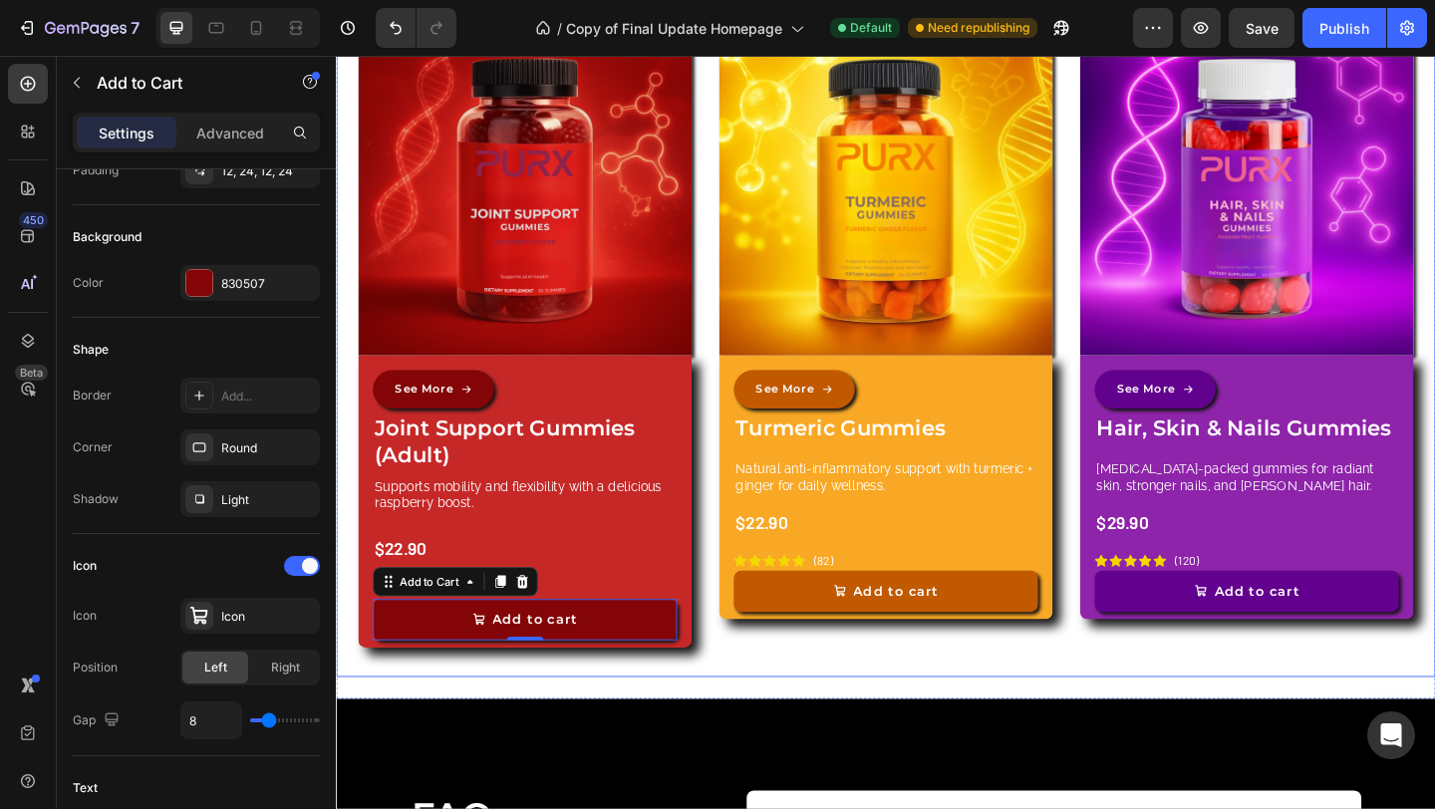
click at [709, 571] on div "See More Button Joint Support Gummies (Adult) Product Title Supports mobility a…" at bounding box center [541, 541] width 363 height 318
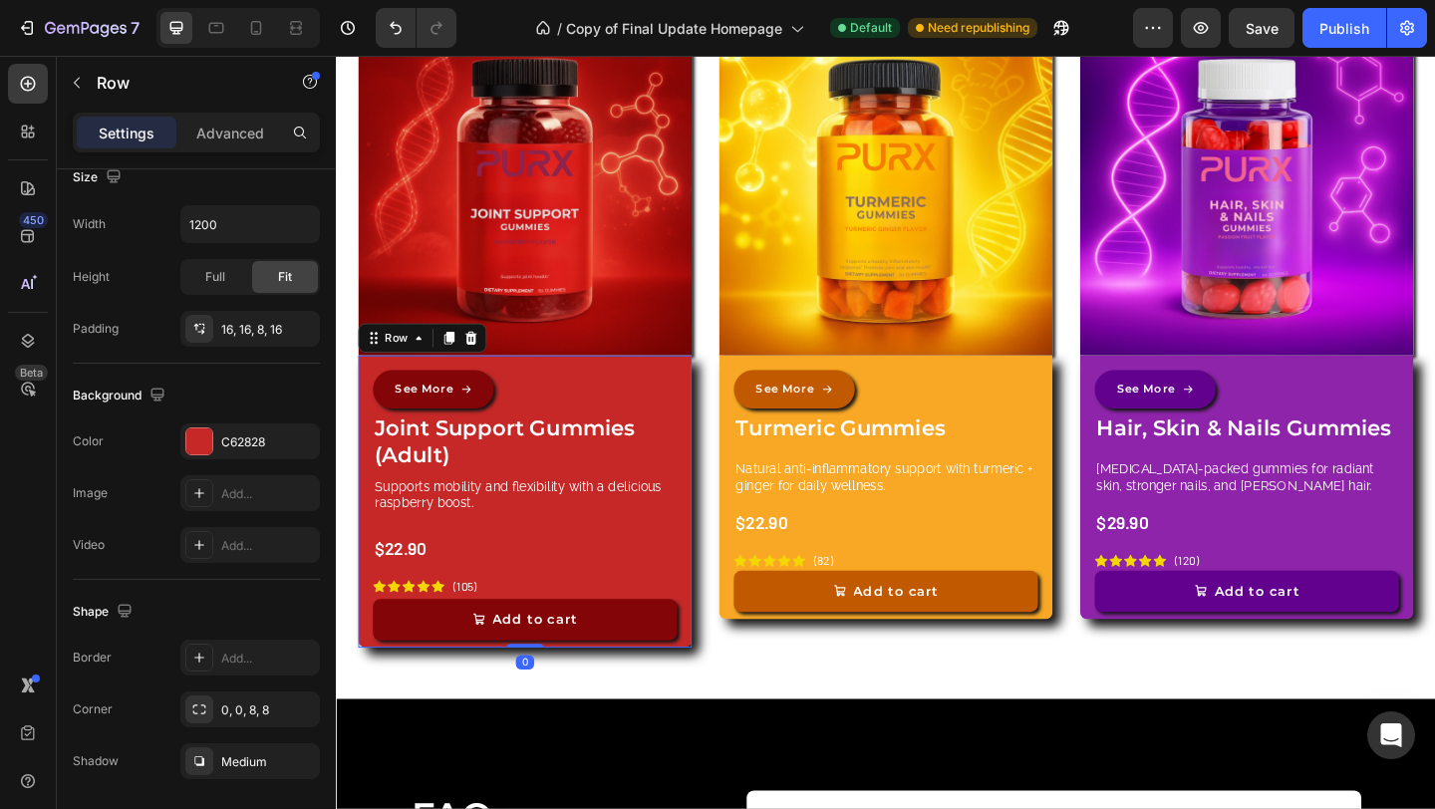
scroll to position [0, 0]
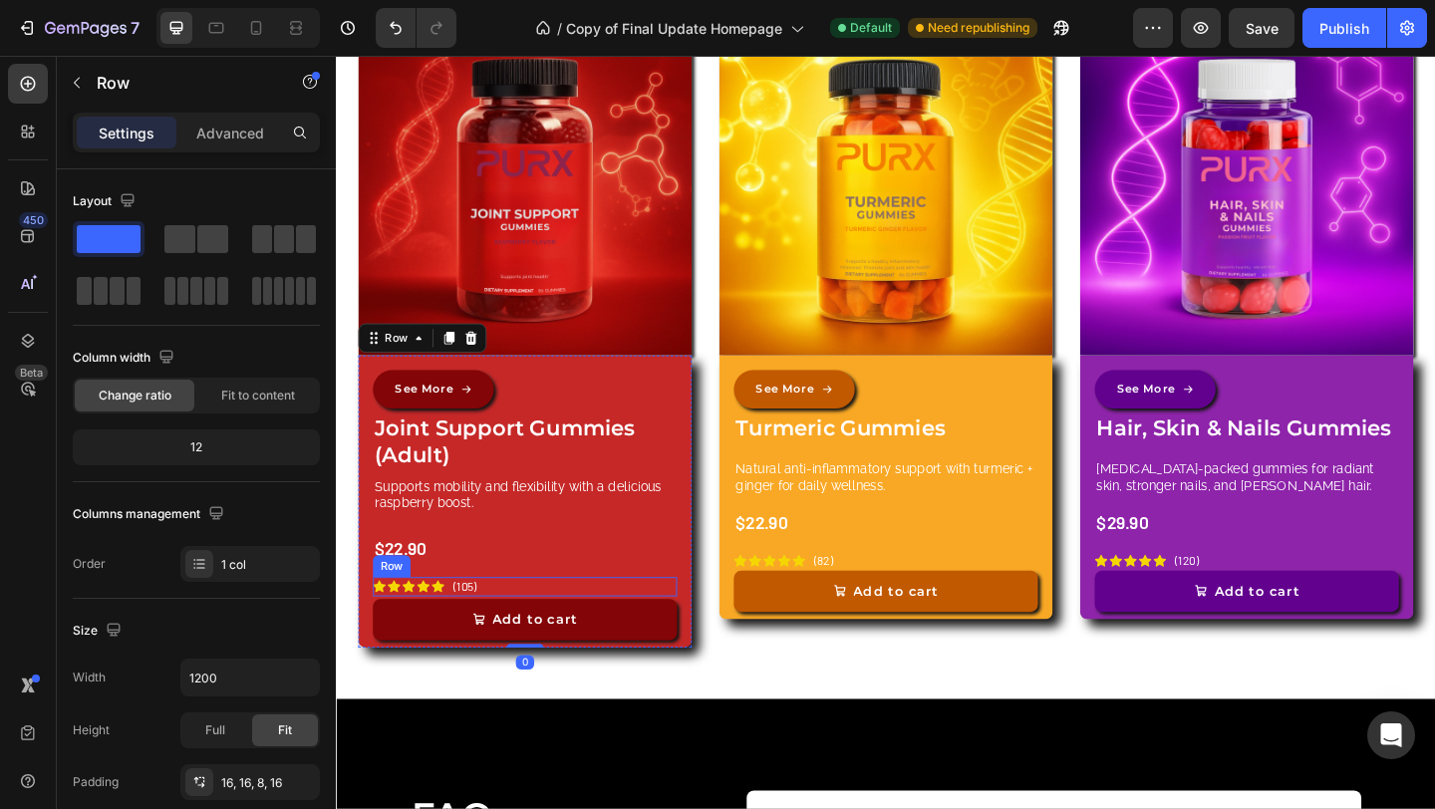
click at [550, 630] on div "Icon Icon Icon Icon Icon Icon List (105) Text Block Row" at bounding box center [541, 633] width 331 height 21
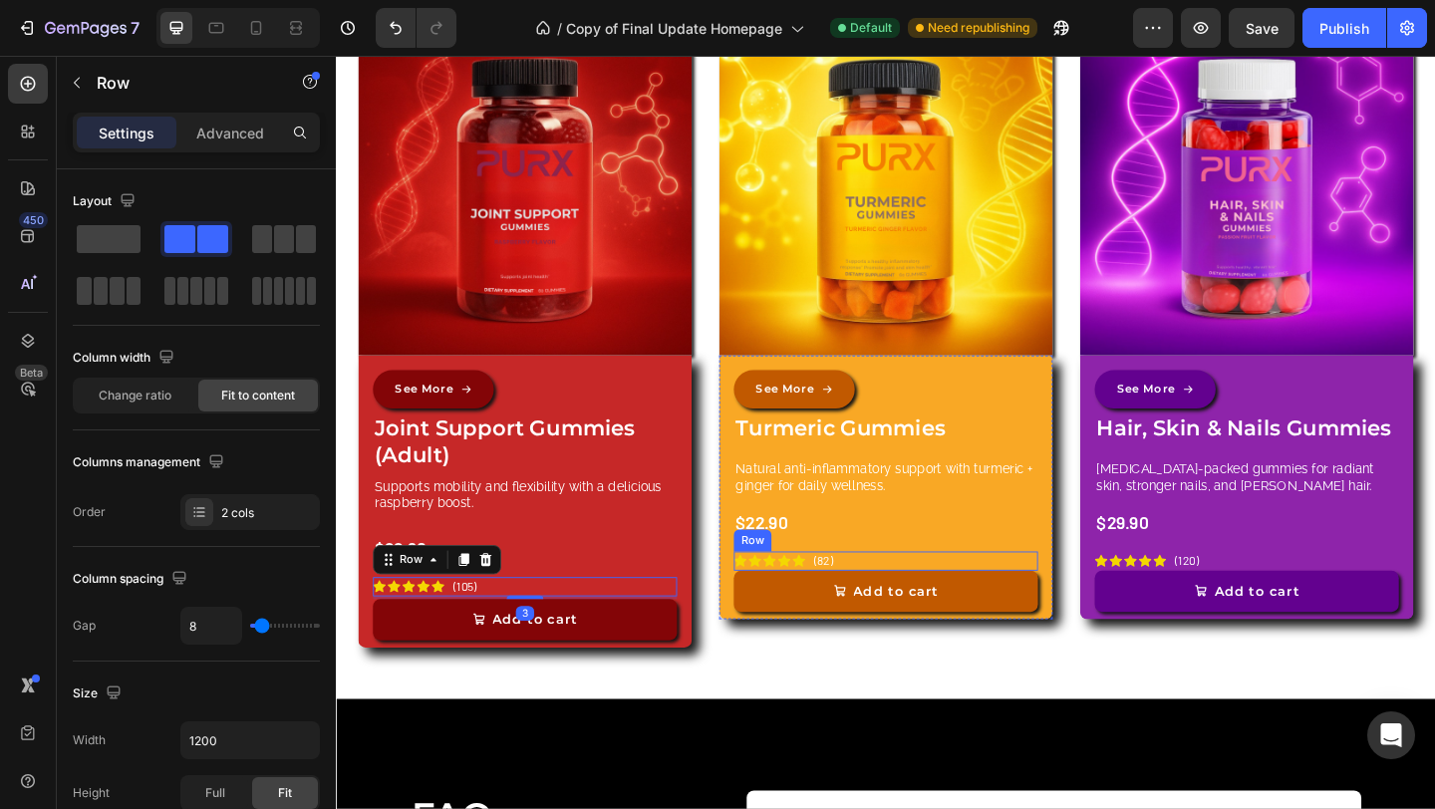
click at [938, 599] on div "Icon Icon Icon Icon Icon Icon List (82) Text Block Row" at bounding box center [933, 605] width 331 height 21
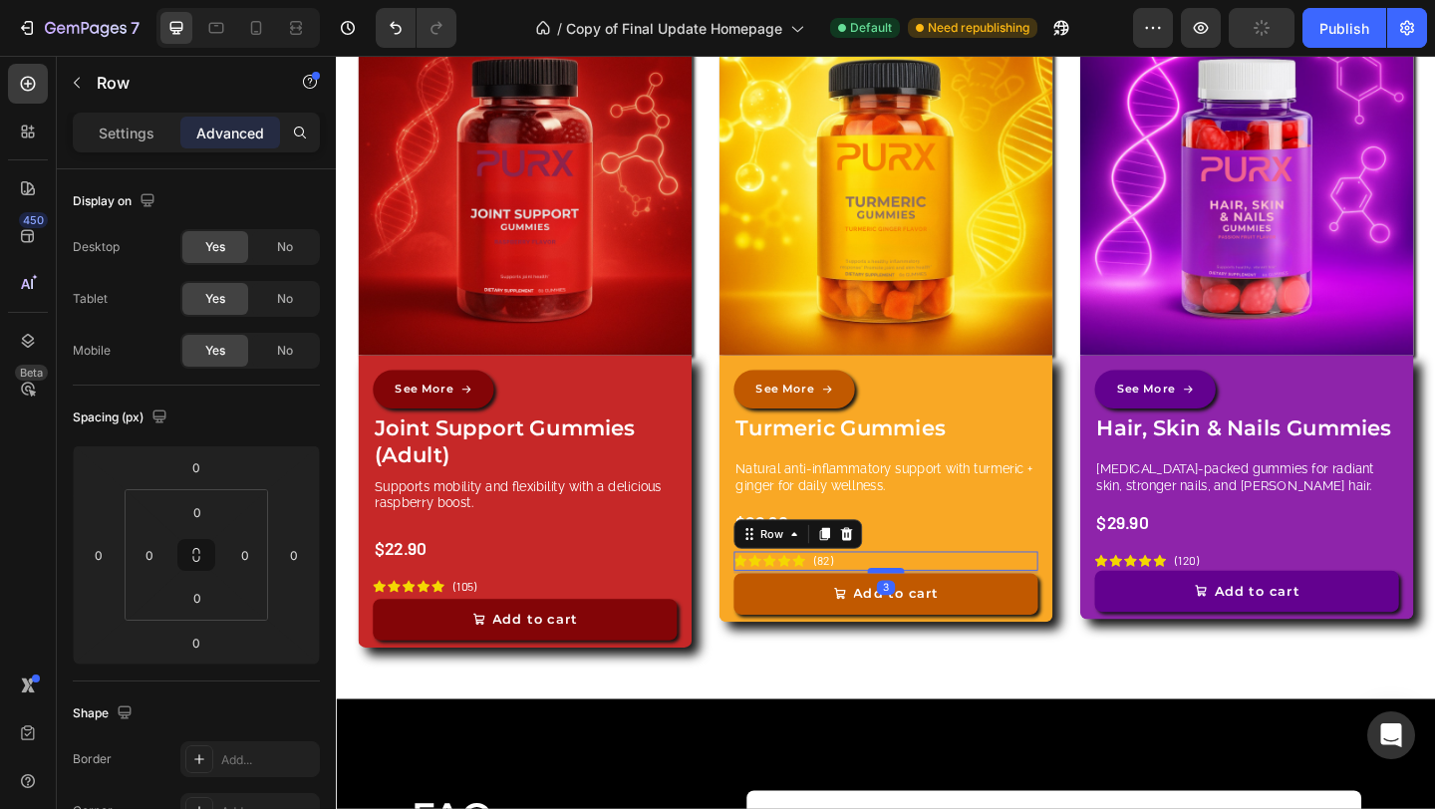
click at [922, 613] on div at bounding box center [934, 616] width 40 height 6
type input "3"
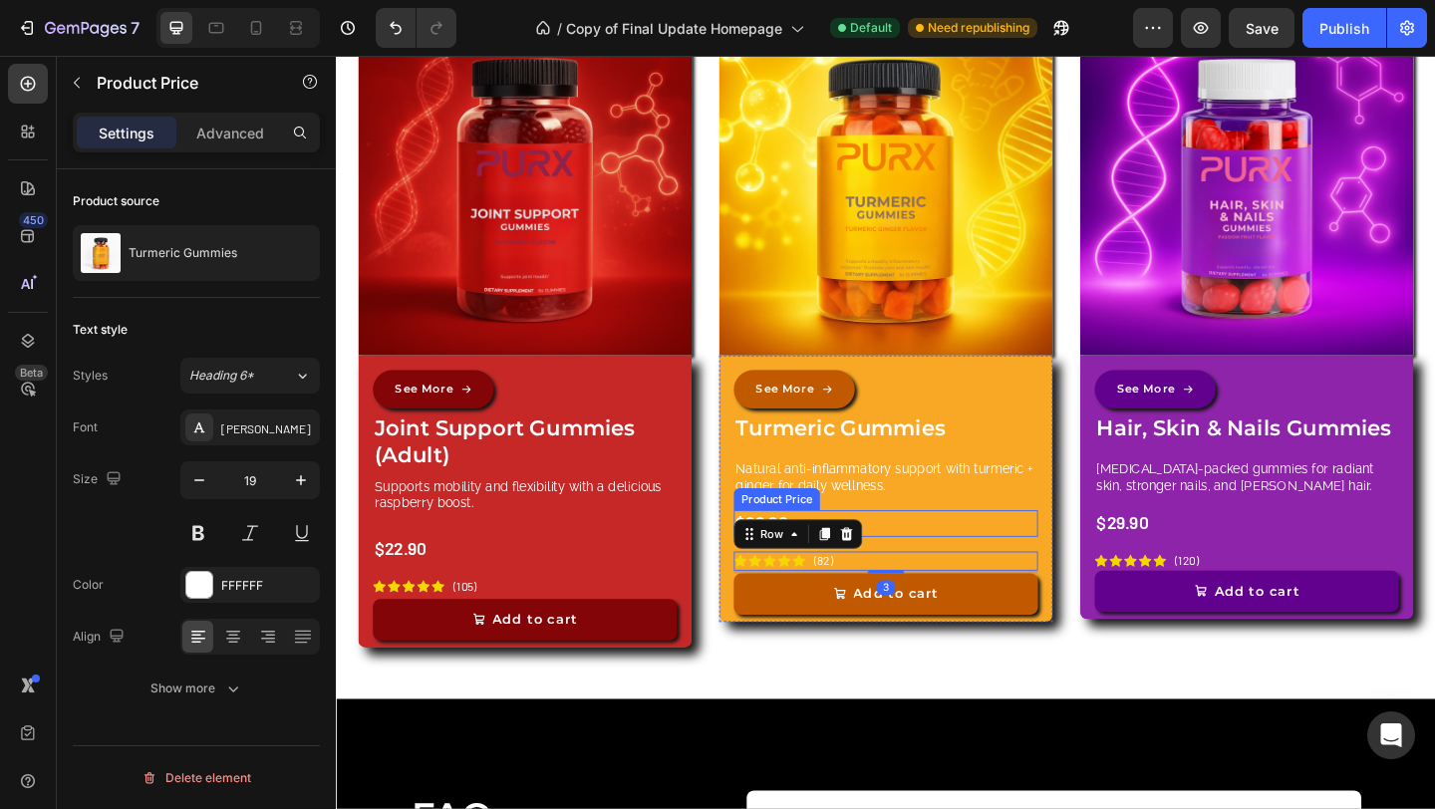
click at [956, 550] on div "$22.90" at bounding box center [933, 564] width 331 height 29
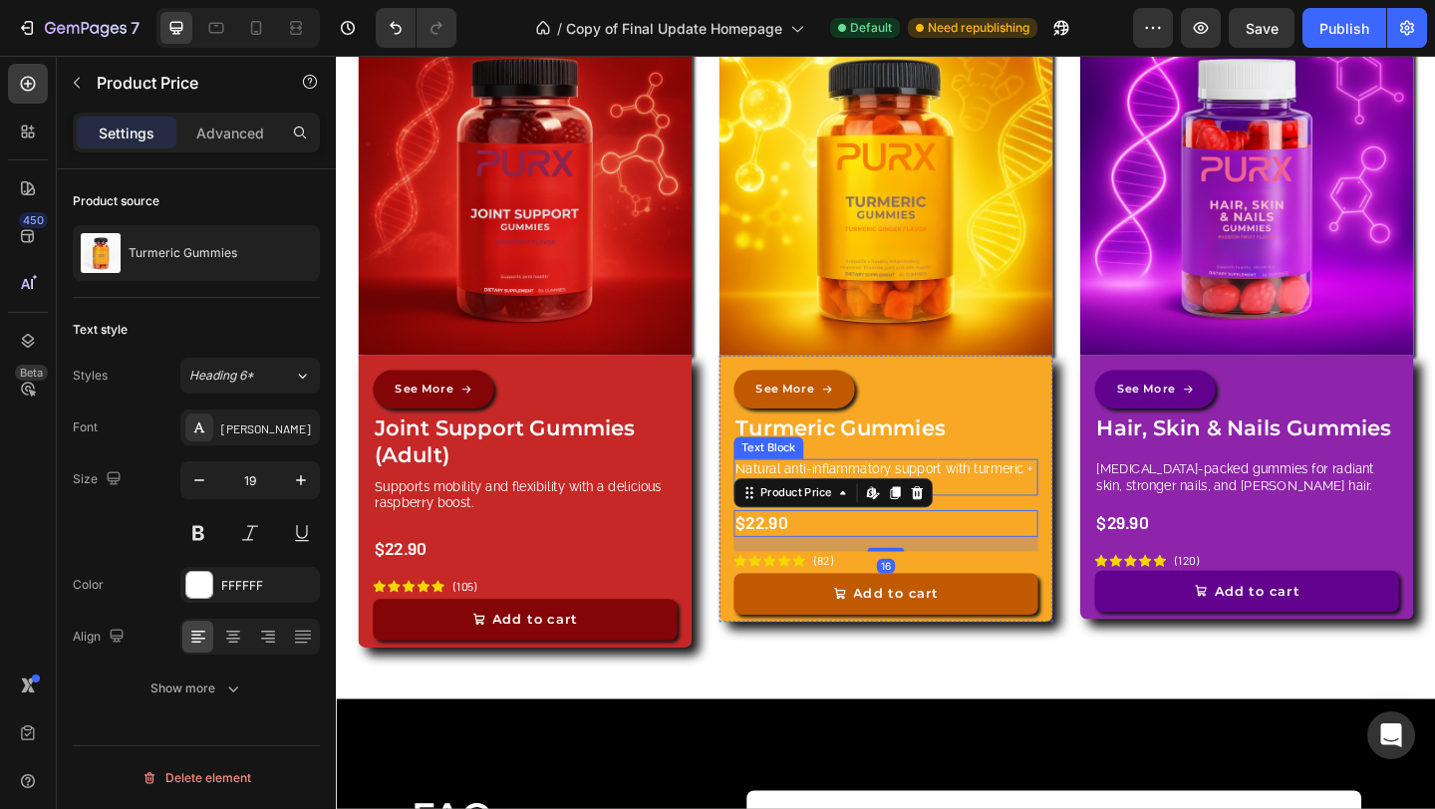
click at [992, 514] on p "Natural anti-inflammatory support with turmeric + ginger for daily wellness." at bounding box center [933, 514] width 327 height 36
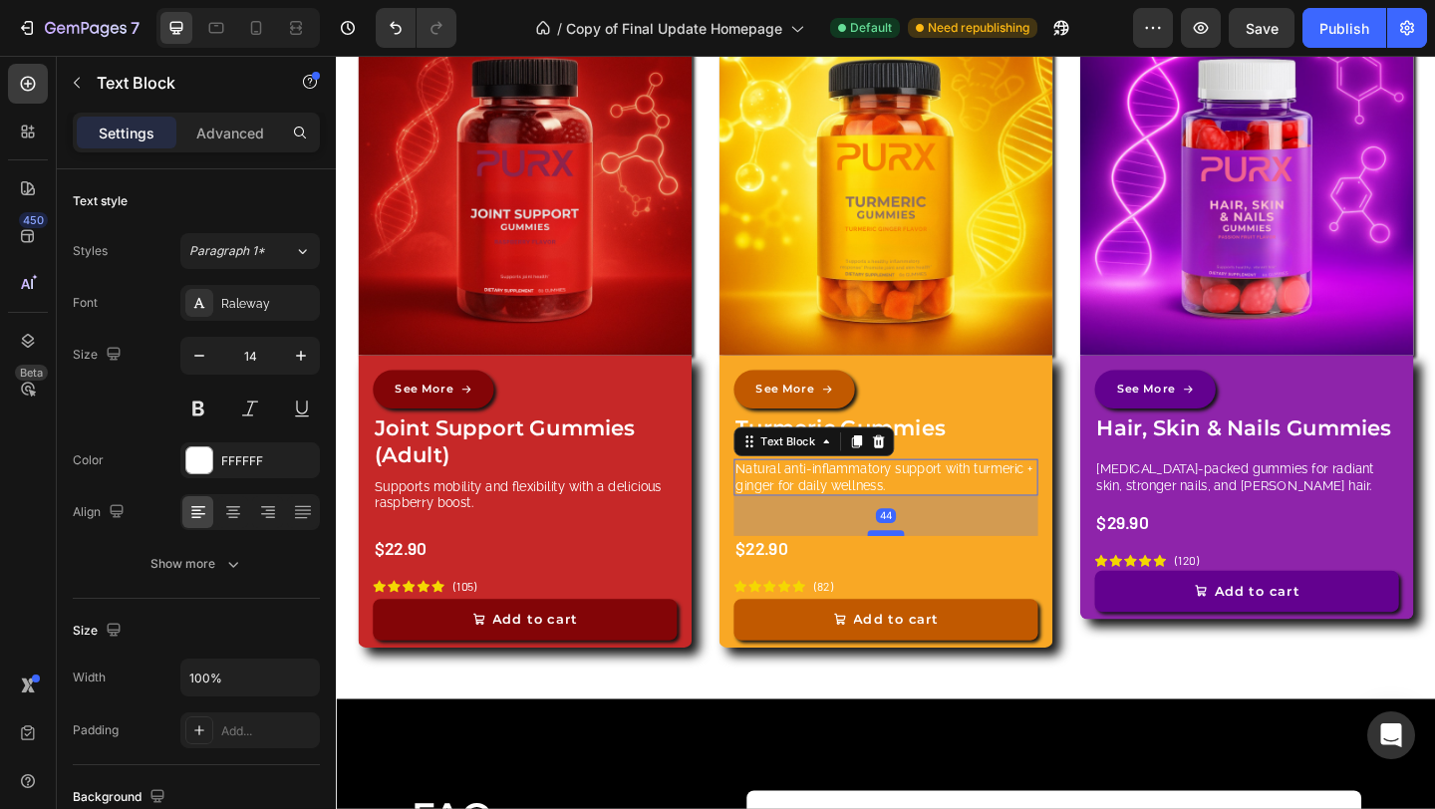
drag, startPoint x: 925, startPoint y: 543, endPoint x: 924, endPoint y: 571, distance: 27.9
click at [924, 572] on div at bounding box center [934, 575] width 40 height 6
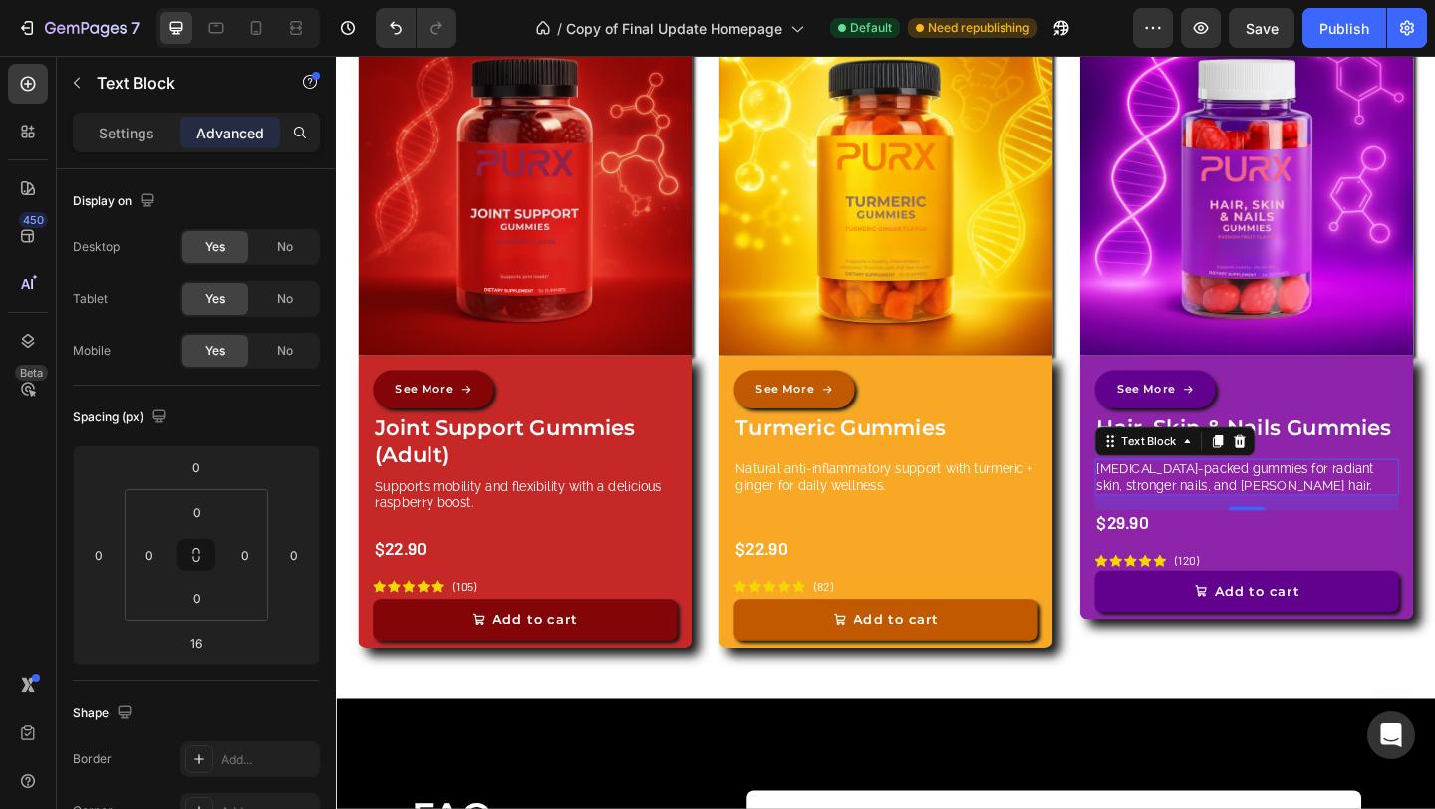
click at [1289, 503] on p "[MEDICAL_DATA]-packed gummies for radiant skin, stronger nails, and [PERSON_NAM…" at bounding box center [1326, 514] width 327 height 36
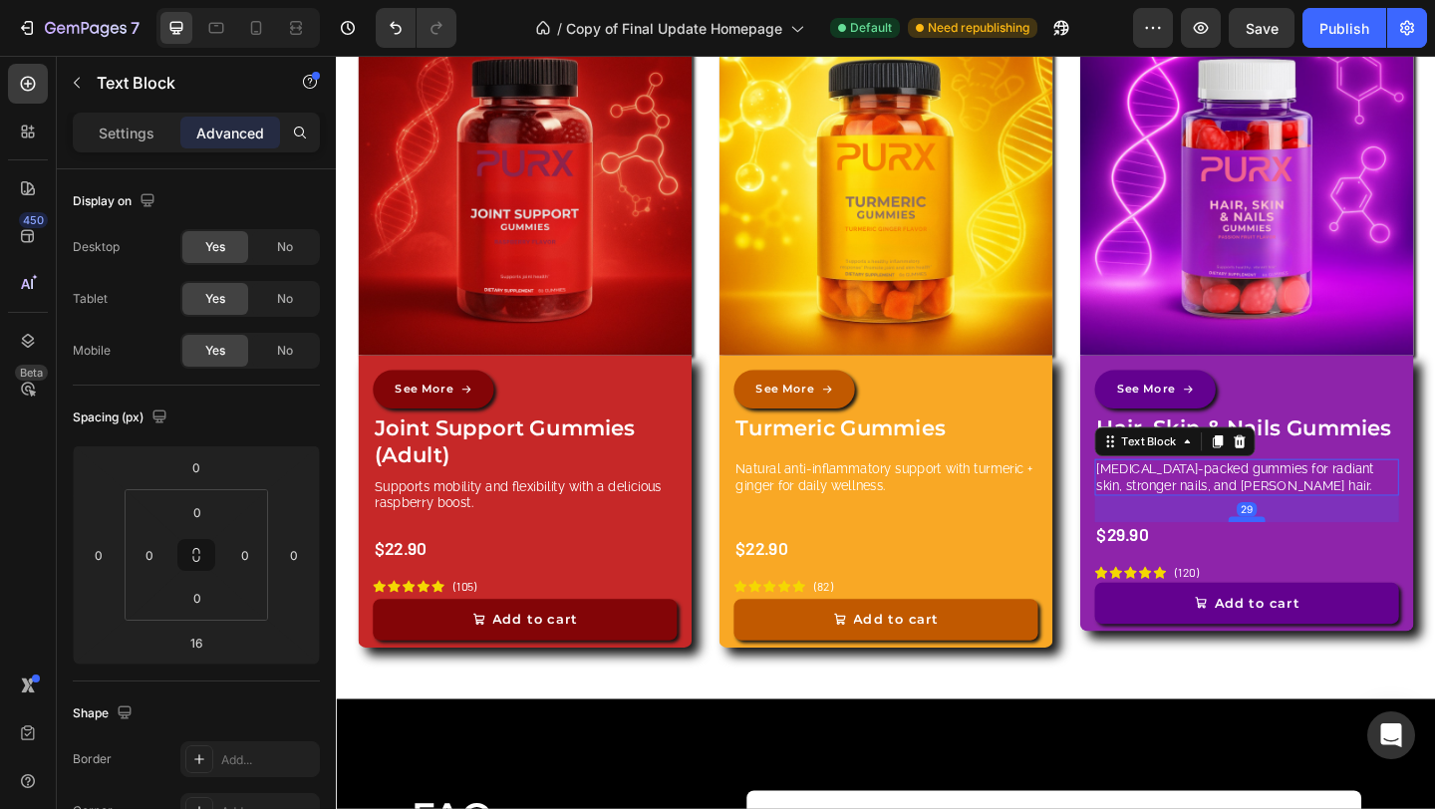
drag, startPoint x: 1311, startPoint y: 544, endPoint x: 1308, endPoint y: 557, distance: 13.3
click at [1308, 557] on div at bounding box center [1326, 560] width 40 height 6
type input "29"
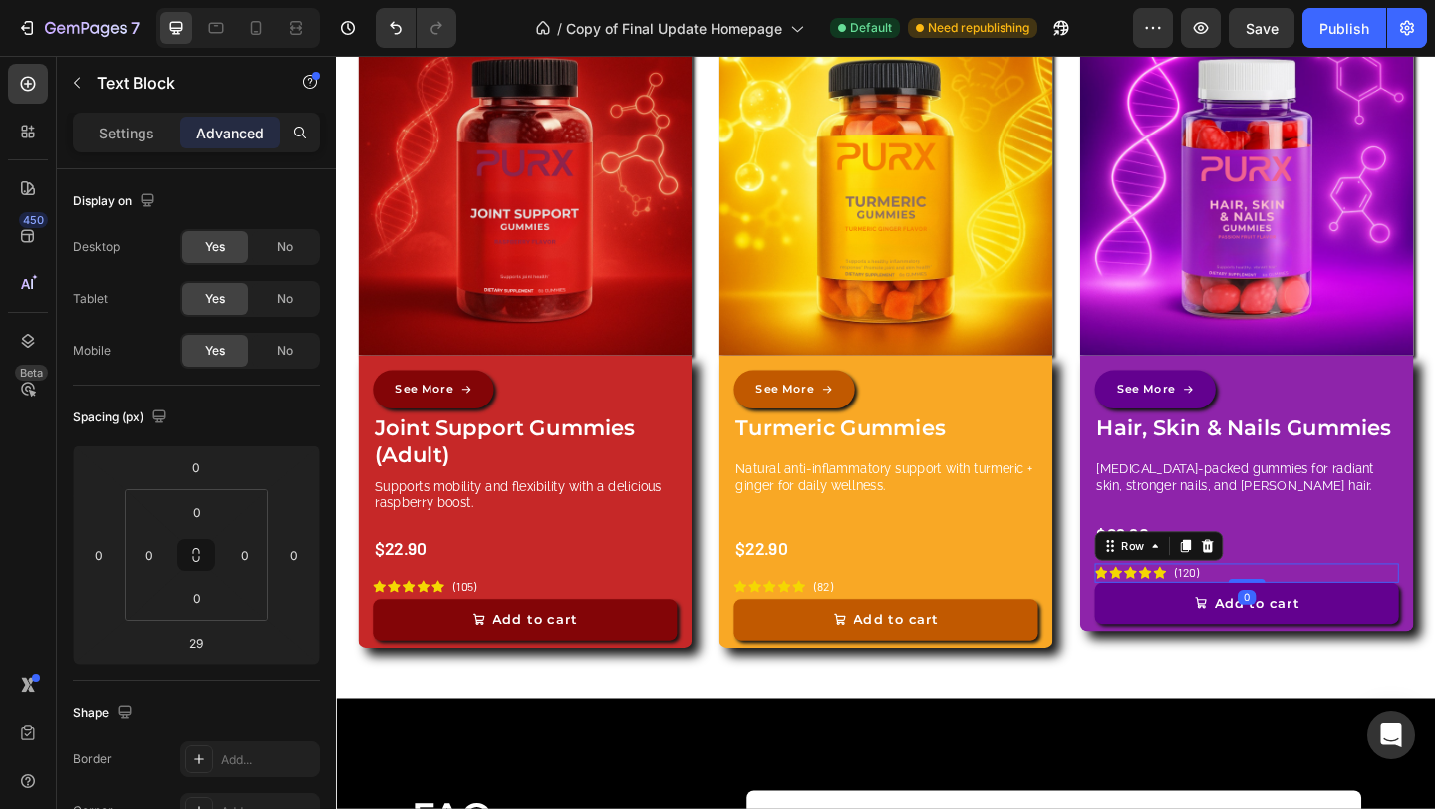
click at [1274, 612] on div "Icon Icon Icon Icon Icon Icon List (120) Text Block Row 0" at bounding box center [1326, 618] width 331 height 21
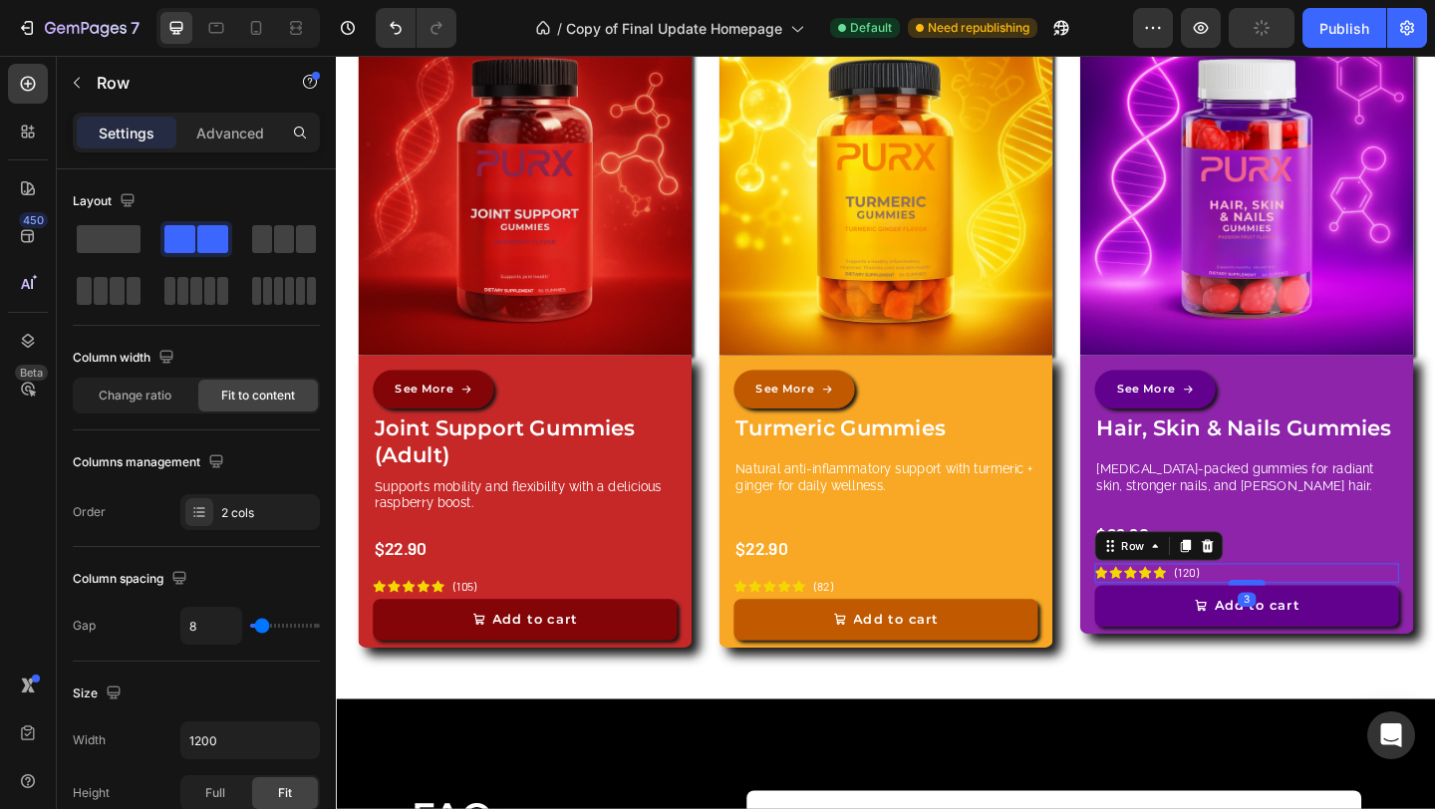
click at [1306, 626] on div at bounding box center [1326, 629] width 40 height 6
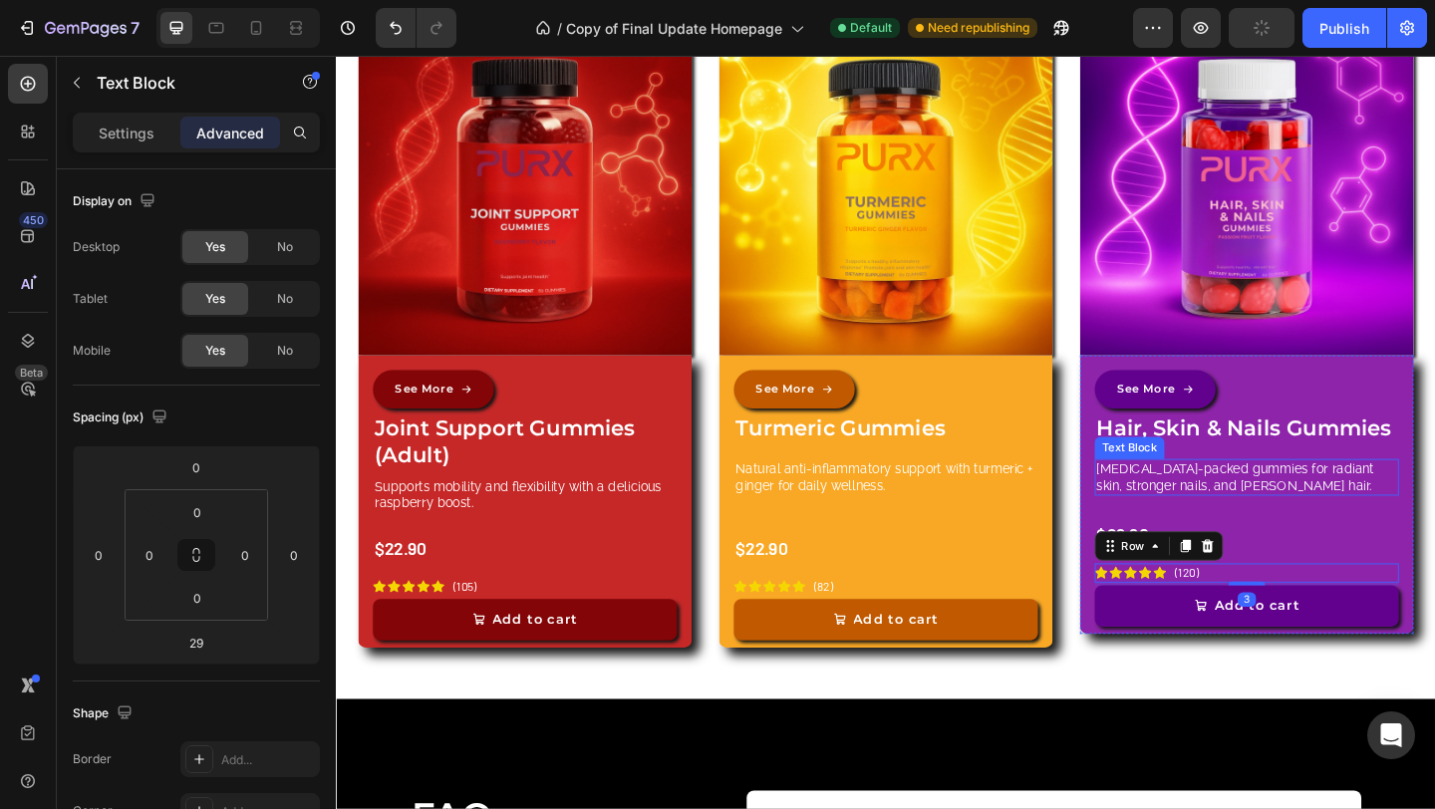
click at [1318, 523] on p "[MEDICAL_DATA]-packed gummies for radiant skin, stronger nails, and [PERSON_NAM…" at bounding box center [1326, 514] width 327 height 36
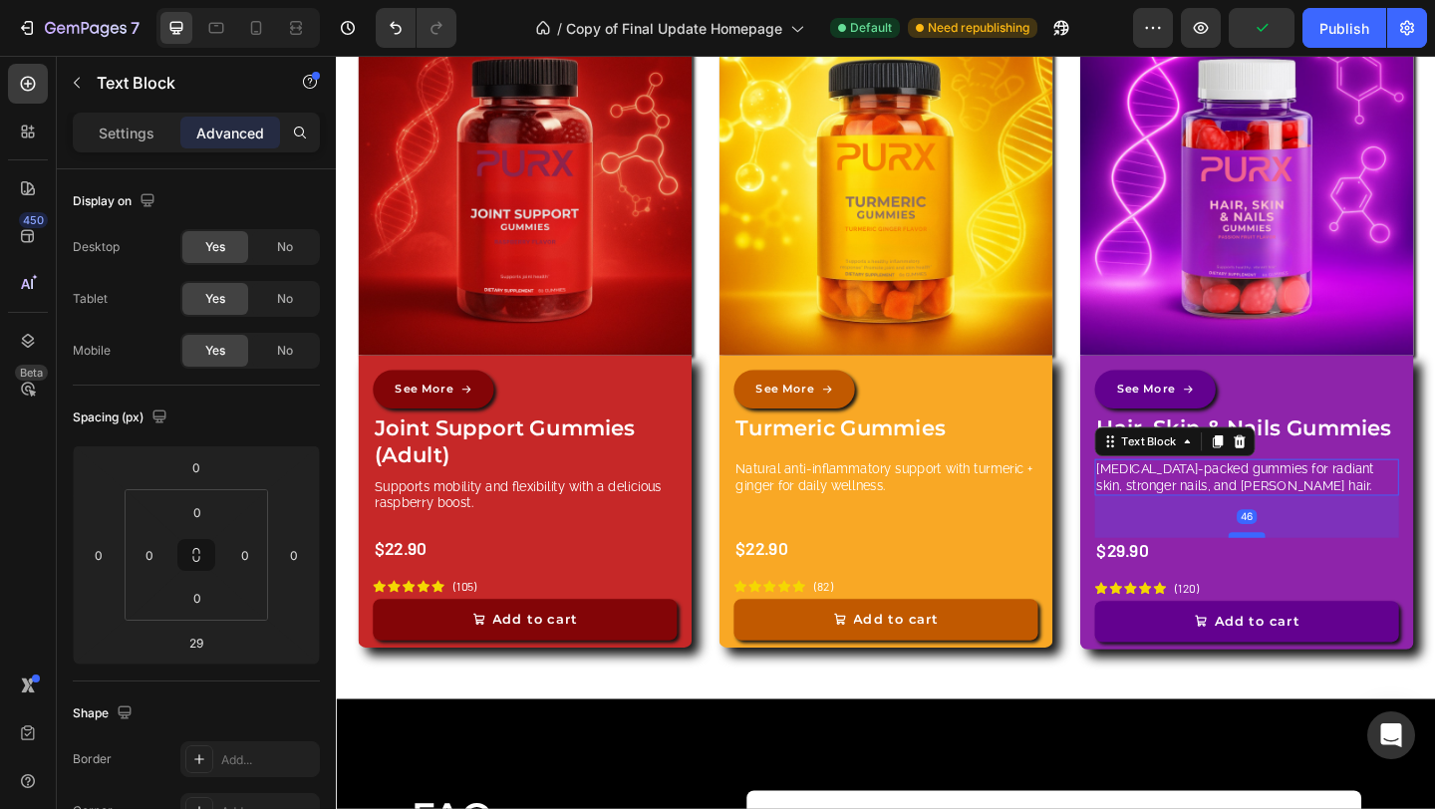
drag, startPoint x: 1314, startPoint y: 556, endPoint x: 1307, endPoint y: 573, distance: 18.3
click at [1307, 574] on div at bounding box center [1326, 577] width 40 height 6
type input "46"
click at [1110, 722] on div "Image See More Button Joint Support Gummies (Adult) Product Title Supports mobi…" at bounding box center [933, 367] width 1195 height 728
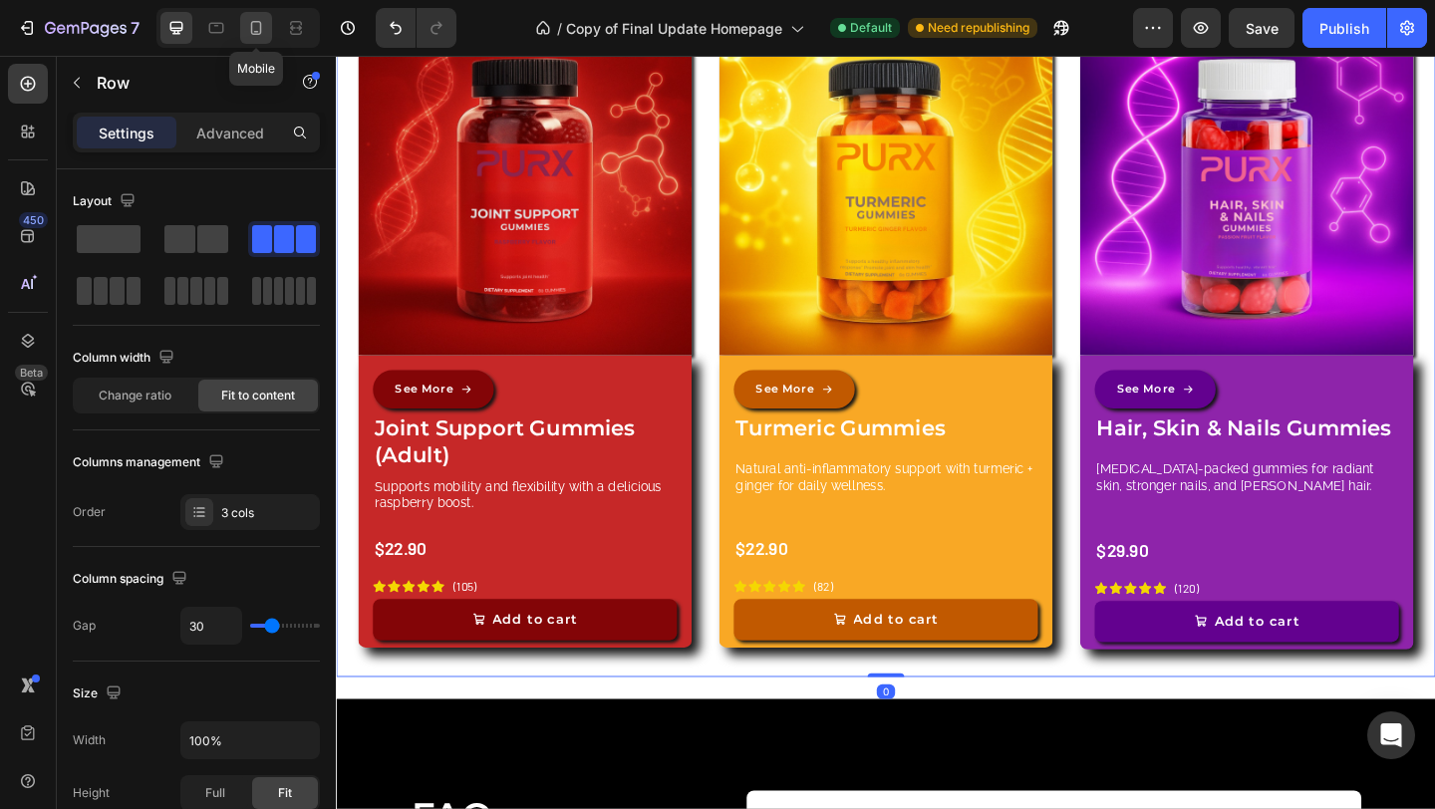
click at [247, 30] on icon at bounding box center [256, 28] width 20 height 20
type input "10"
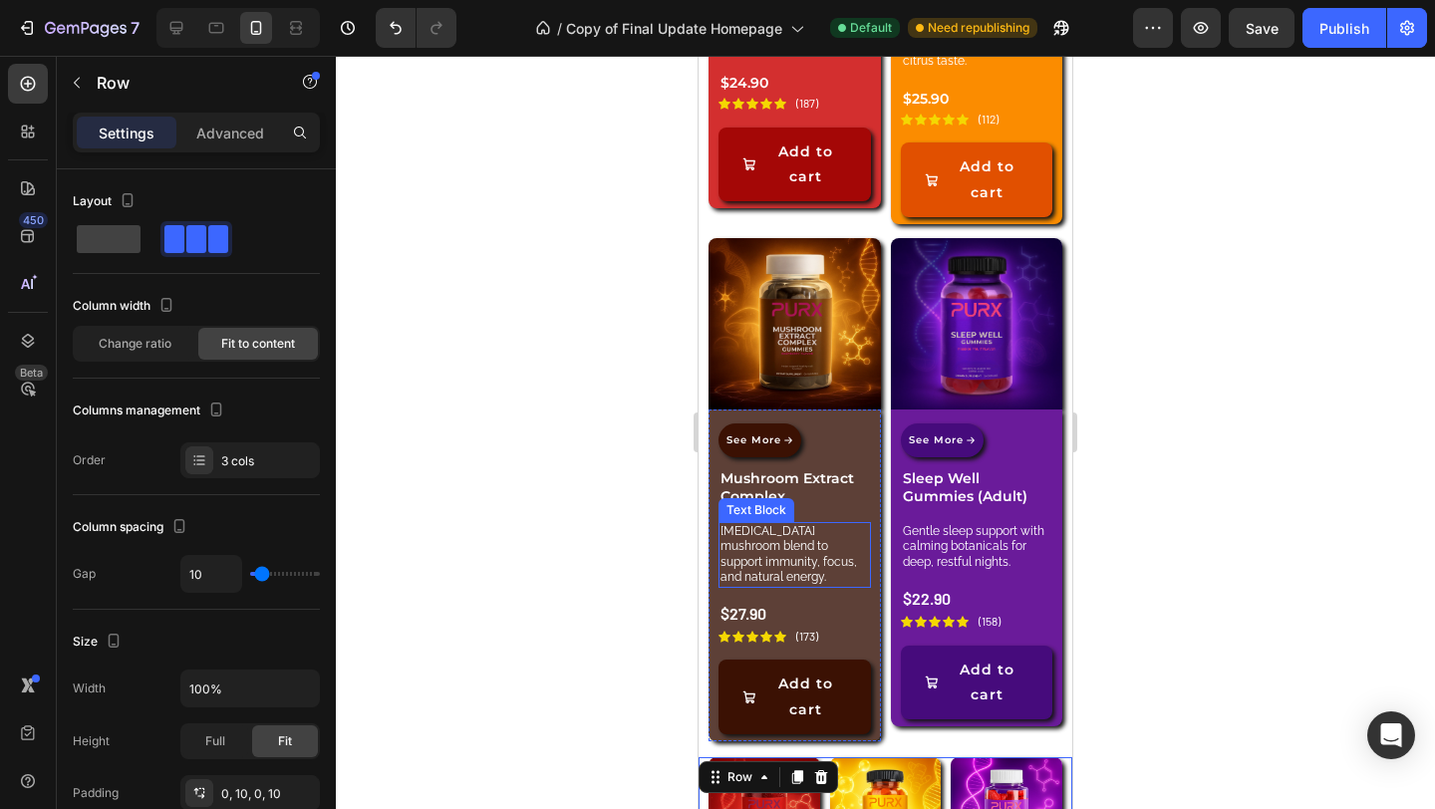
scroll to position [3730, 0]
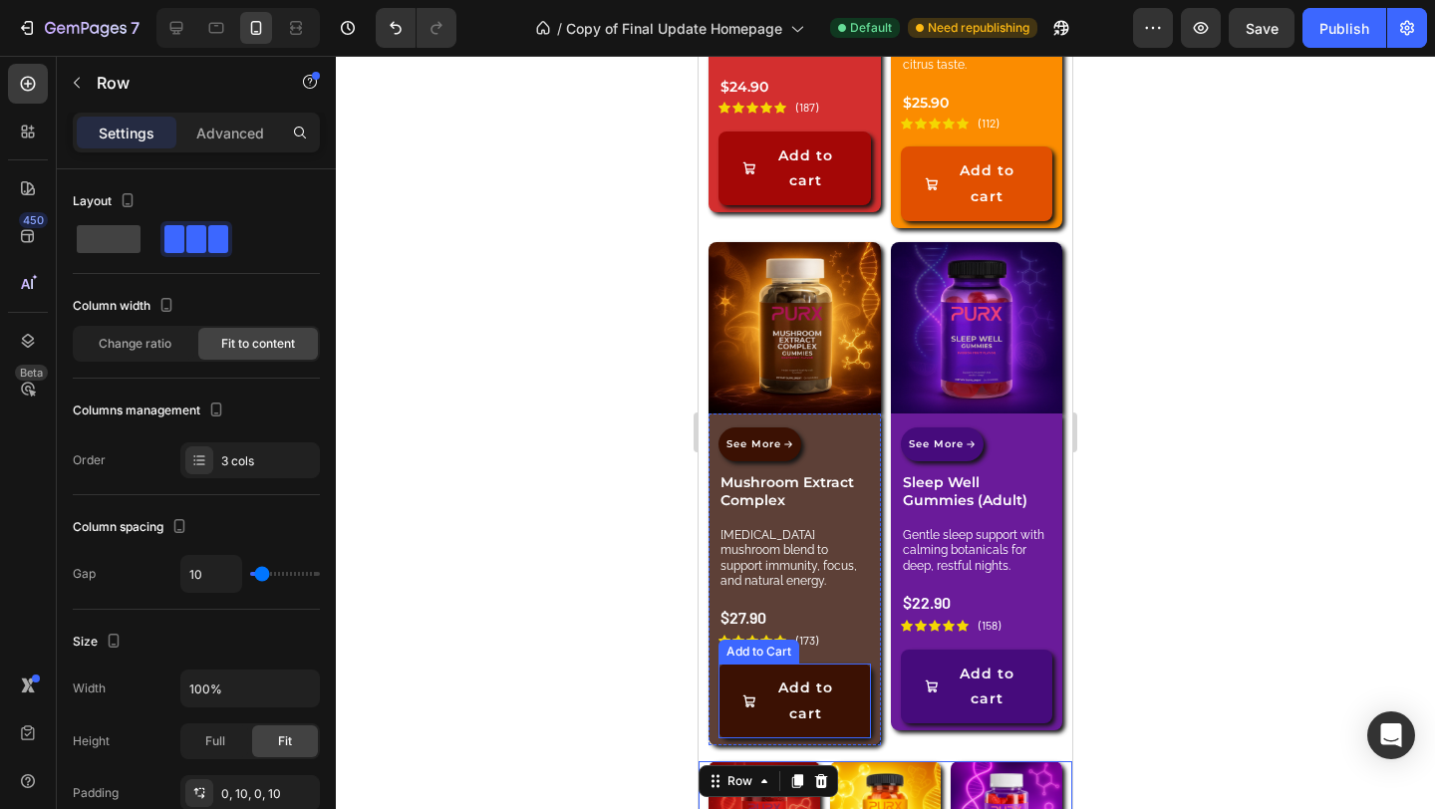
click at [848, 704] on button "Add to cart" at bounding box center [794, 700] width 152 height 74
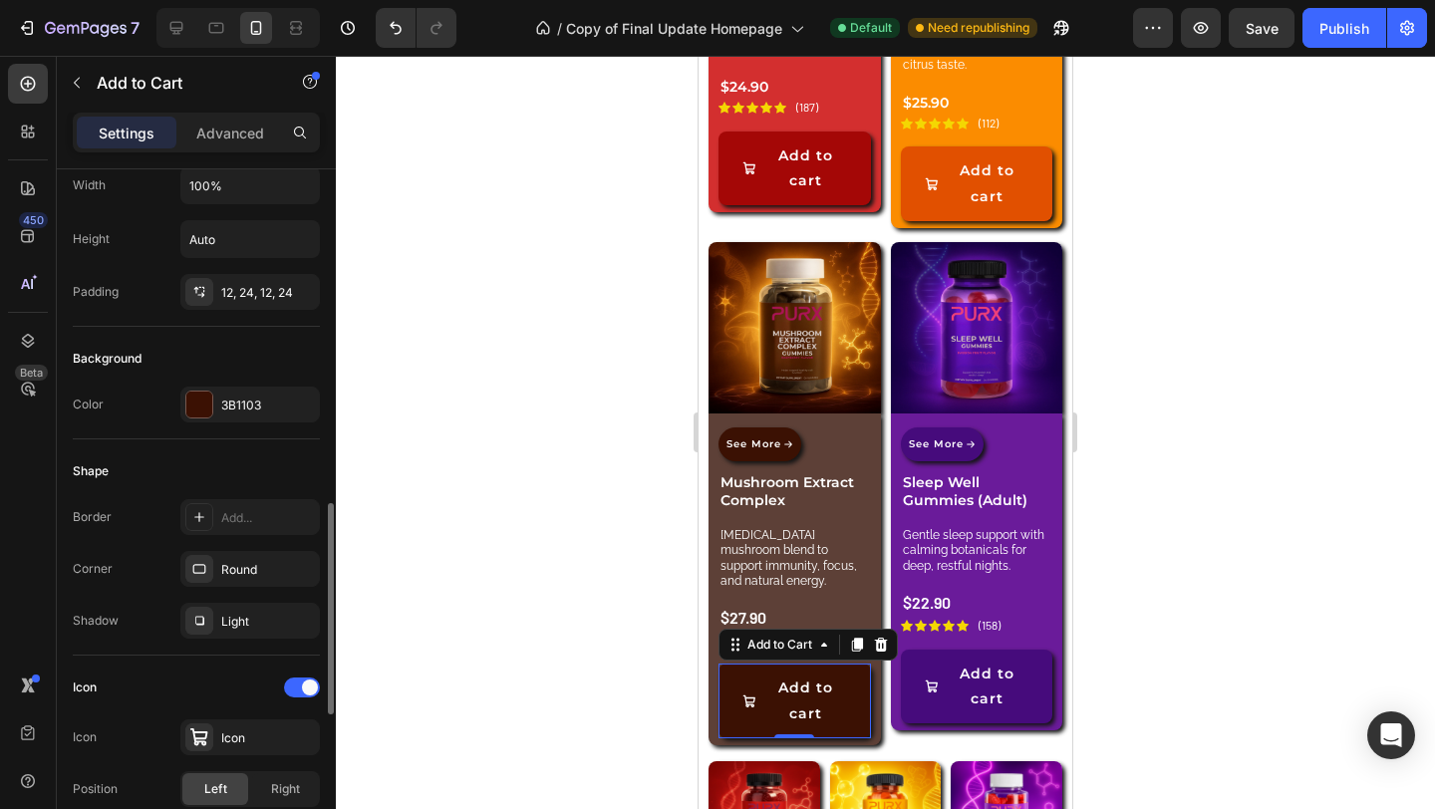
scroll to position [511, 0]
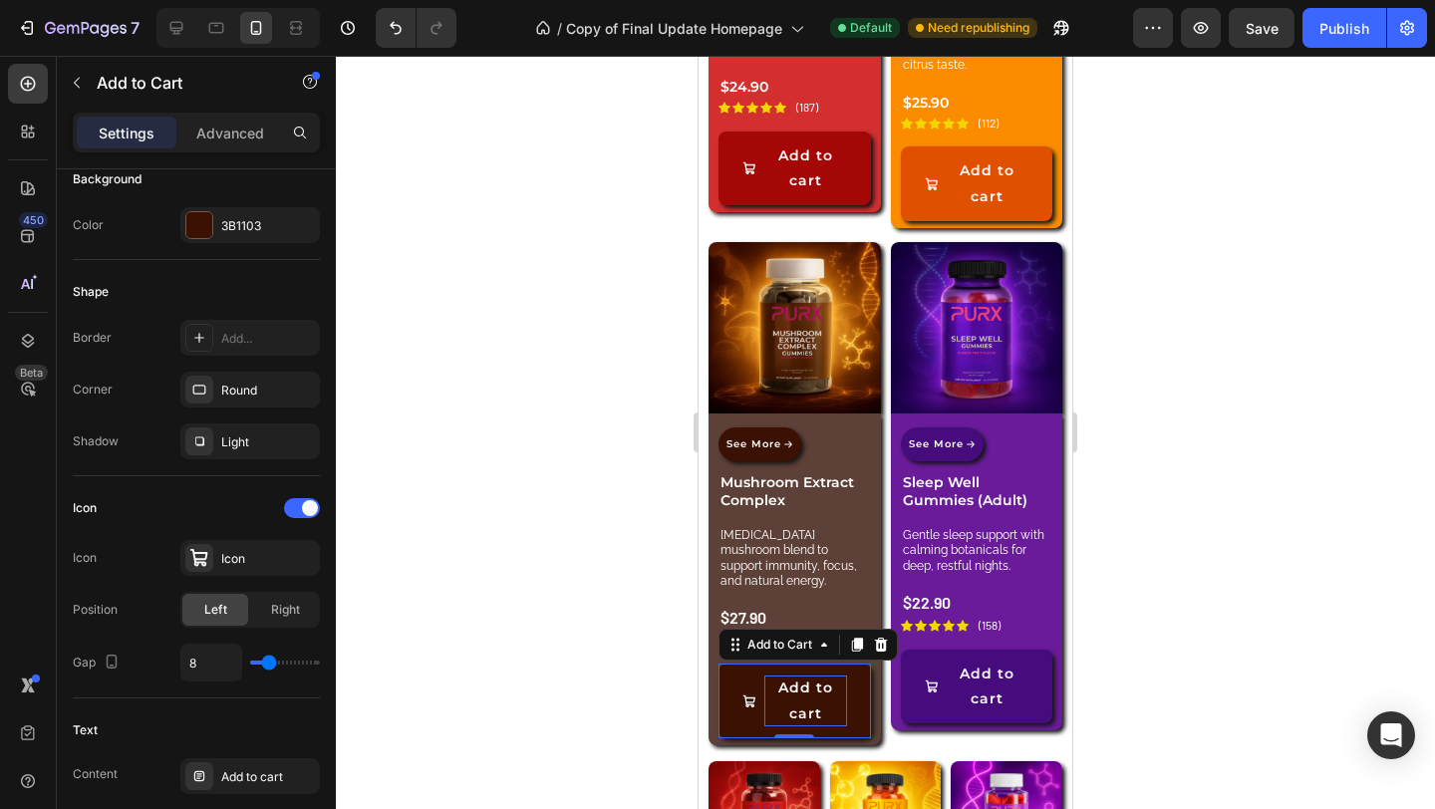
click at [787, 695] on div "Add to cart" at bounding box center [805, 700] width 83 height 50
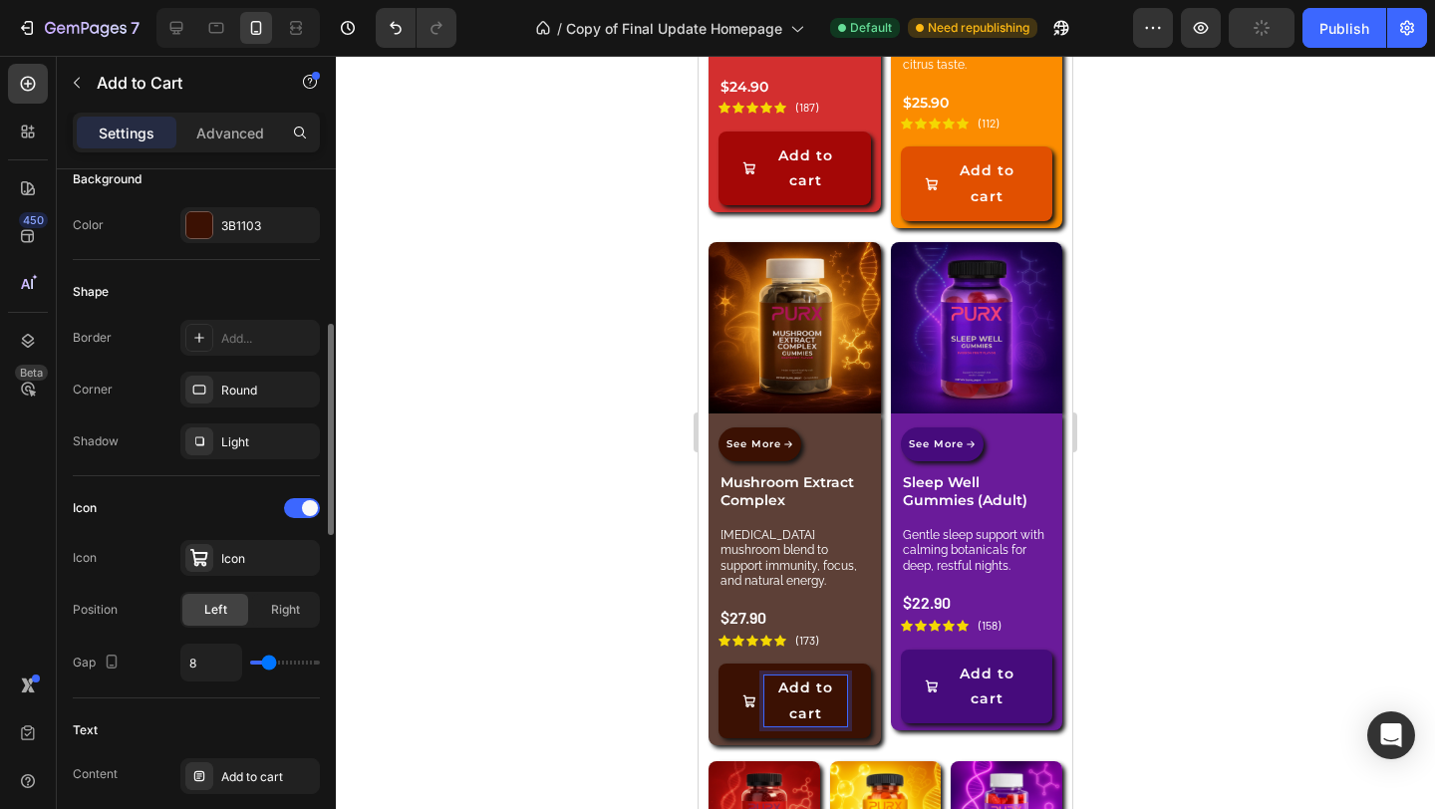
scroll to position [855, 0]
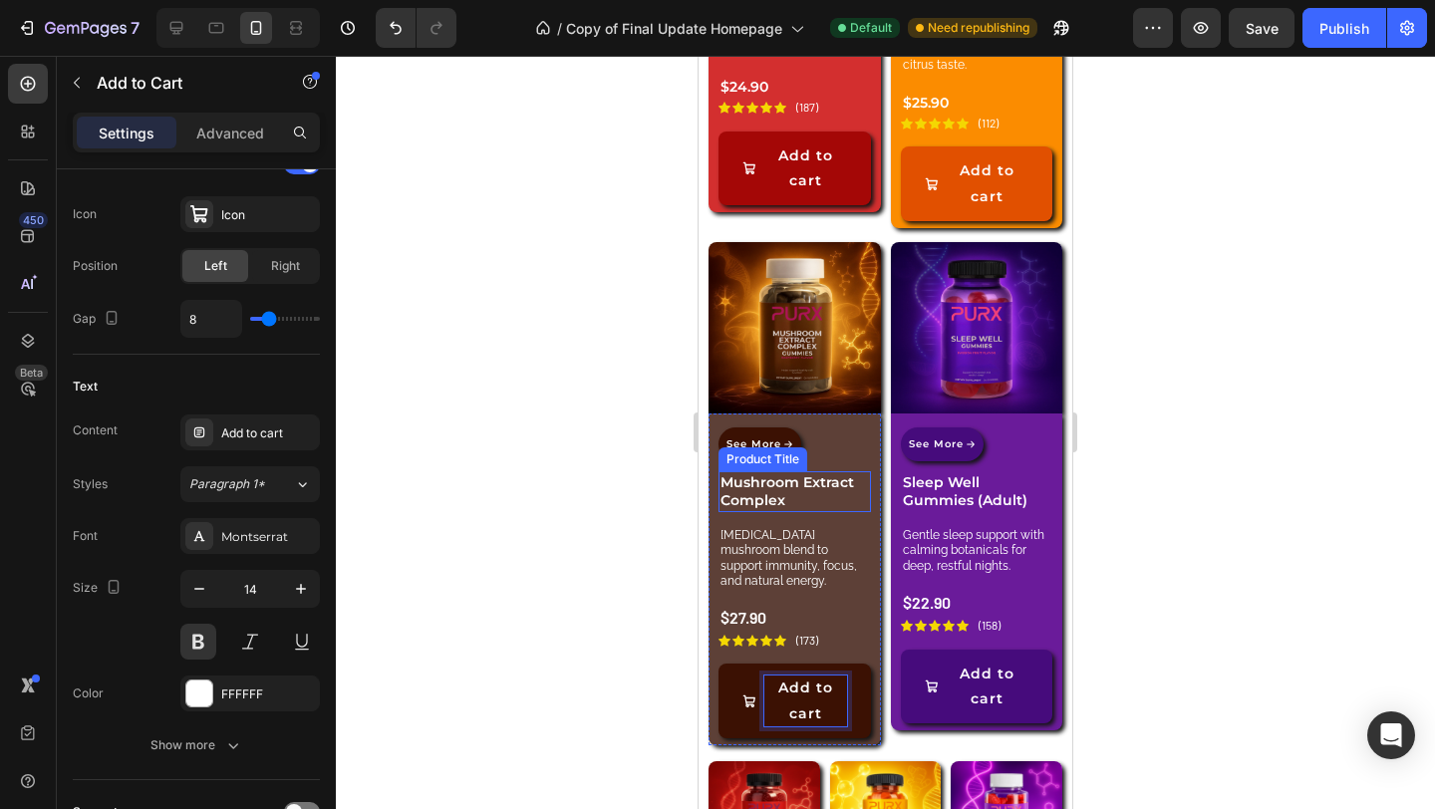
click at [784, 477] on h1 "Mushroom Extract Complex" at bounding box center [794, 491] width 152 height 40
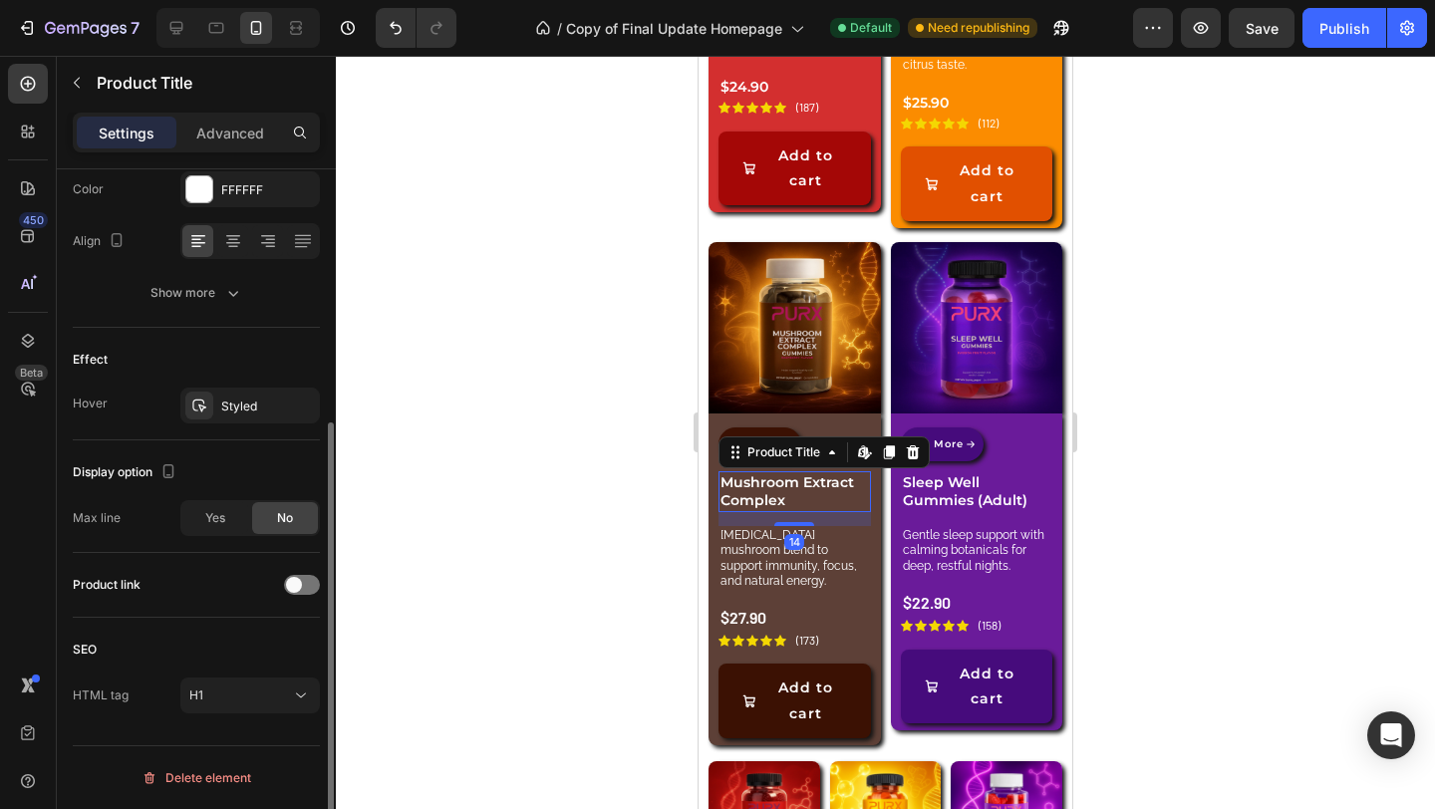
scroll to position [0, 0]
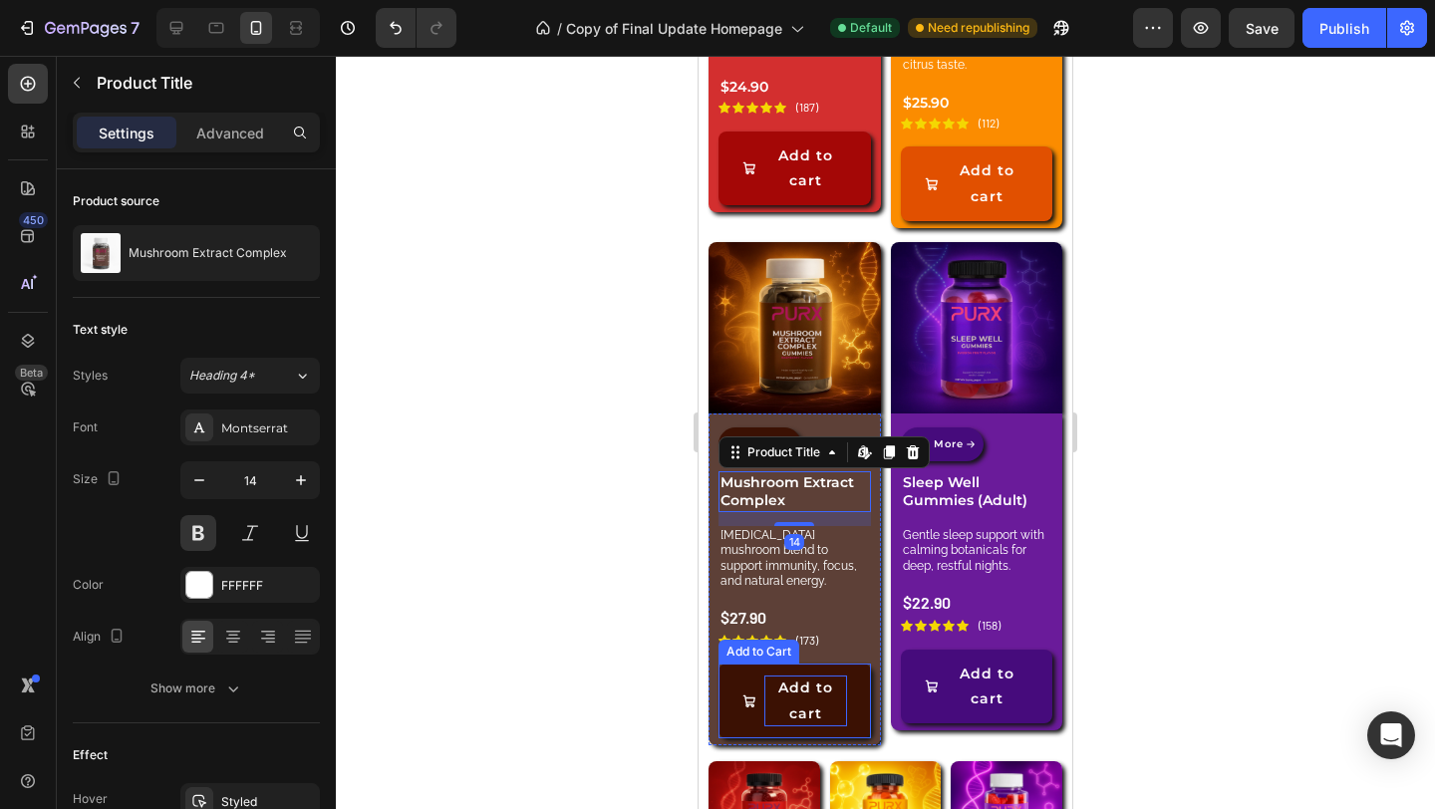
click at [832, 675] on p "Add to cart" at bounding box center [805, 700] width 83 height 50
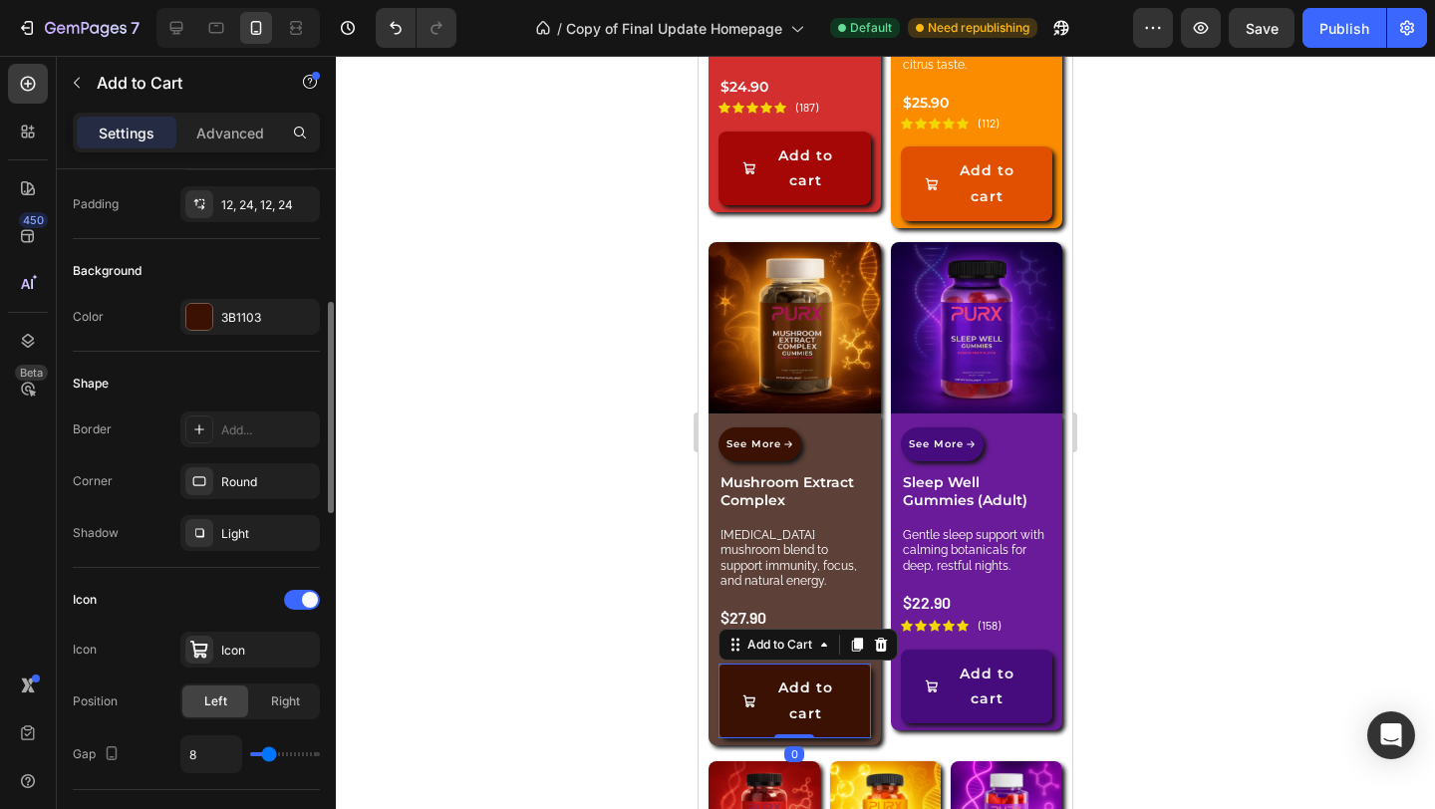
scroll to position [801, 0]
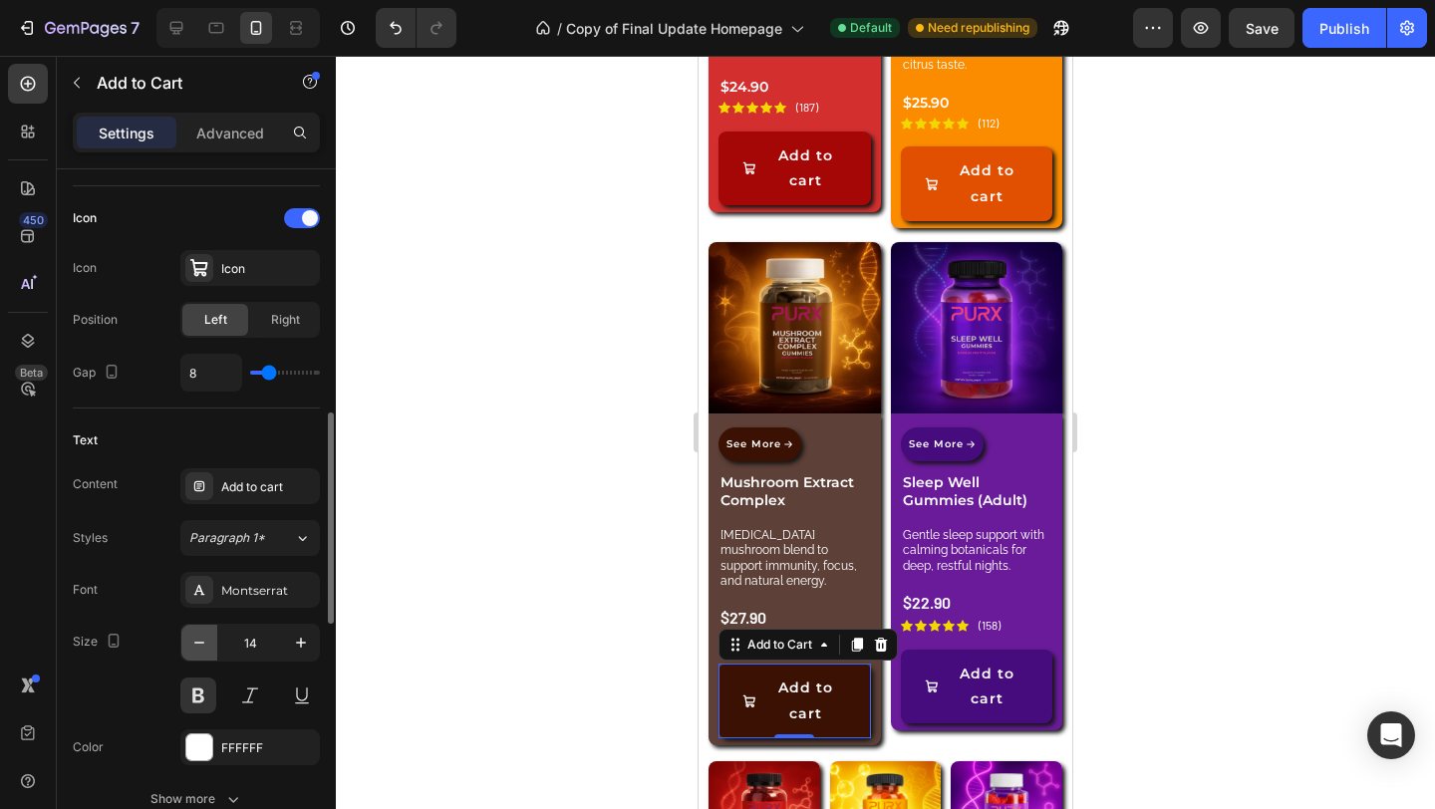
click at [201, 638] on icon "button" at bounding box center [199, 643] width 20 height 20
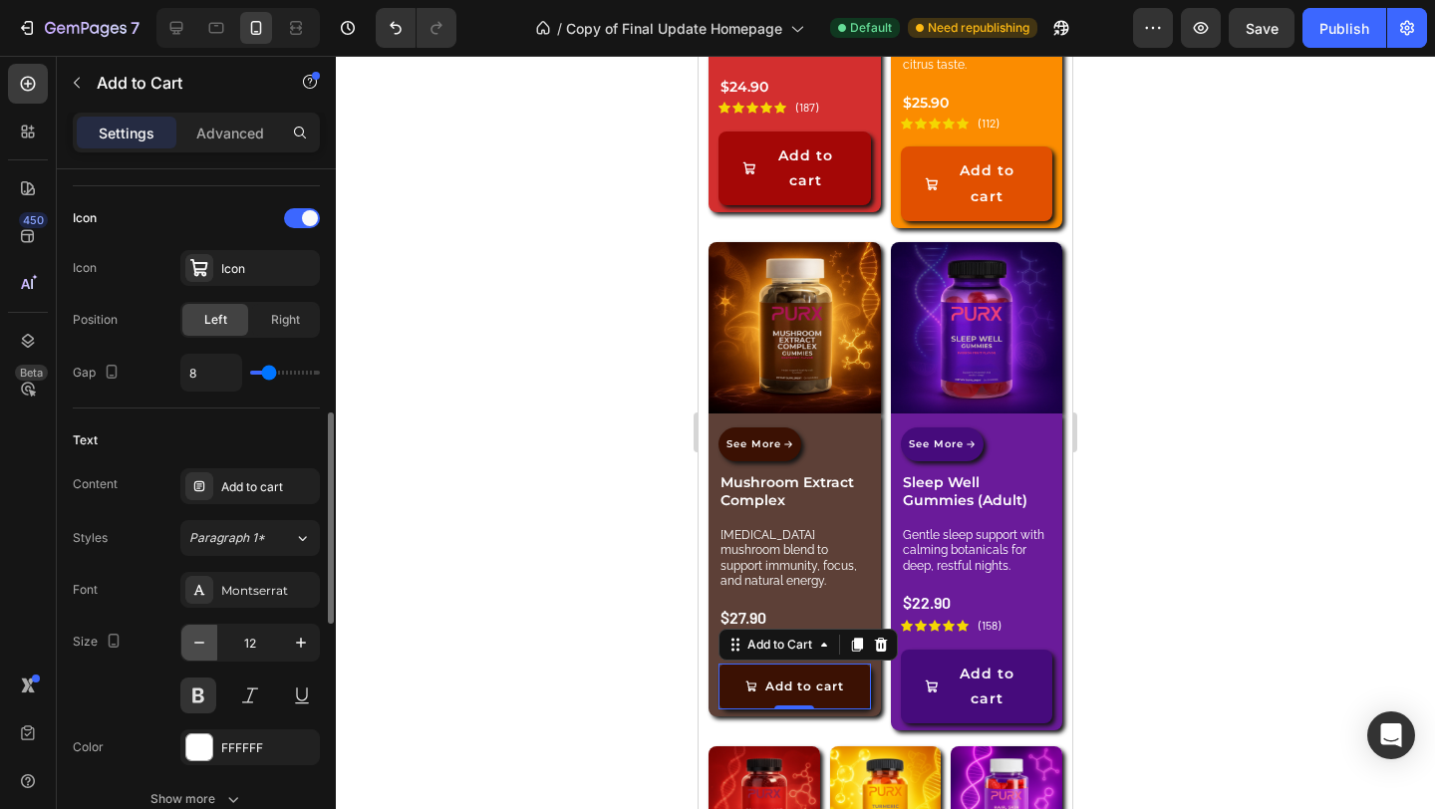
click at [201, 638] on icon "button" at bounding box center [199, 643] width 20 height 20
click at [307, 645] on icon "button" at bounding box center [301, 643] width 20 height 20
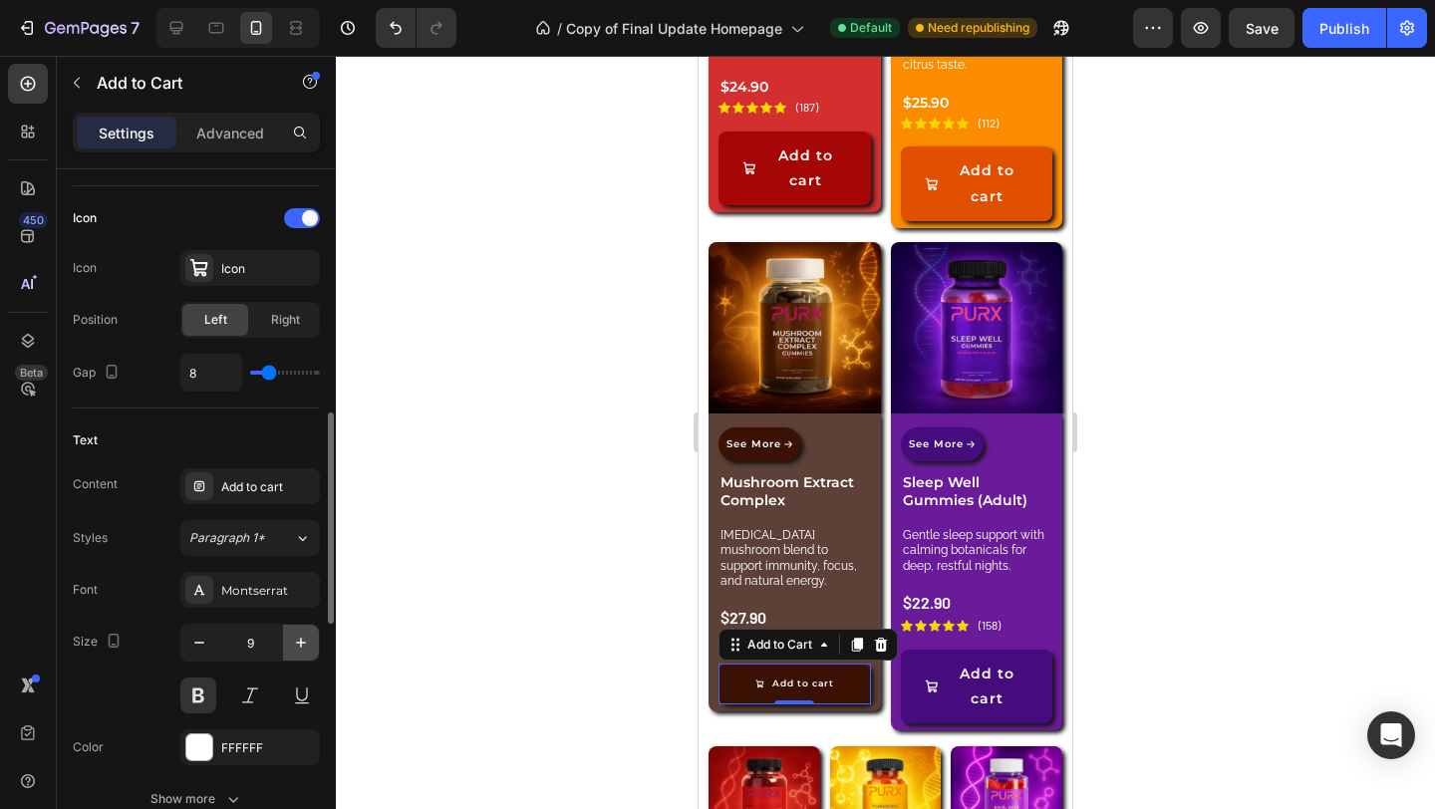
click at [303, 641] on icon "button" at bounding box center [301, 643] width 10 height 10
type input "10"
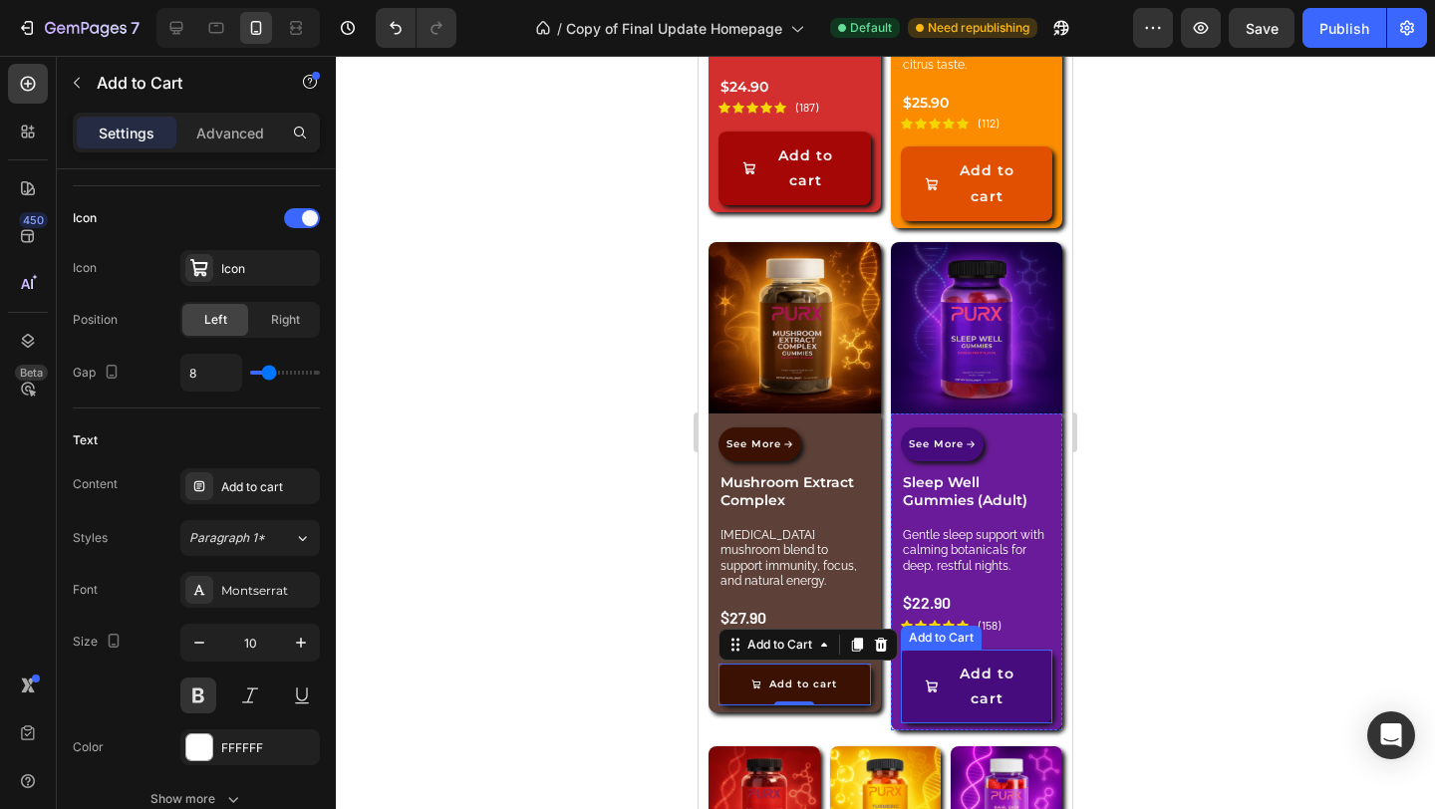
click at [1021, 673] on button "Add to cart" at bounding box center [977, 687] width 152 height 74
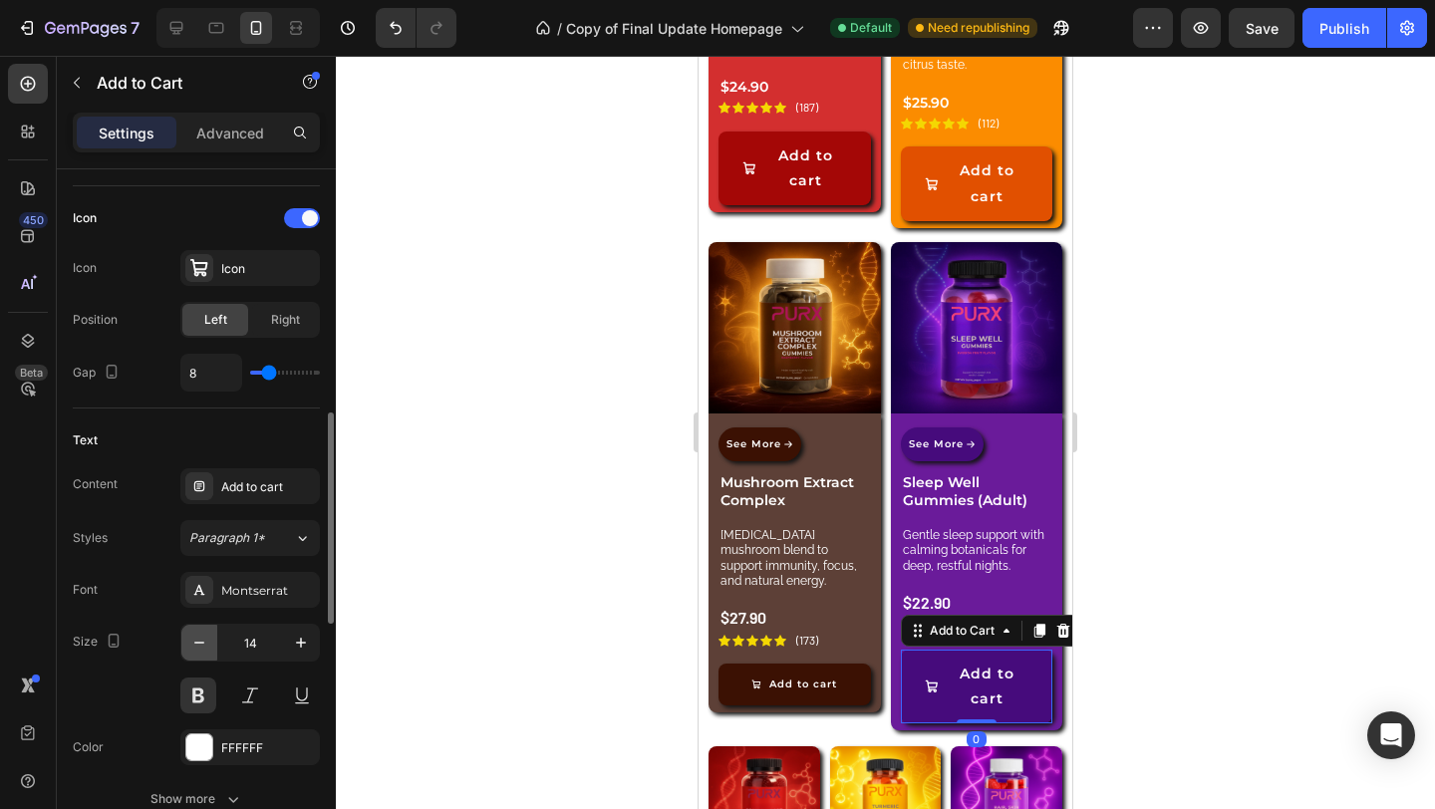
click at [198, 643] on icon "button" at bounding box center [199, 643] width 10 height 2
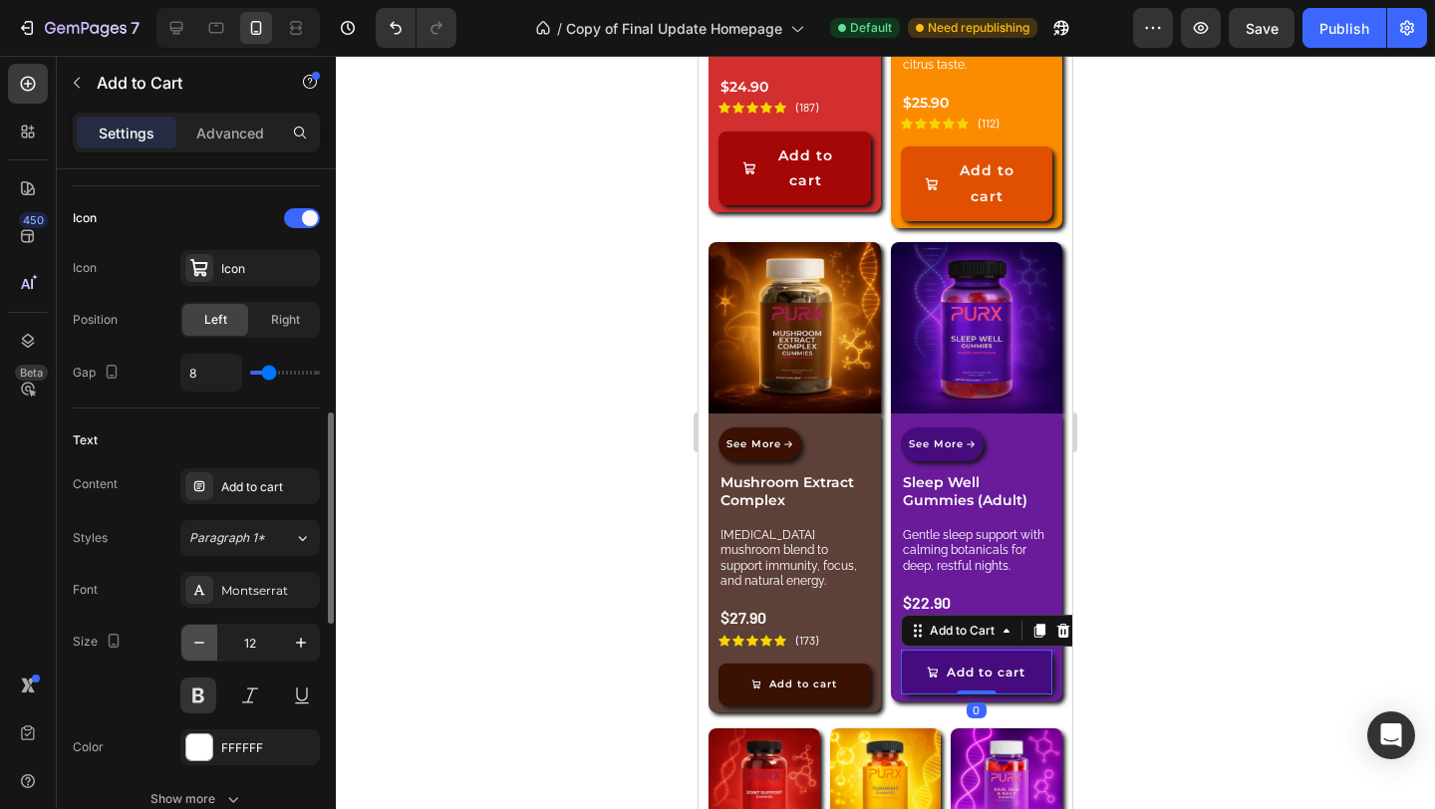
click at [198, 643] on icon "button" at bounding box center [199, 643] width 10 height 2
click at [299, 647] on icon "button" at bounding box center [301, 643] width 20 height 20
type input "10"
click at [1087, 688] on div at bounding box center [885, 432] width 1099 height 753
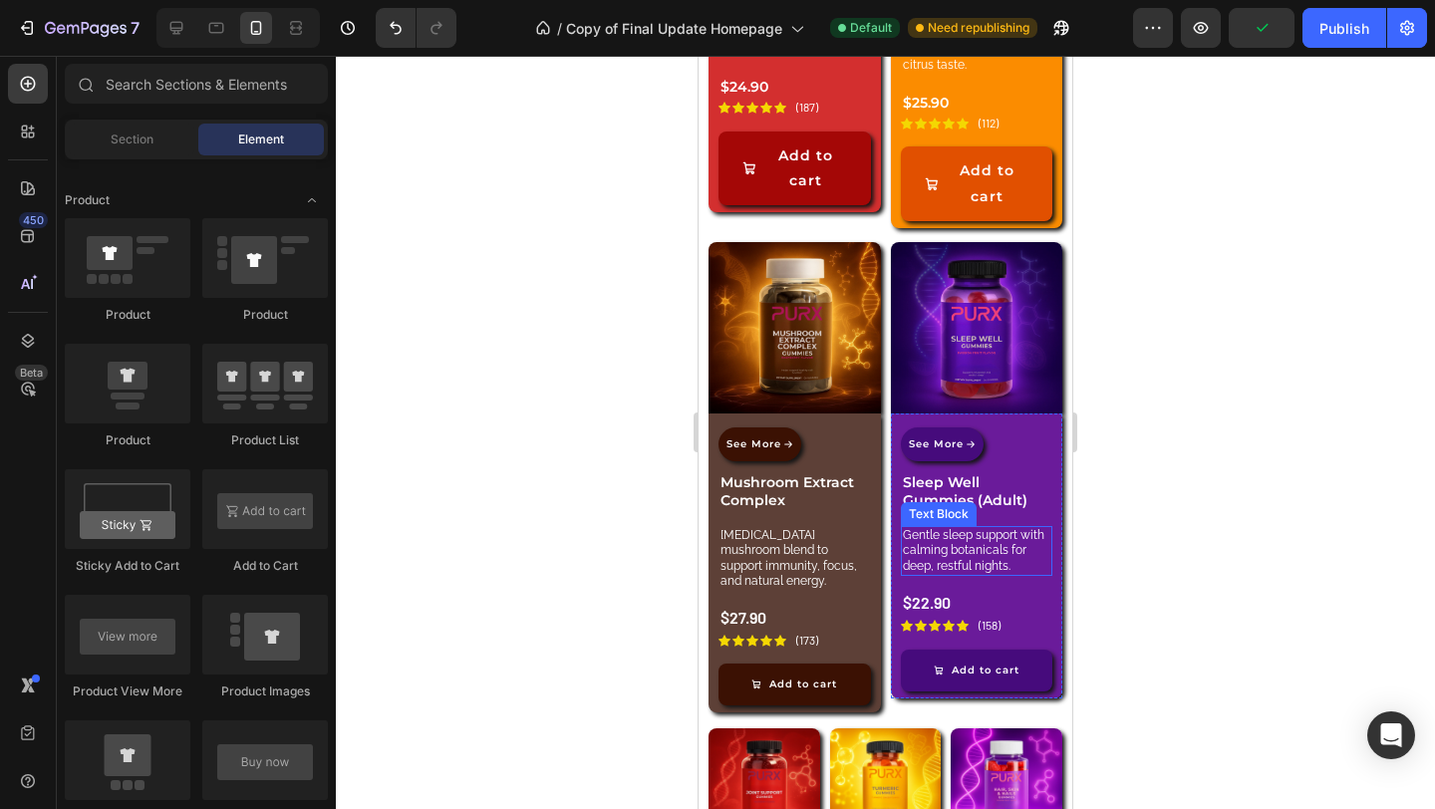
click at [1001, 558] on p "Gentle sleep support with calming botanicals for deep, restful nights." at bounding box center [977, 551] width 148 height 47
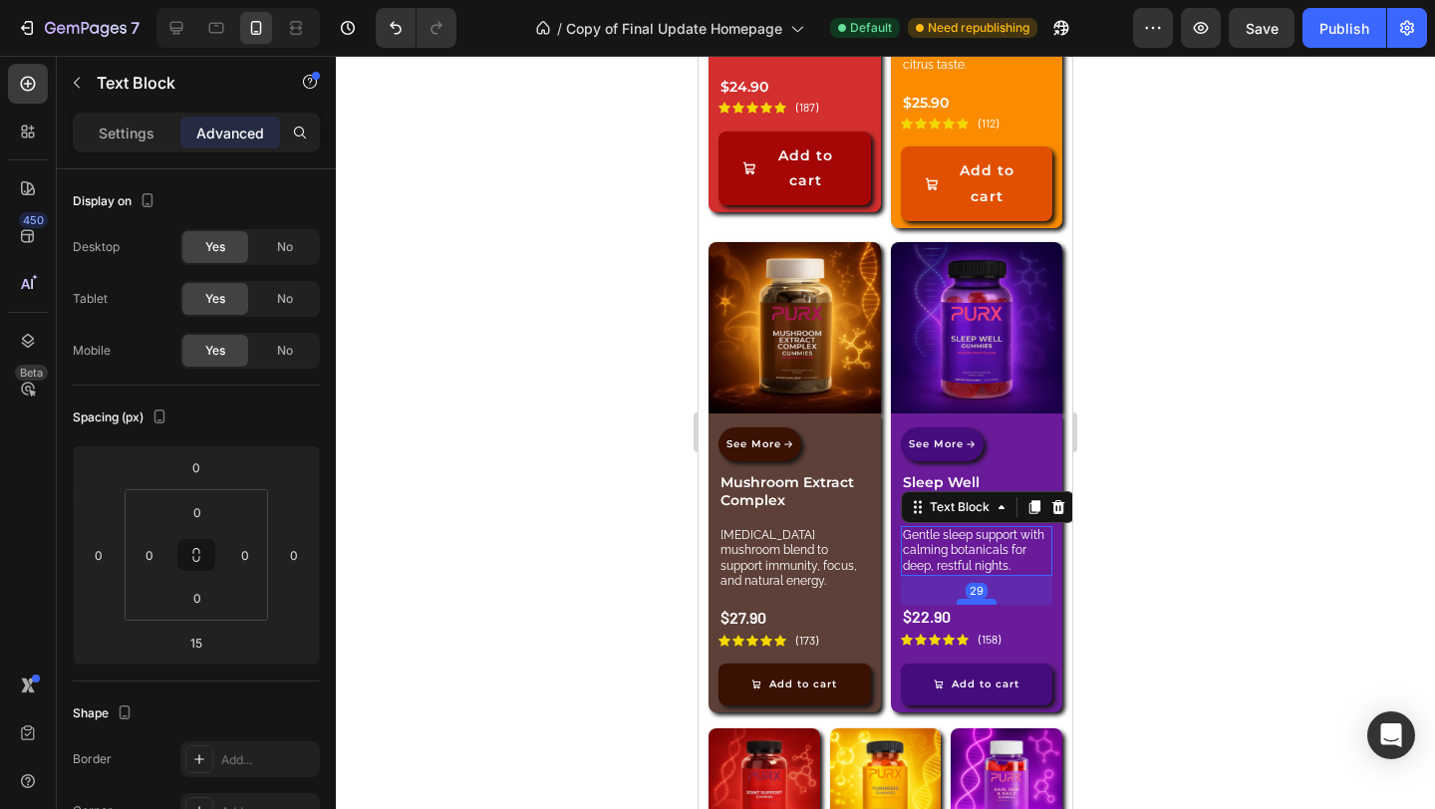
drag, startPoint x: 973, startPoint y: 570, endPoint x: 969, endPoint y: 584, distance: 14.5
click at [969, 599] on div at bounding box center [976, 602] width 40 height 6
type input "29"
click at [1133, 598] on div at bounding box center [885, 432] width 1099 height 753
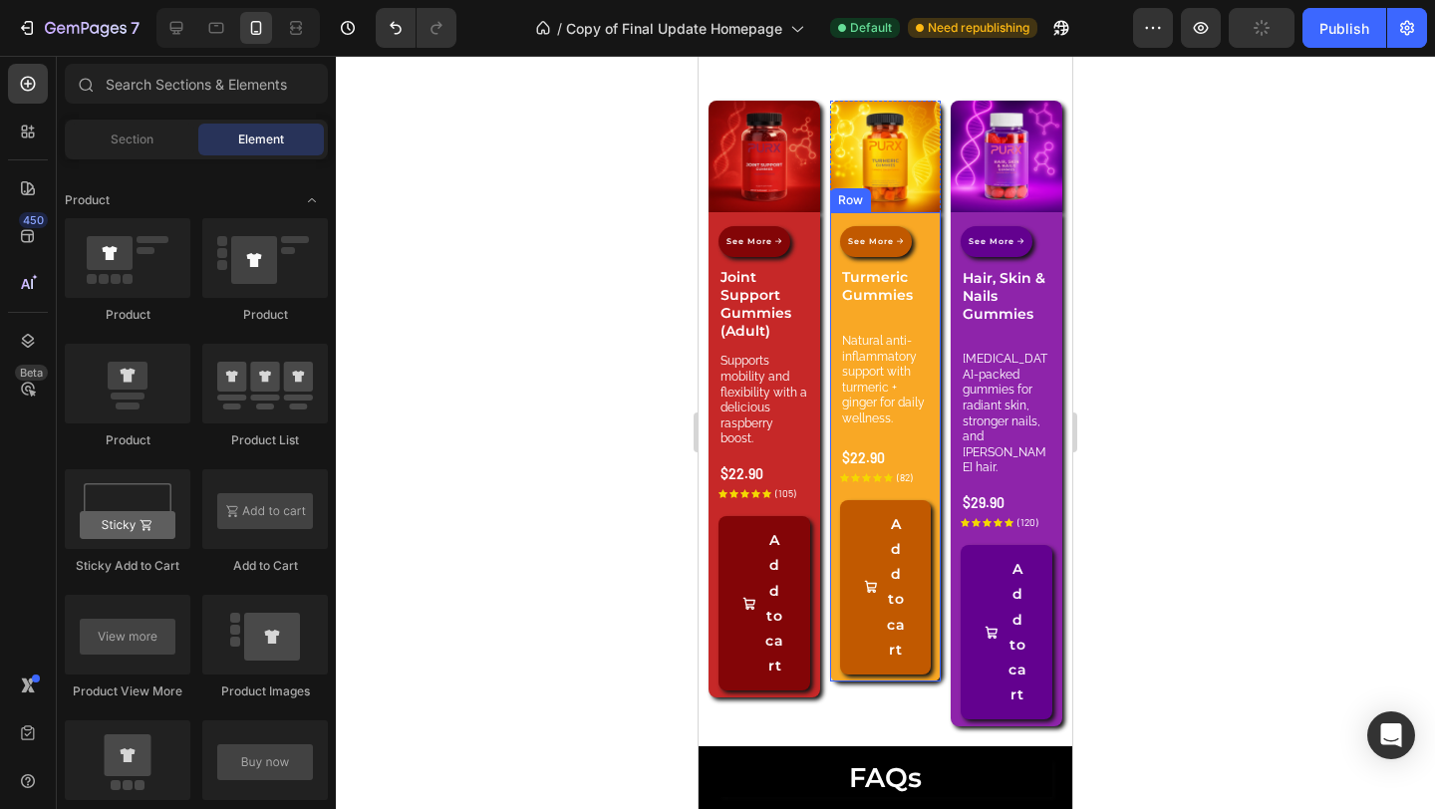
scroll to position [4393, 0]
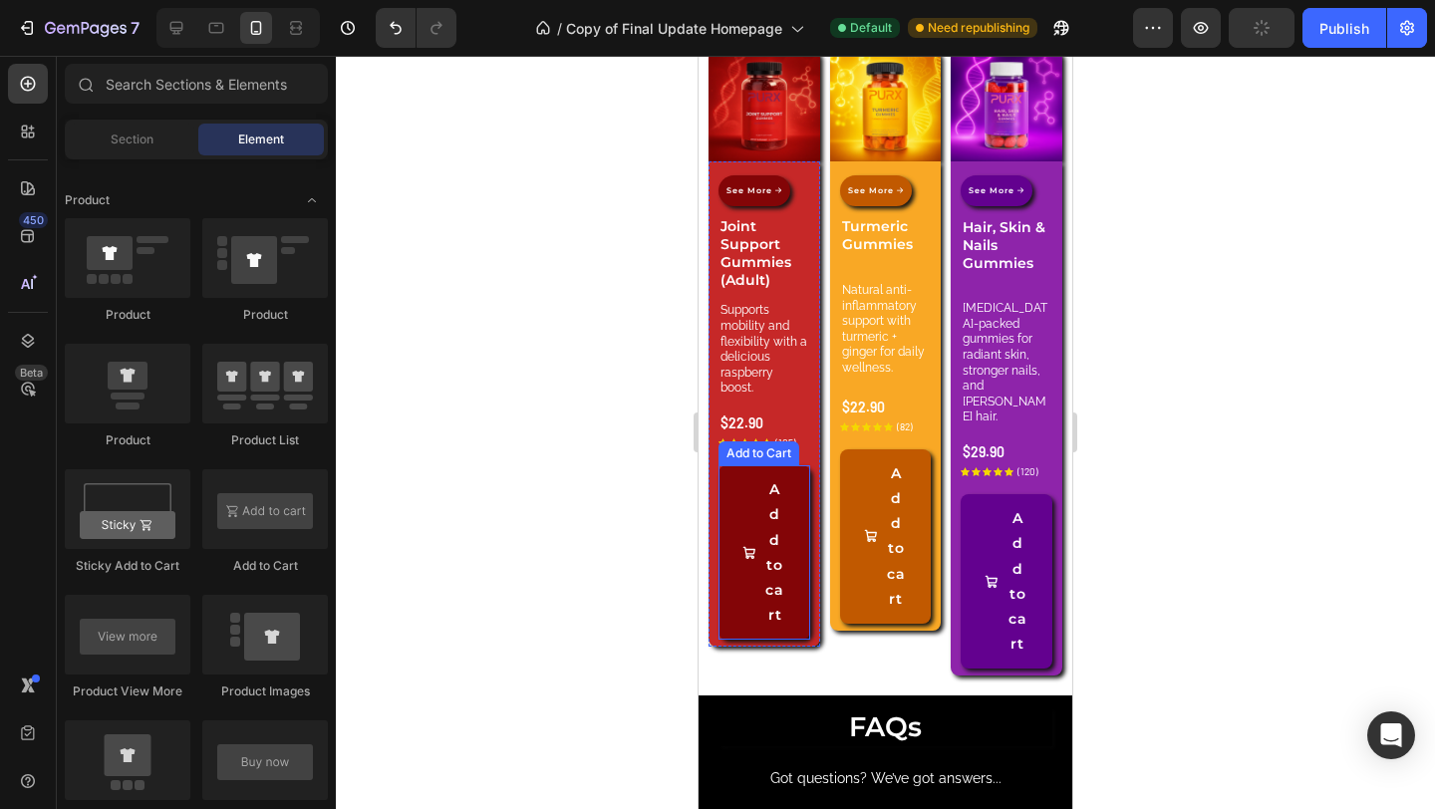
click at [737, 541] on button "Add to cart" at bounding box center [764, 552] width 92 height 174
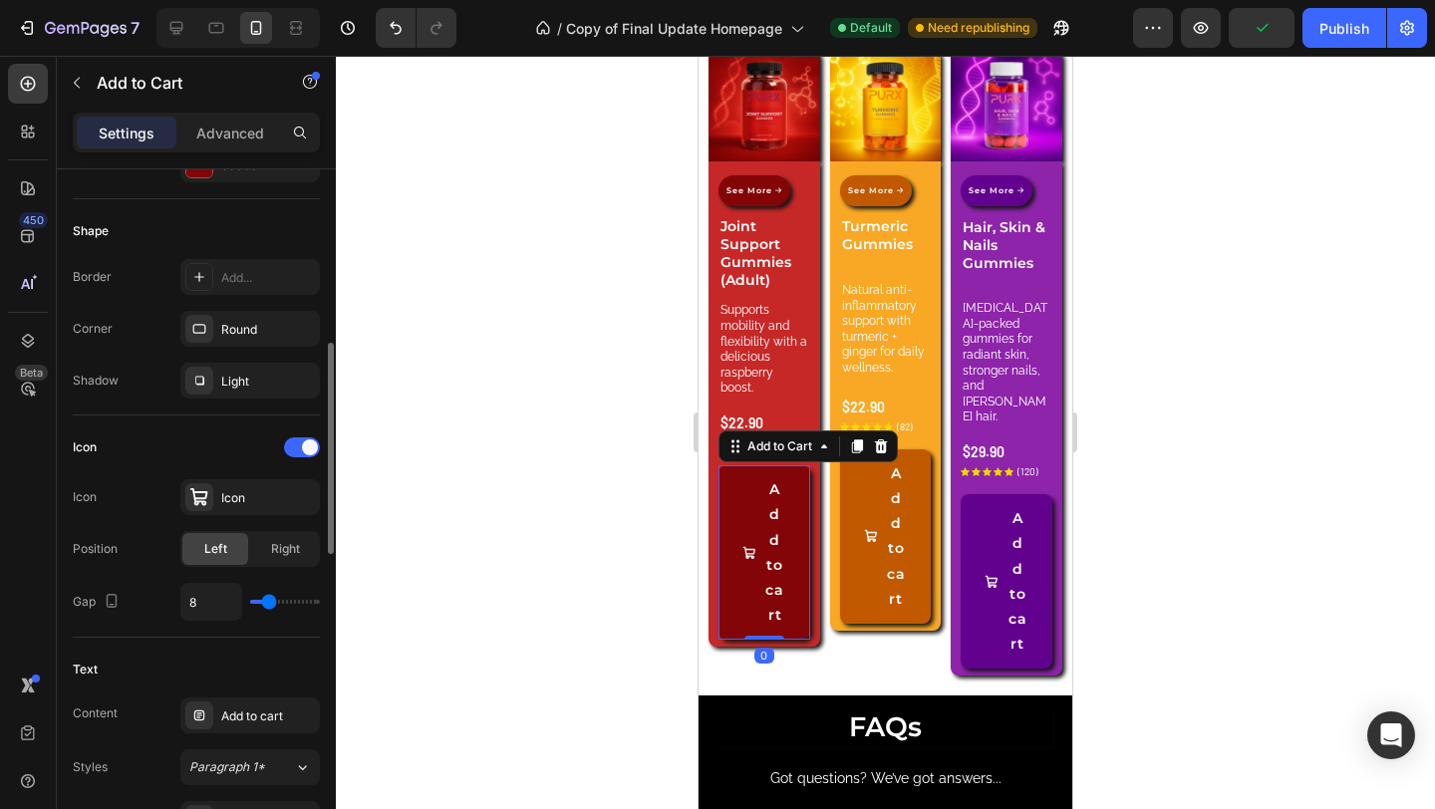
scroll to position [750, 0]
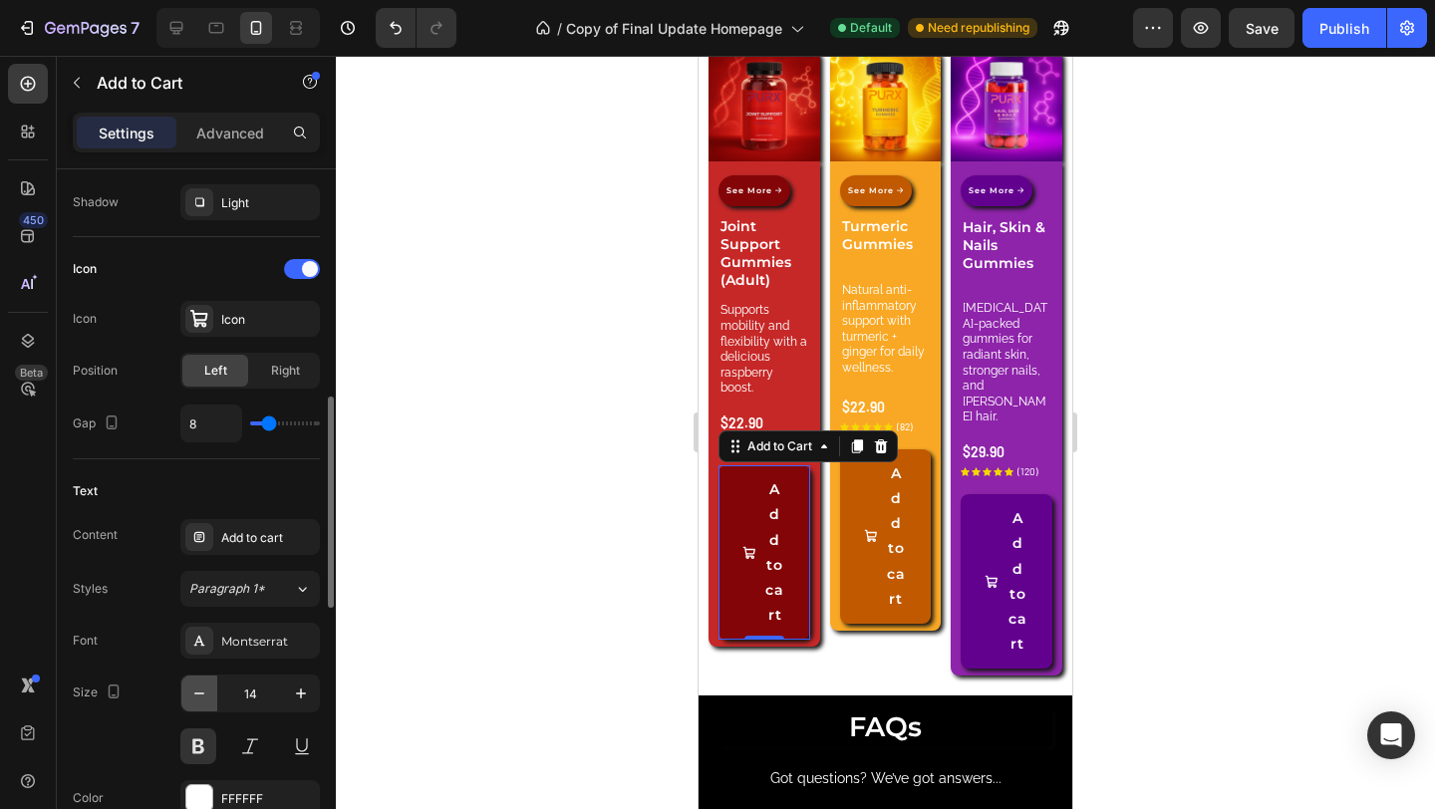
click at [201, 696] on icon "button" at bounding box center [199, 693] width 20 height 20
click at [201, 695] on icon "button" at bounding box center [199, 693] width 20 height 20
type input "10"
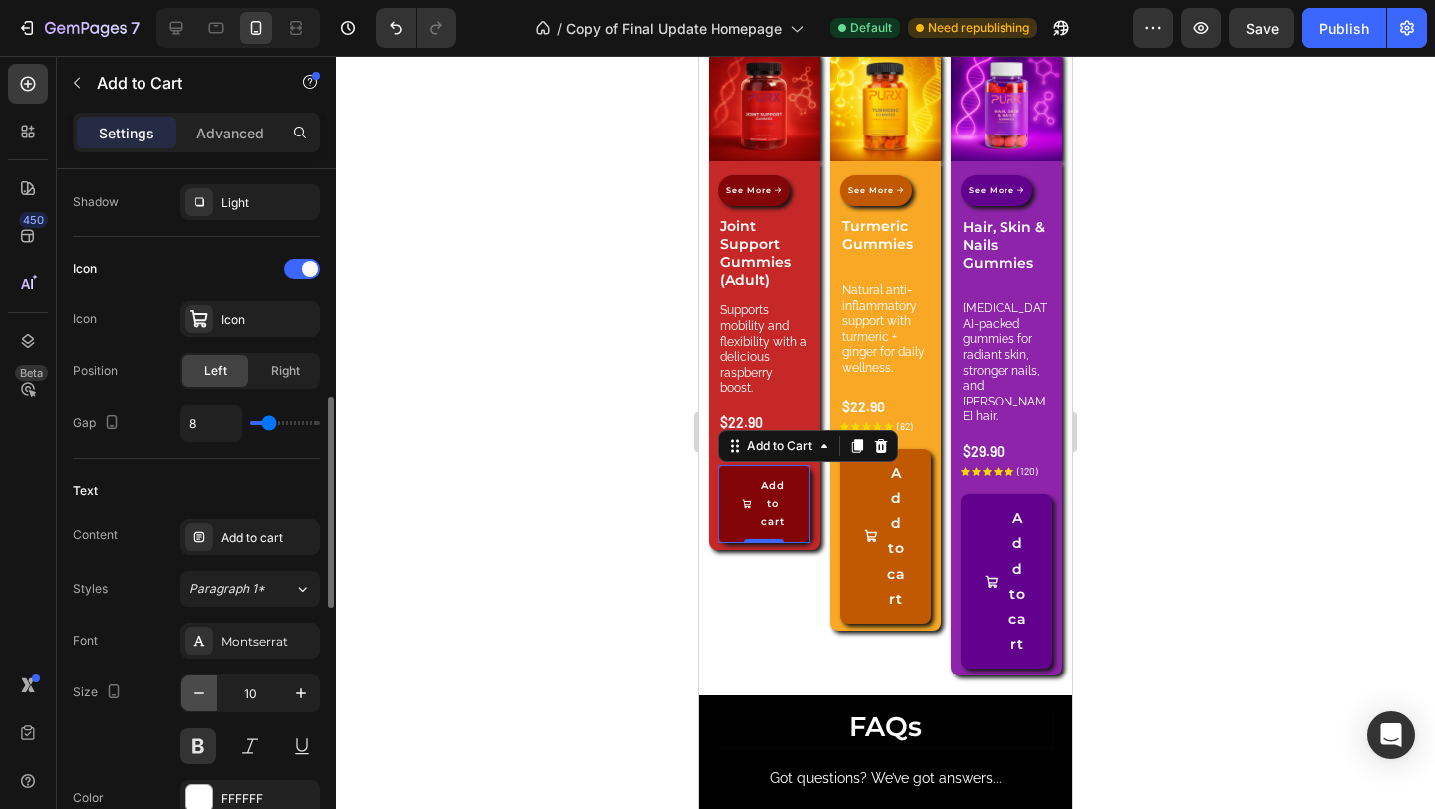
click at [201, 695] on icon "button" at bounding box center [199, 693] width 20 height 20
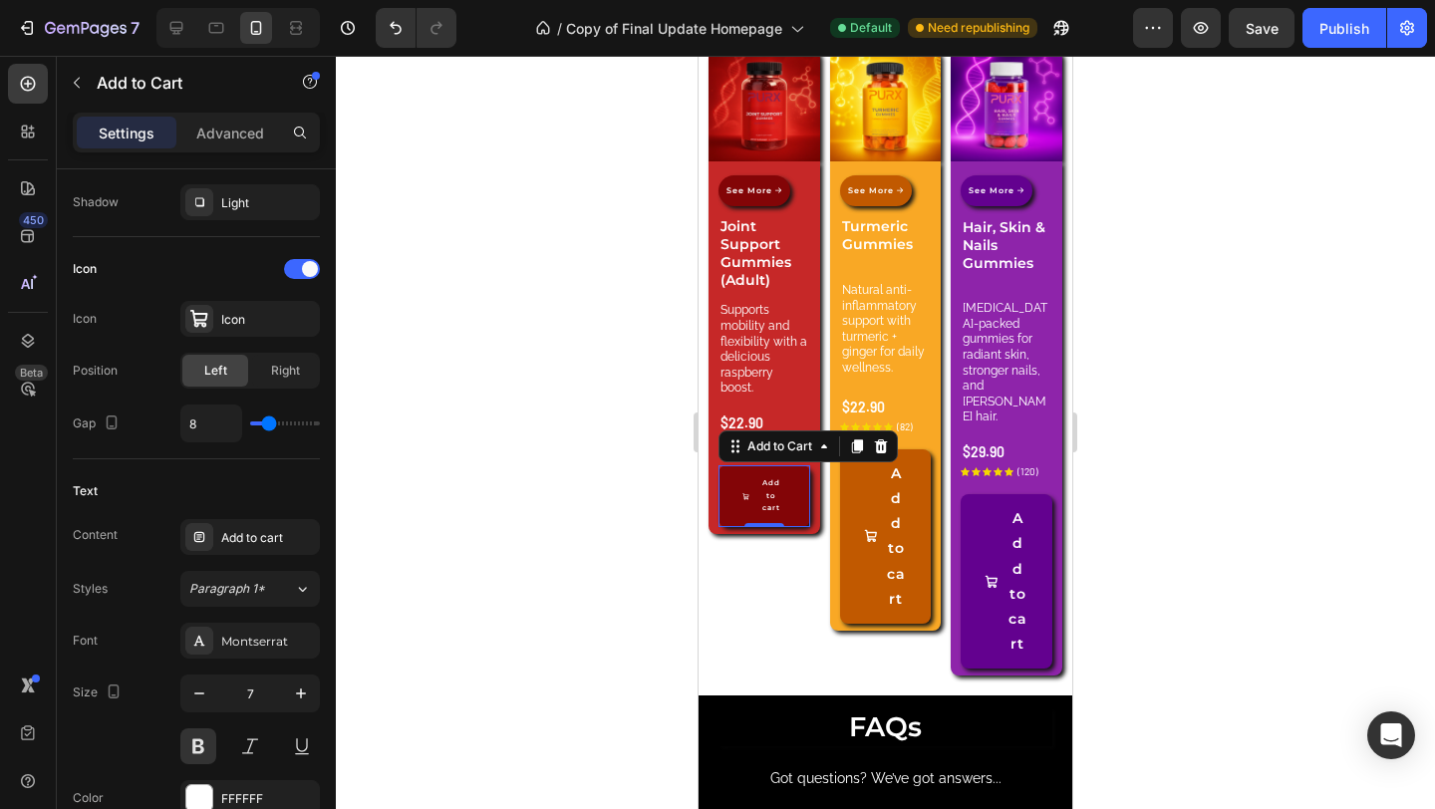
click at [201, 695] on icon "button" at bounding box center [199, 693] width 20 height 20
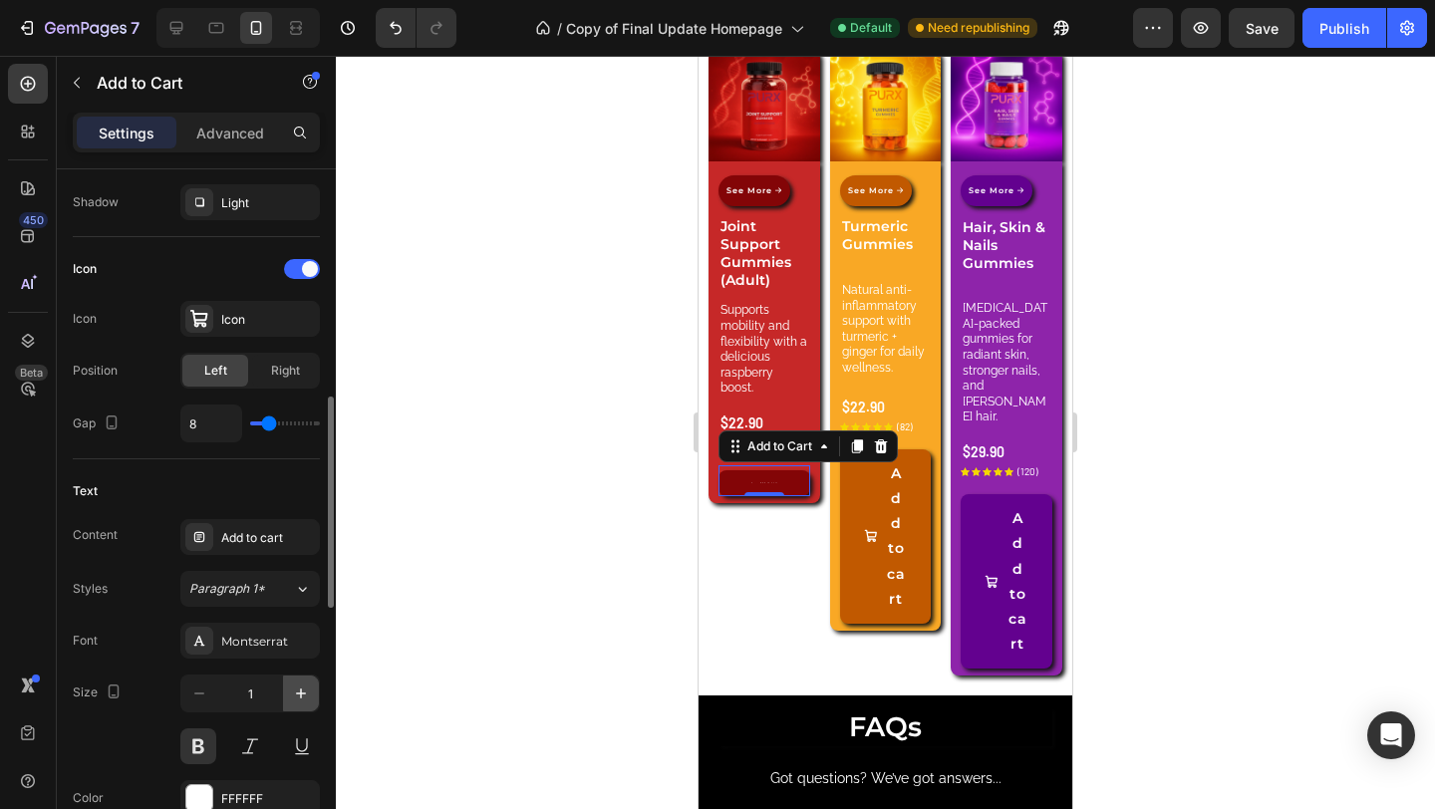
click at [300, 702] on icon "button" at bounding box center [301, 693] width 20 height 20
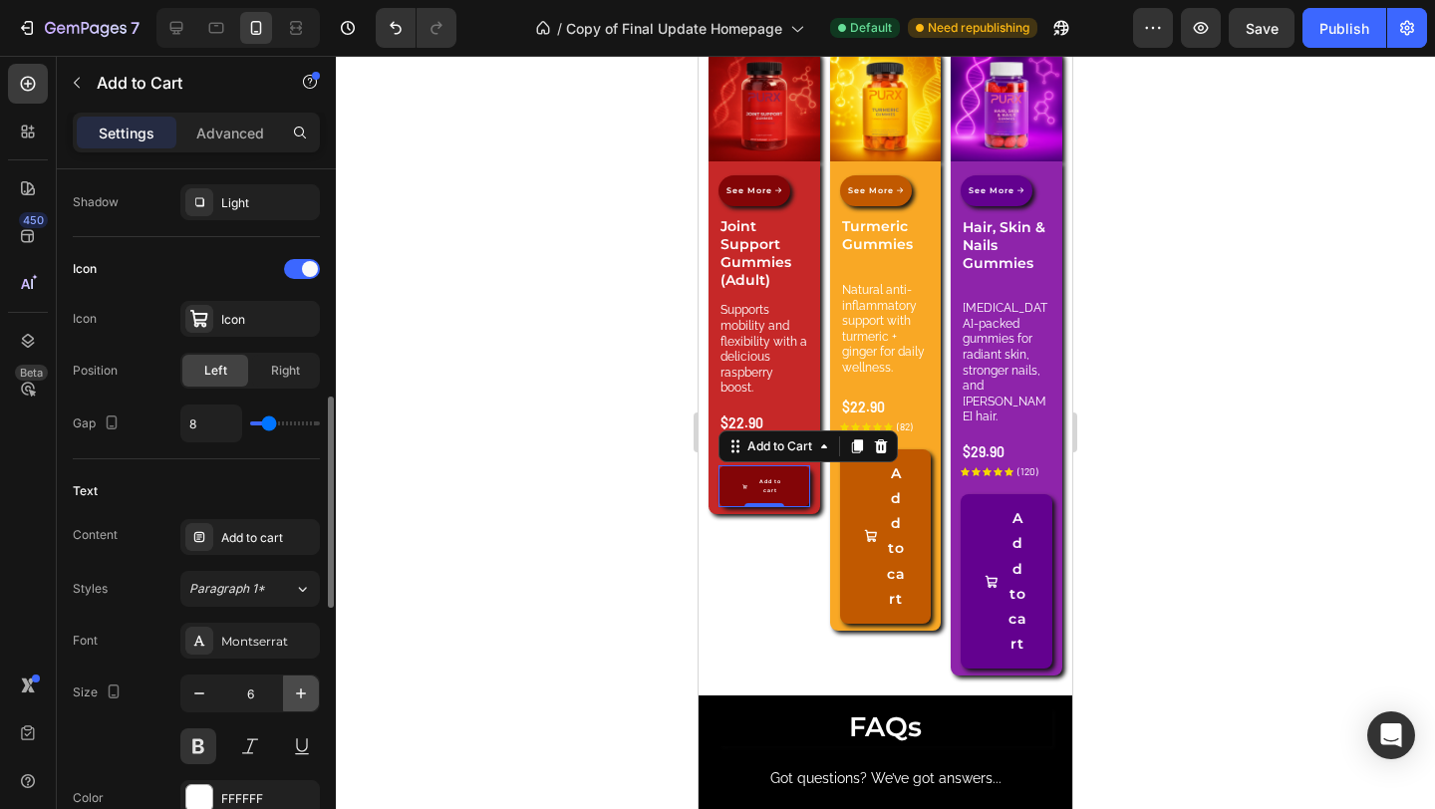
click at [300, 702] on icon "button" at bounding box center [301, 693] width 20 height 20
type input "8"
click at [580, 677] on div at bounding box center [885, 432] width 1099 height 753
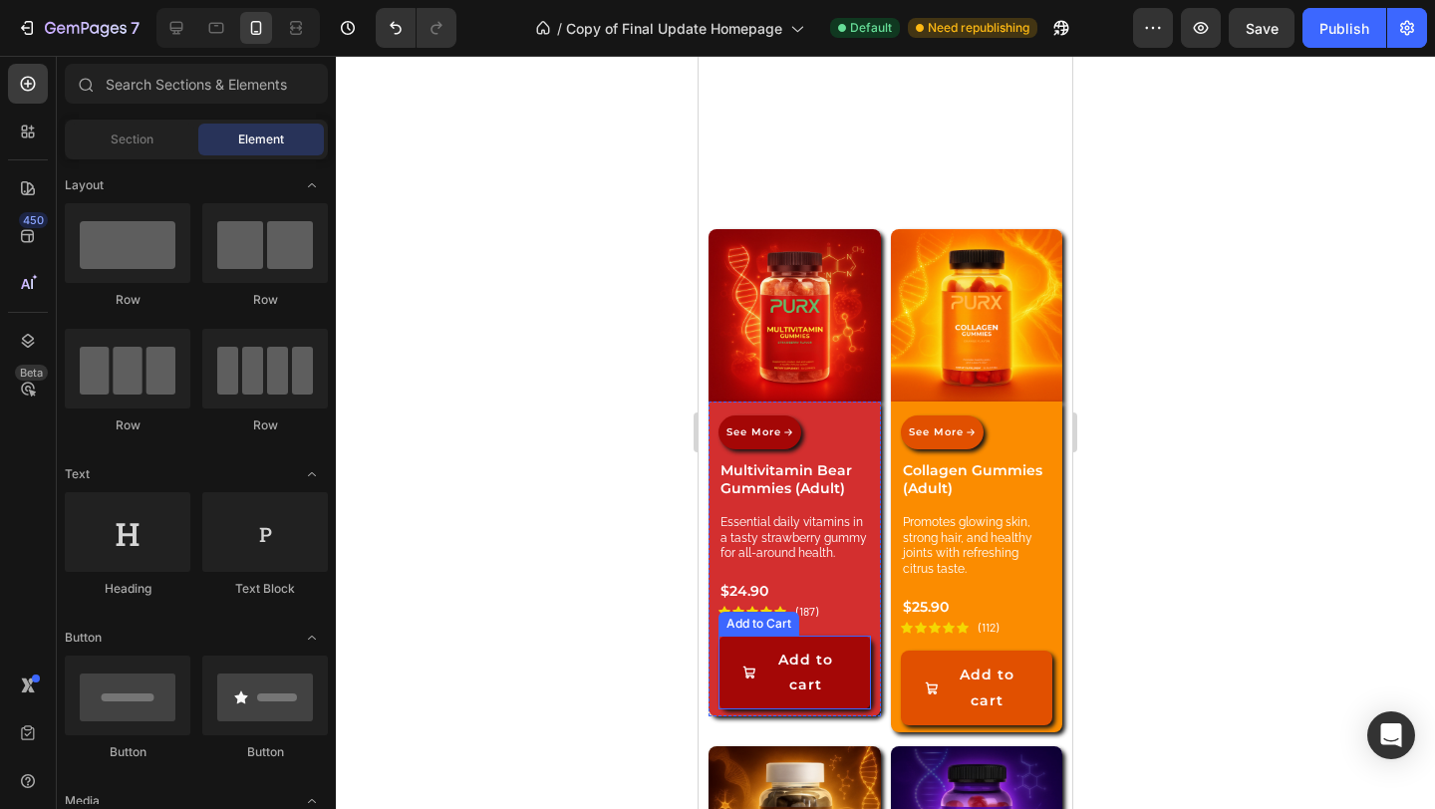
scroll to position [3225, 0]
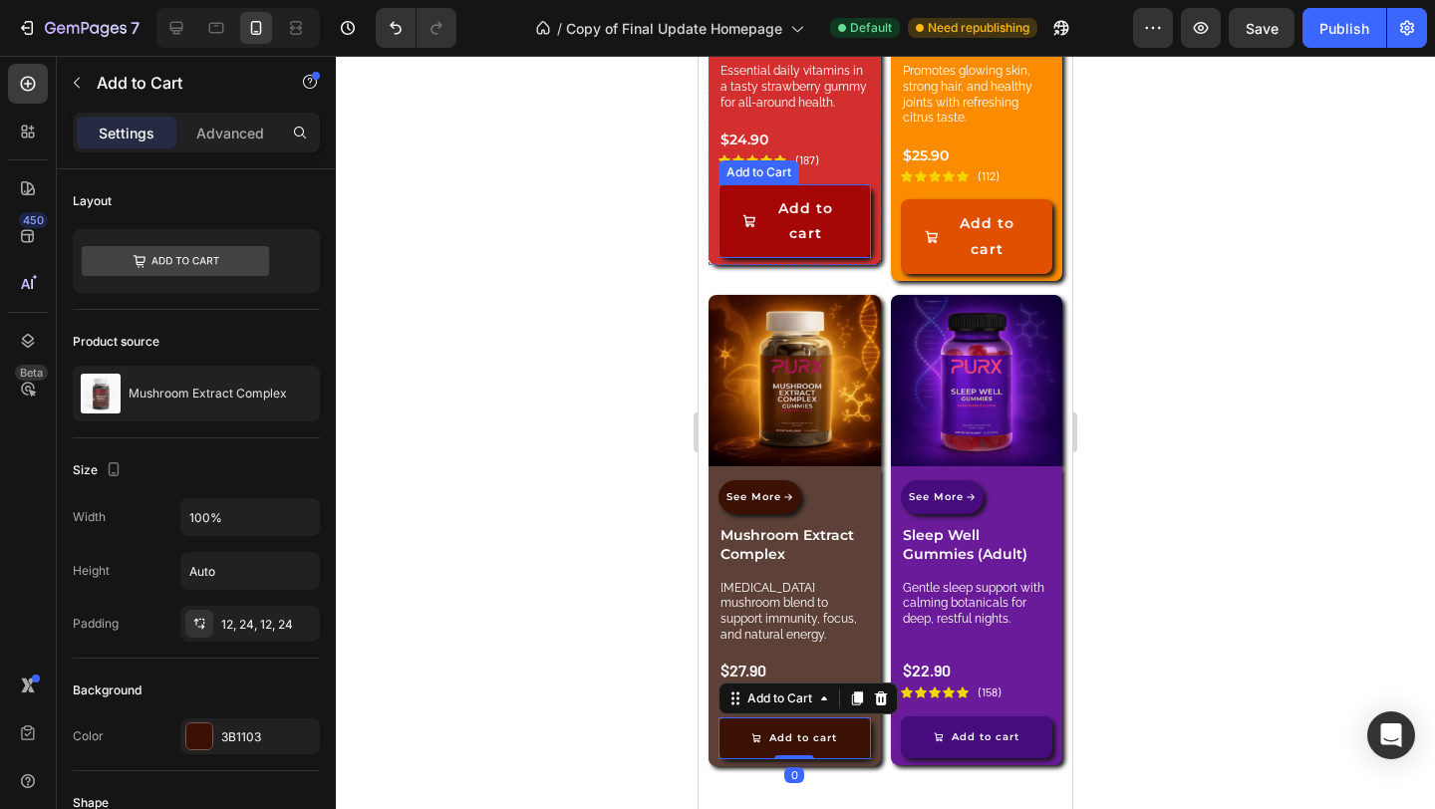
click at [848, 216] on button "Add to cart" at bounding box center [794, 221] width 152 height 74
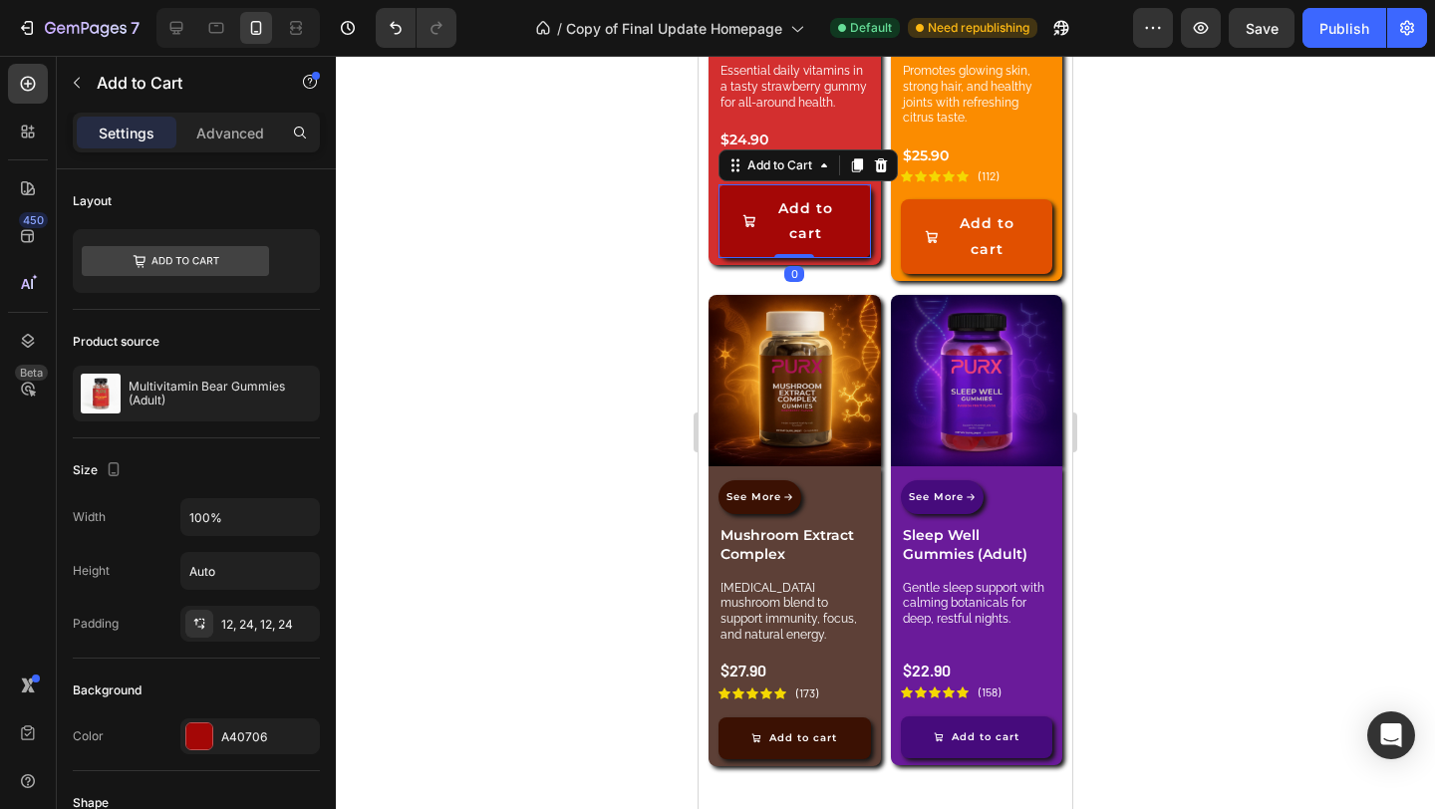
scroll to position [750, 0]
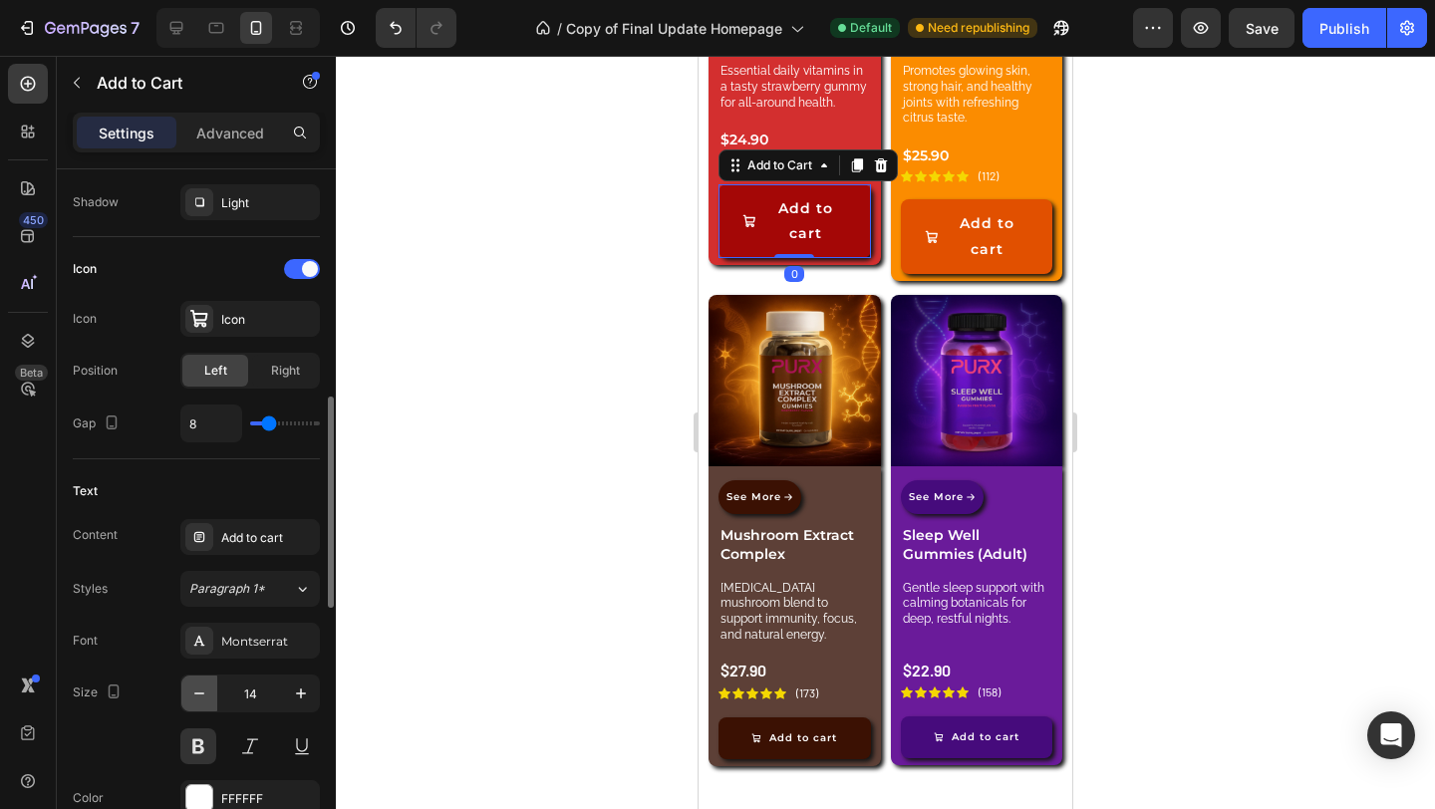
click at [206, 692] on icon "button" at bounding box center [199, 693] width 20 height 20
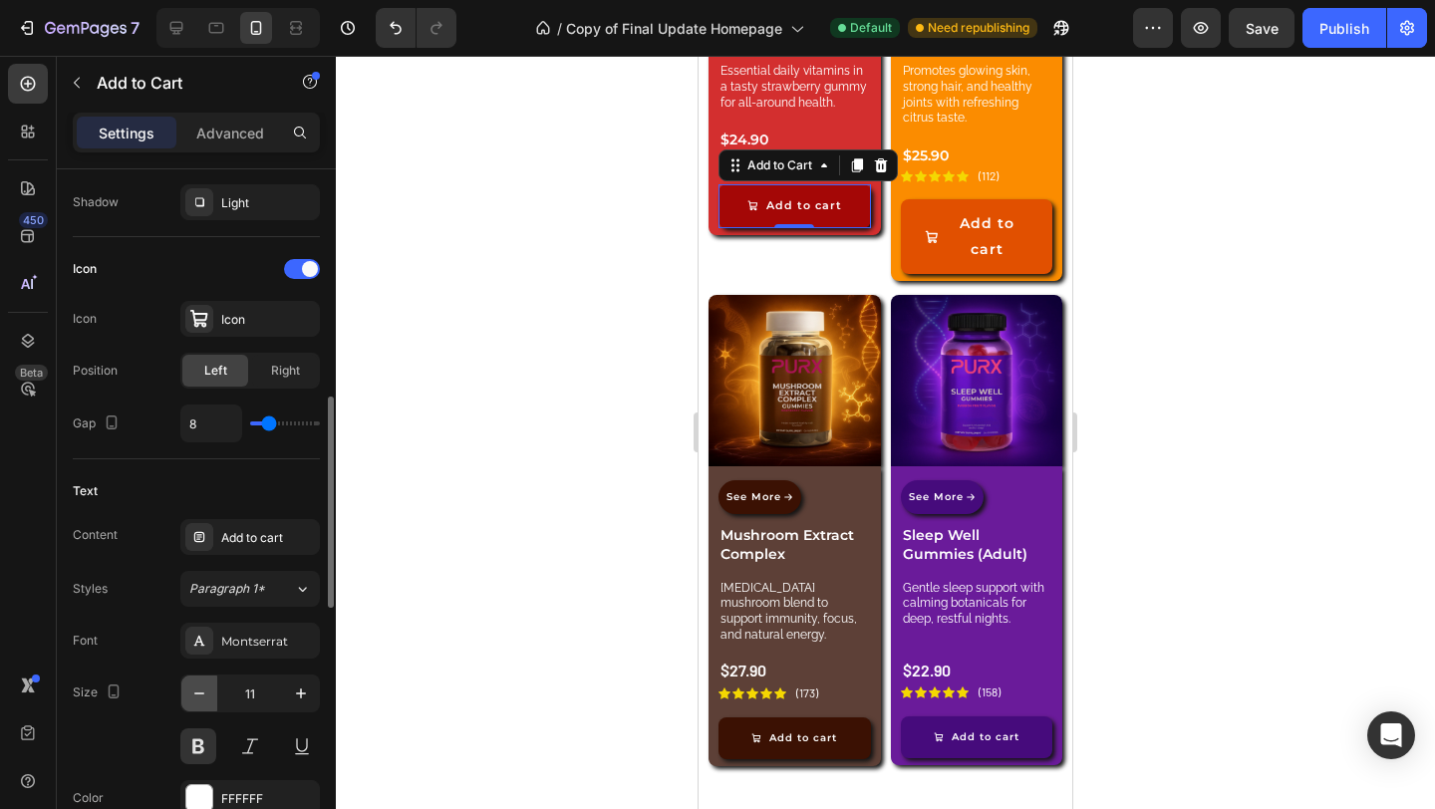
type input "10"
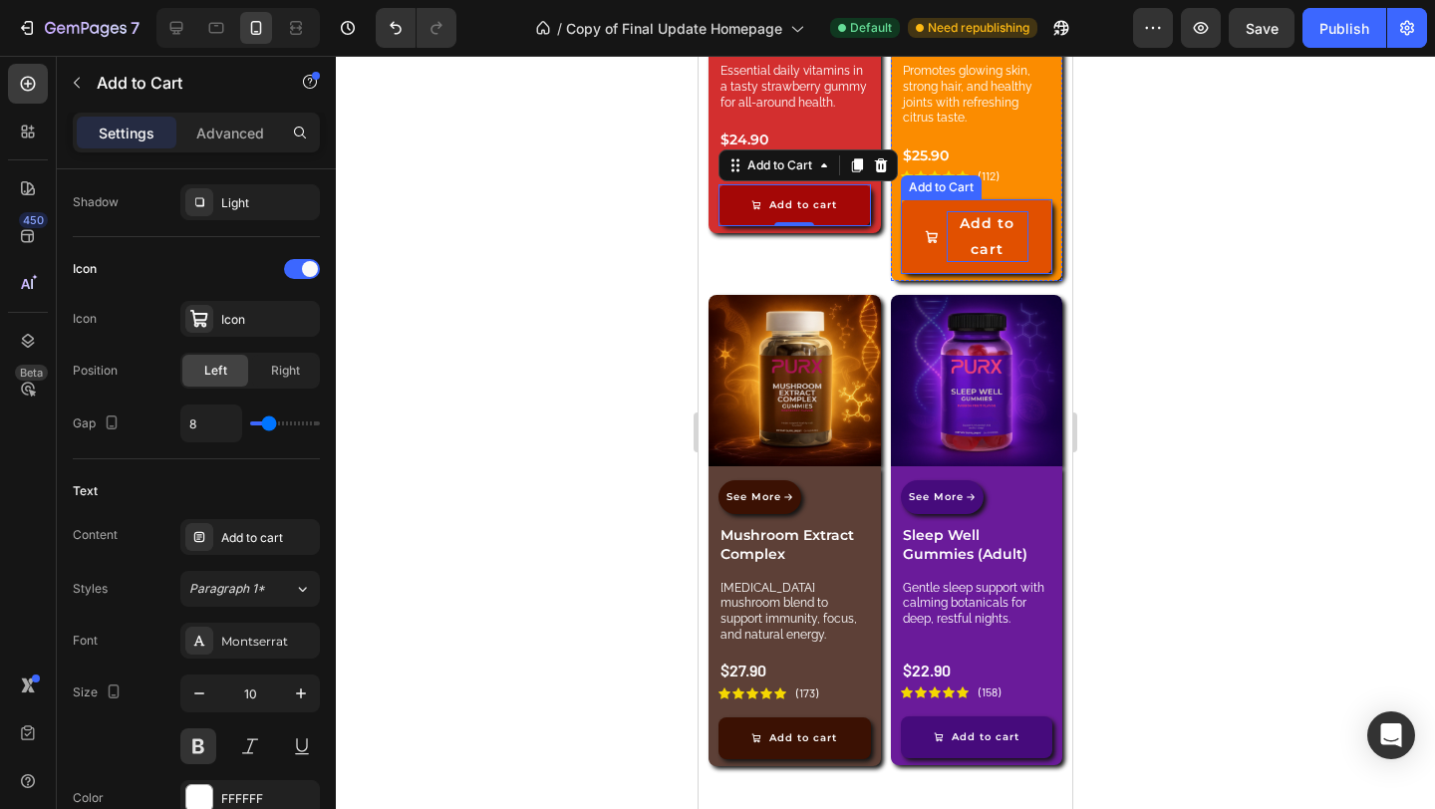
click at [1010, 228] on div "Add to cart" at bounding box center [987, 236] width 83 height 50
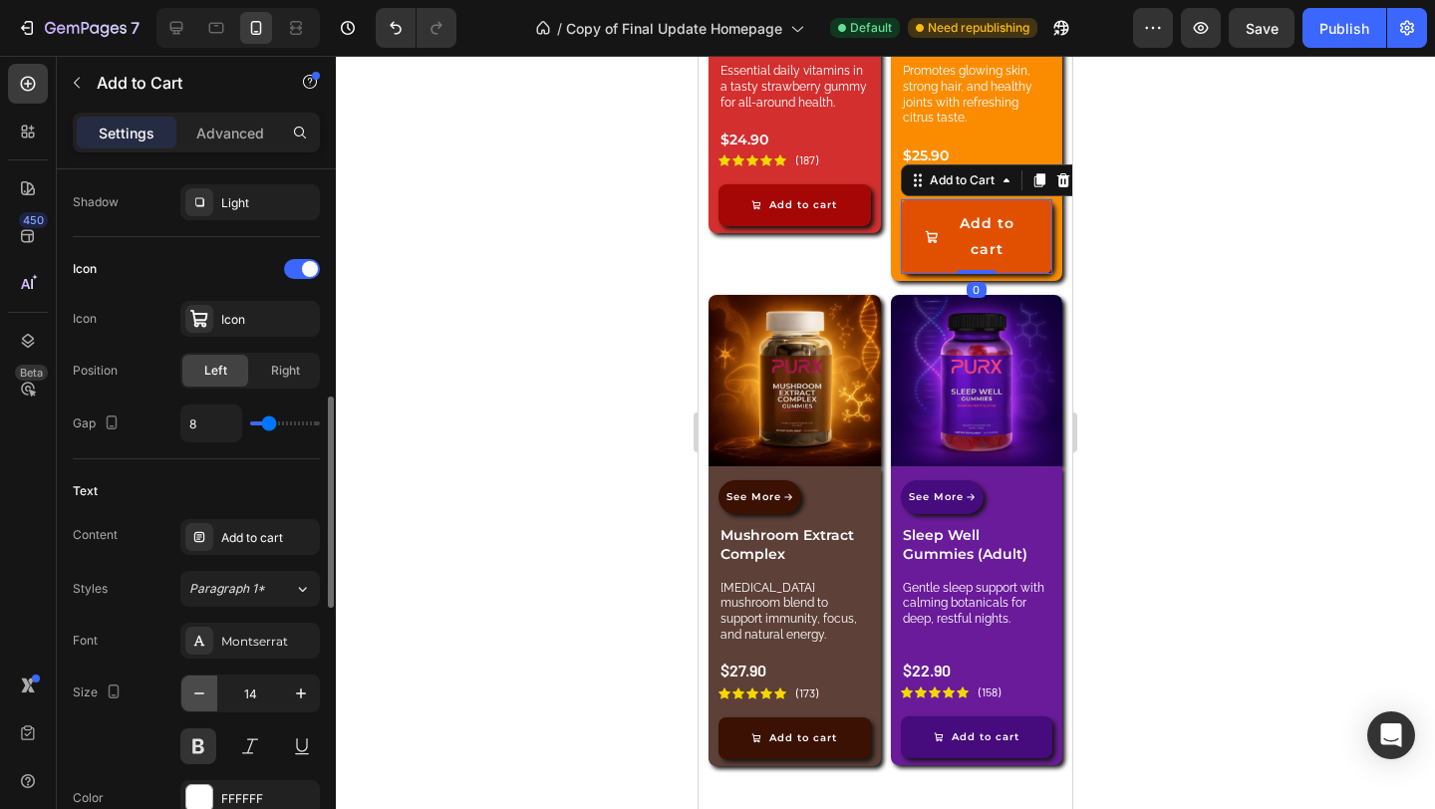
click at [202, 701] on icon "button" at bounding box center [199, 693] width 20 height 20
click at [205, 700] on icon "button" at bounding box center [199, 693] width 20 height 20
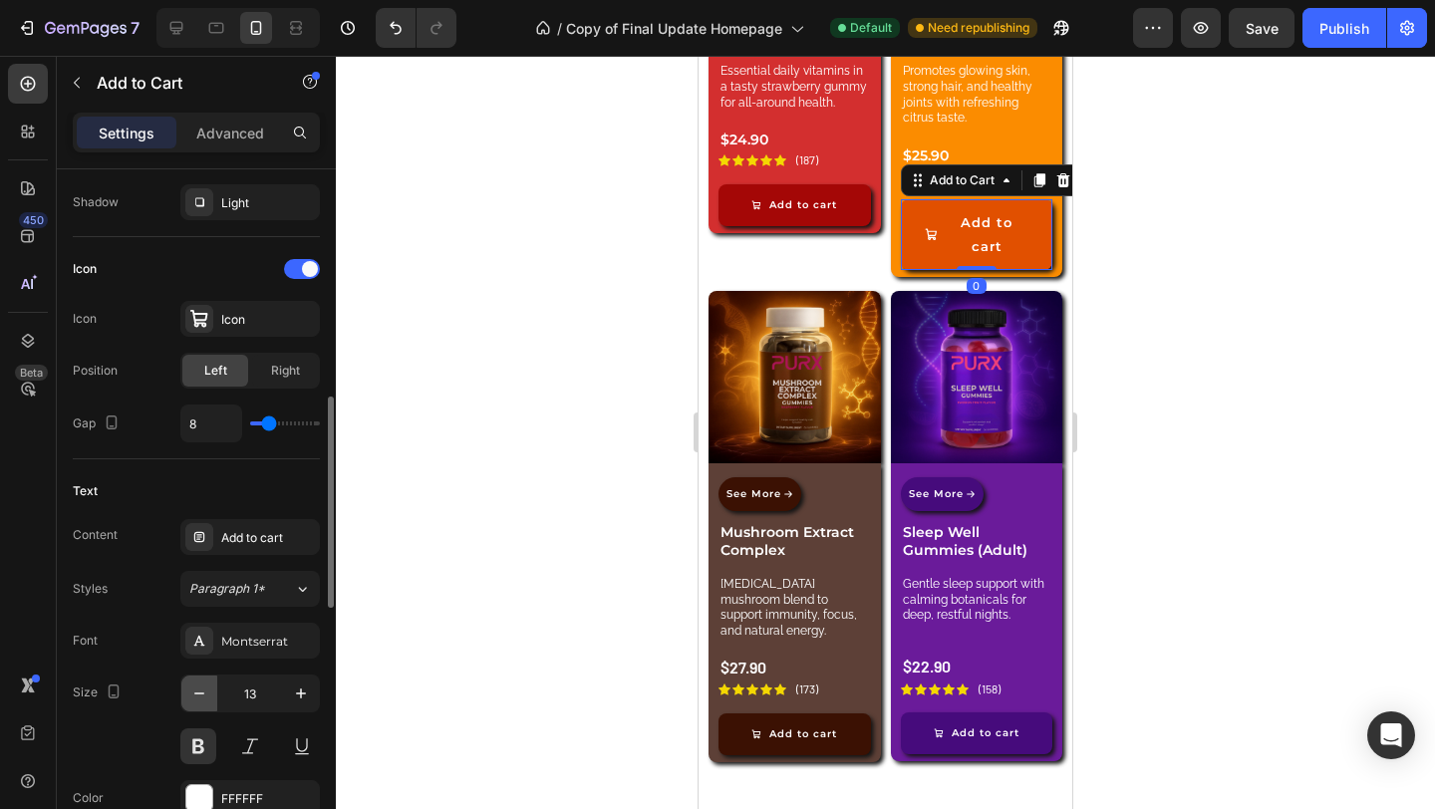
click at [205, 700] on icon "button" at bounding box center [199, 693] width 20 height 20
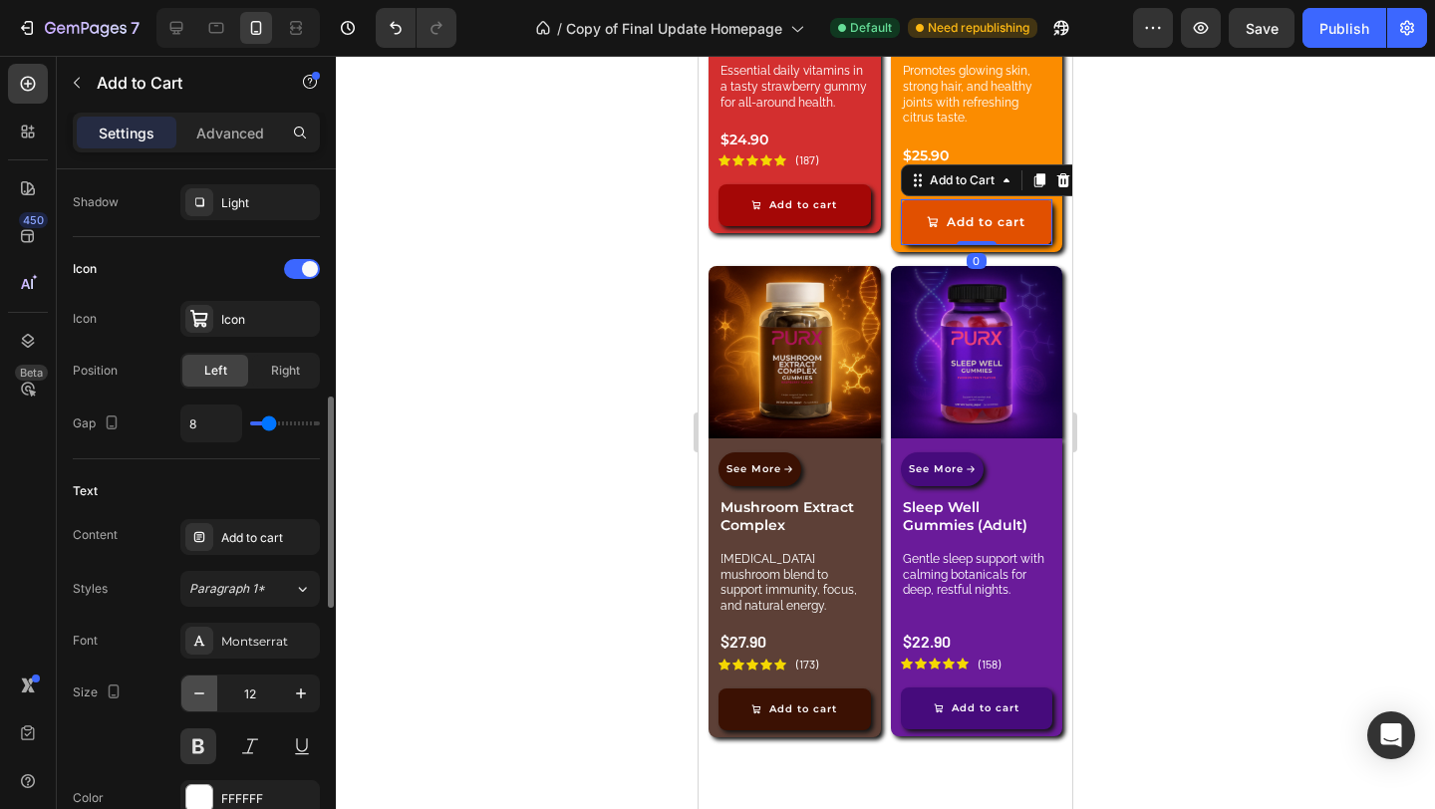
click at [205, 700] on icon "button" at bounding box center [199, 693] width 20 height 20
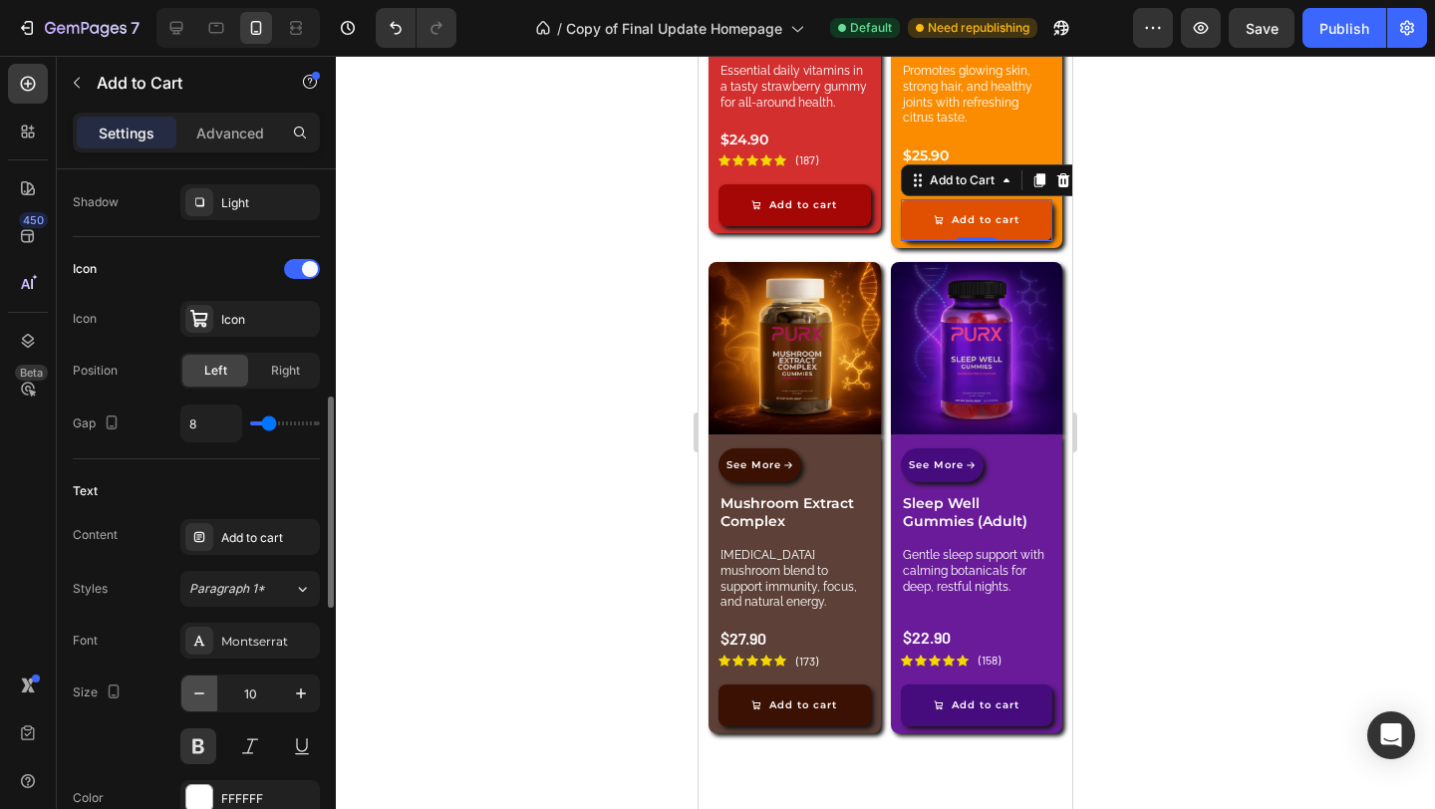
click at [205, 700] on icon "button" at bounding box center [199, 693] width 20 height 20
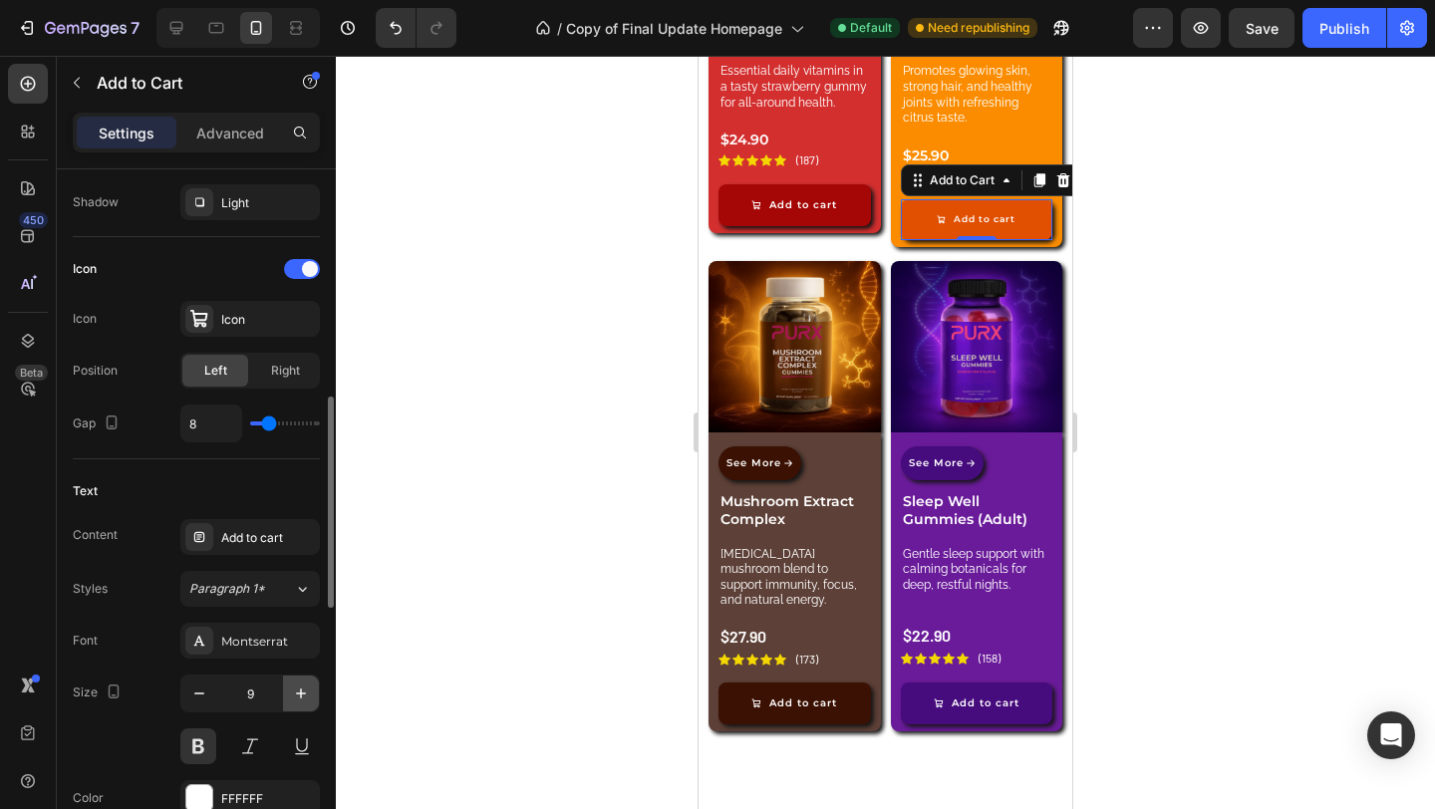
click at [293, 701] on icon "button" at bounding box center [301, 693] width 20 height 20
type input "10"
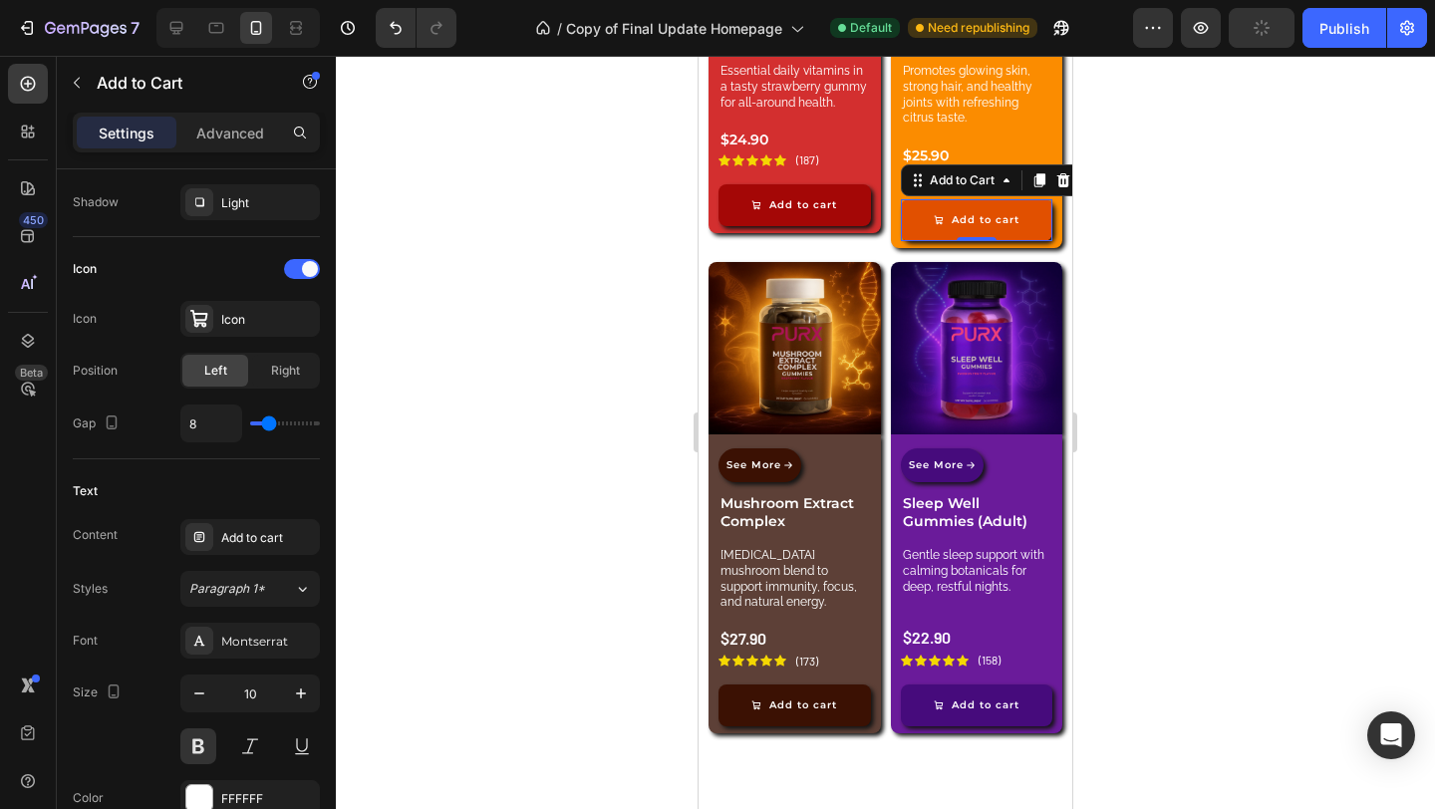
click at [1304, 452] on div at bounding box center [885, 432] width 1099 height 753
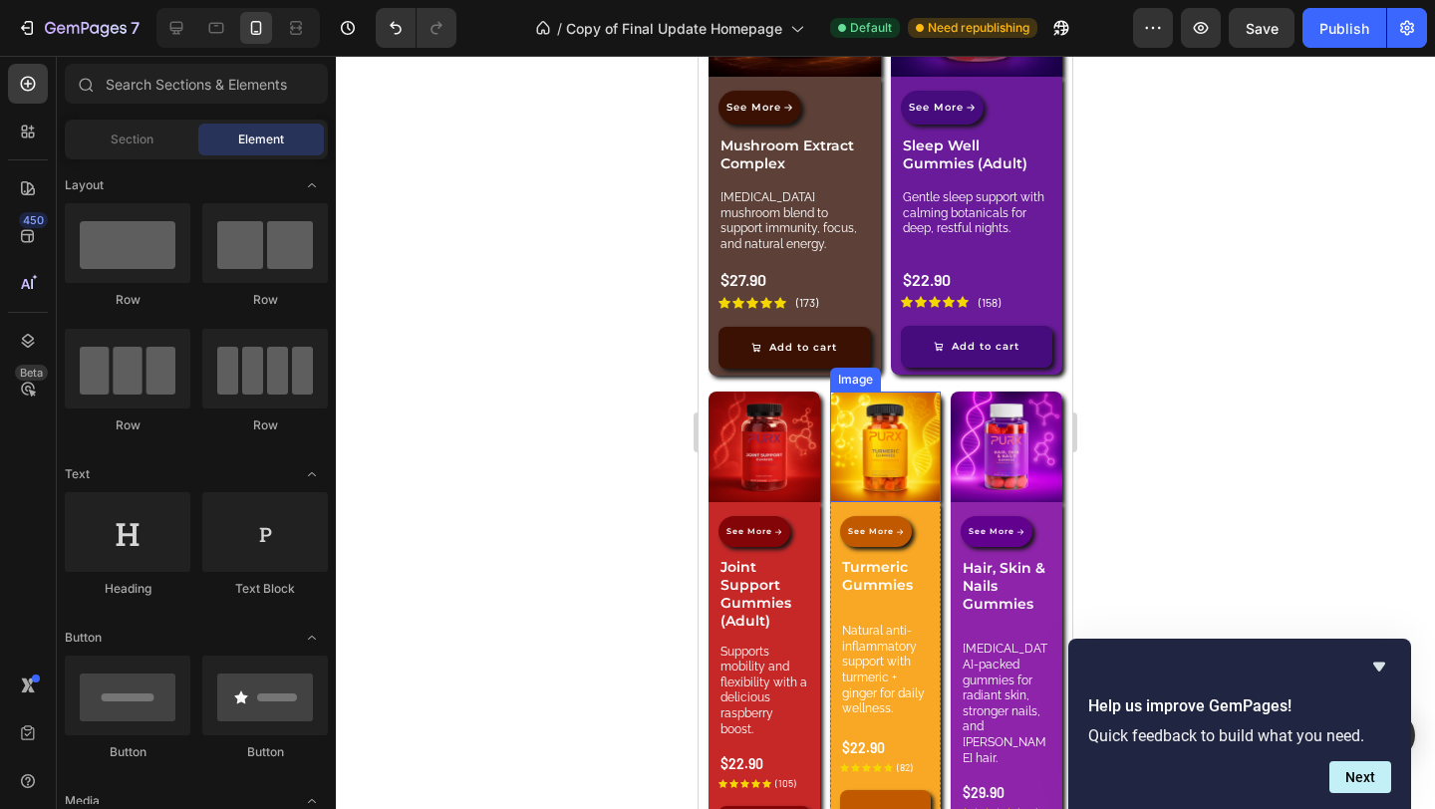
scroll to position [3178, 0]
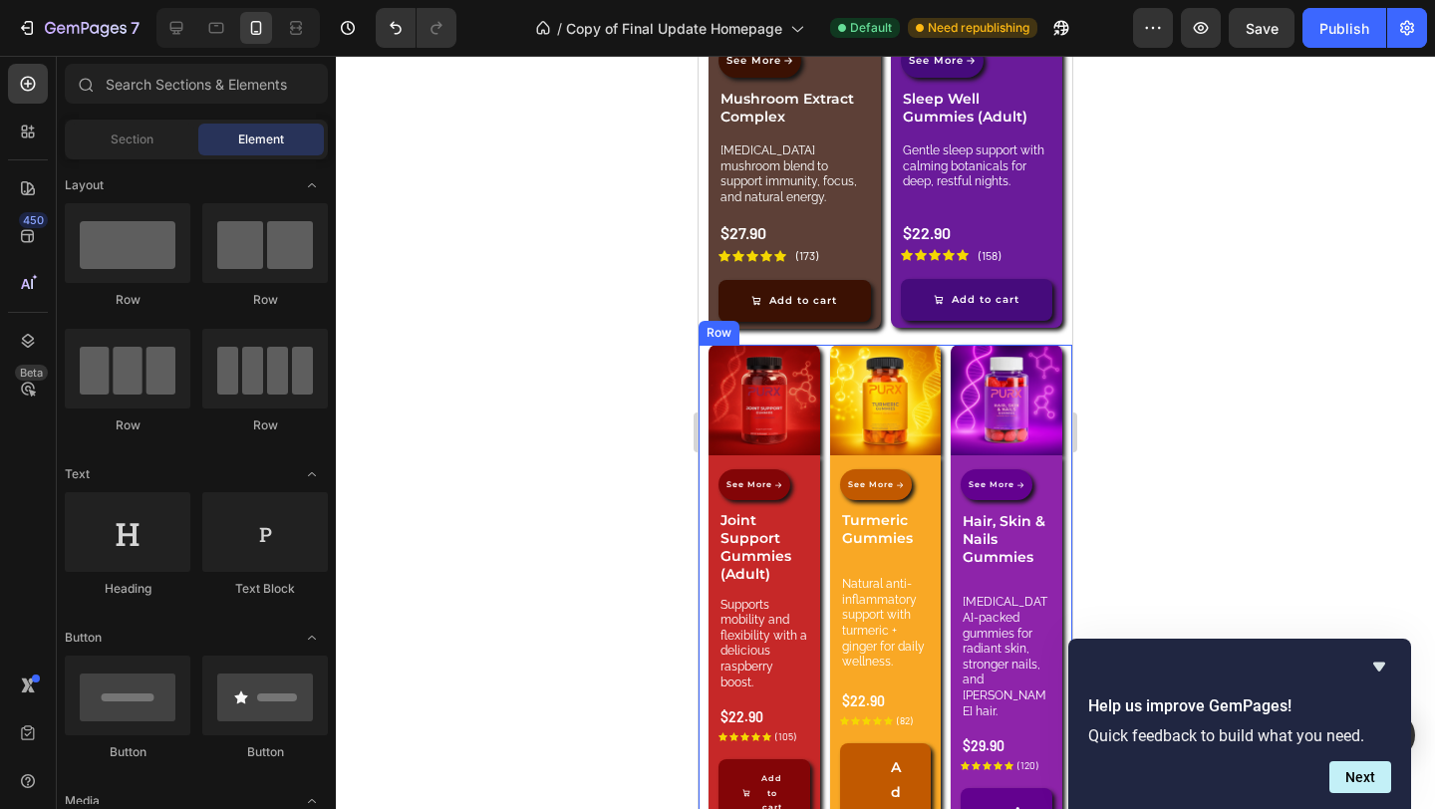
click at [818, 359] on div "Image See More Button Joint Support Gummies (Adult) Product Title Supports mobi…" at bounding box center [885, 663] width 374 height 636
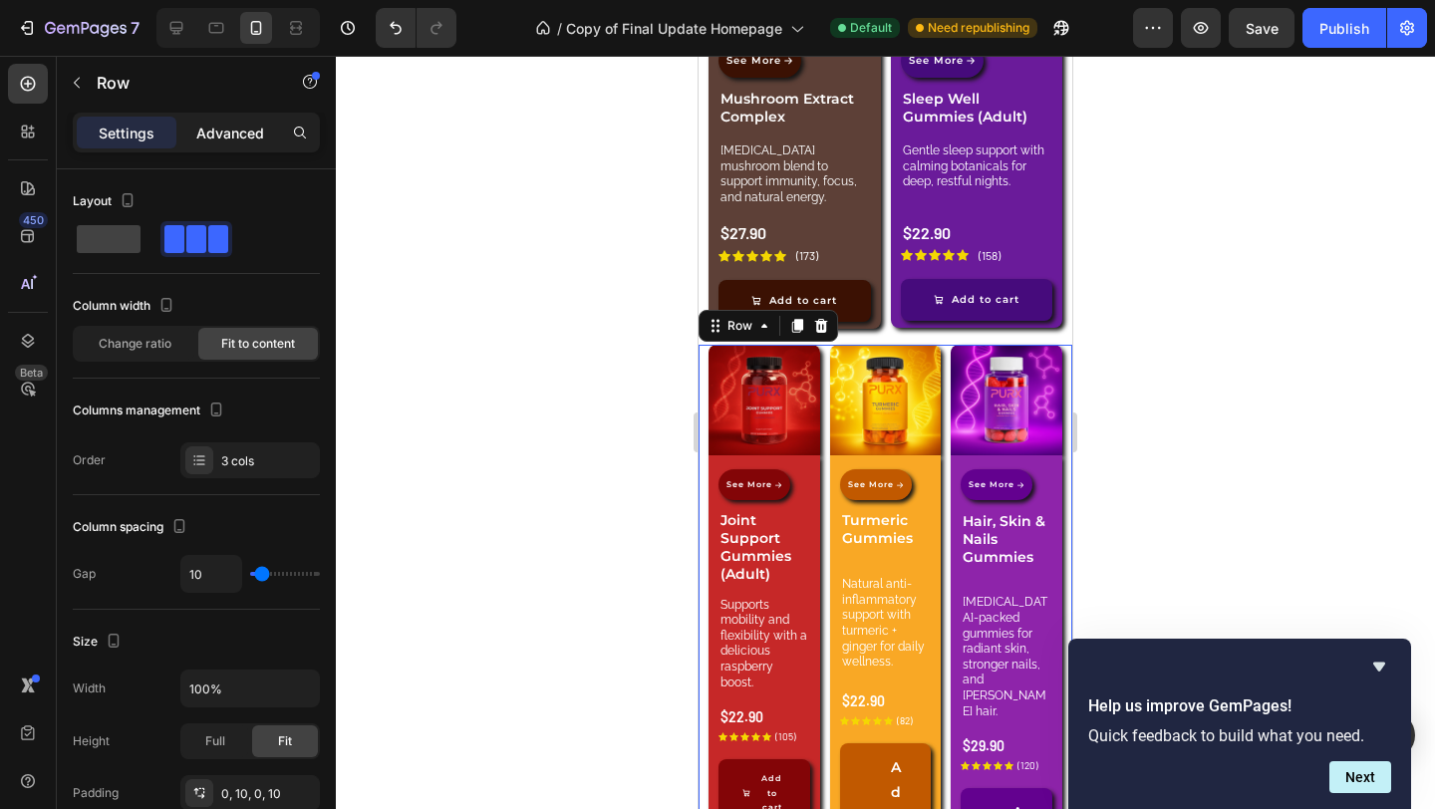
click at [213, 128] on p "Advanced" at bounding box center [230, 133] width 68 height 21
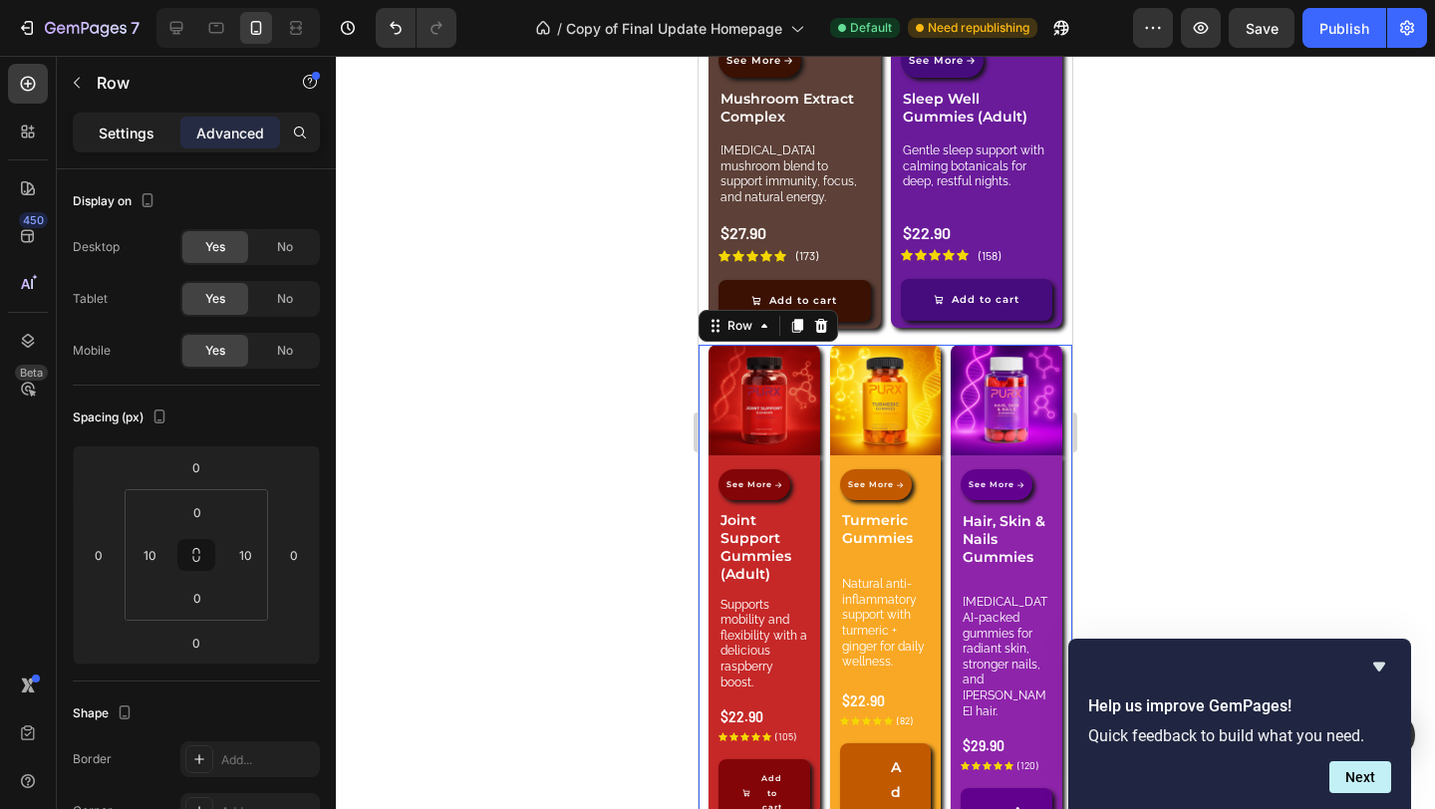
click at [147, 131] on p "Settings" at bounding box center [127, 133] width 56 height 21
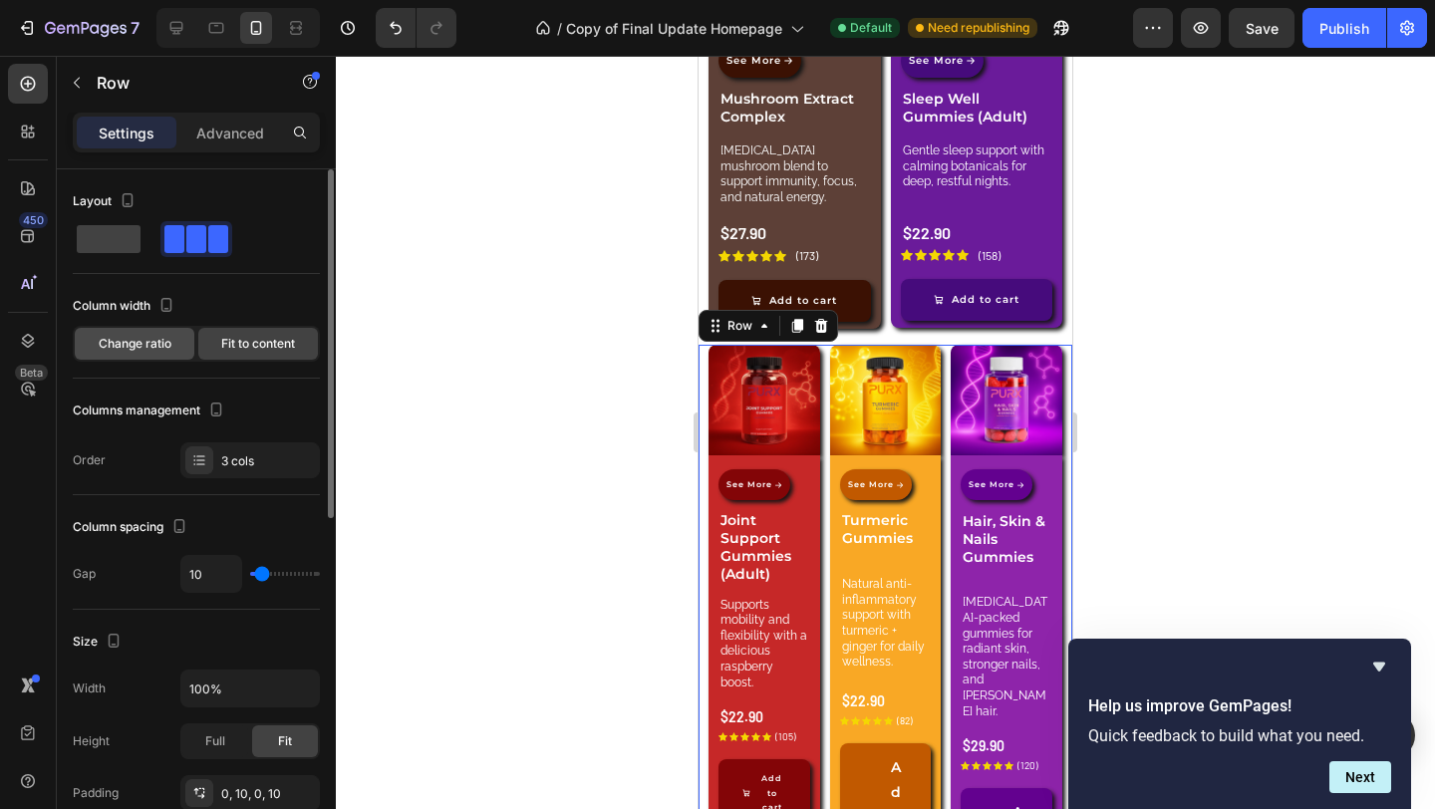
click at [150, 336] on span "Change ratio" at bounding box center [135, 344] width 73 height 18
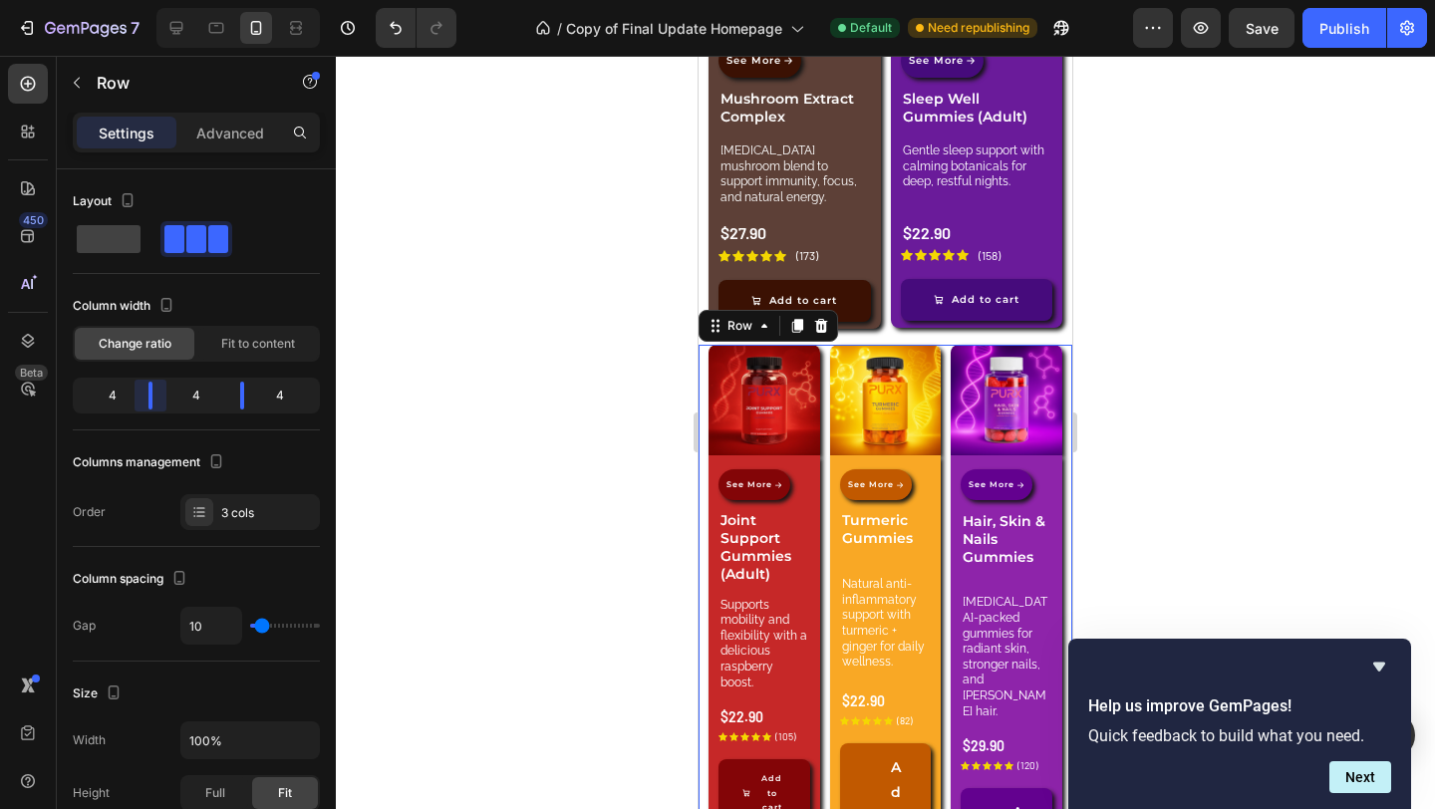
click at [152, 0] on body "7 Version history / Copy of Final Update Homepage Default Need republishing Pre…" at bounding box center [717, 0] width 1435 height 0
click at [119, 249] on span at bounding box center [109, 239] width 64 height 28
type input "0"
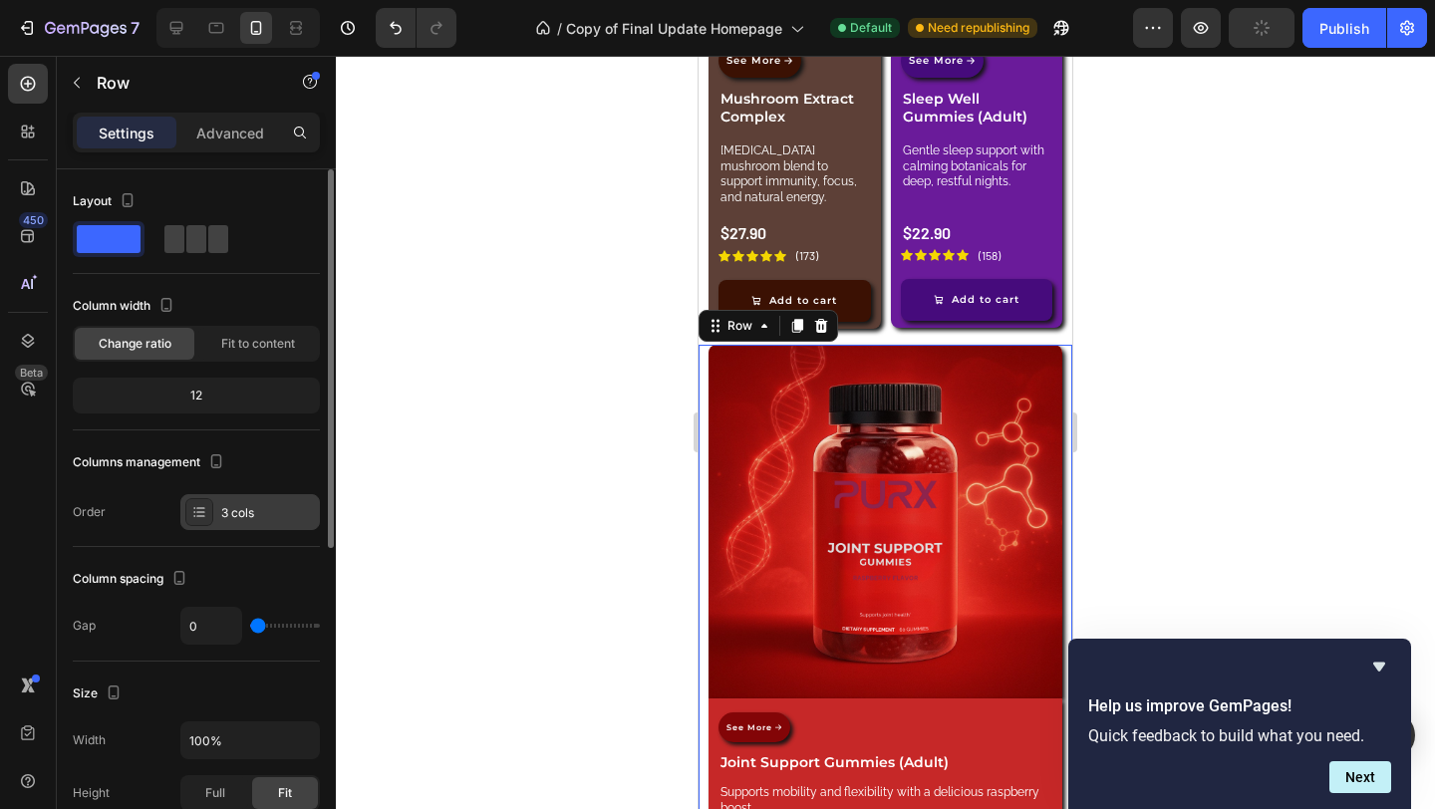
click at [255, 512] on div "3 cols" at bounding box center [268, 513] width 94 height 18
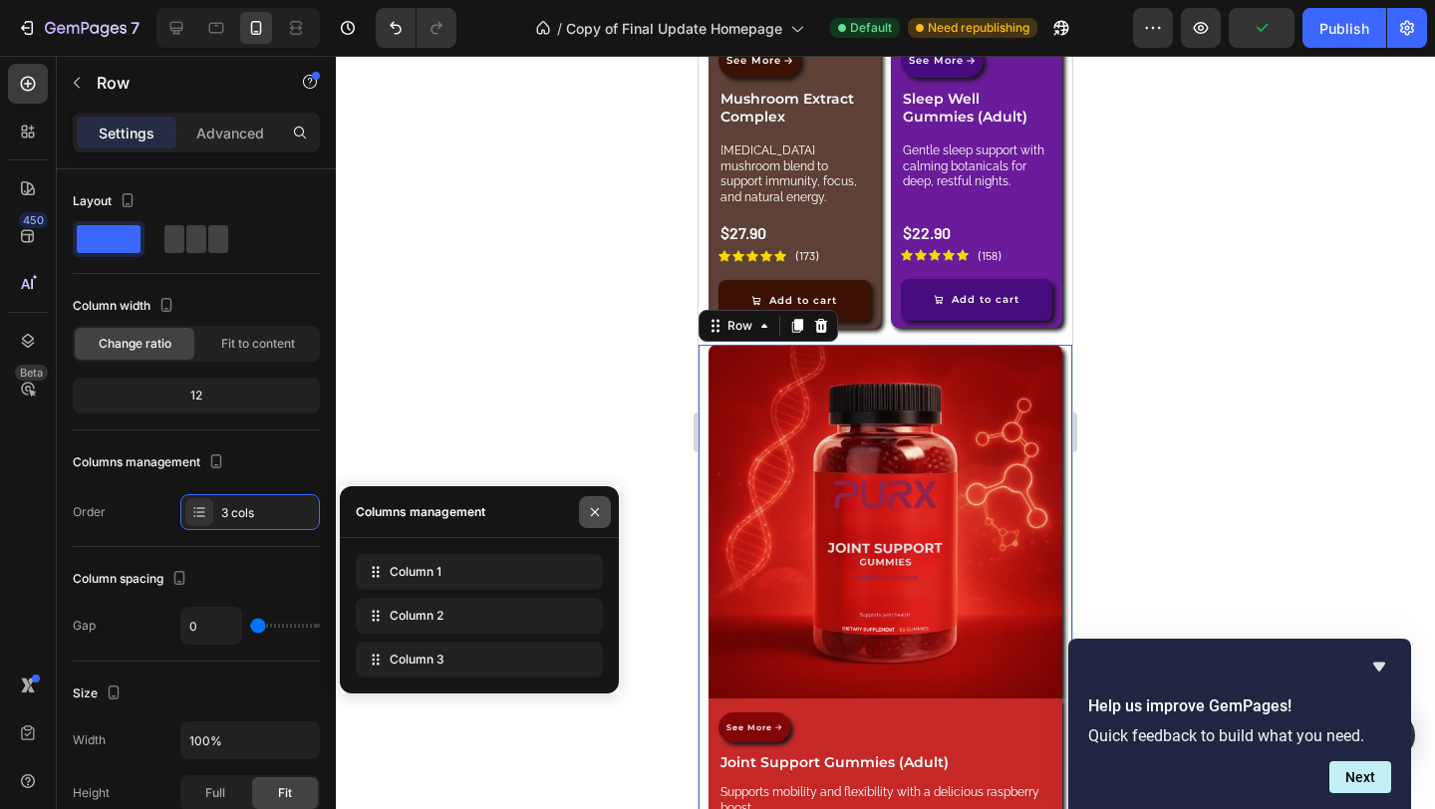
click at [590, 506] on icon "button" at bounding box center [595, 512] width 16 height 16
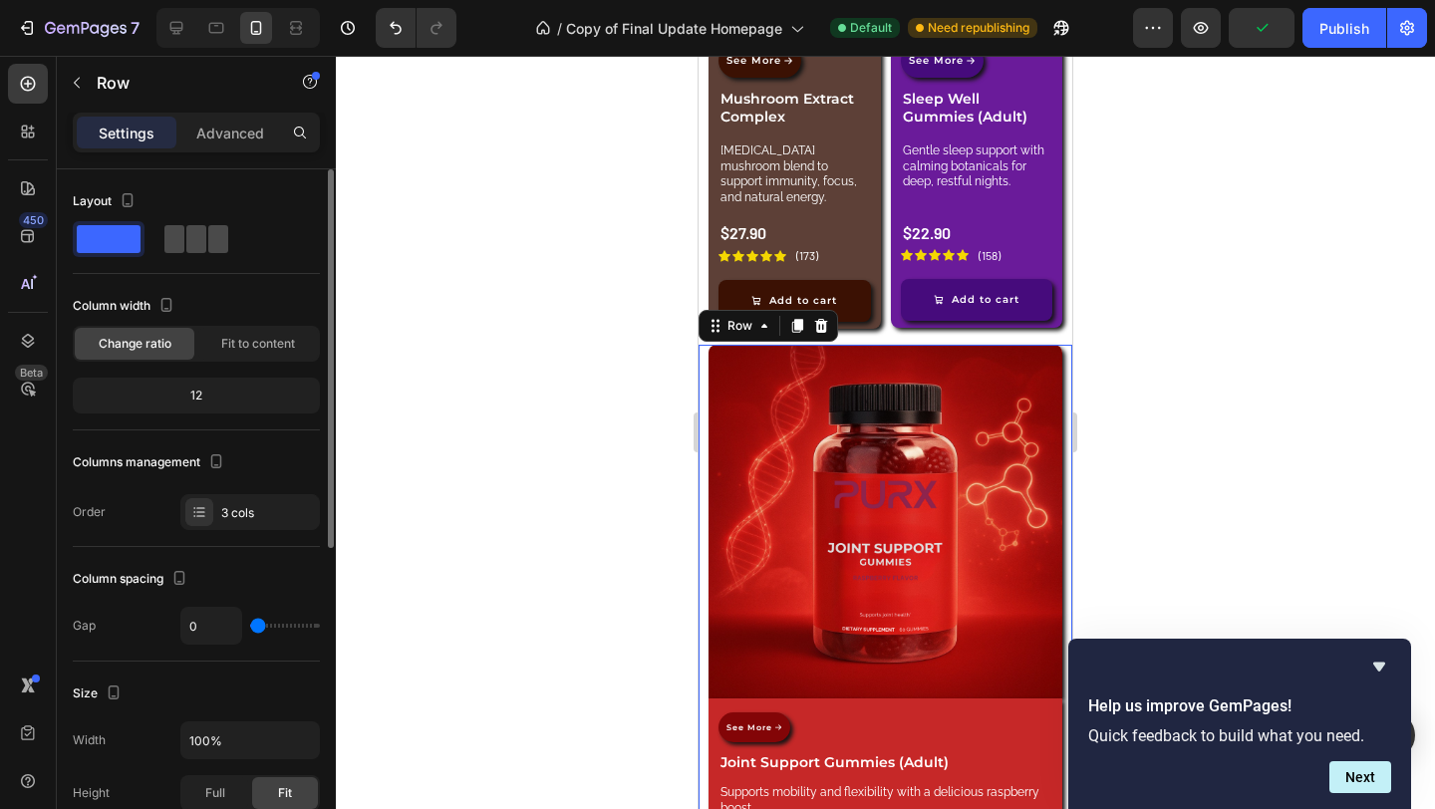
click at [206, 230] on div at bounding box center [196, 239] width 64 height 28
type input "10"
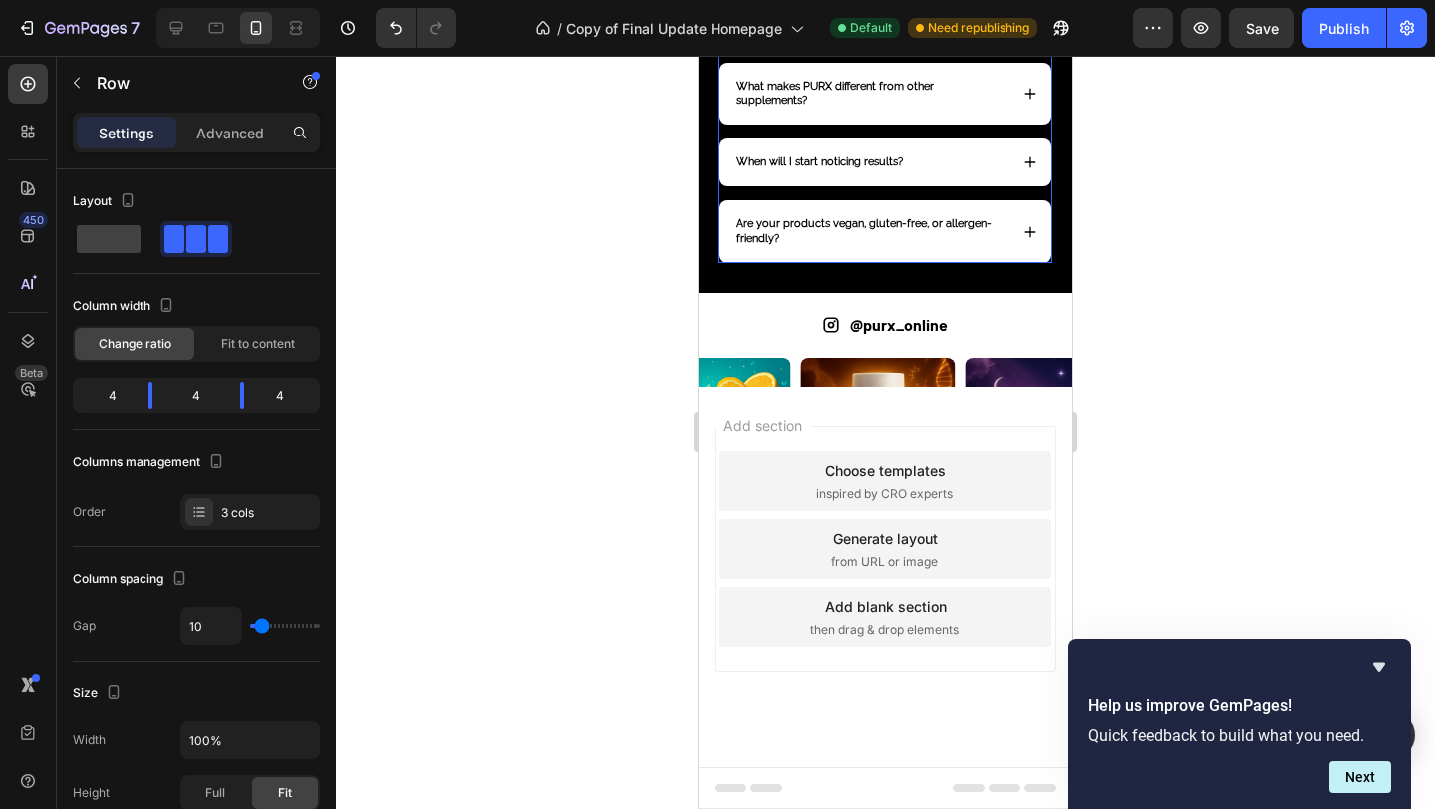
scroll to position [4365, 0]
